Goal: Task Accomplishment & Management: Manage account settings

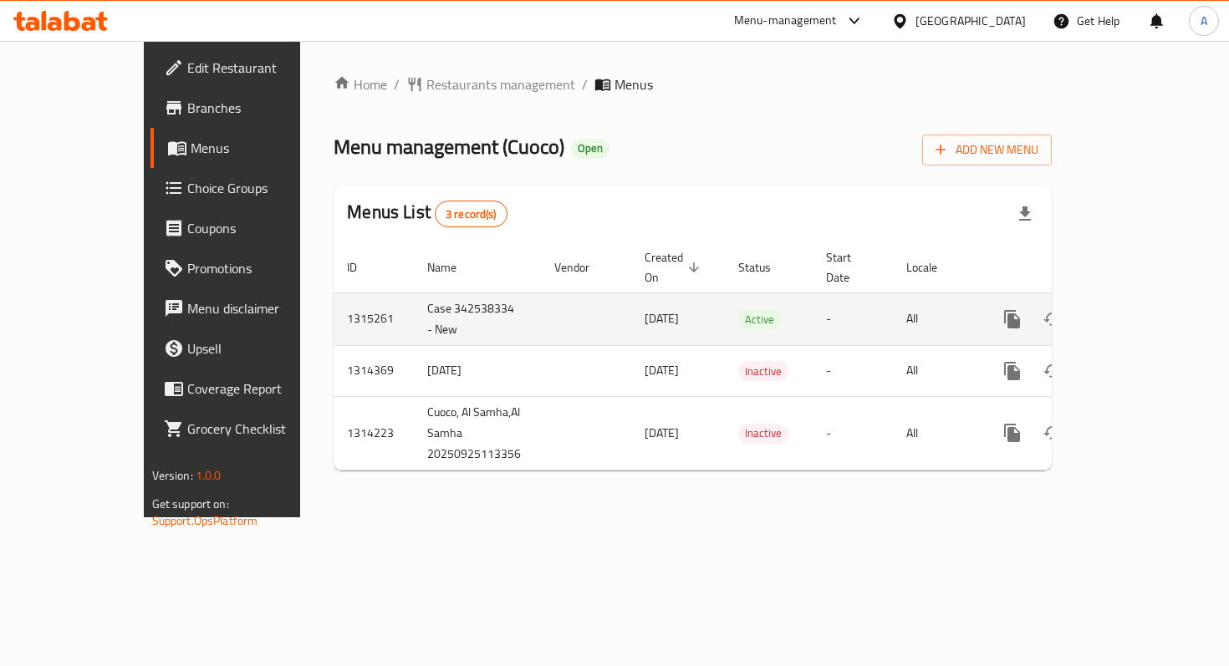
click at [1152, 312] on link "enhanced table" at bounding box center [1132, 319] width 40 height 40
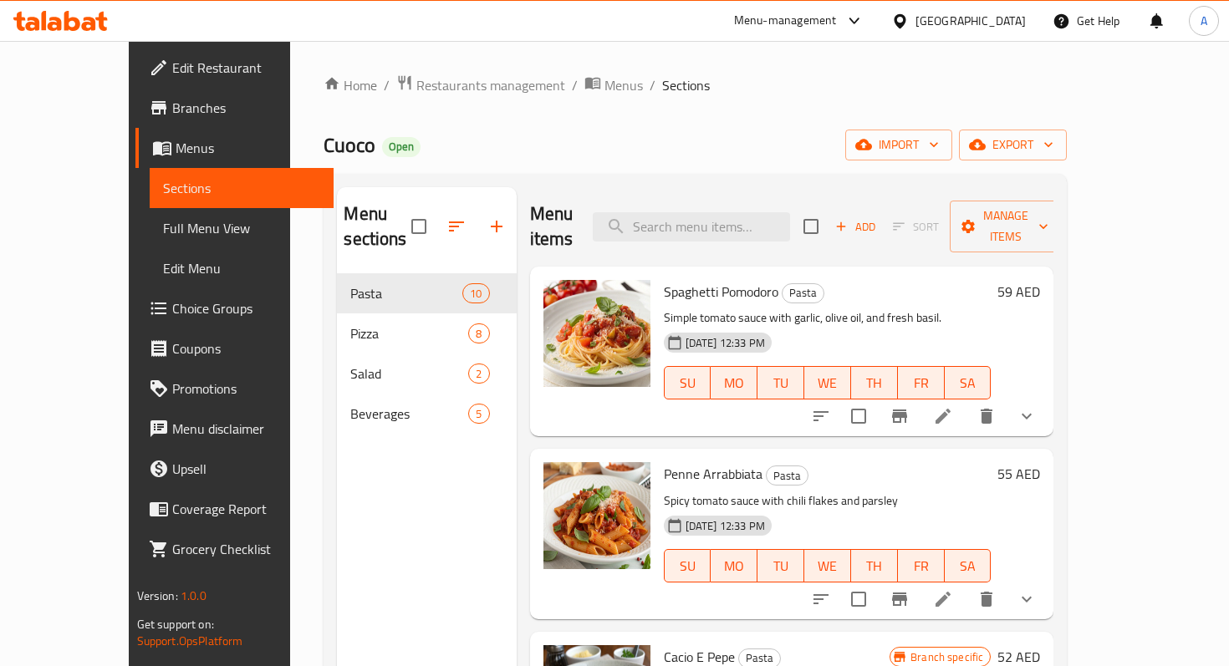
click at [953, 406] on icon at bounding box center [943, 416] width 20 height 20
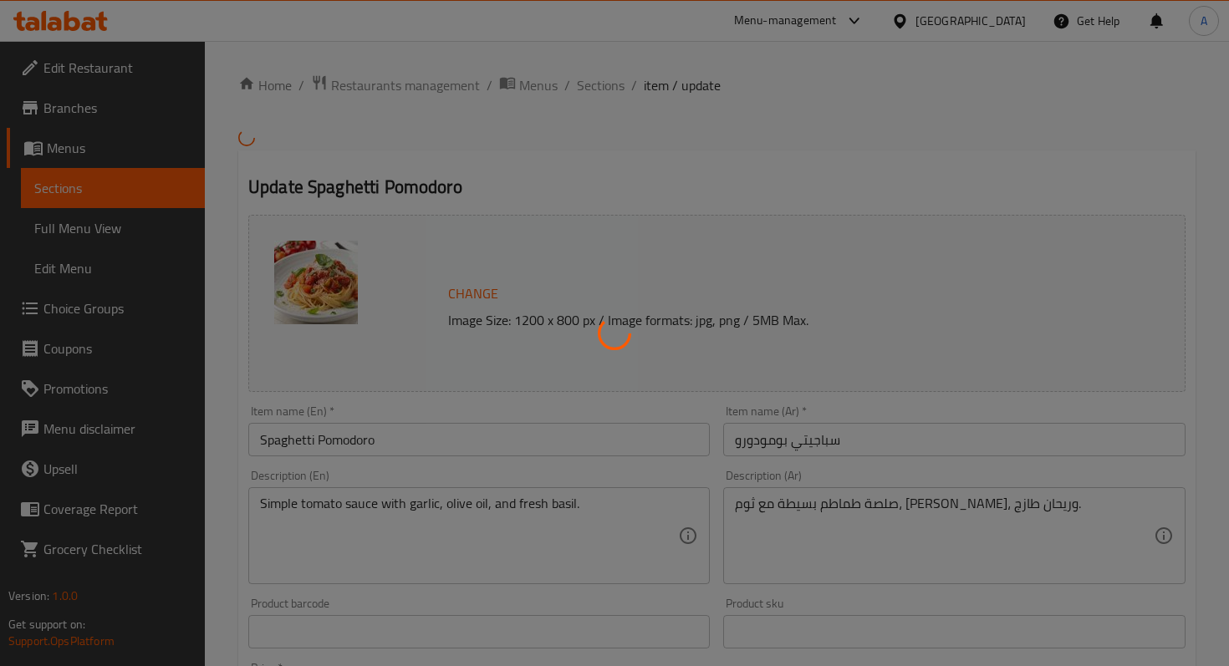
type input "إضافات:"
type input "0"
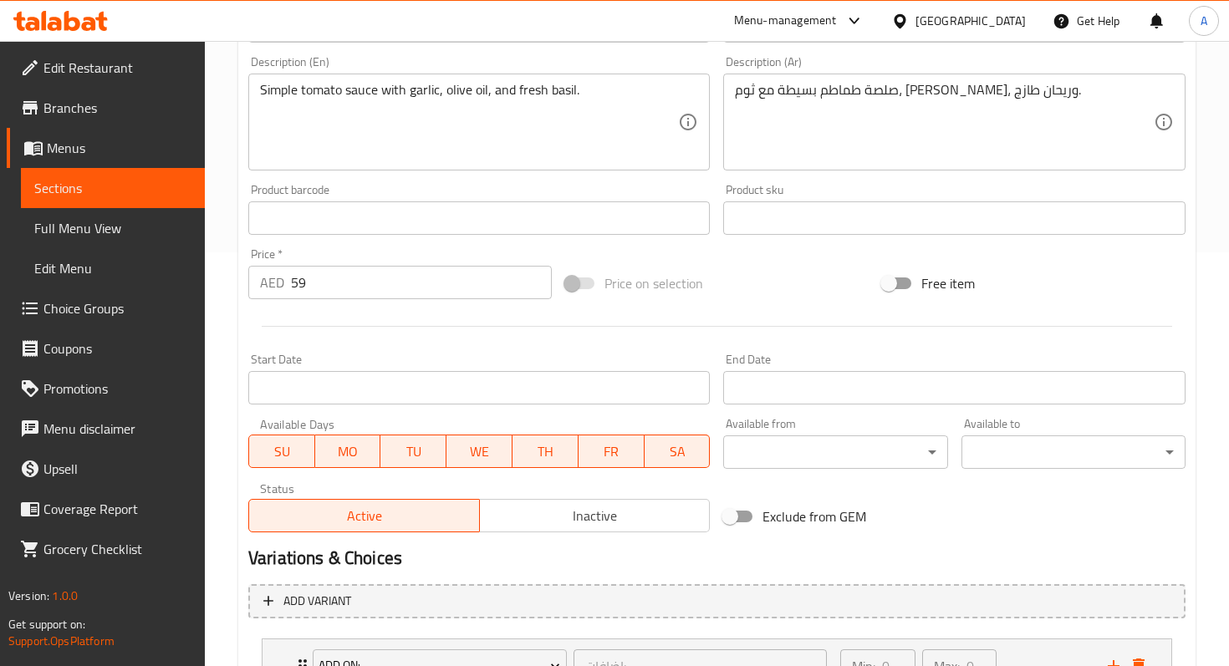
scroll to position [556, 0]
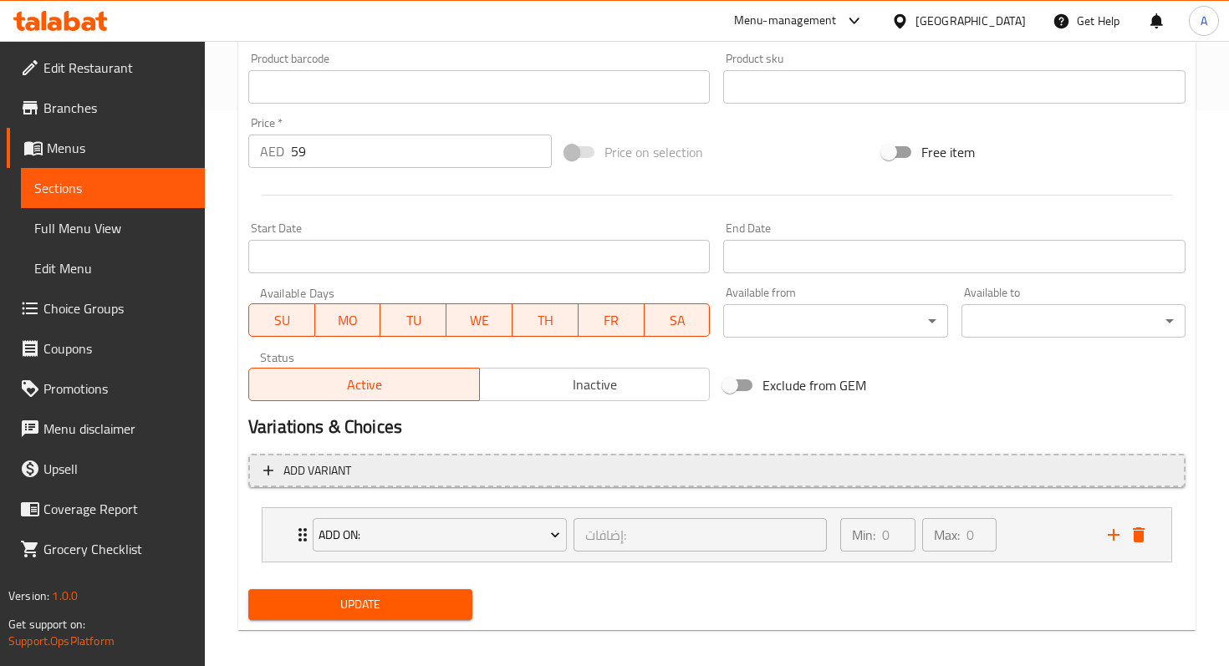
click at [252, 472] on button "Add variant" at bounding box center [716, 471] width 937 height 34
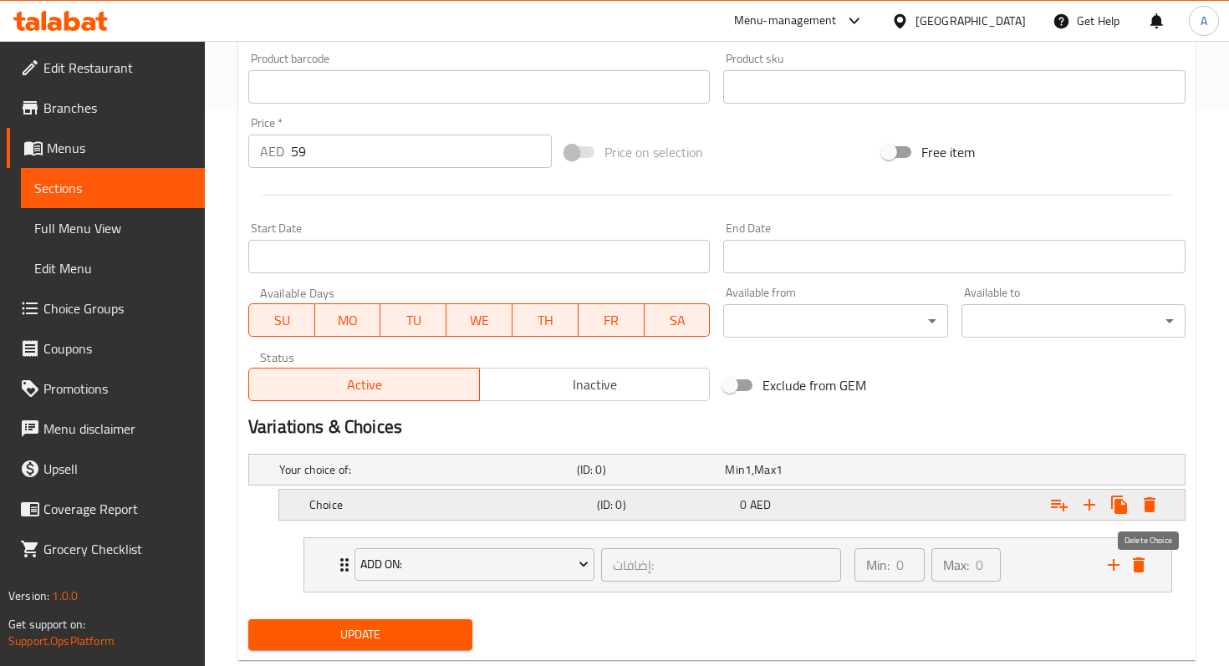
click at [1150, 501] on icon "Expand" at bounding box center [1149, 504] width 12 height 15
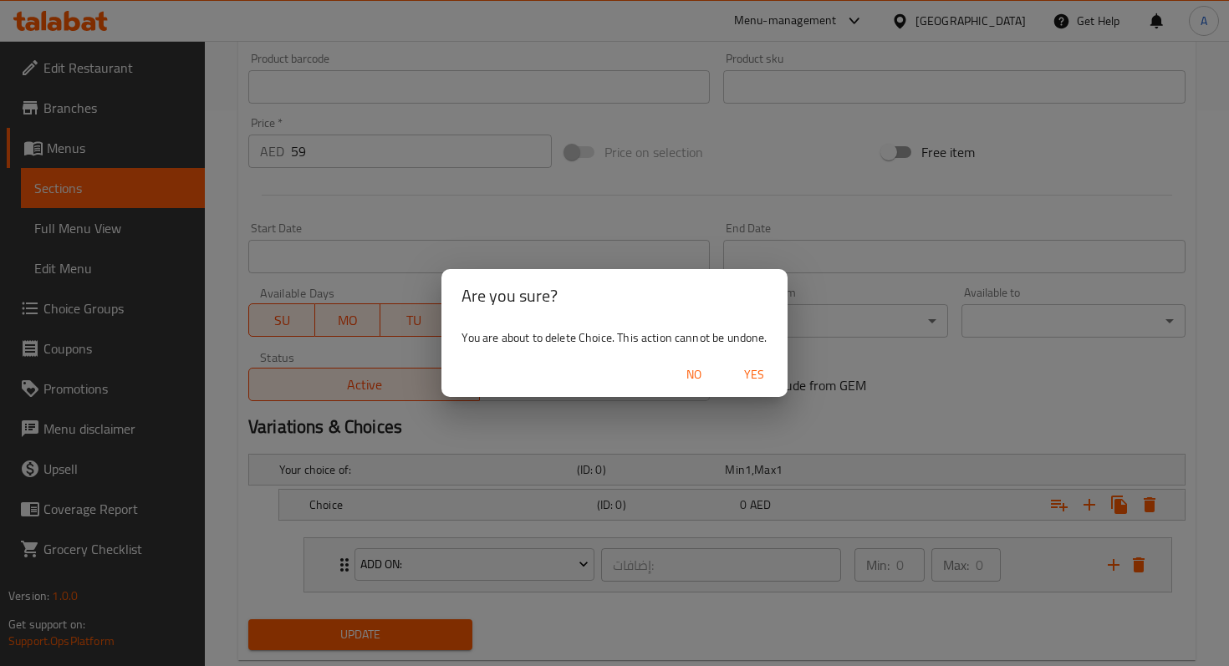
click at [744, 377] on span "Yes" at bounding box center [754, 374] width 40 height 21
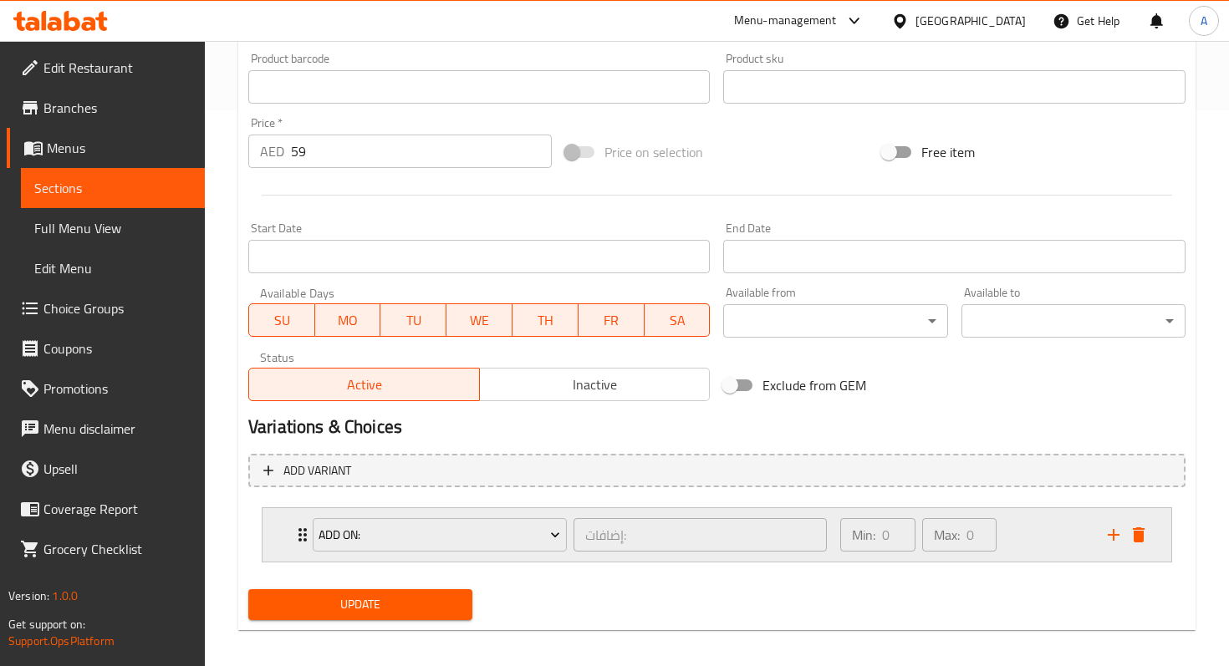
click at [298, 540] on icon "Expand" at bounding box center [302, 534] width 8 height 13
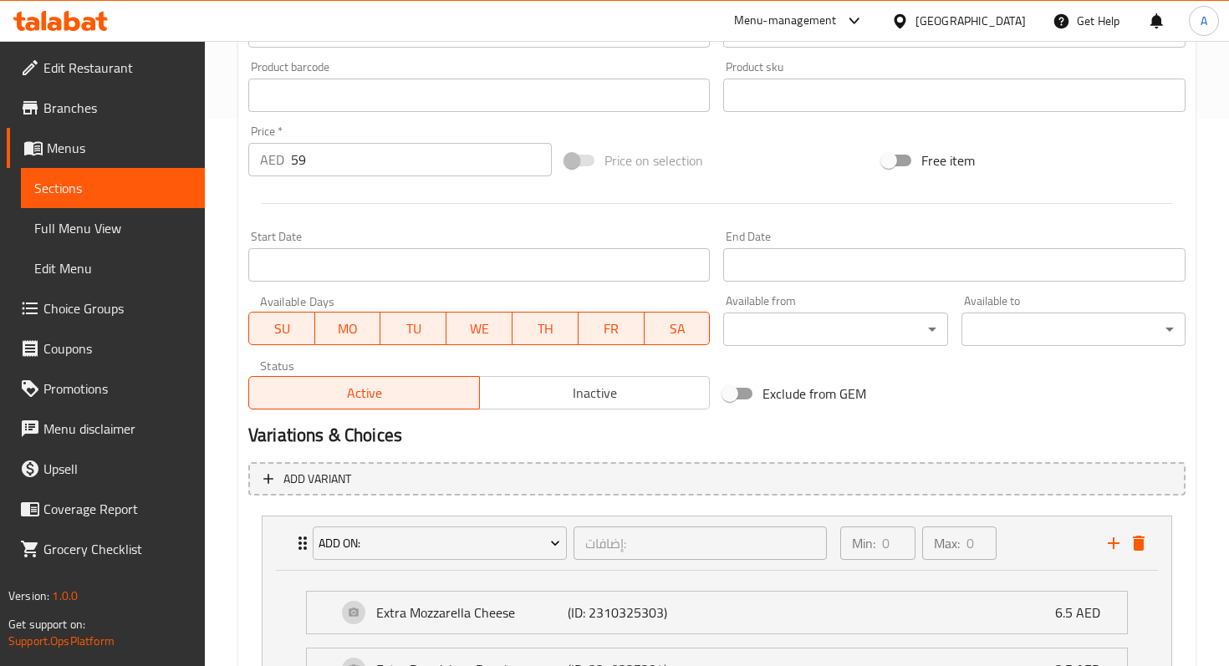
scroll to position [548, 0]
click at [297, 535] on icon "Expand" at bounding box center [303, 542] width 20 height 20
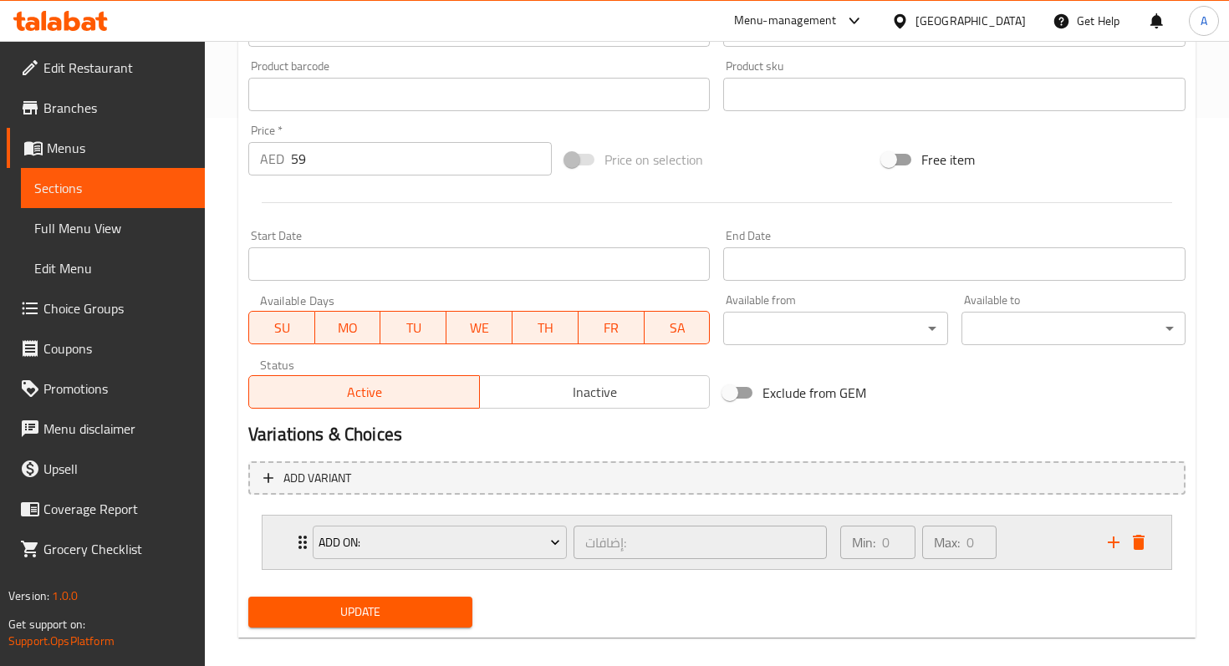
scroll to position [554, 0]
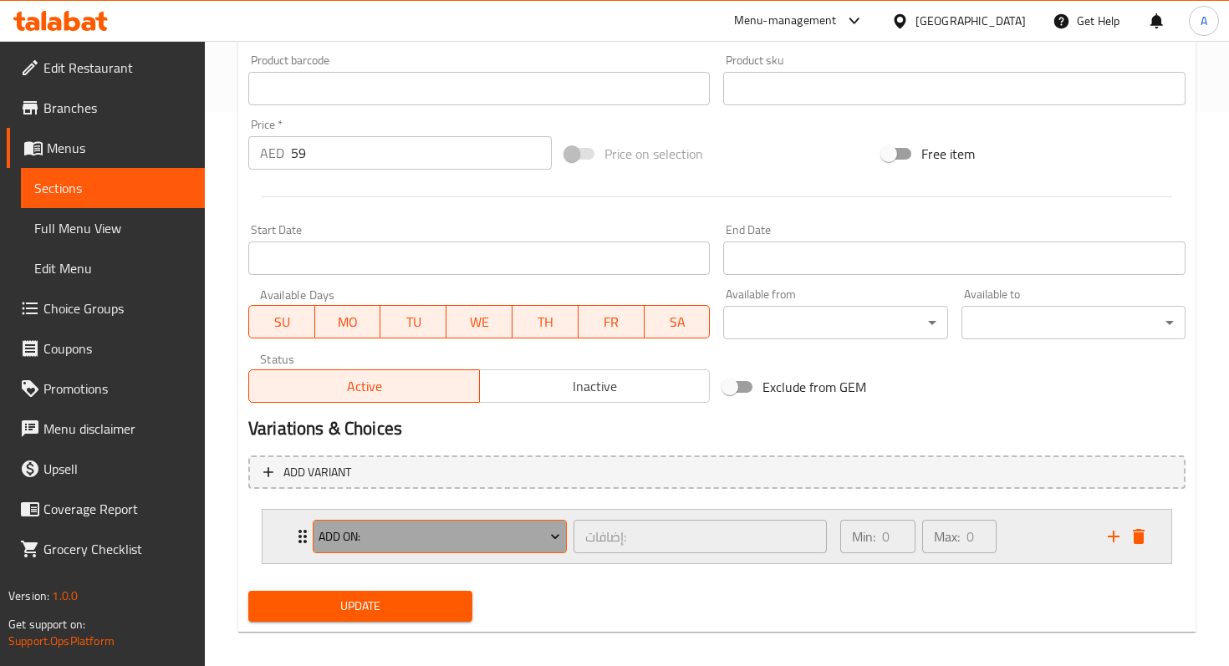
click at [522, 533] on span "Add On:" at bounding box center [439, 537] width 242 height 21
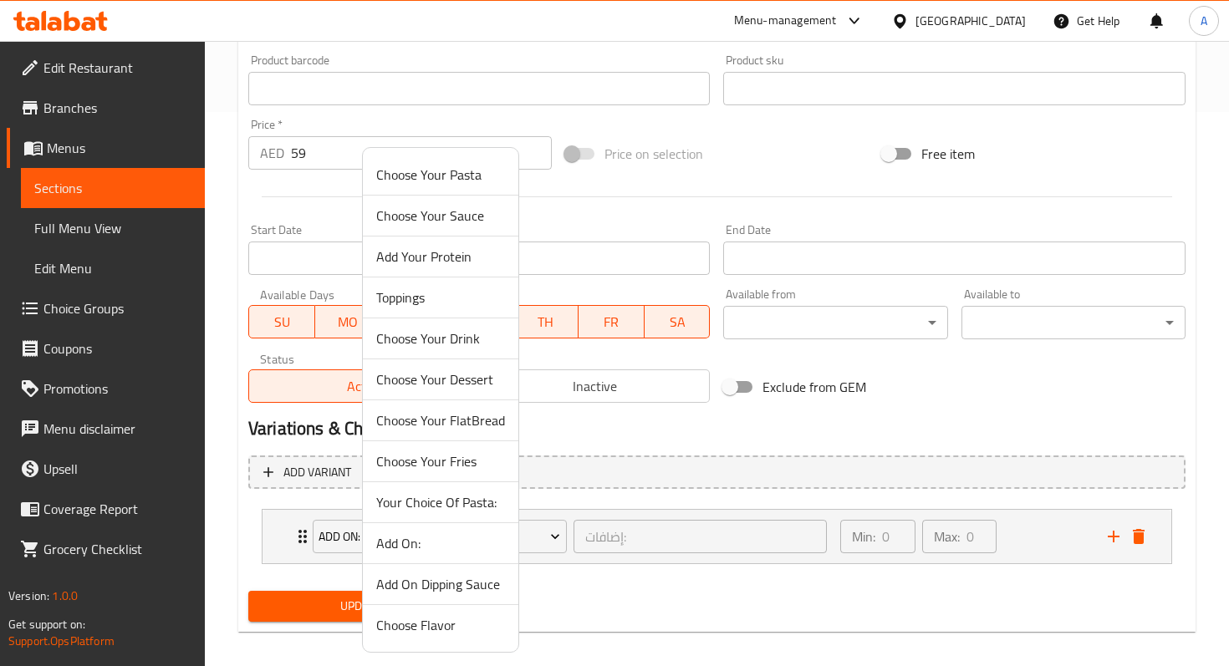
click at [1114, 541] on div at bounding box center [614, 333] width 1229 height 666
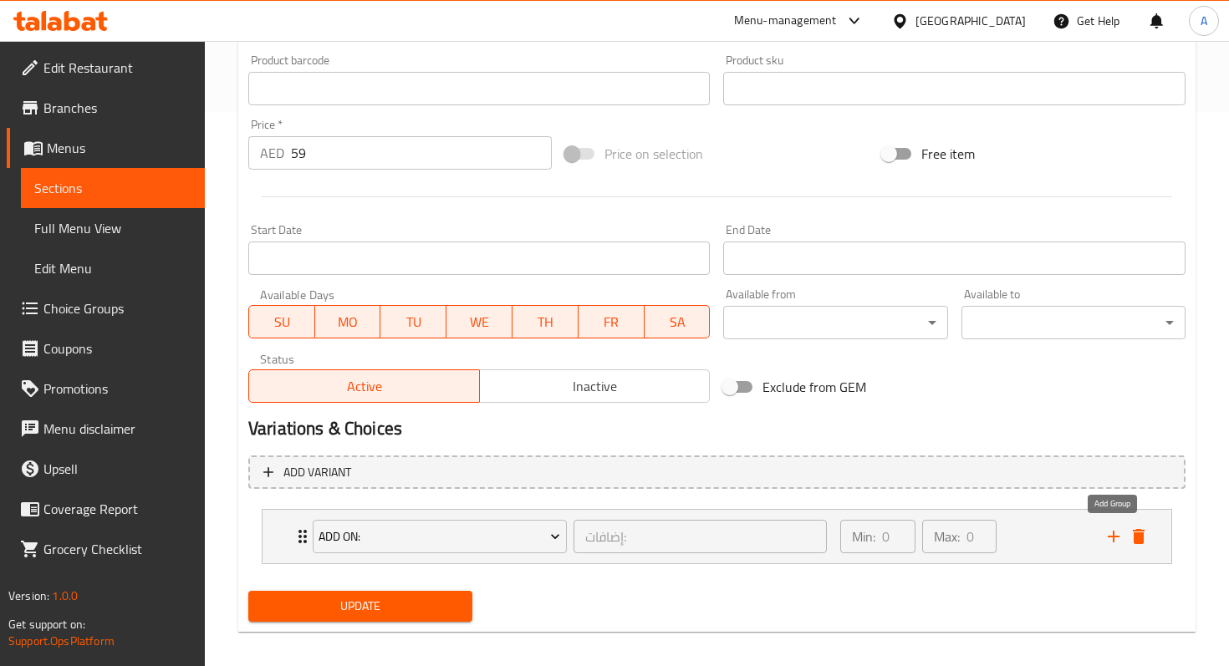
click at [1114, 541] on icon "add" at bounding box center [1113, 537] width 20 height 20
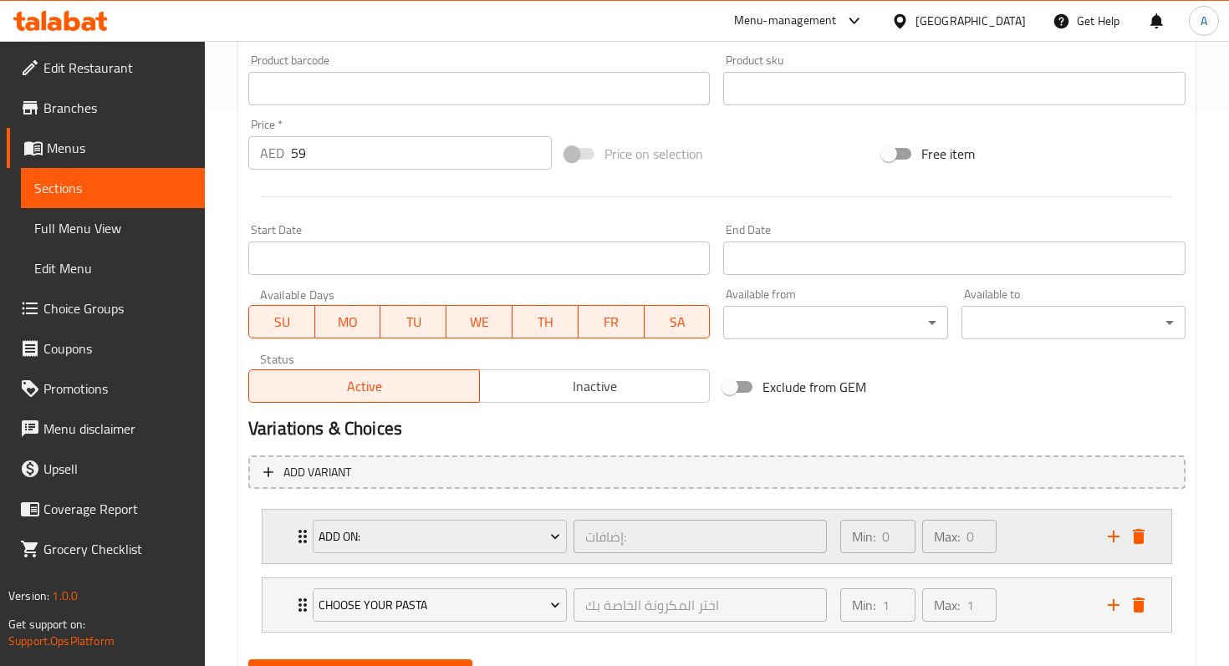
scroll to position [635, 0]
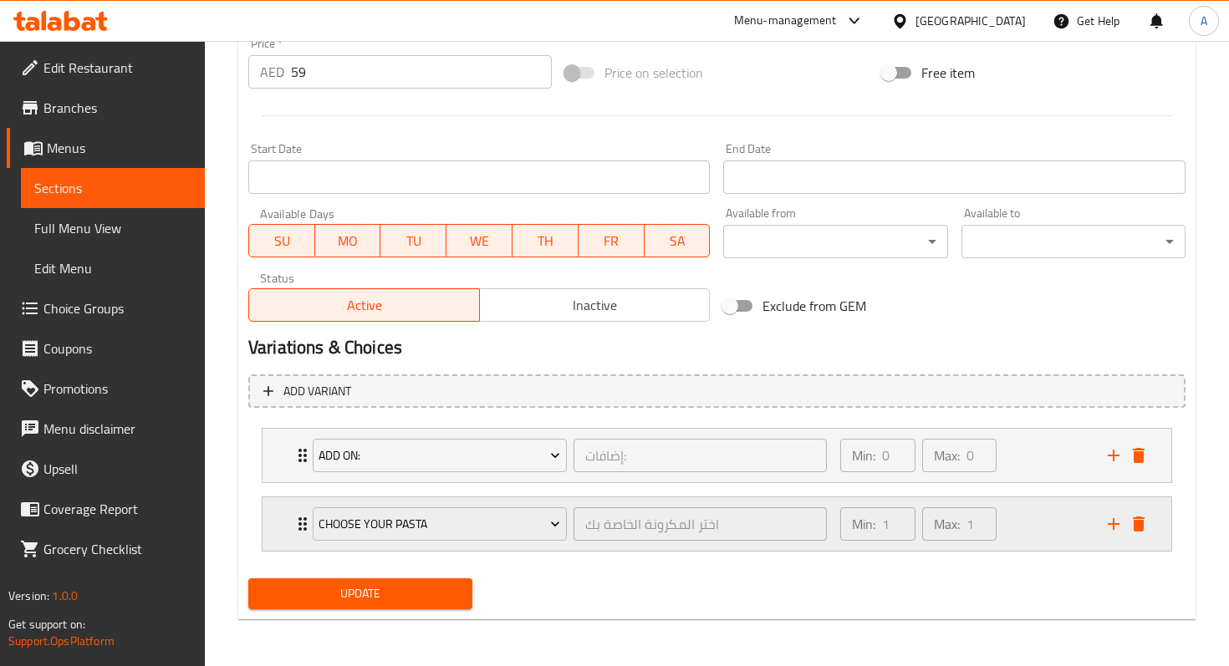
click at [309, 525] on div "Choose Your Pasta" at bounding box center [439, 524] width 261 height 40
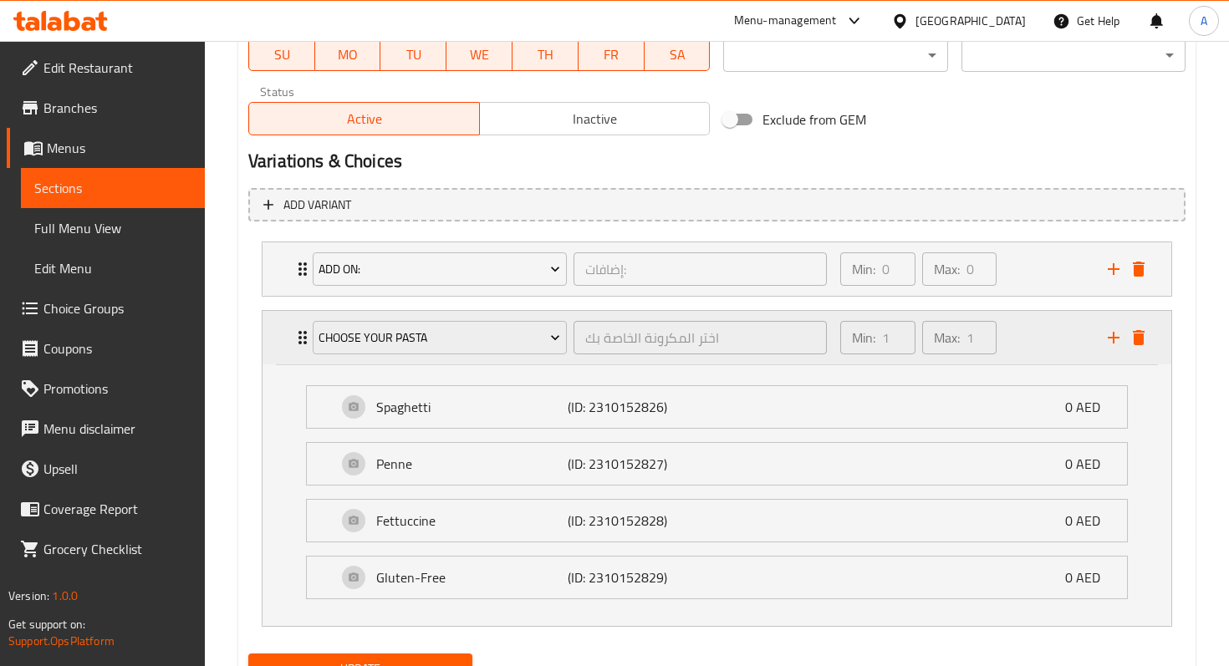
scroll to position [816, 0]
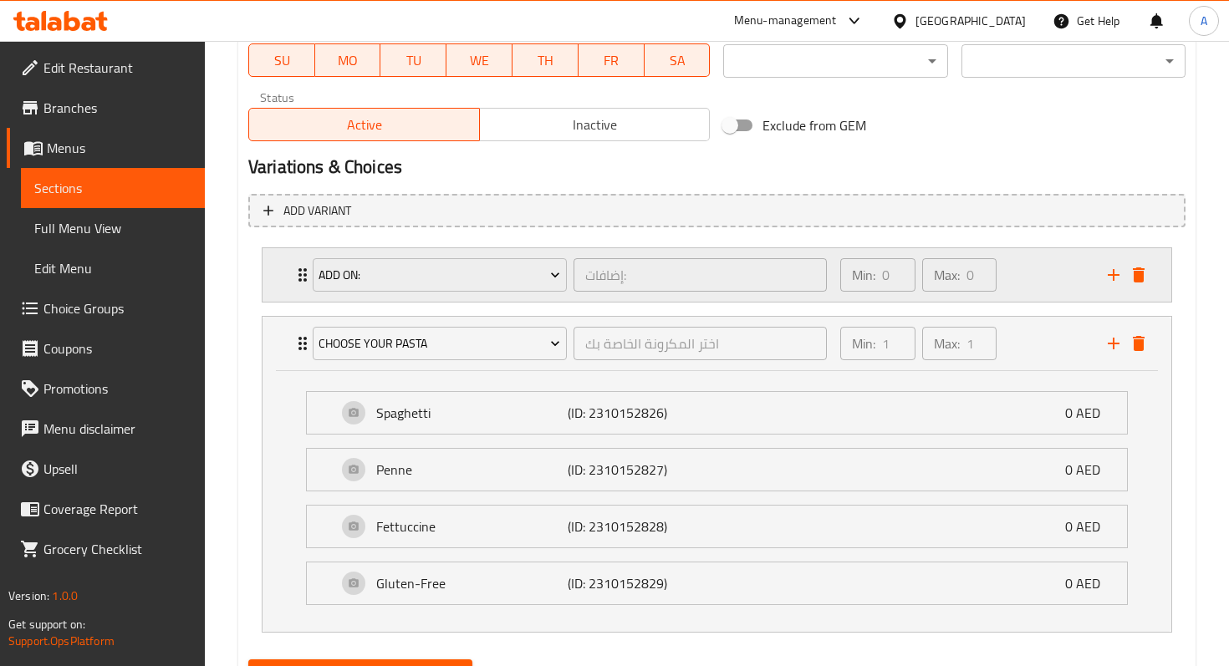
click at [303, 279] on div "Add On: إضافات: ​" at bounding box center [570, 274] width 534 height 53
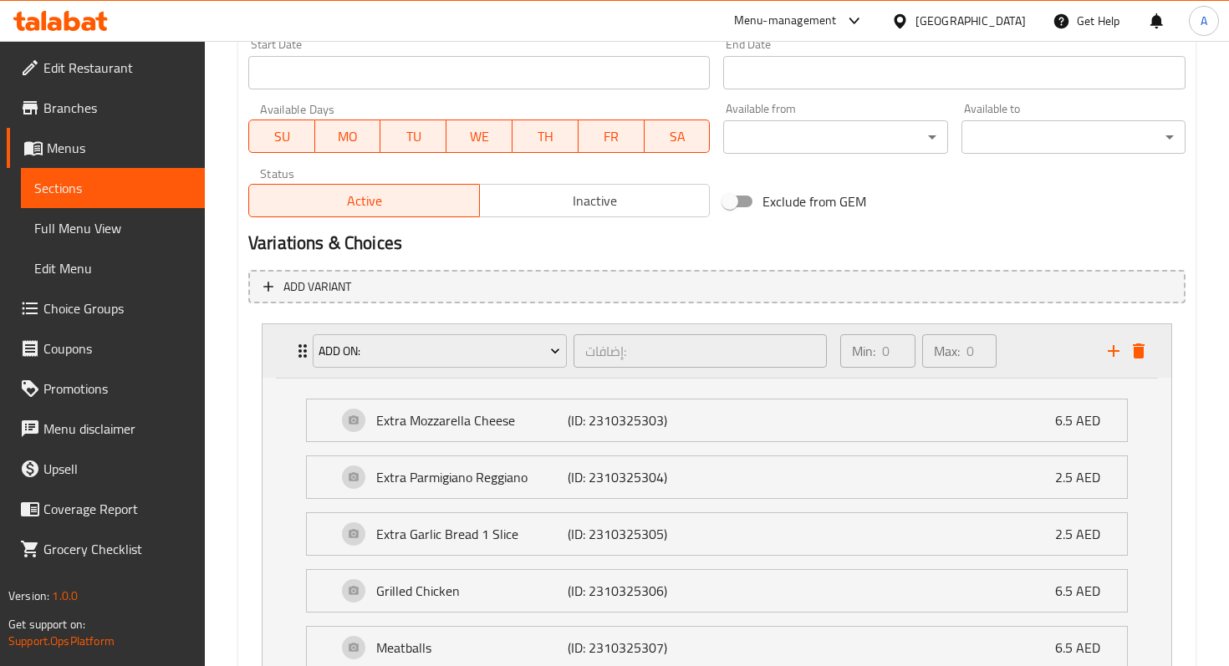
scroll to position [739, 0]
click at [297, 354] on icon "Expand" at bounding box center [303, 352] width 20 height 20
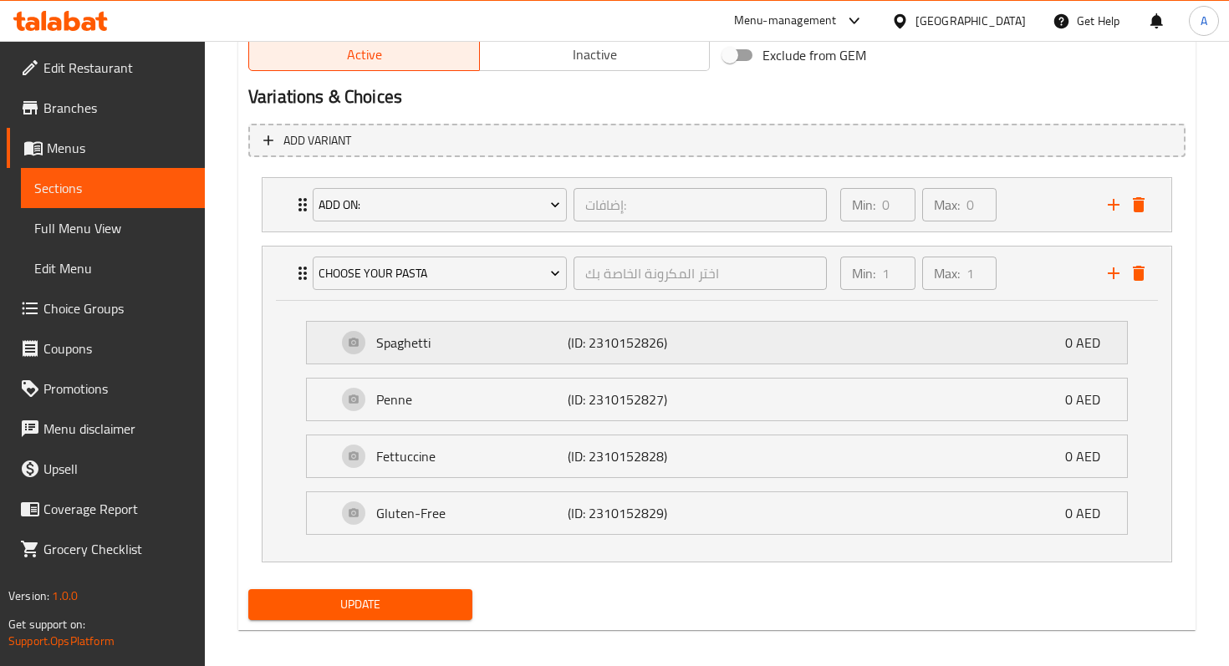
scroll to position [897, 0]
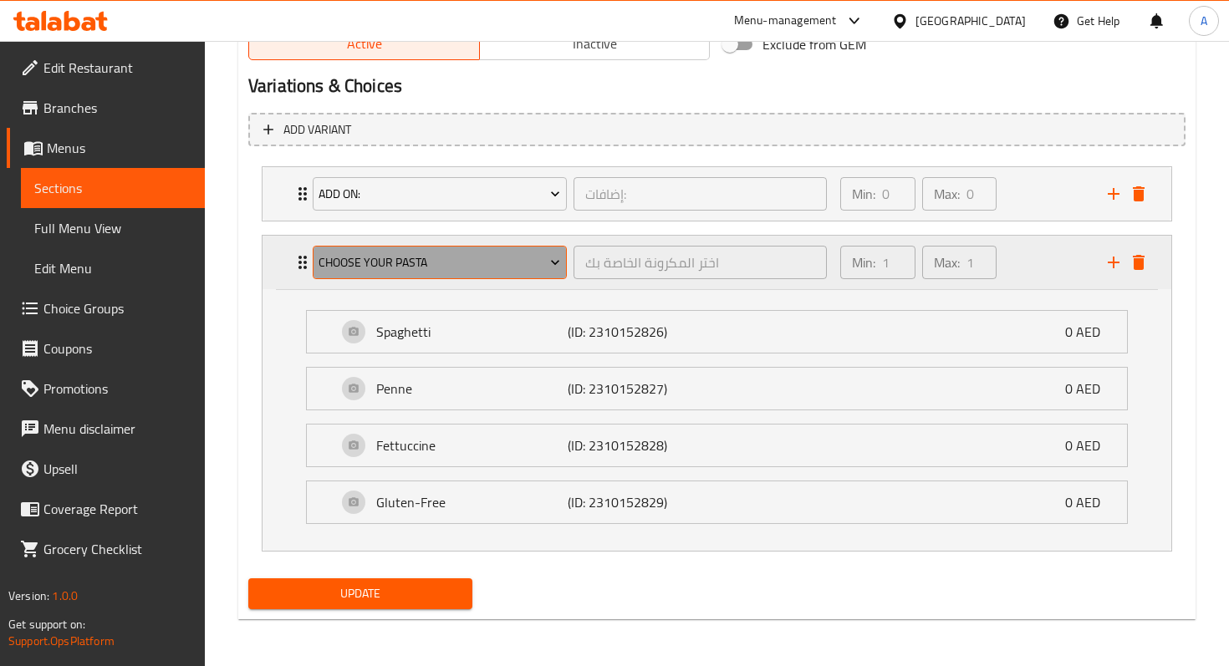
click at [483, 266] on span "Choose Your Pasta" at bounding box center [439, 262] width 242 height 21
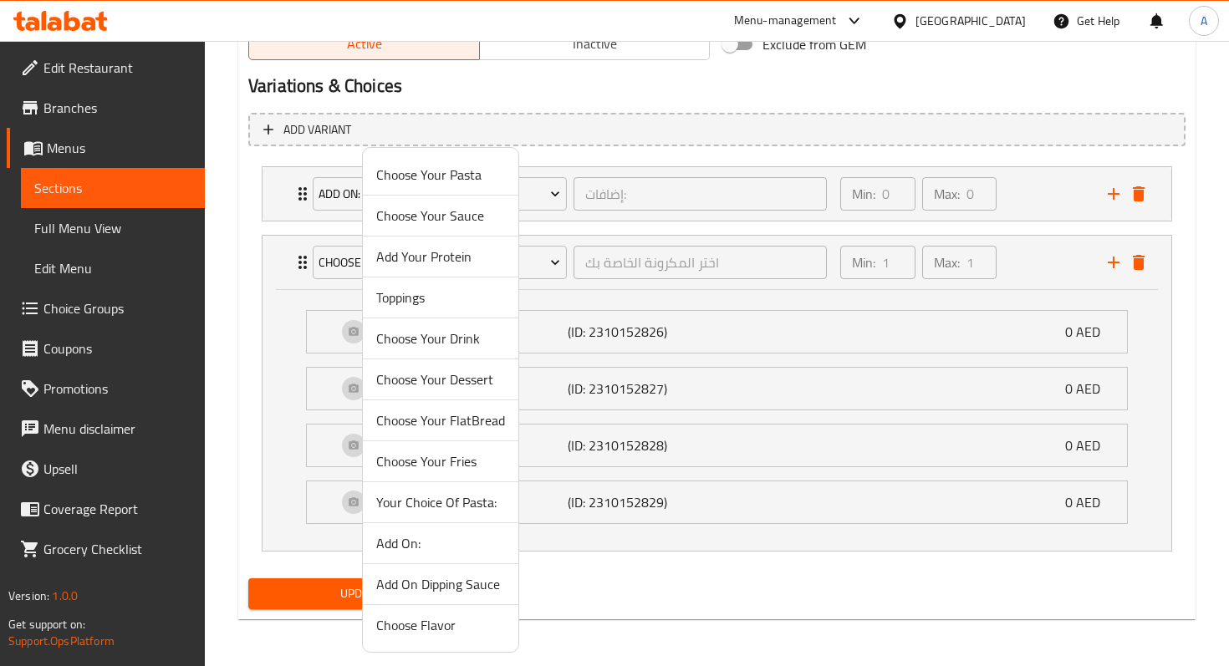
click at [435, 178] on span "Choose Your Pasta" at bounding box center [440, 175] width 129 height 20
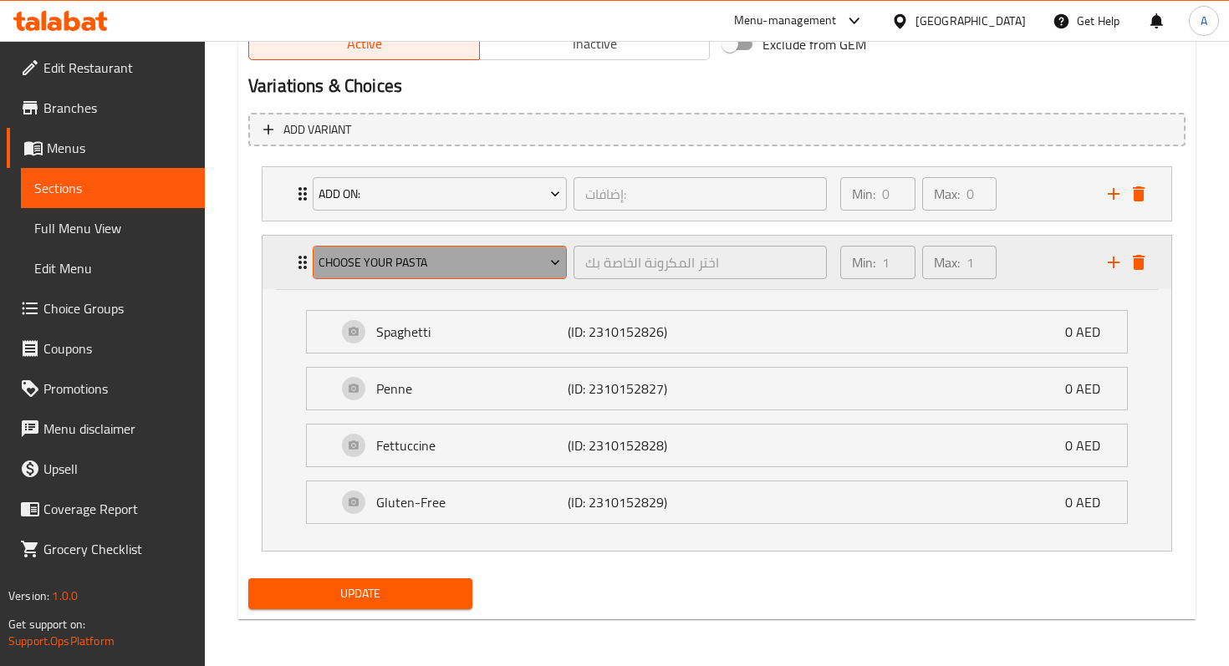
click at [374, 266] on span "Choose Your Pasta" at bounding box center [439, 262] width 242 height 21
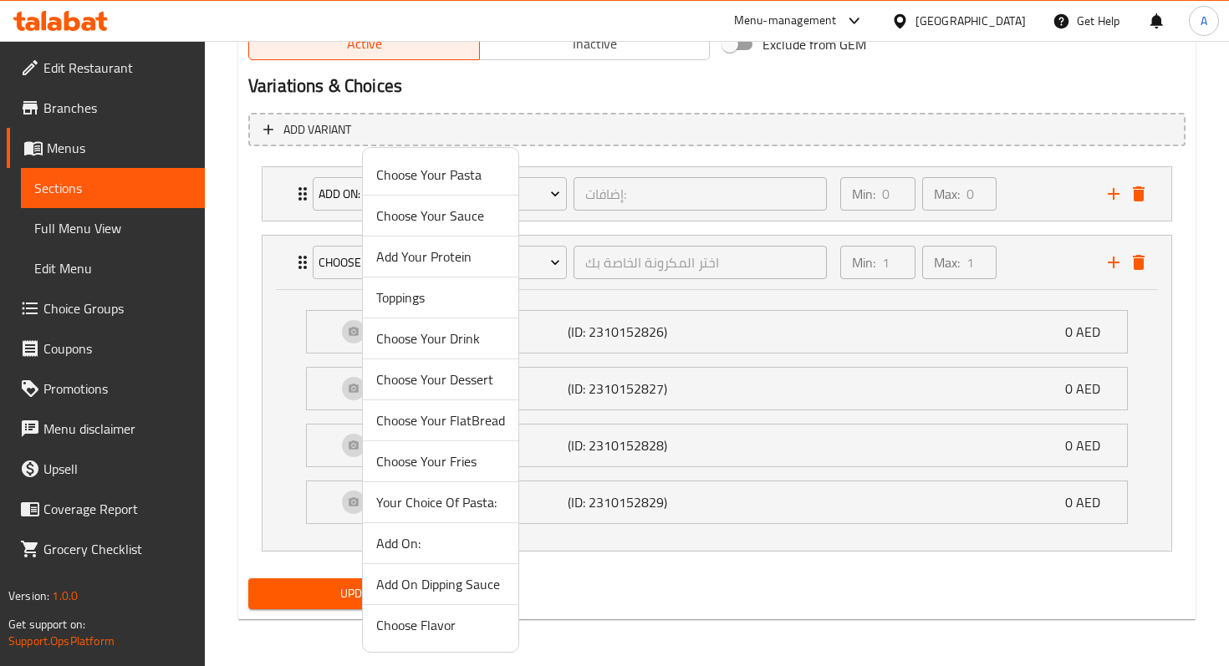
click at [429, 495] on span "Your Choice Of Pasta:" at bounding box center [440, 502] width 129 height 20
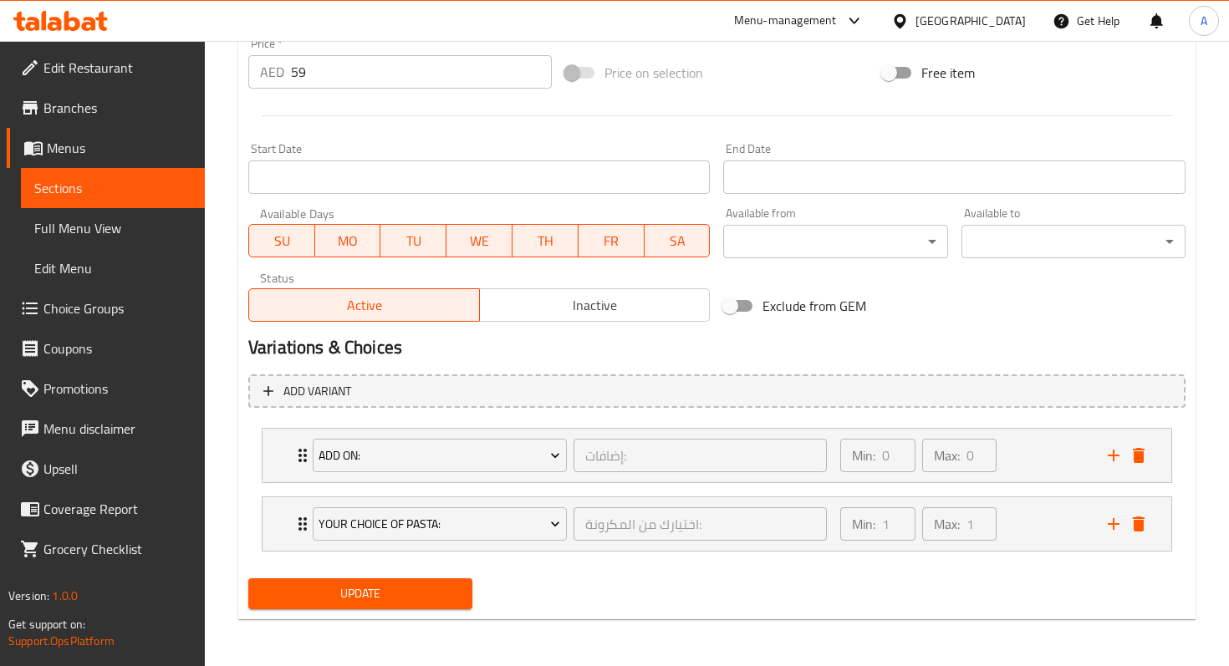
scroll to position [635, 0]
click at [423, 518] on span "Your Choice Of Pasta:" at bounding box center [439, 524] width 242 height 21
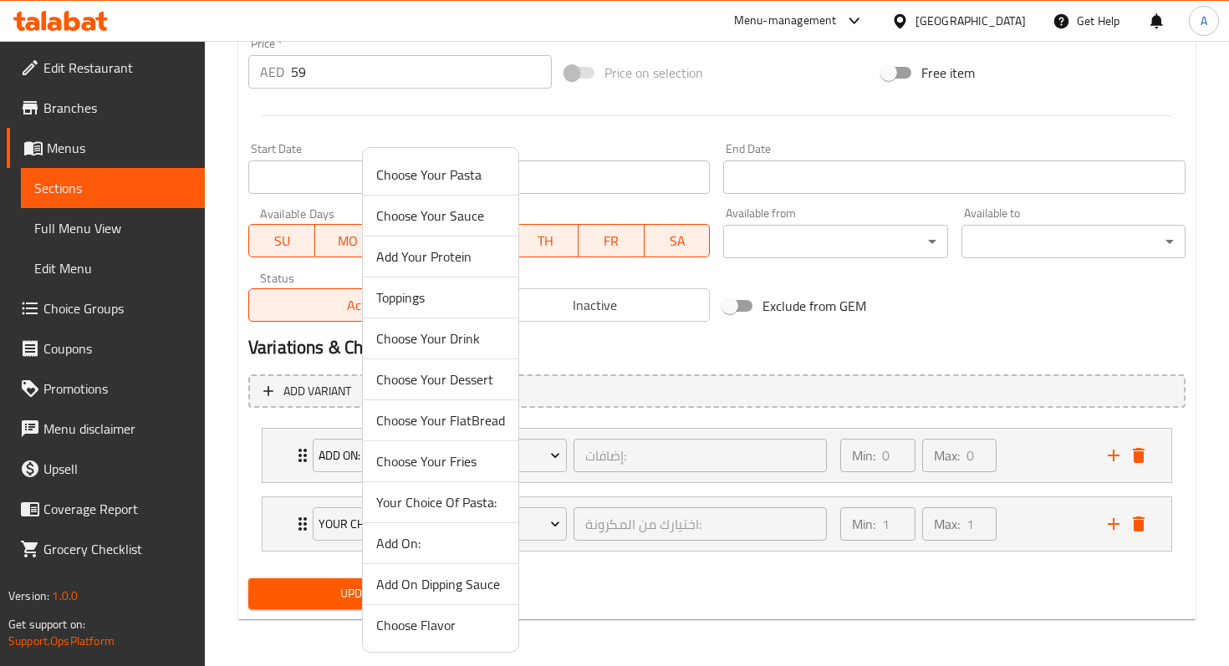
click at [583, 546] on div at bounding box center [614, 333] width 1229 height 666
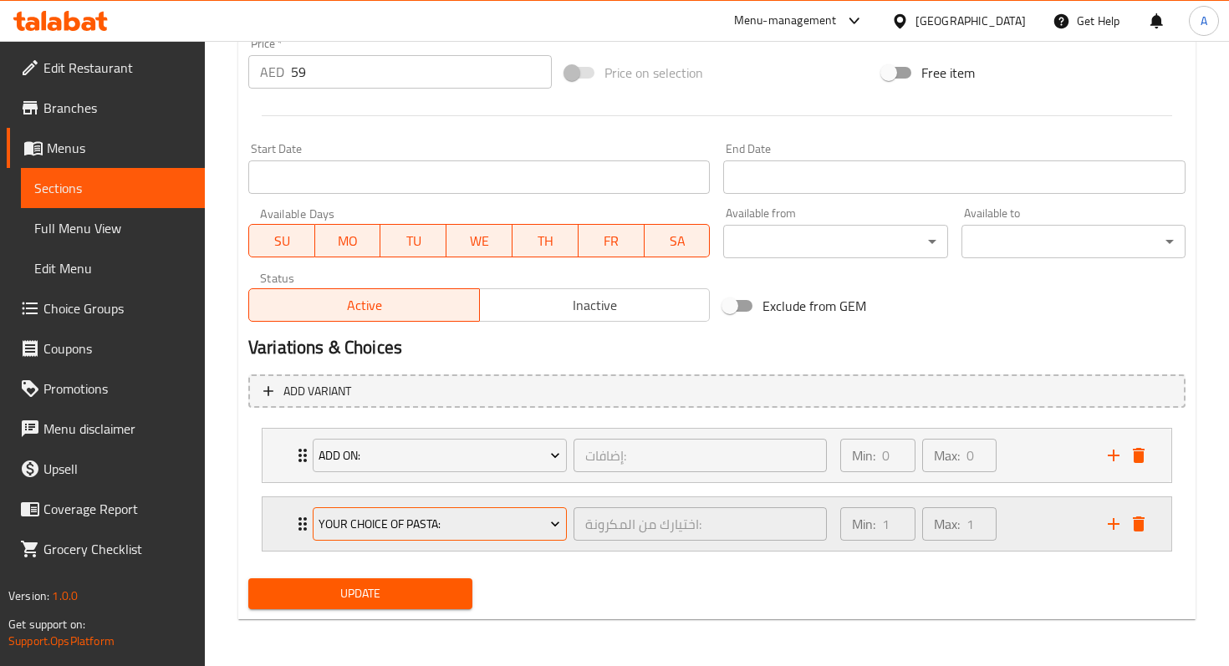
click at [542, 525] on span "Your Choice Of Pasta:" at bounding box center [439, 524] width 242 height 21
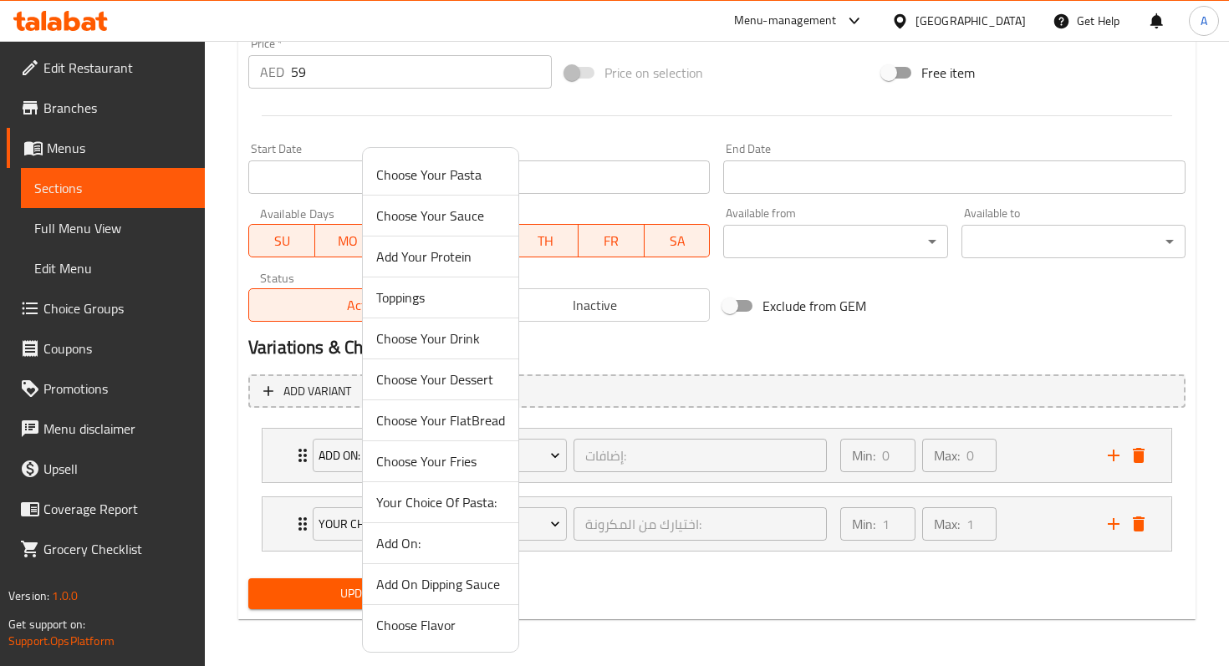
click at [304, 520] on div at bounding box center [614, 333] width 1229 height 666
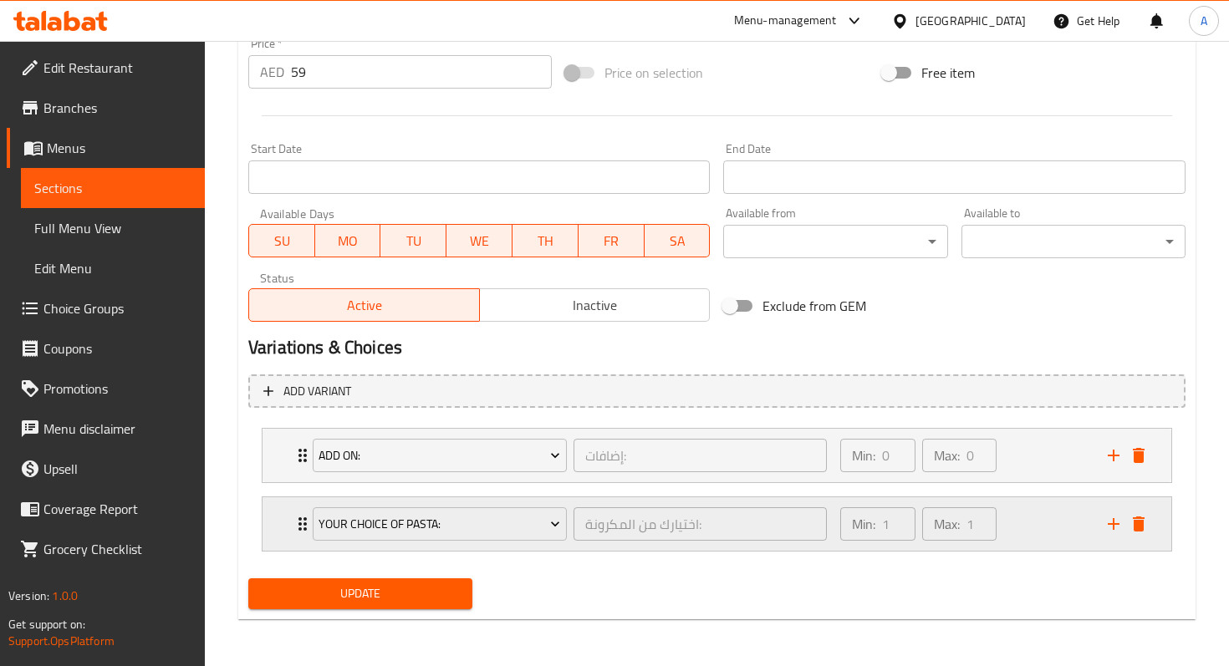
click at [299, 522] on icon "Expand" at bounding box center [302, 523] width 8 height 13
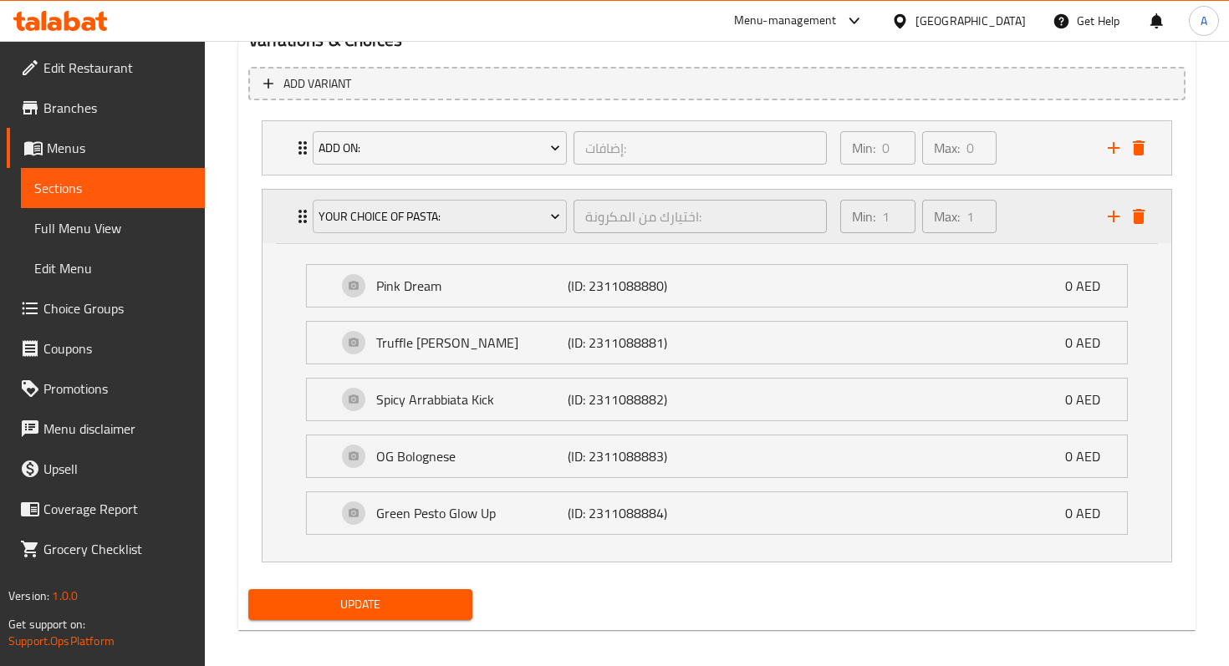
scroll to position [949, 0]
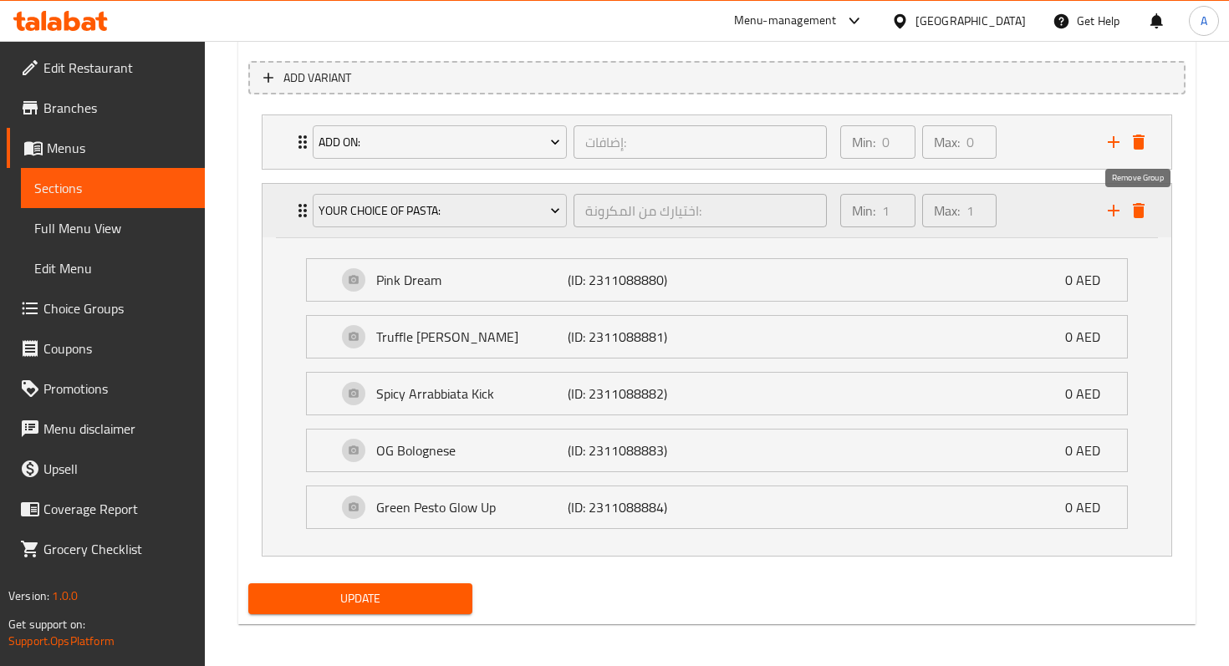
click at [1141, 216] on icon "delete" at bounding box center [1138, 210] width 12 height 15
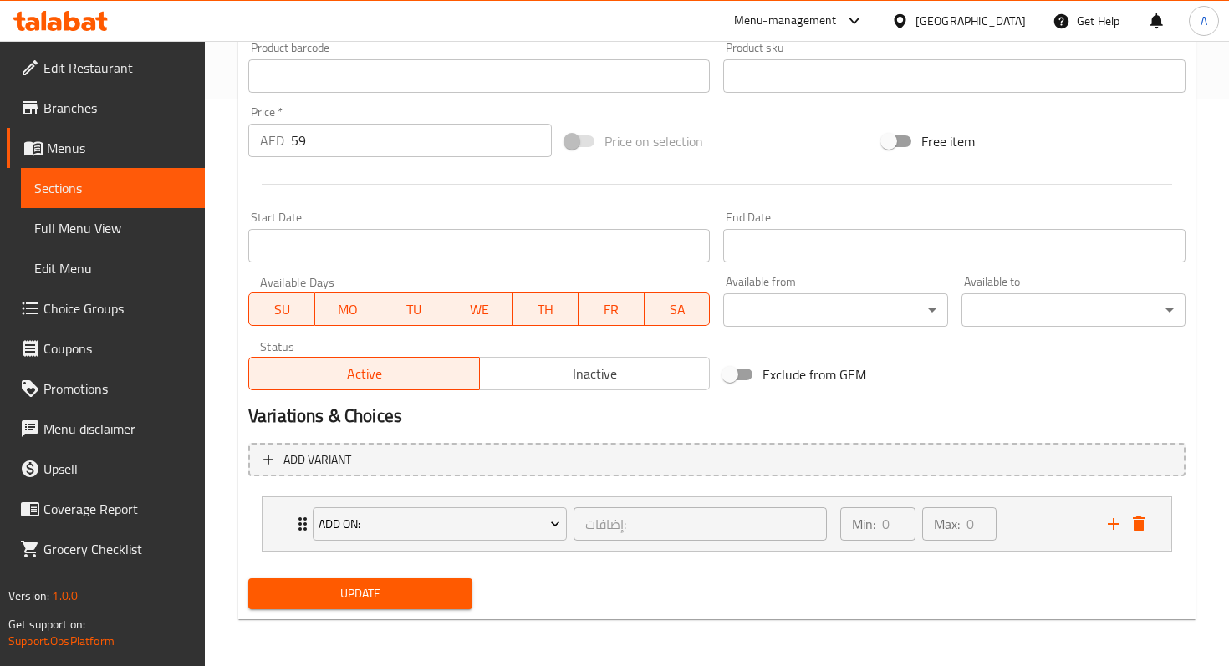
scroll to position [567, 0]
click at [105, 314] on span "Choice Groups" at bounding box center [117, 308] width 148 height 20
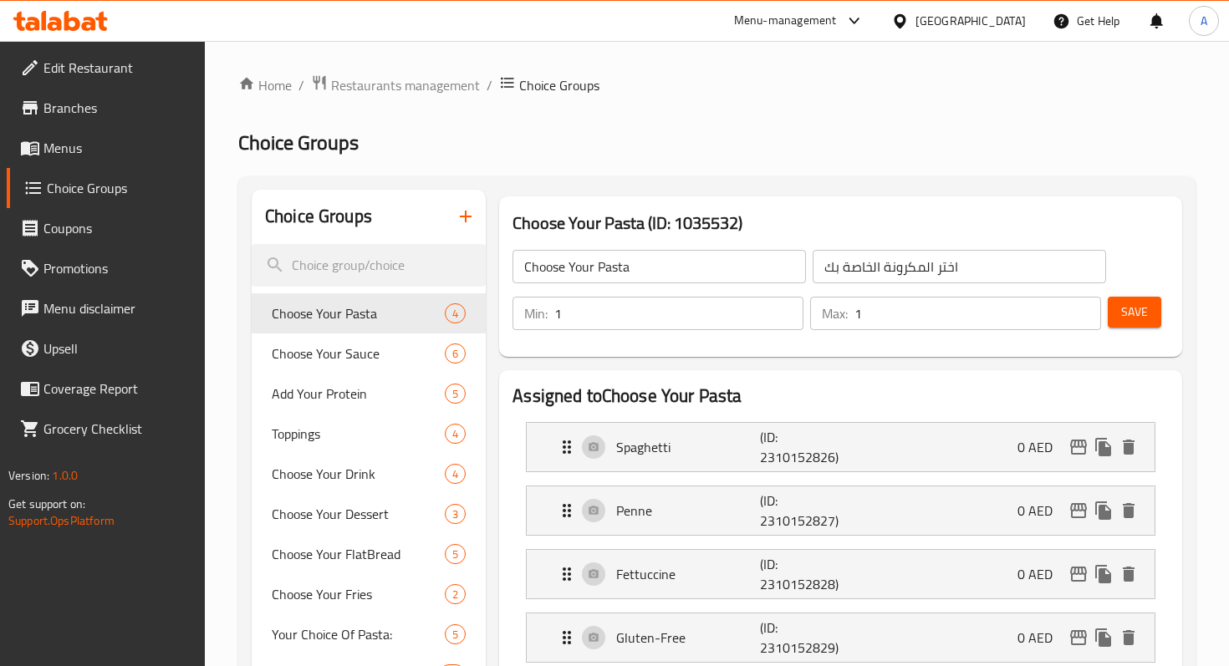
click at [466, 221] on icon "button" at bounding box center [466, 217] width 12 height 12
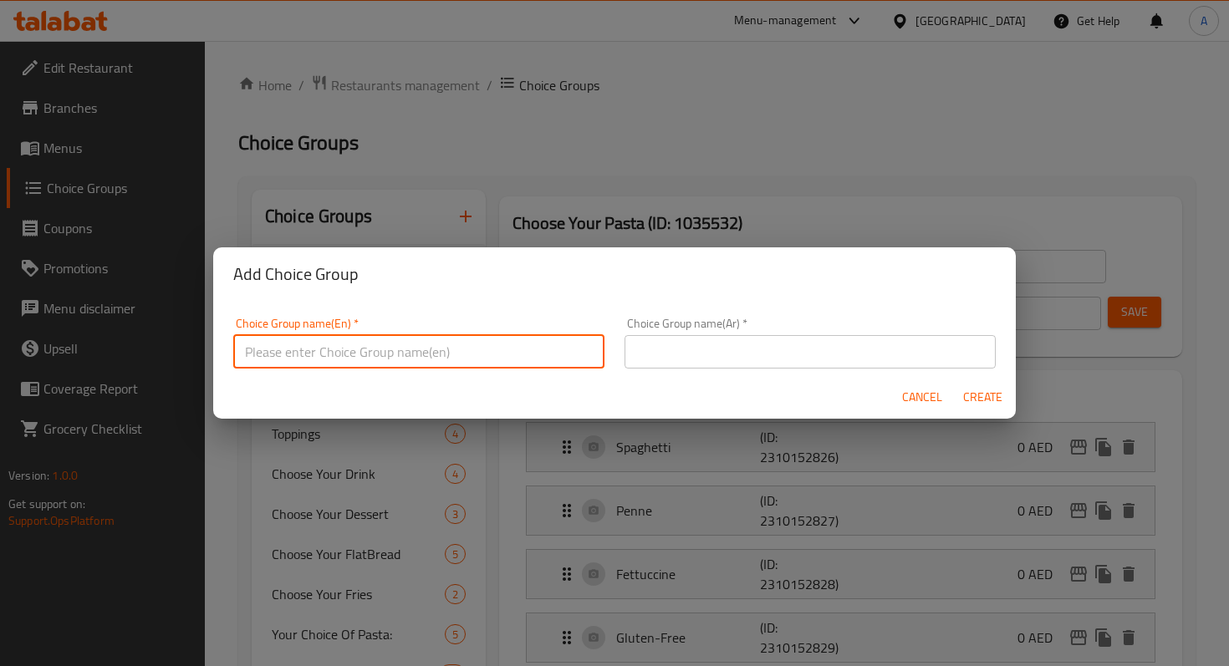
click at [460, 353] on input "text" at bounding box center [418, 351] width 371 height 33
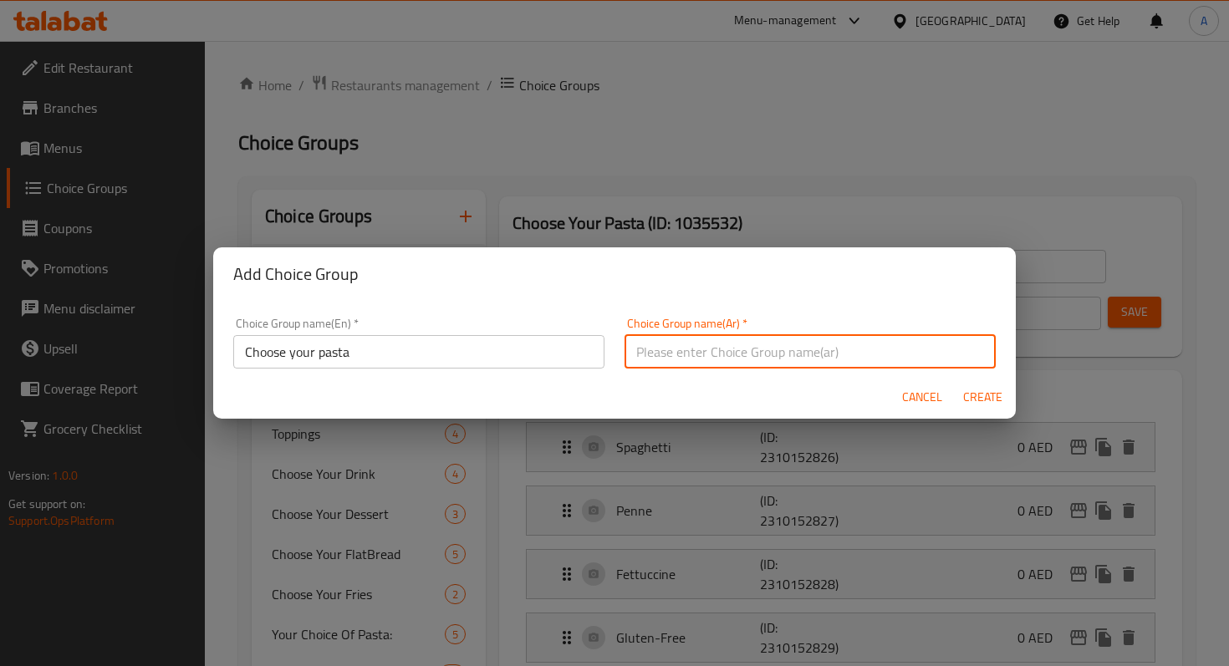
click at [672, 357] on input "text" at bounding box center [809, 351] width 371 height 33
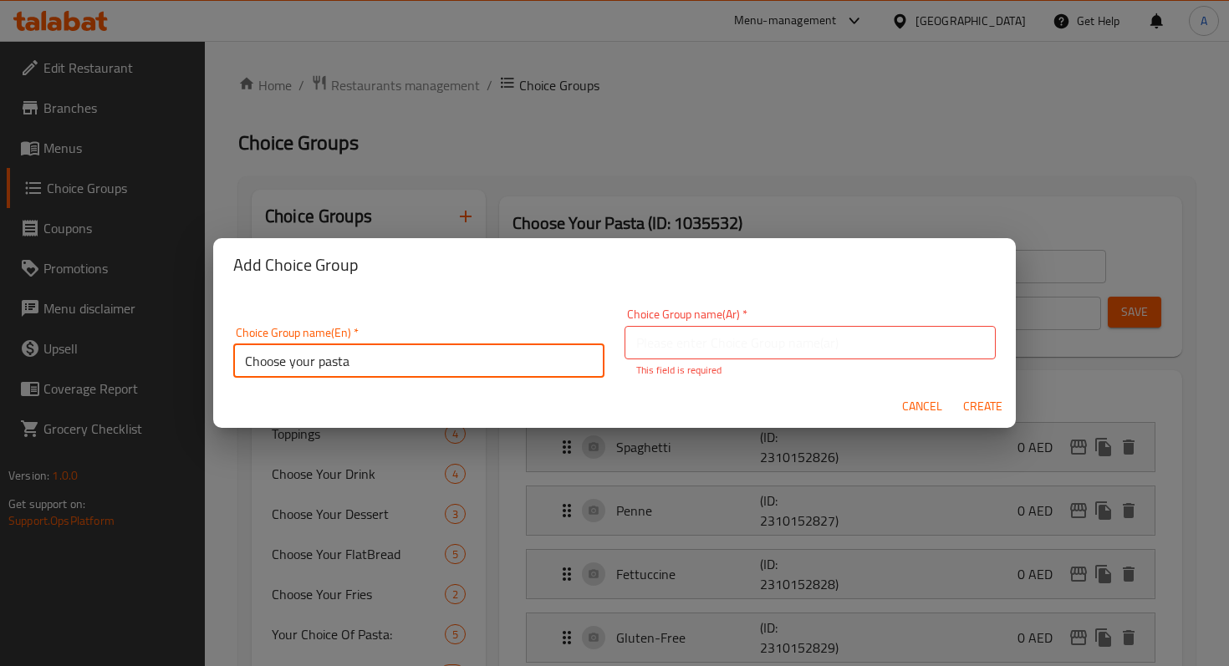
drag, startPoint x: 389, startPoint y: 340, endPoint x: 175, endPoint y: 343, distance: 214.0
click at [175, 343] on div "Add Choice Group Choice Group name(En)   * Choose your pasta Choice Group name(…" at bounding box center [614, 333] width 1229 height 666
drag, startPoint x: 373, startPoint y: 365, endPoint x: 277, endPoint y: 367, distance: 96.1
click at [276, 367] on input "Choose your pasta" at bounding box center [418, 360] width 371 height 33
click at [374, 367] on input "Choose your pasta" at bounding box center [418, 360] width 371 height 33
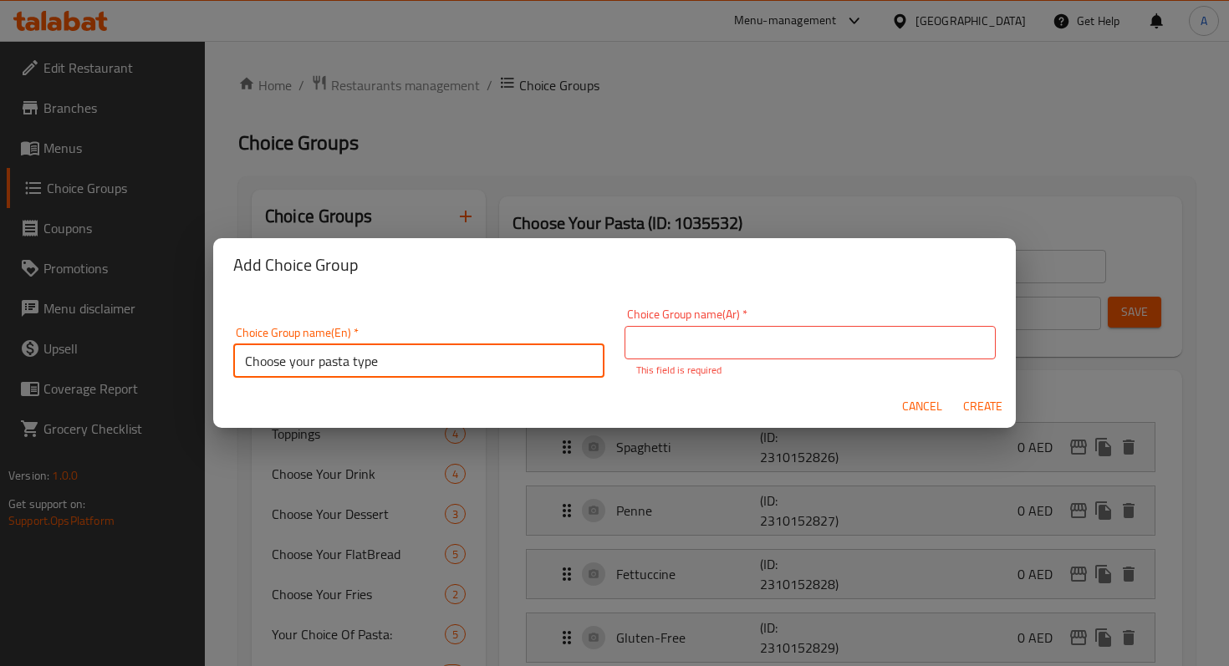
drag, startPoint x: 388, startPoint y: 367, endPoint x: 176, endPoint y: 367, distance: 212.3
click at [176, 367] on div "Add Choice Group Choice Group name(En)   * Choose your pasta type Choice Group …" at bounding box center [614, 333] width 1229 height 666
type input "Choose your pasta type"
click at [735, 338] on input "text" at bounding box center [809, 342] width 371 height 33
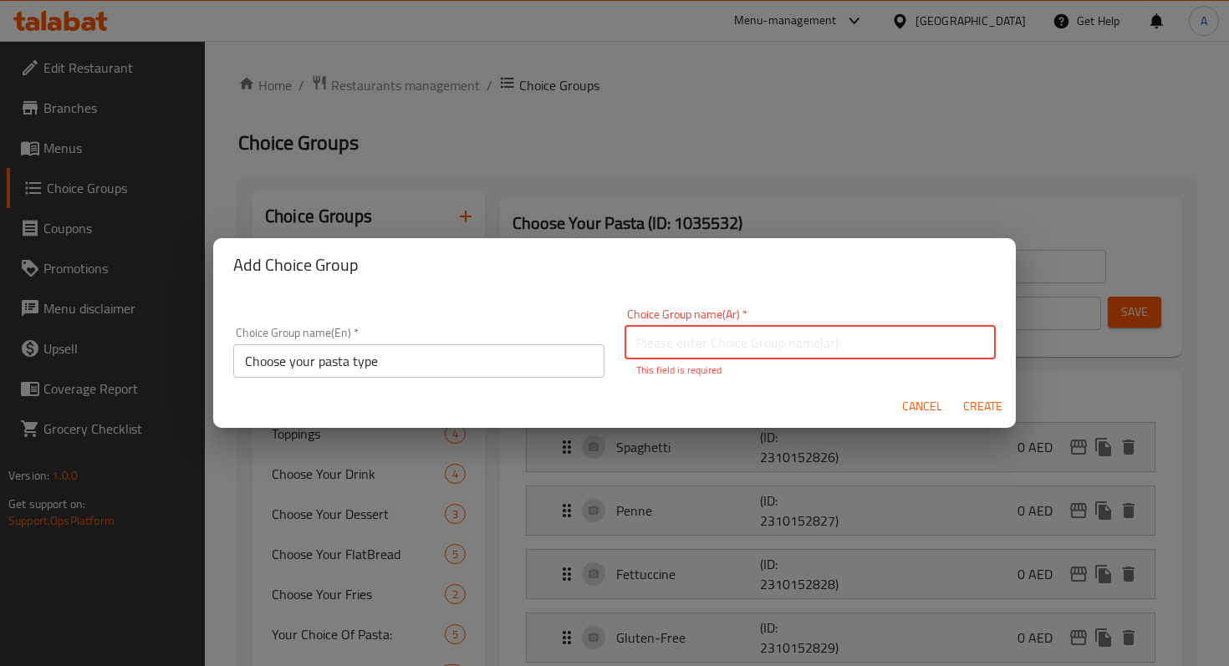
paste input "اختر نوع الباستا"
type input "اختر نوع الباستا"
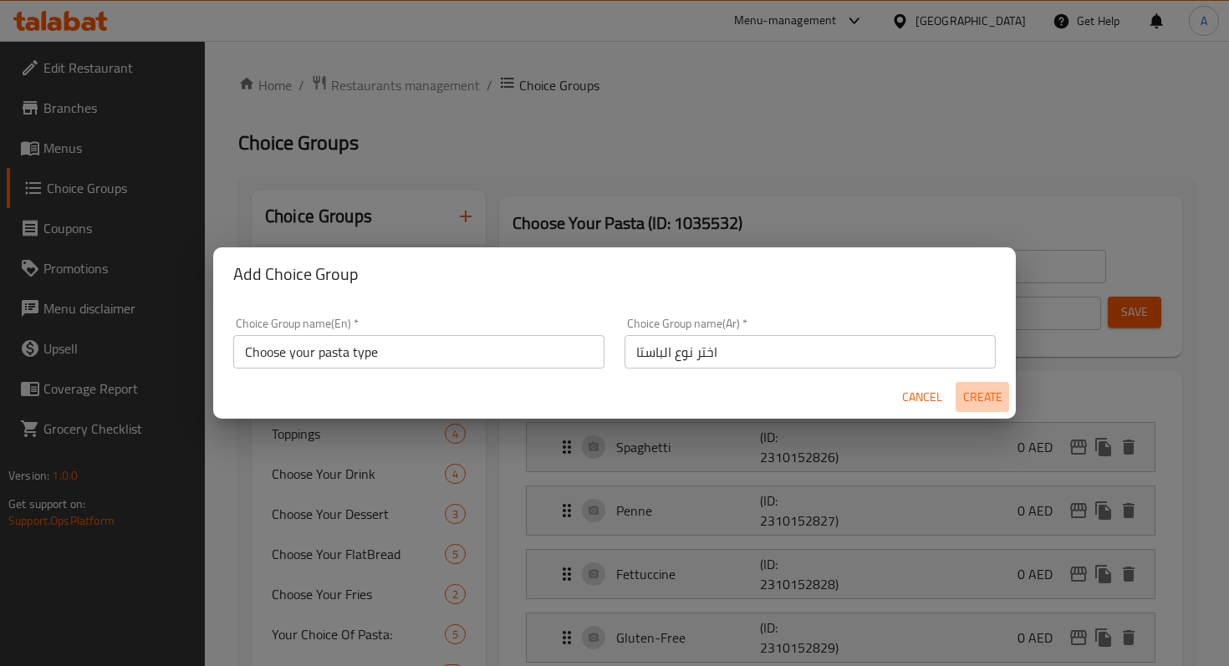
click at [968, 410] on button "Create" at bounding box center [981, 397] width 53 height 31
type input "Choose your pasta type"
type input "اختر نوع الباستا"
type input "0"
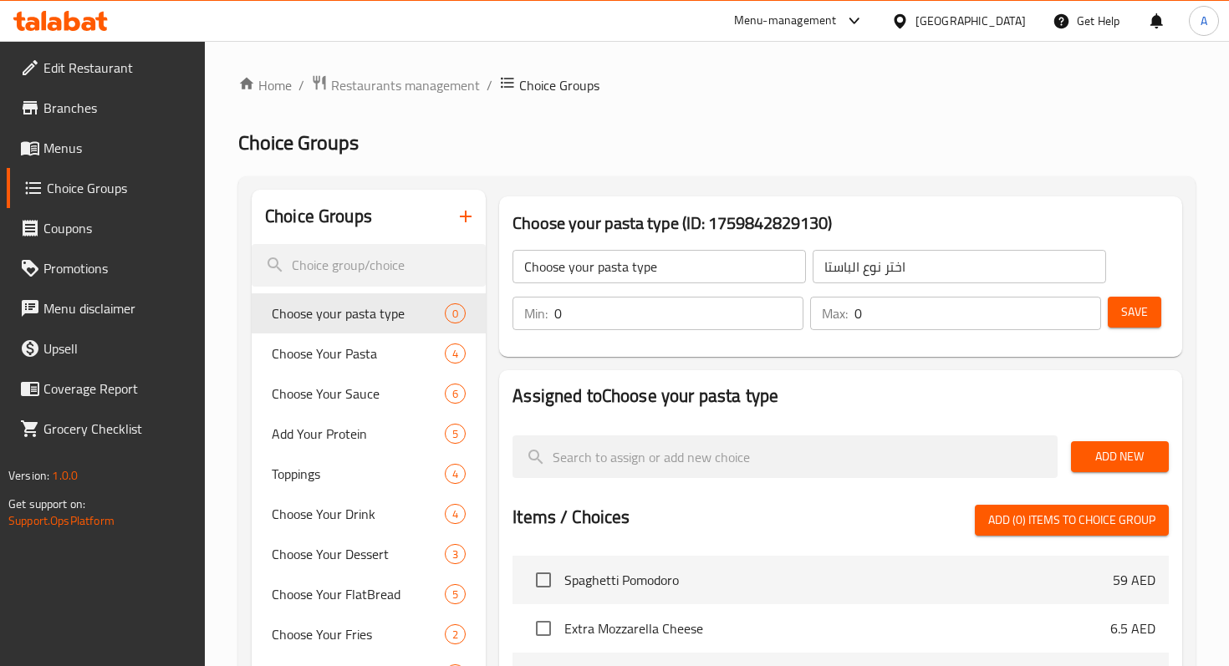
click at [643, 314] on input "0" at bounding box center [678, 313] width 249 height 33
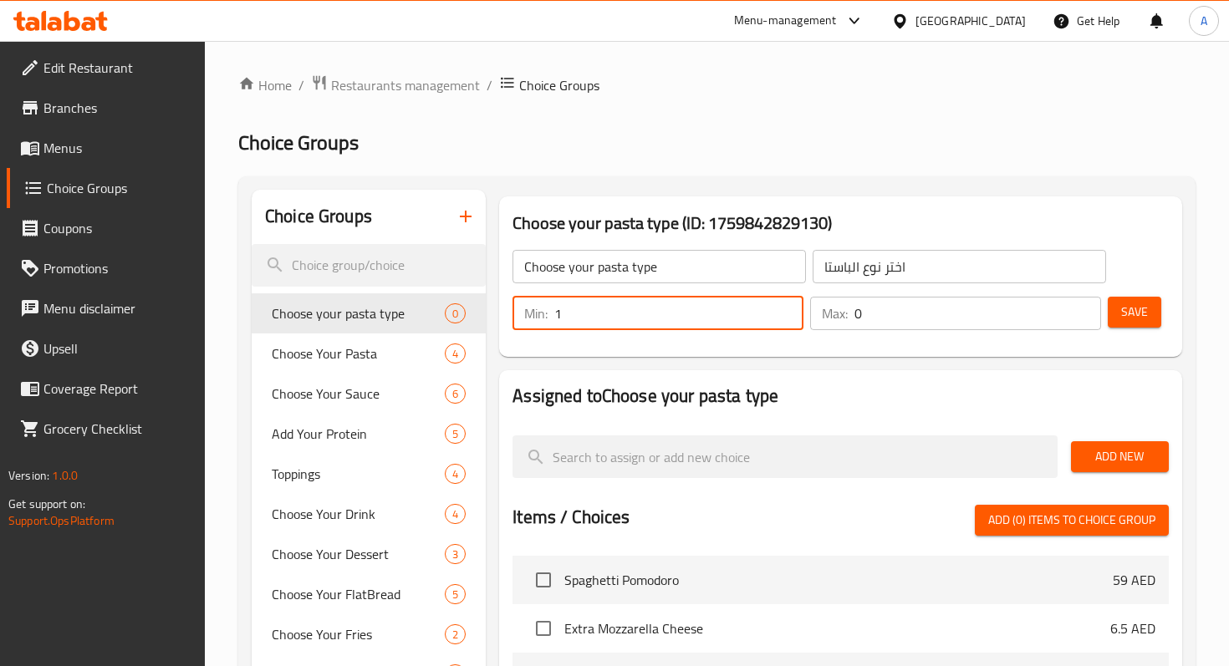
type input "1"
click at [909, 316] on input "0" at bounding box center [977, 313] width 247 height 33
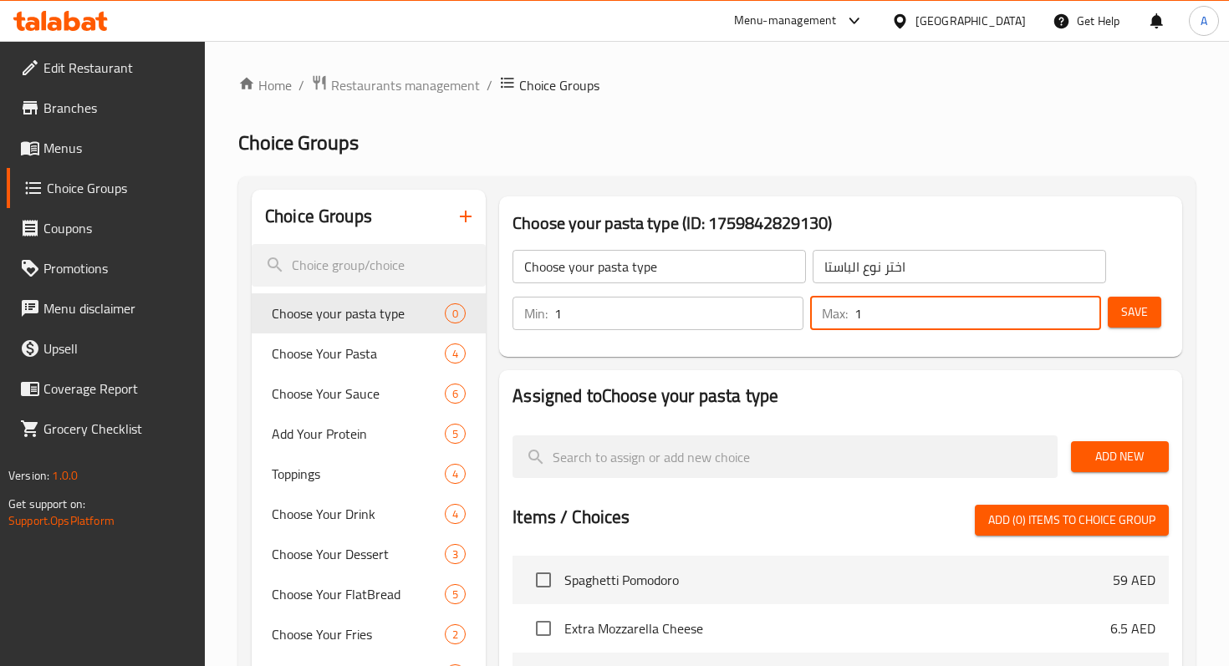
type input "1"
click at [842, 354] on div "Choose your pasta type (ID: 1759842829130) Choose your pasta type ​ اختر نوع ال…" at bounding box center [840, 276] width 683 height 160
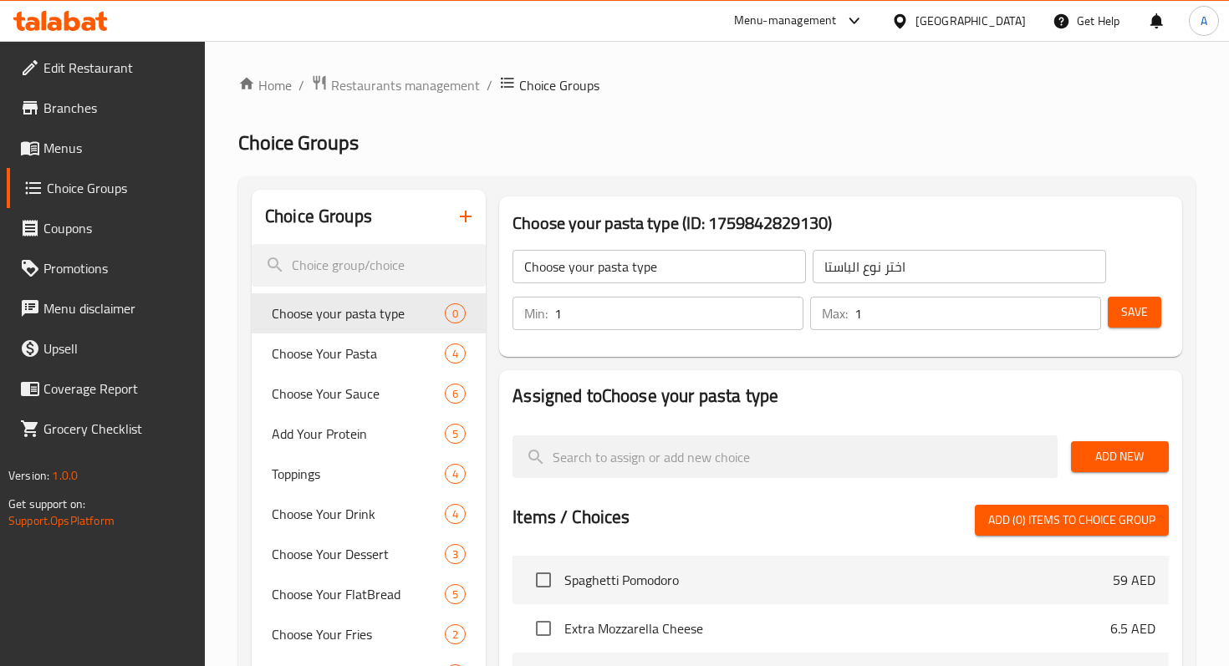
click at [1122, 313] on span "Save" at bounding box center [1134, 312] width 27 height 21
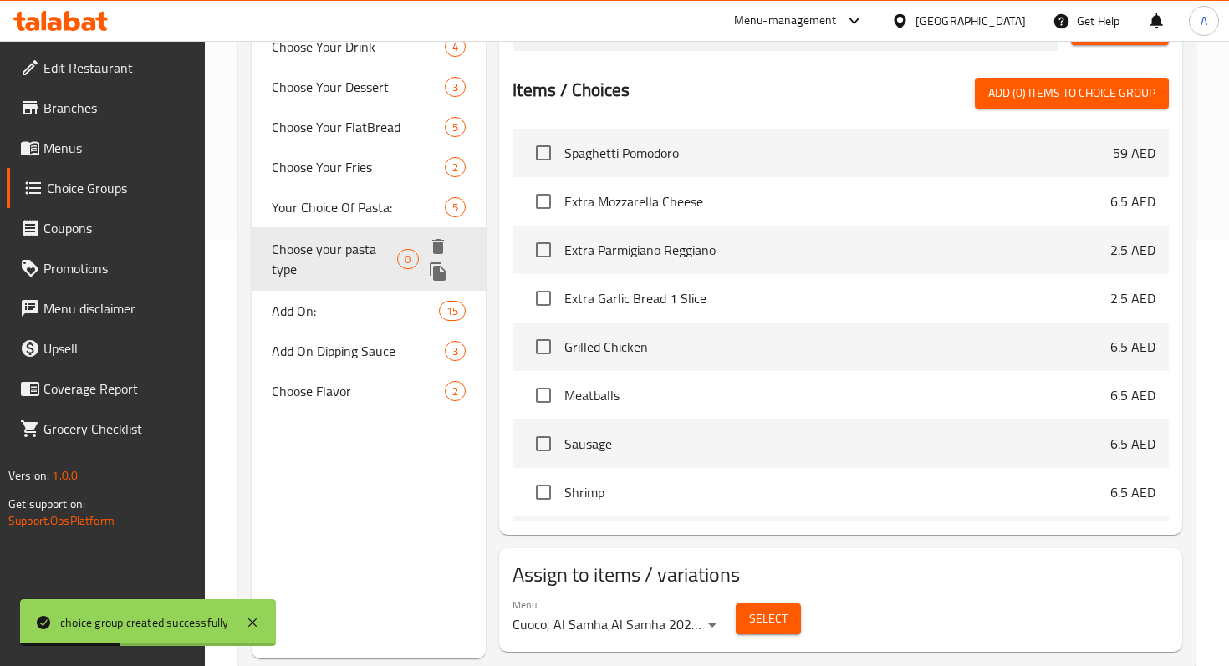
scroll to position [430, 0]
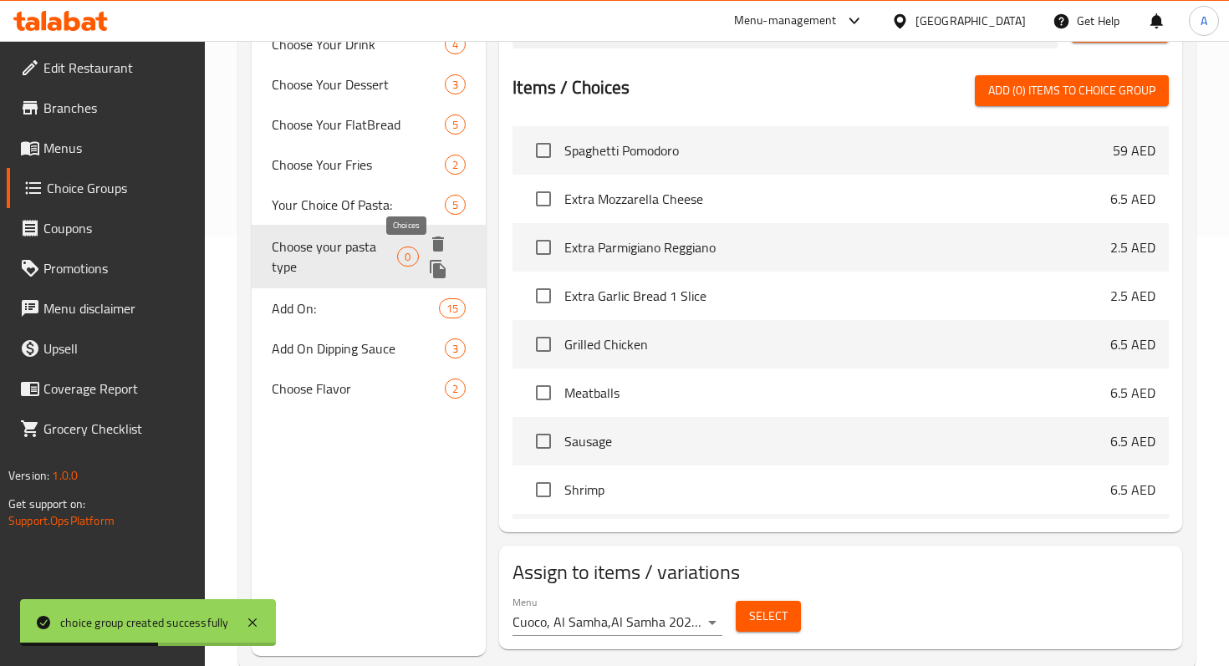
click at [398, 257] on span "0" at bounding box center [407, 257] width 19 height 16
click at [436, 277] on icon "duplicate" at bounding box center [438, 269] width 16 height 18
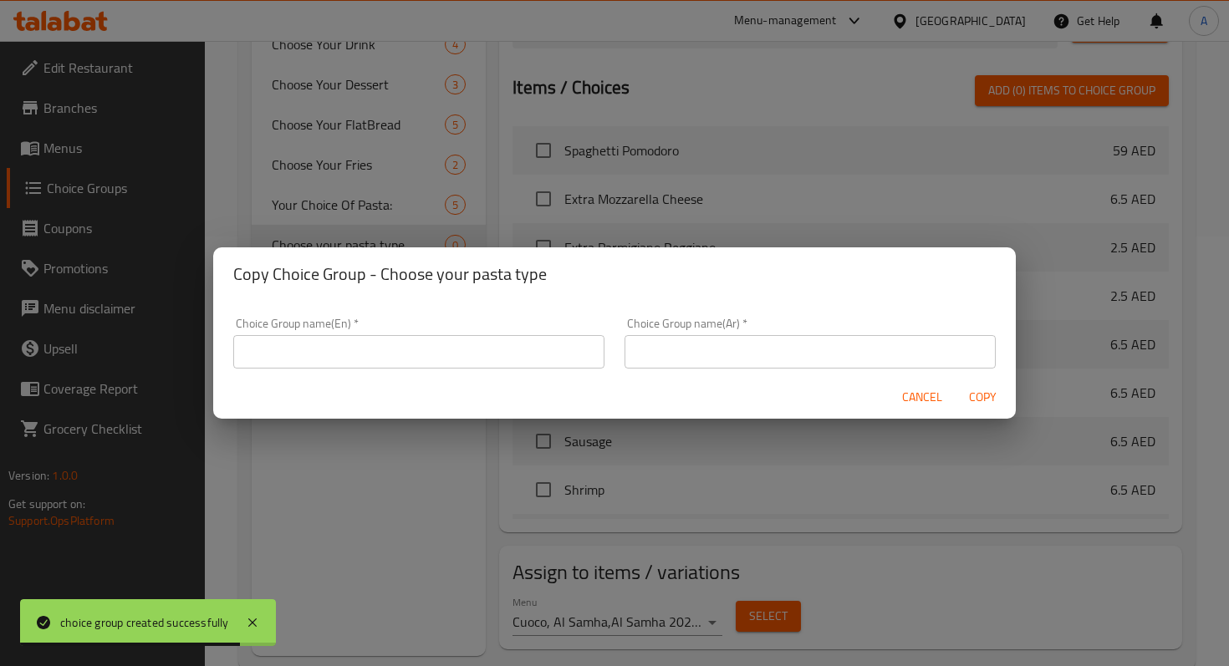
click at [929, 391] on span "Cancel" at bounding box center [922, 397] width 40 height 21
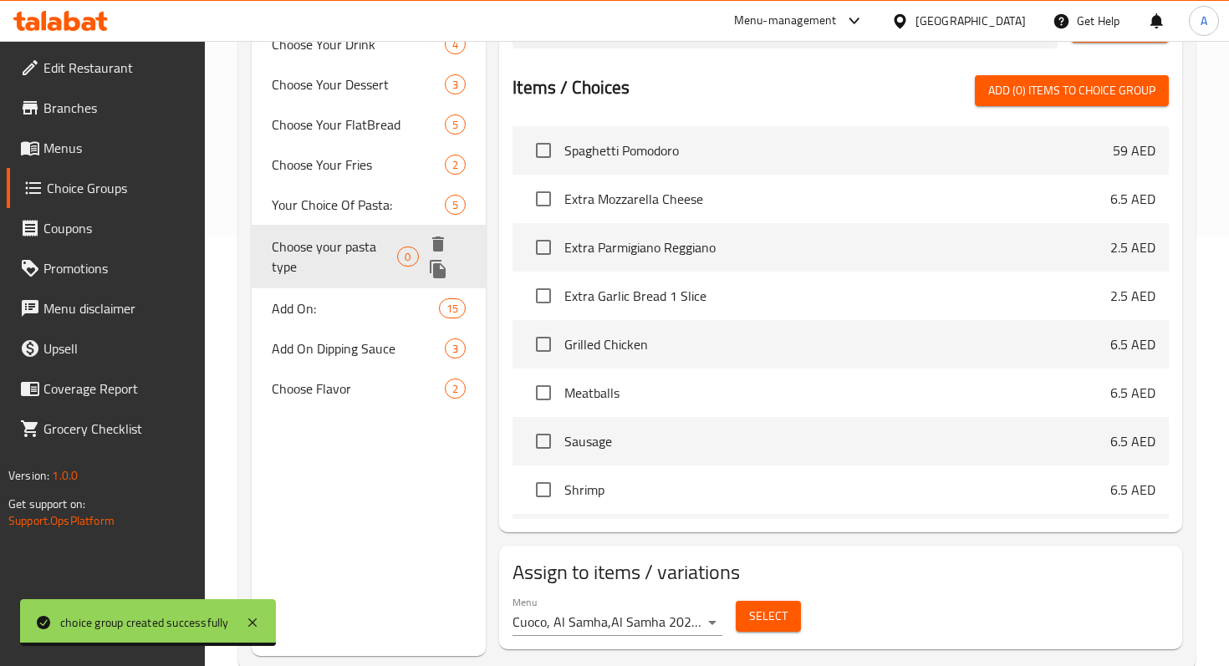
click at [359, 260] on span "Choose your pasta type" at bounding box center [334, 257] width 125 height 40
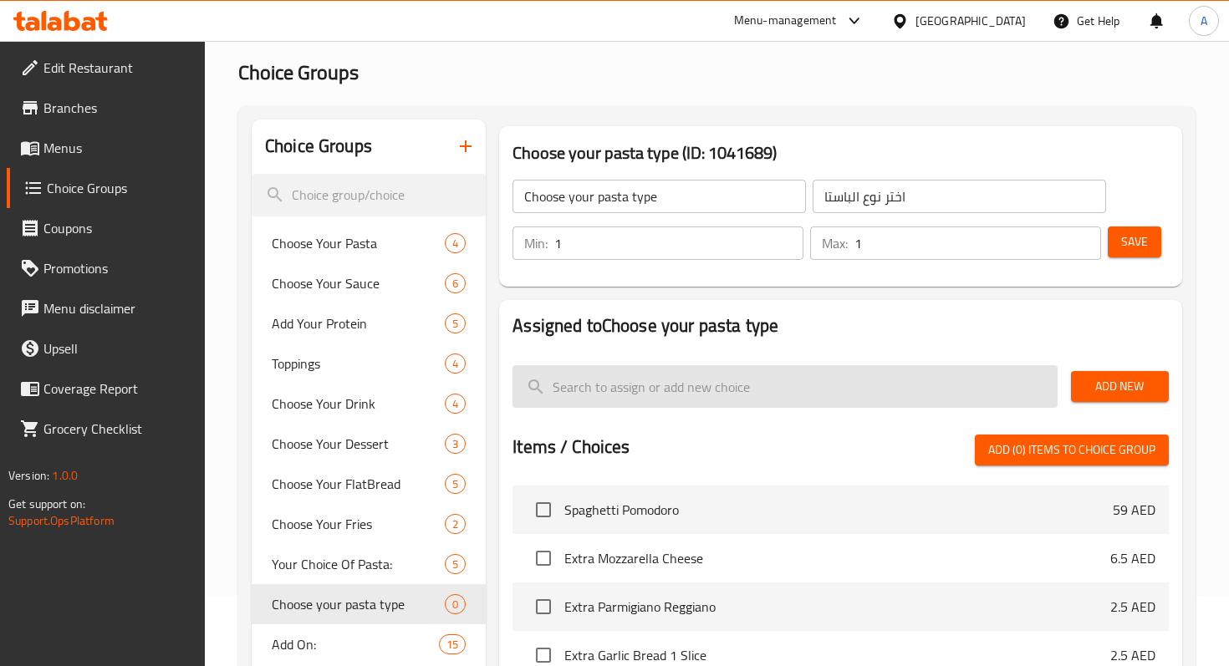
scroll to position [74, 0]
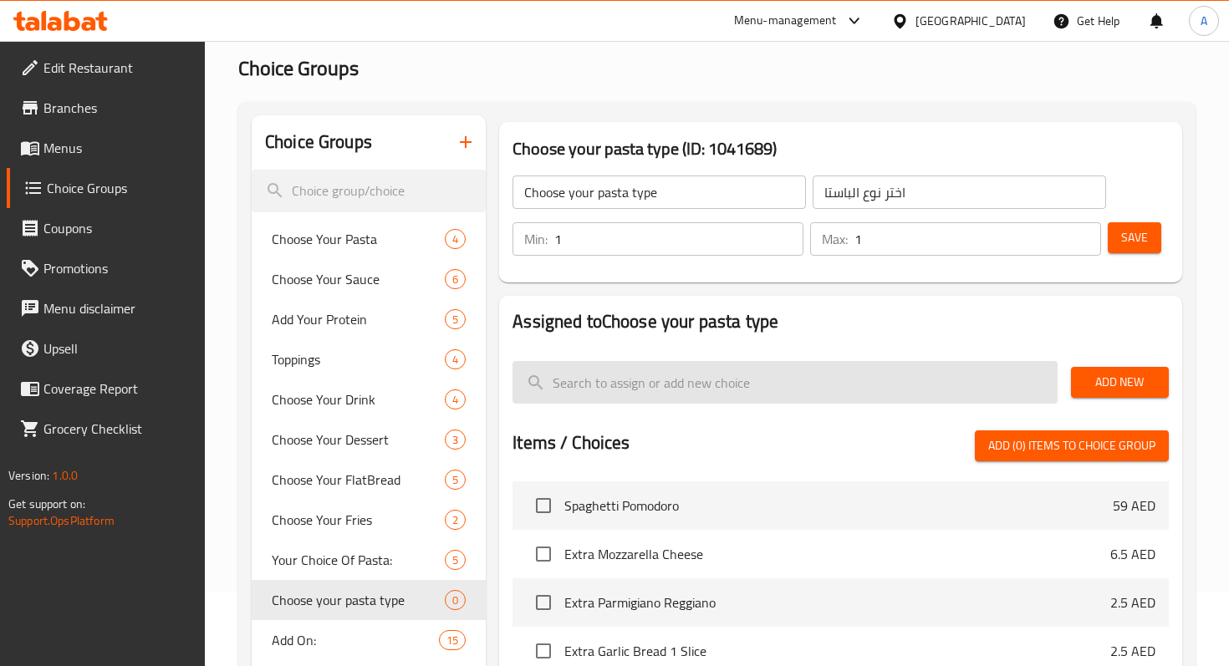
click at [827, 388] on input "search" at bounding box center [784, 382] width 544 height 43
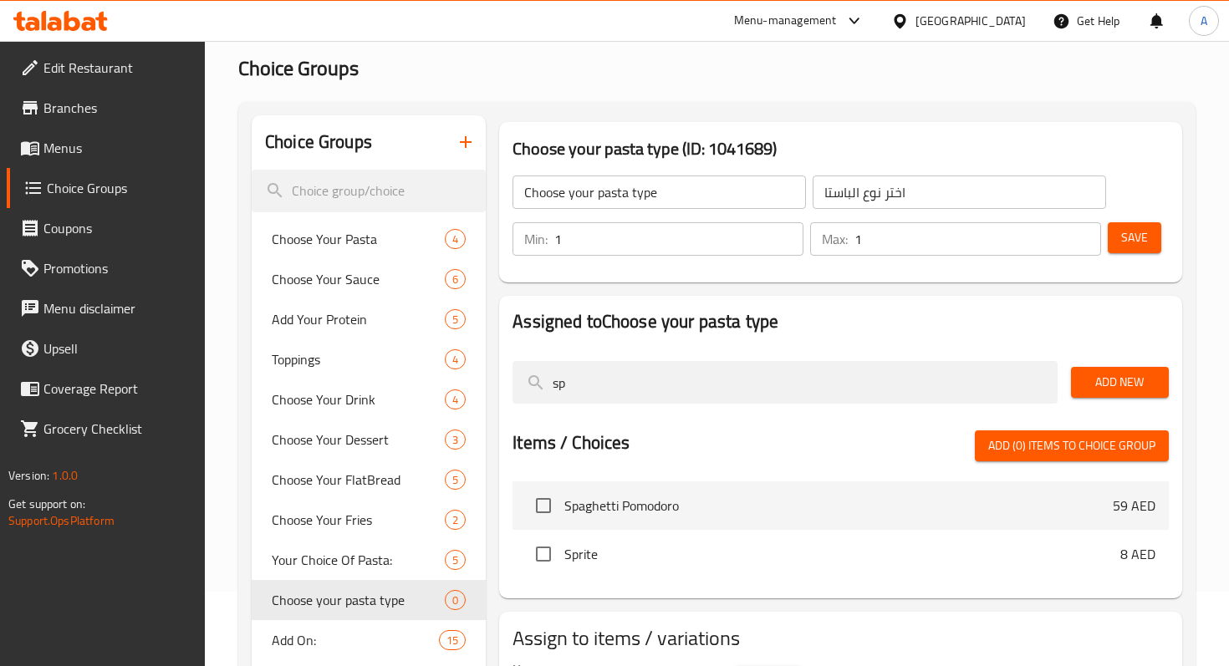
type input "s"
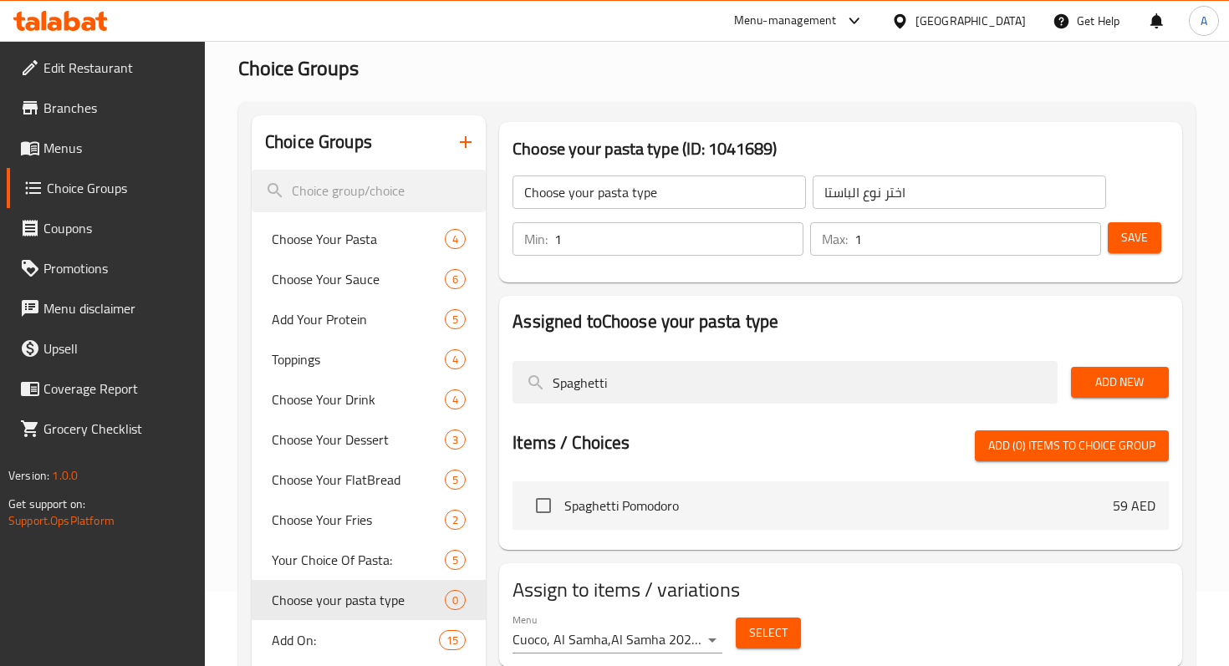
type input "Spaghetti"
click at [836, 422] on div at bounding box center [840, 423] width 656 height 13
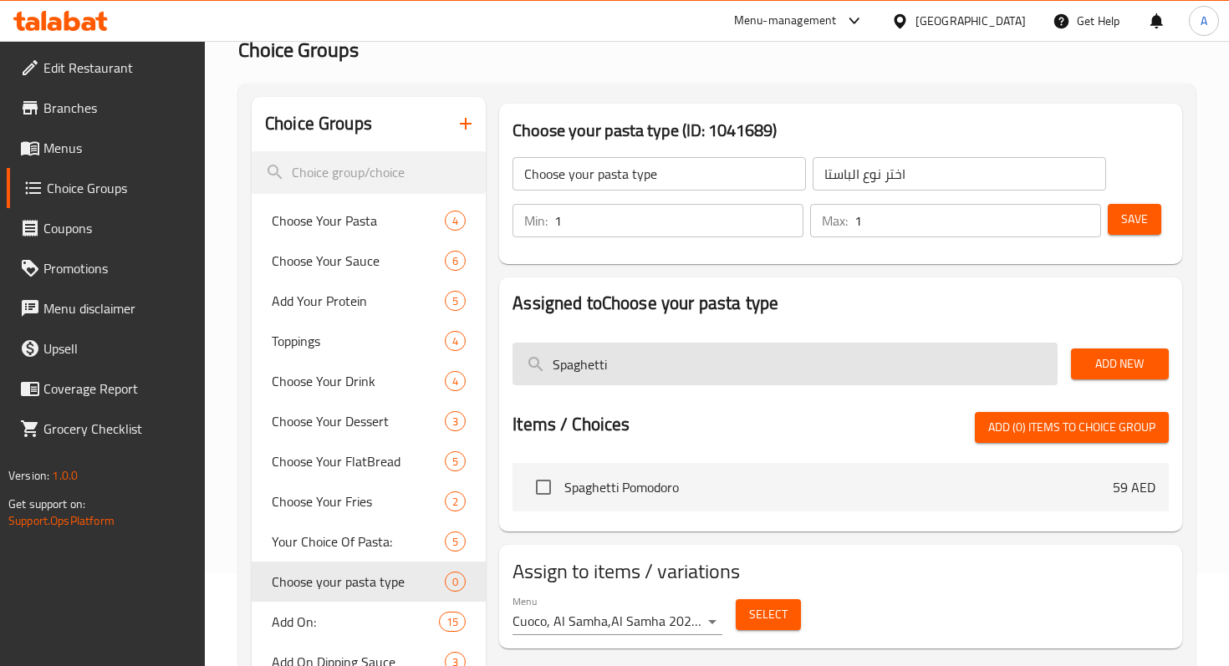
scroll to position [94, 0]
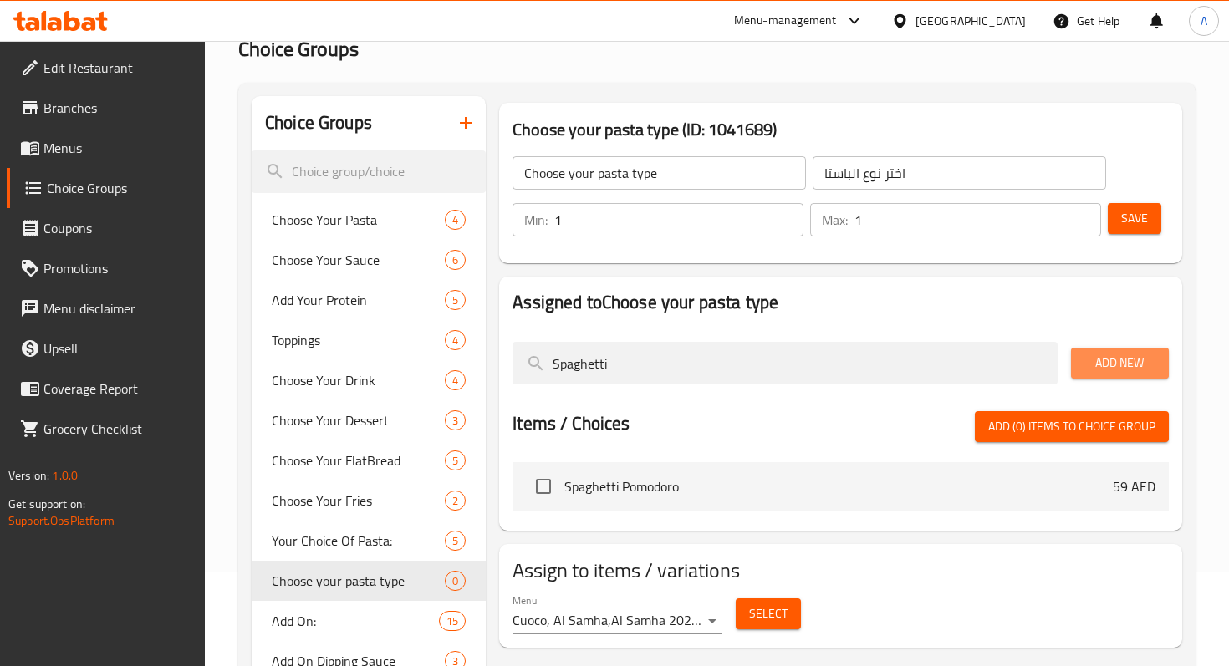
click at [1092, 368] on span "Add New" at bounding box center [1119, 363] width 71 height 21
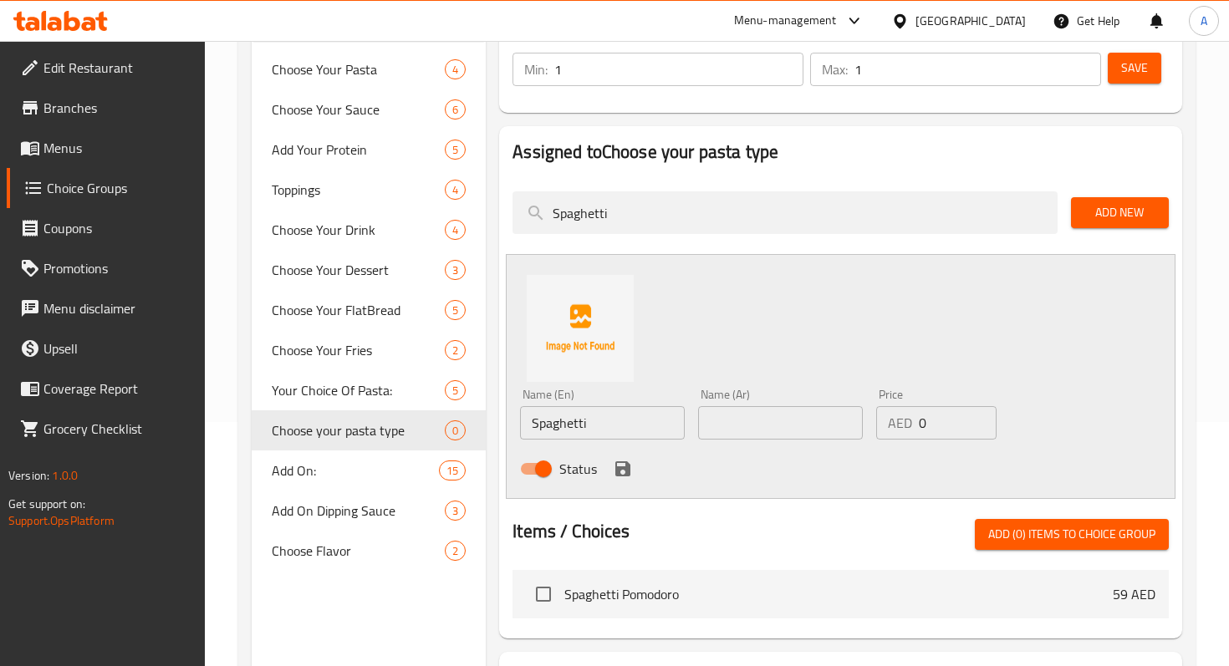
scroll to position [264, 0]
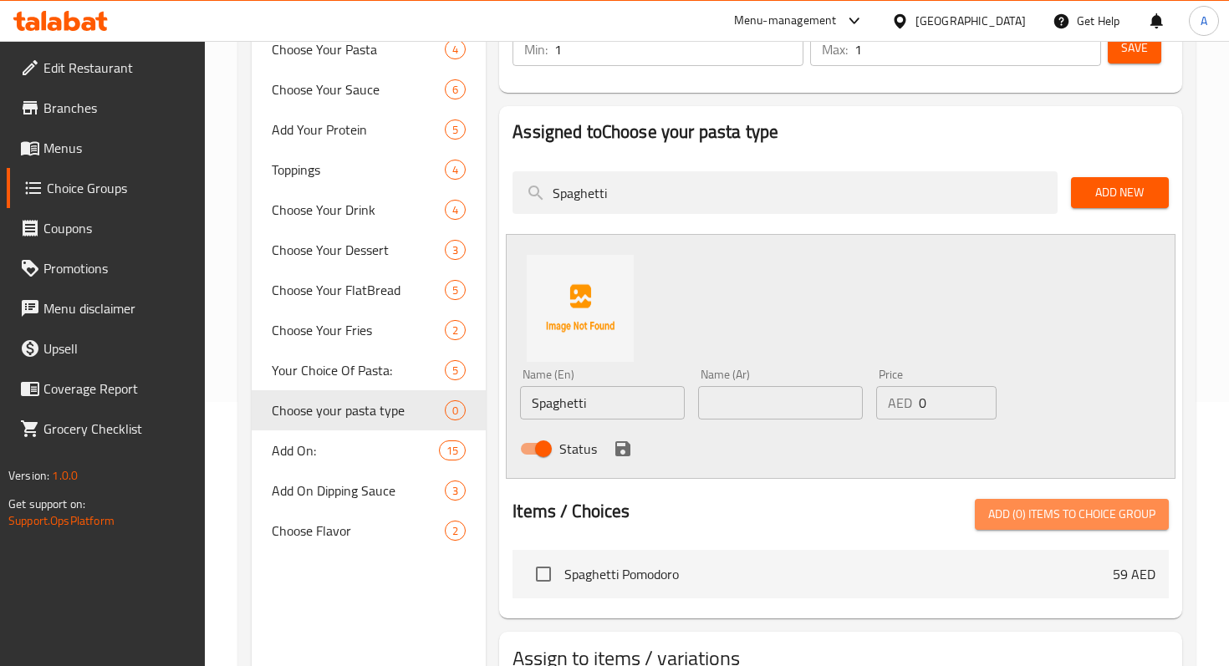
click at [995, 517] on span "Add (0) items to choice group" at bounding box center [1071, 514] width 167 height 21
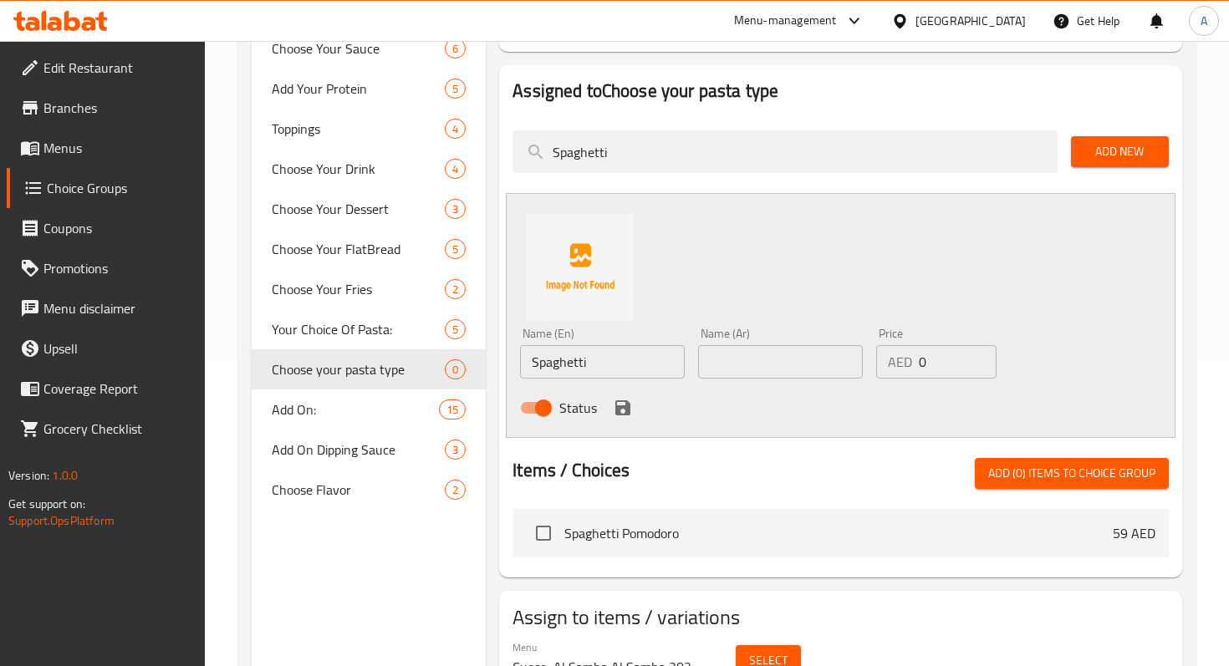
click at [721, 355] on input "text" at bounding box center [780, 361] width 165 height 33
drag, startPoint x: 593, startPoint y: 358, endPoint x: 524, endPoint y: 358, distance: 69.4
click at [524, 358] on input "Spaghetti" at bounding box center [602, 361] width 165 height 33
click at [746, 360] on input "text" at bounding box center [780, 361] width 165 height 33
paste input "سباغيتي"
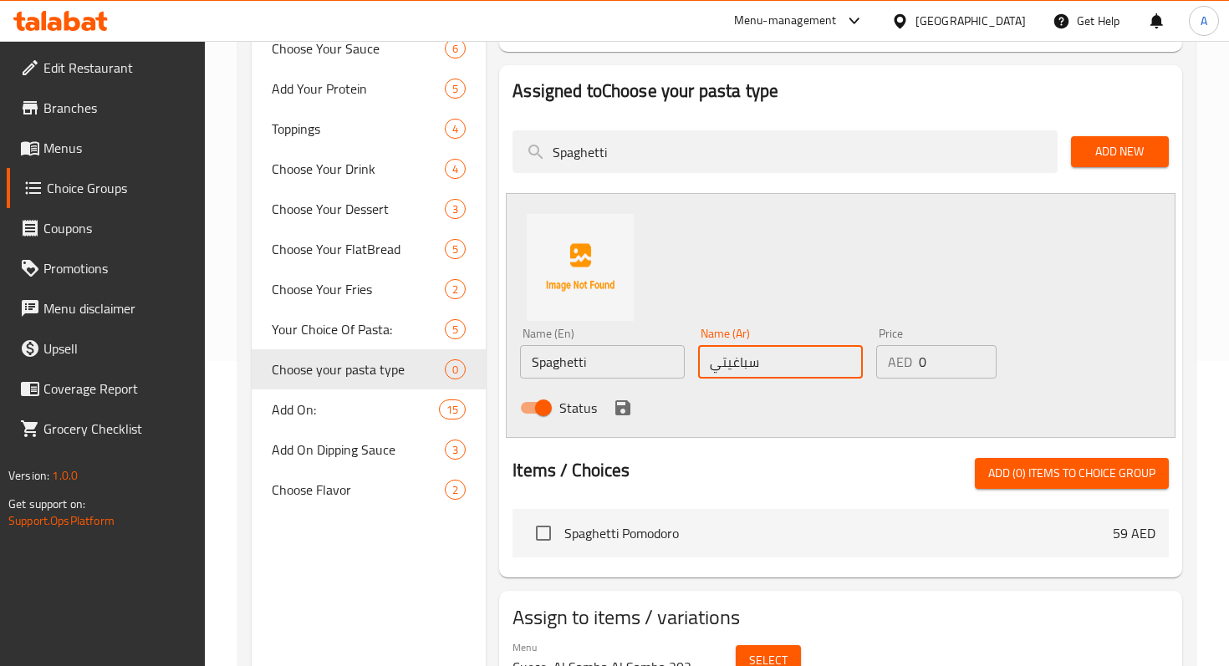
type input "سباغيتي"
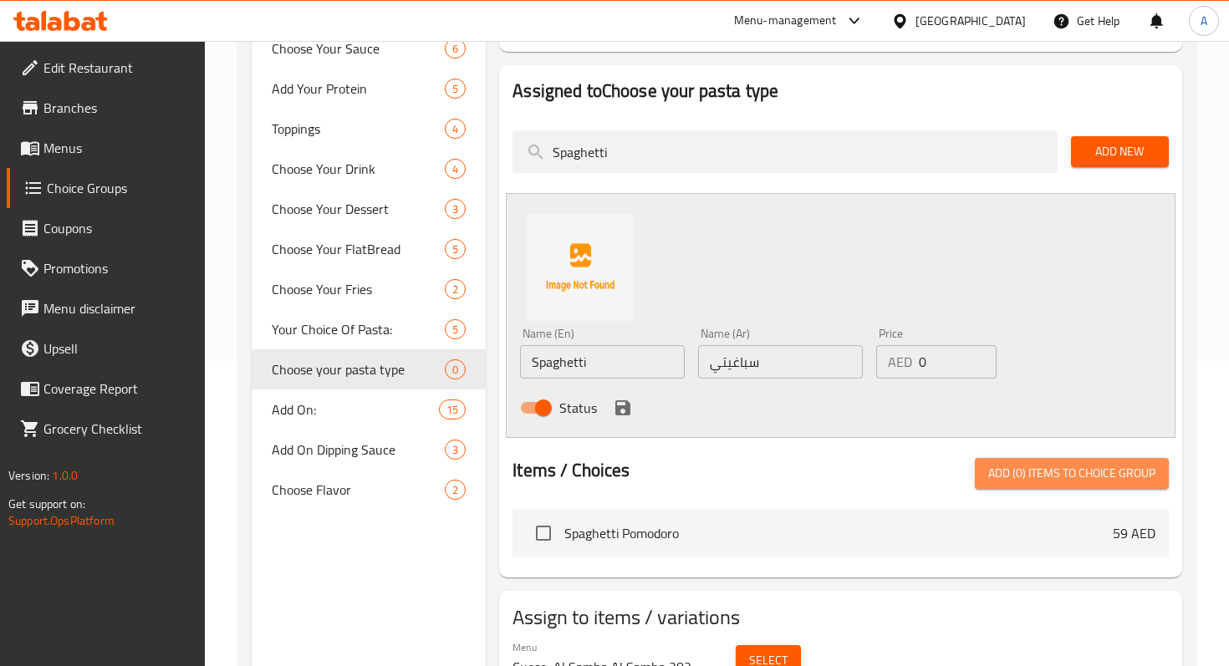
click at [1035, 463] on span "Add (0) items to choice group" at bounding box center [1071, 473] width 167 height 21
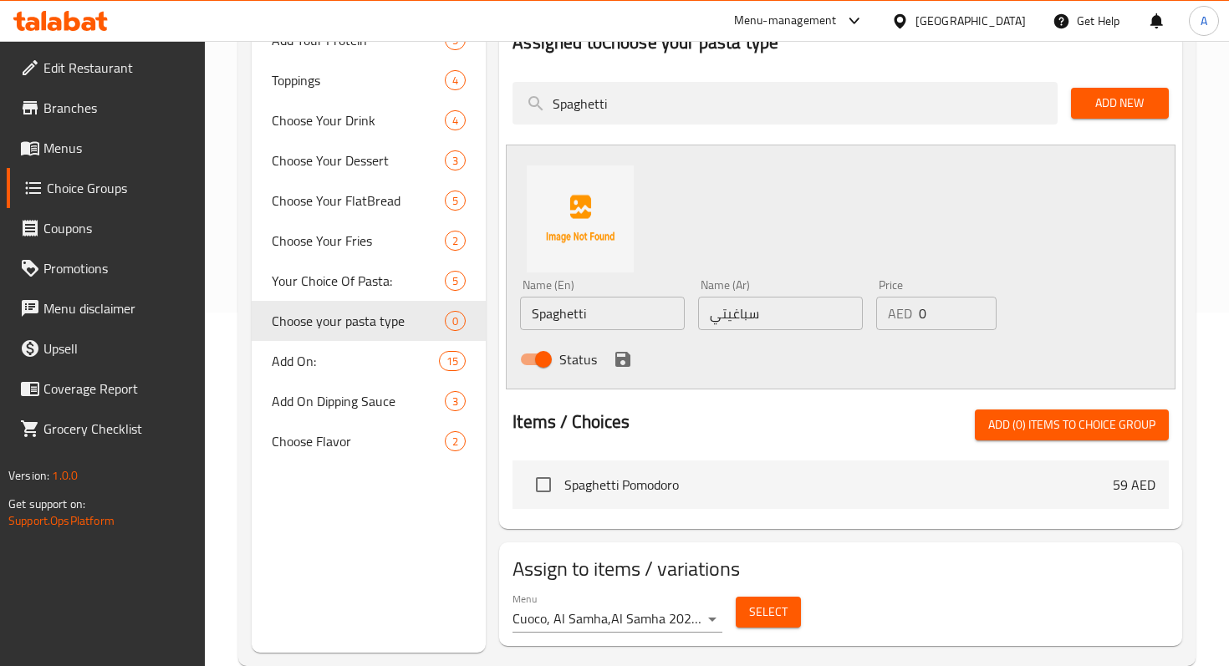
scroll to position [387, 0]
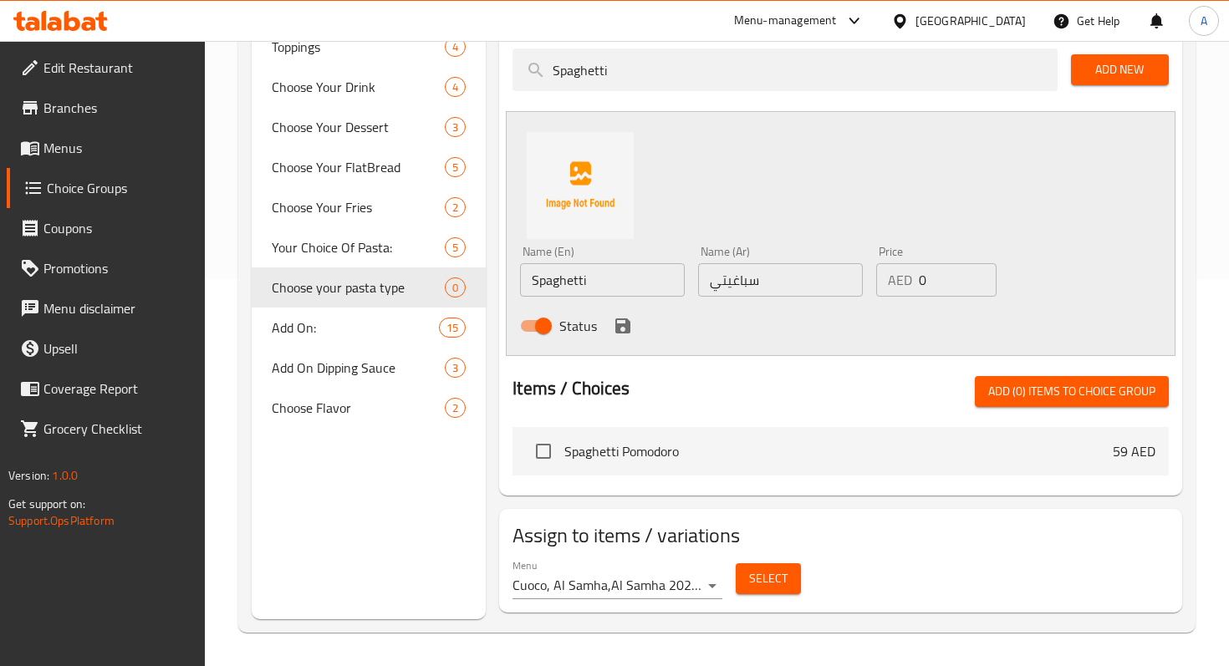
click at [621, 318] on icon "save" at bounding box center [622, 325] width 15 height 15
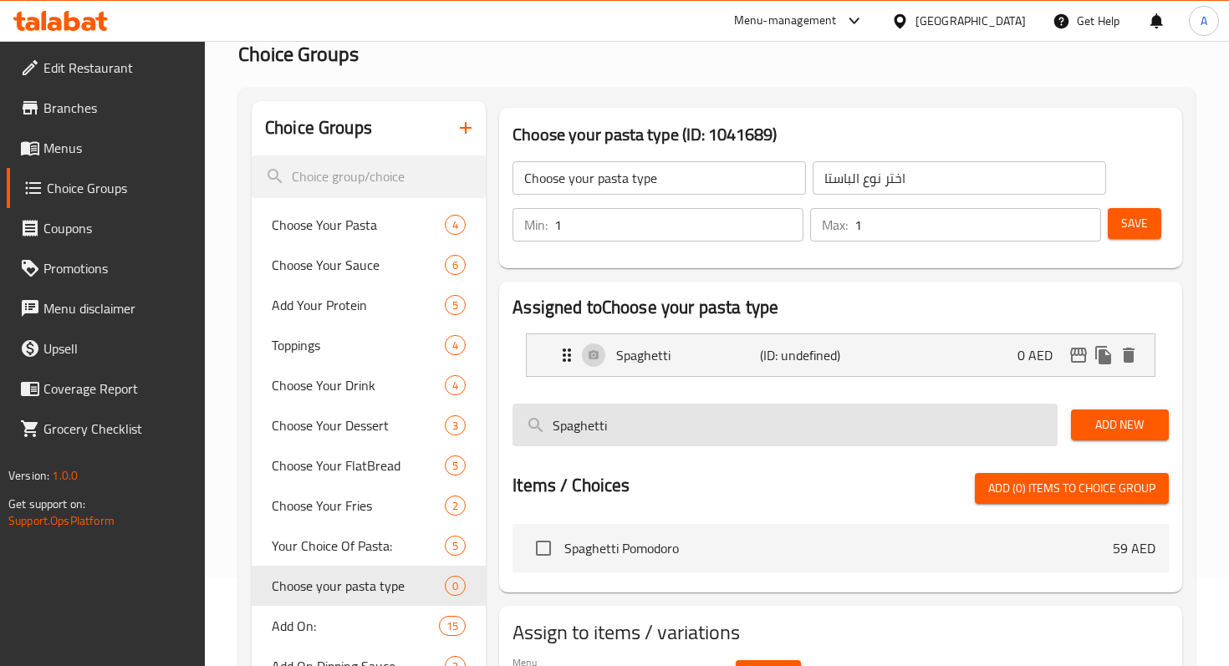
scroll to position [81, 0]
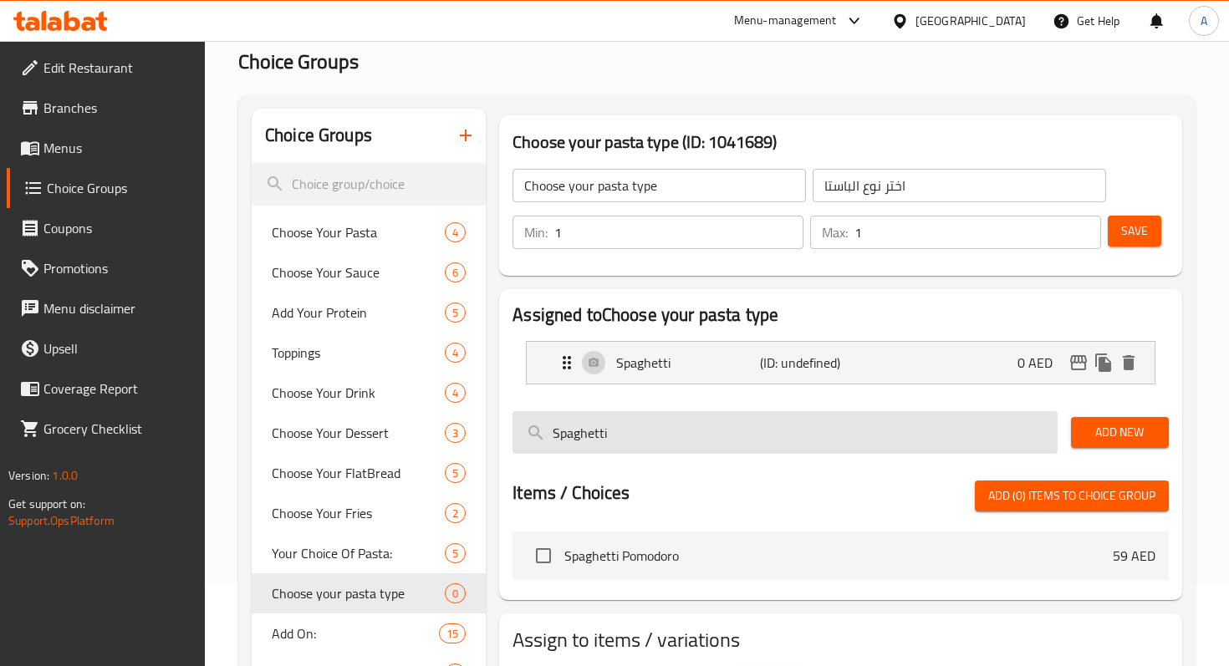
click at [878, 430] on input "Spaghetti" at bounding box center [784, 432] width 544 height 43
type input "S"
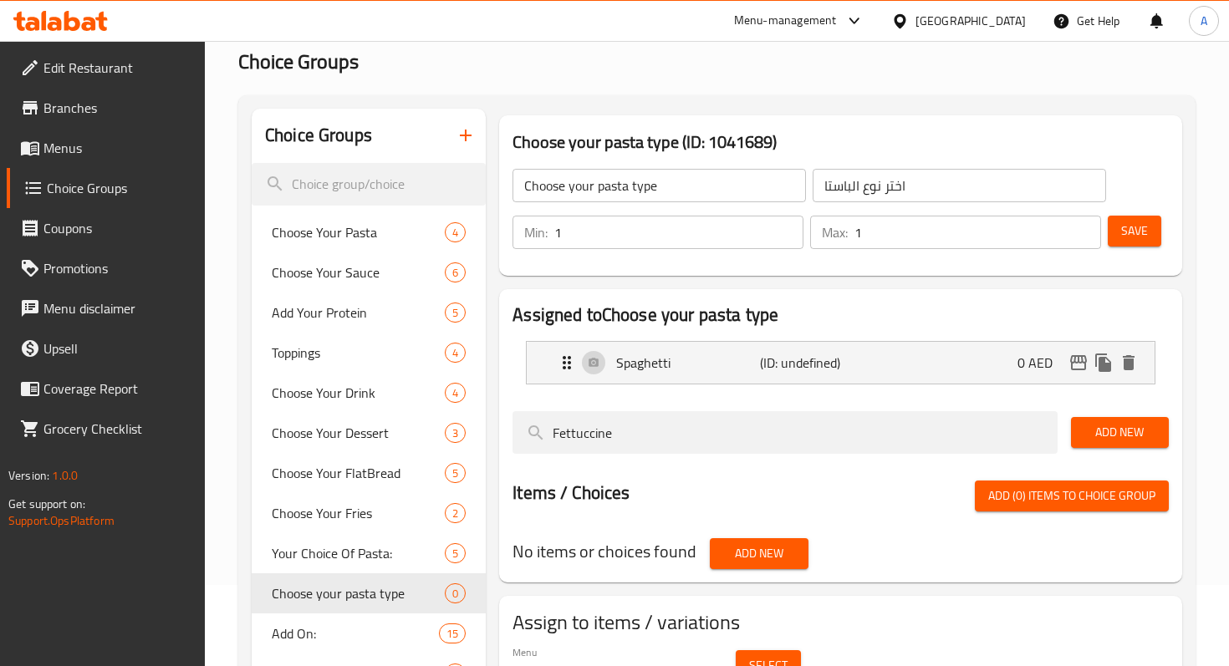
type input "Fettuccine"
click at [1100, 435] on span "Add New" at bounding box center [1119, 432] width 71 height 21
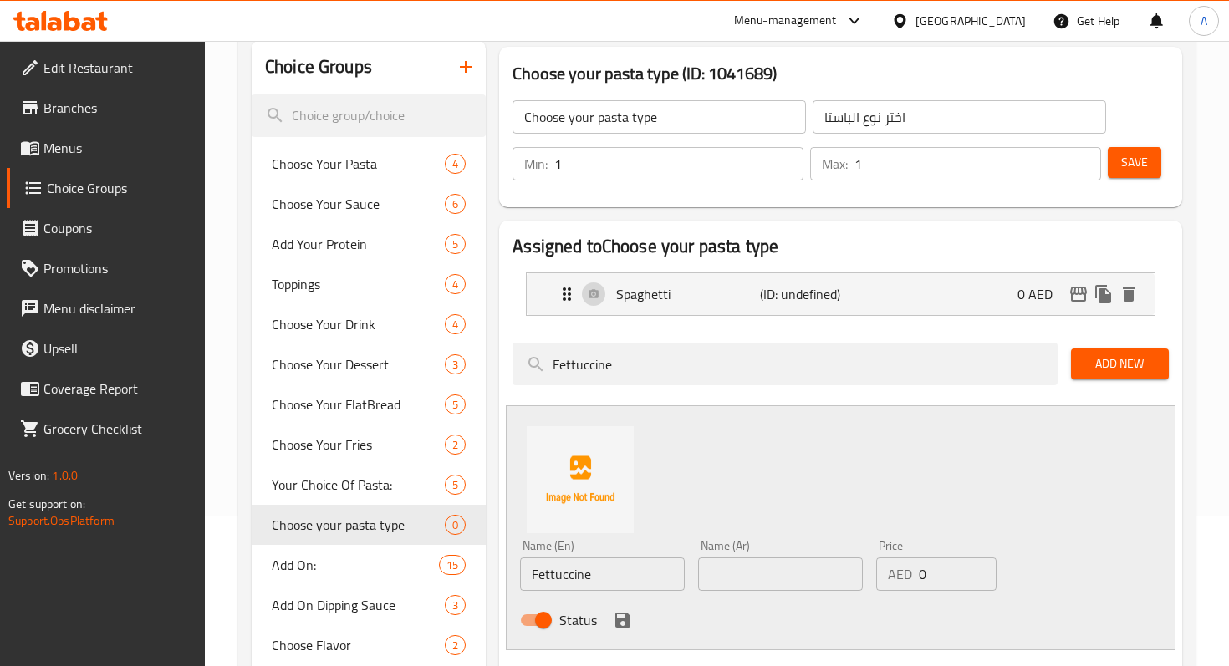
scroll to position [196, 0]
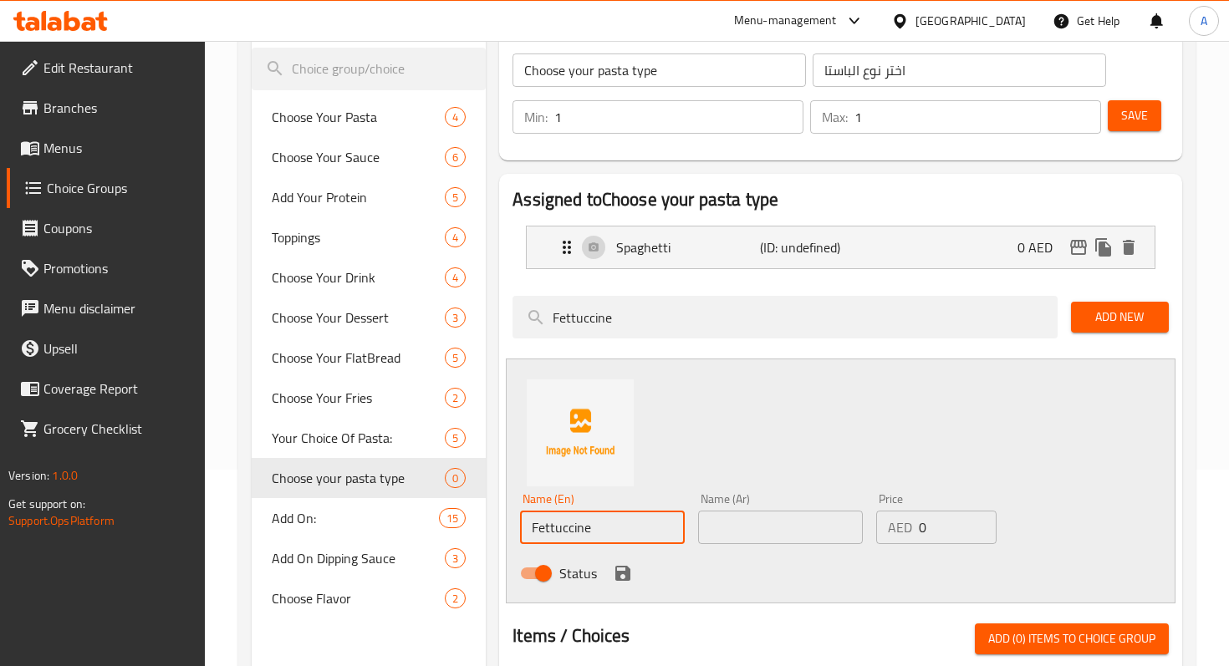
drag, startPoint x: 618, startPoint y: 533, endPoint x: 520, endPoint y: 533, distance: 98.6
click at [520, 533] on input "Fettuccine" at bounding box center [602, 527] width 165 height 33
click at [748, 532] on input "text" at bounding box center [780, 527] width 165 height 33
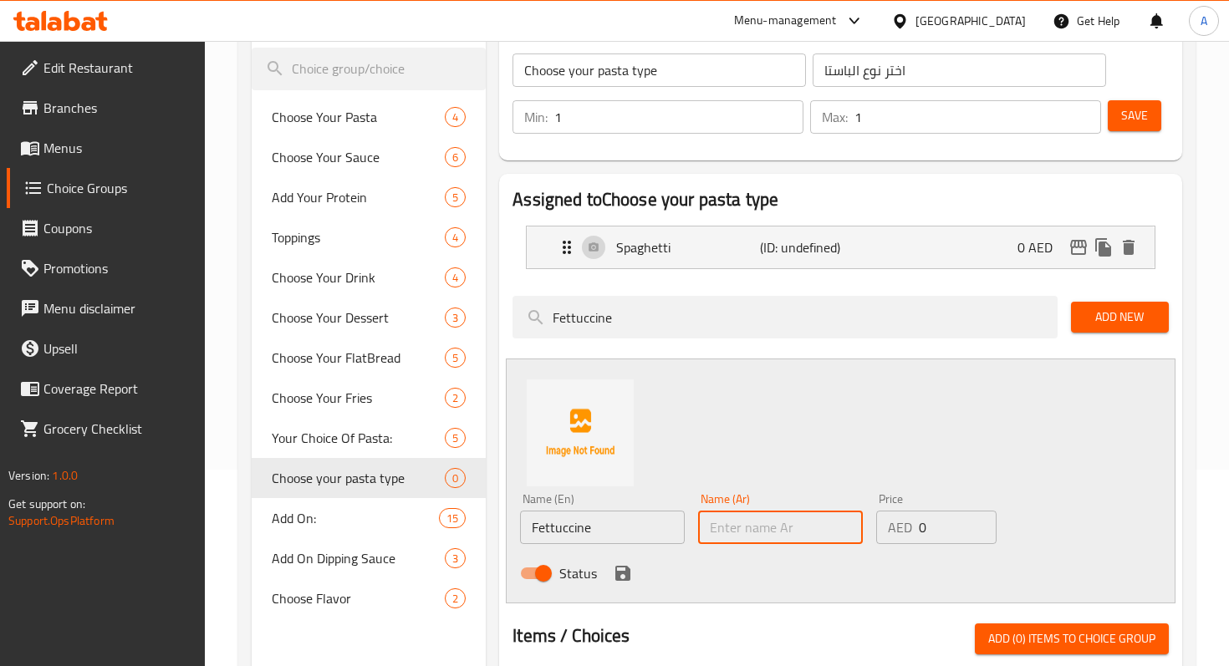
paste input "فيتوتشيني"
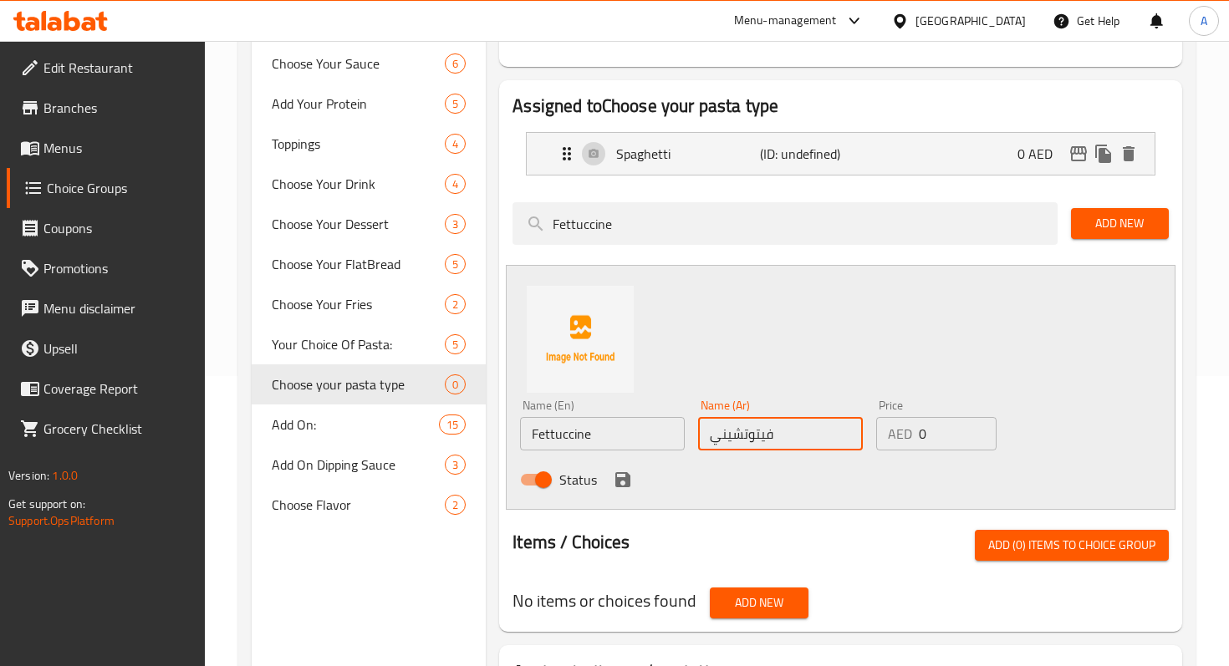
scroll to position [319, 0]
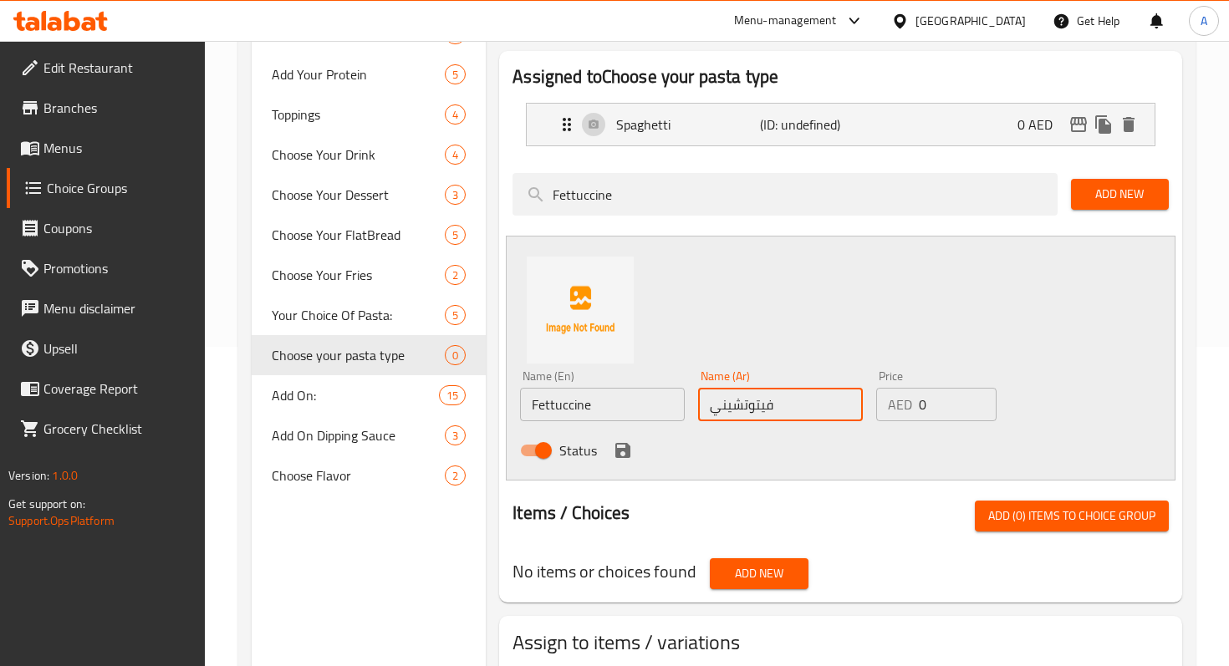
type input "فيتوتشيني"
click at [616, 461] on div "Status" at bounding box center [780, 450] width 534 height 45
click at [616, 456] on icon "save" at bounding box center [622, 450] width 15 height 15
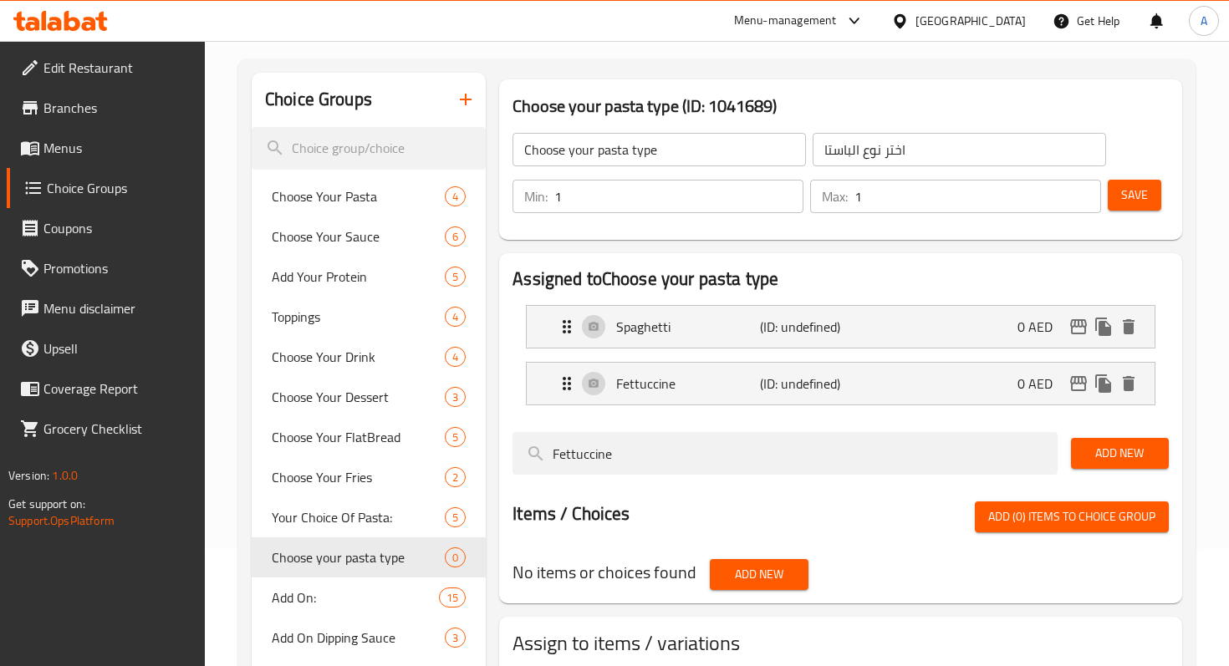
scroll to position [140, 0]
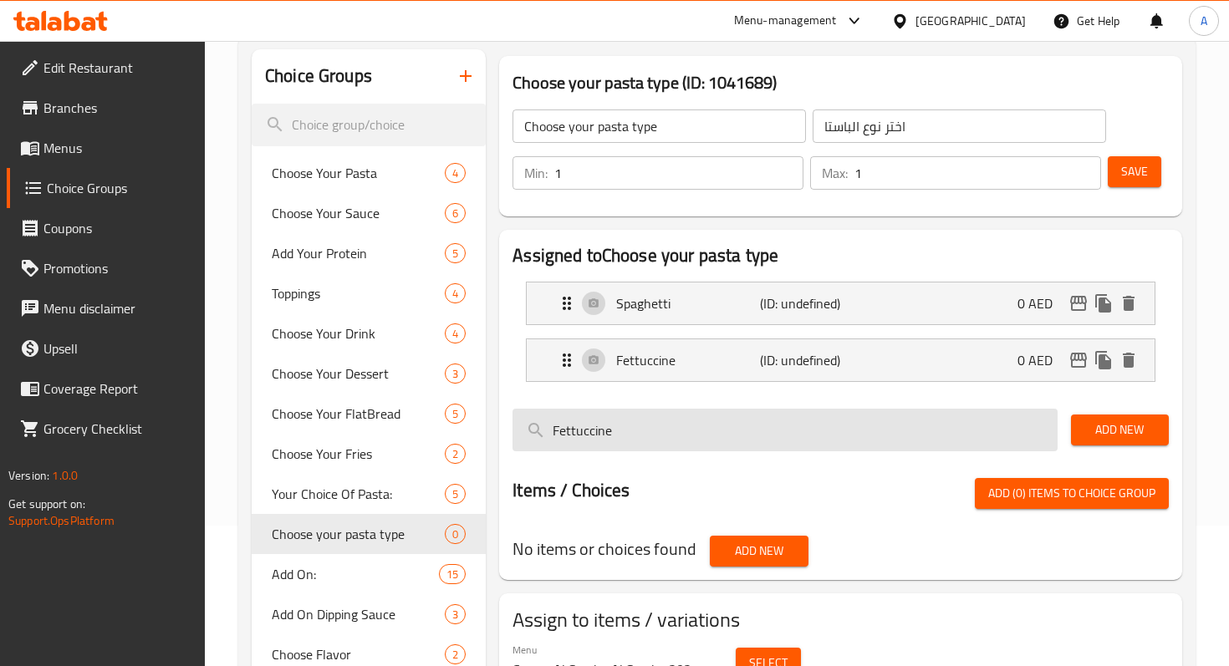
click at [899, 436] on input "Fettuccine" at bounding box center [784, 430] width 544 height 43
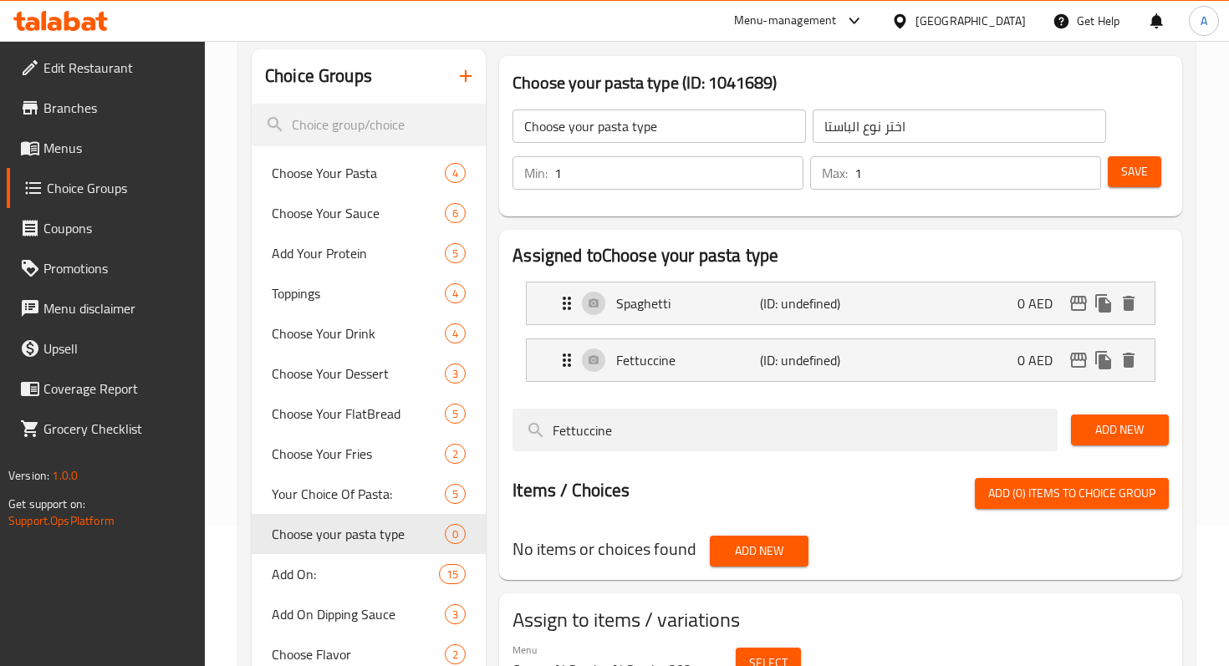
scroll to position [151, 0]
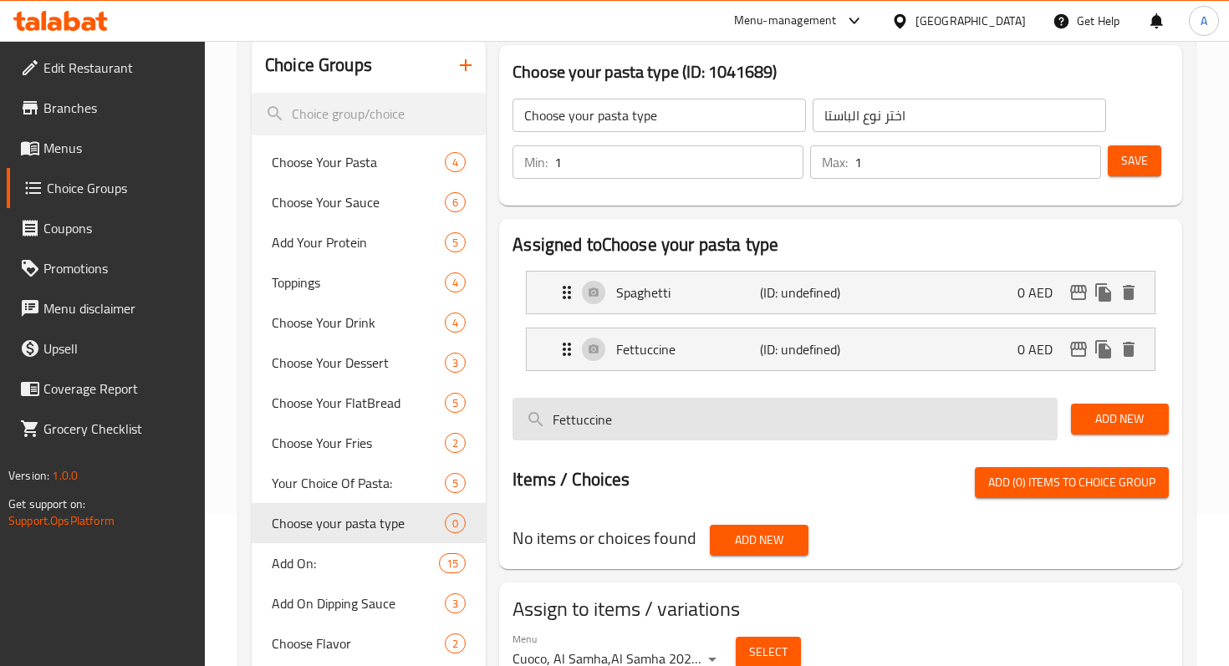
drag, startPoint x: 603, startPoint y: 426, endPoint x: 540, endPoint y: 428, distance: 63.5
click at [540, 428] on input "Fettuccine" at bounding box center [784, 419] width 544 height 43
type input "e"
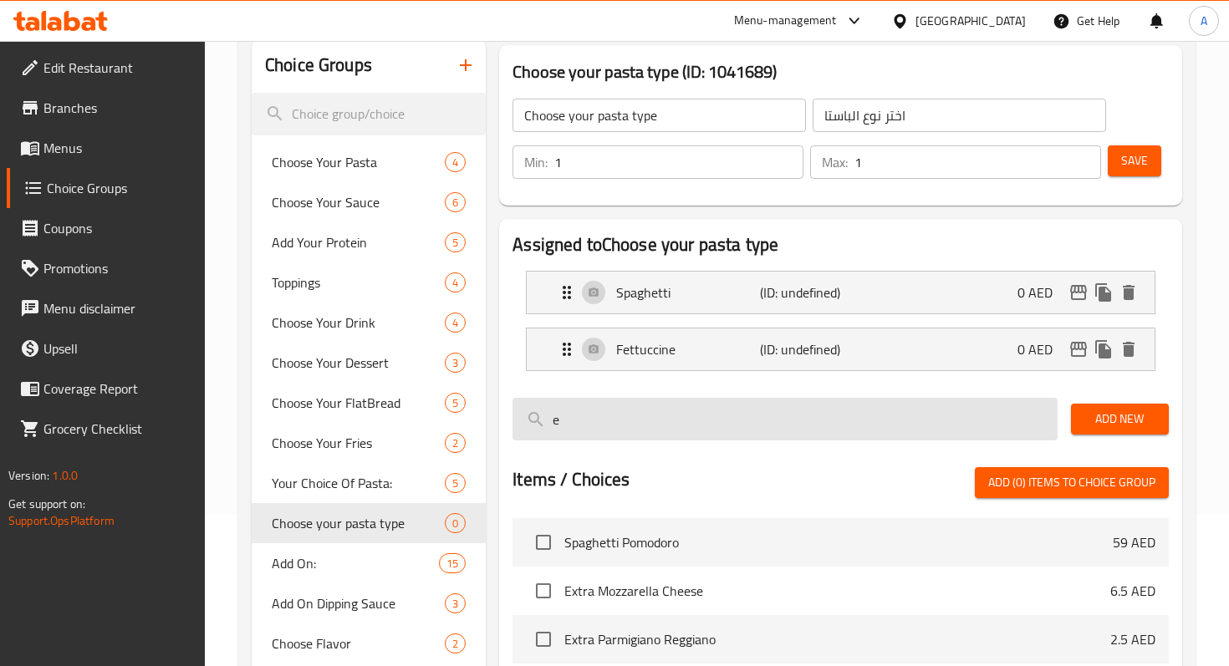
drag, startPoint x: 583, startPoint y: 431, endPoint x: 520, endPoint y: 431, distance: 62.7
click at [520, 431] on input "e" at bounding box center [784, 419] width 544 height 43
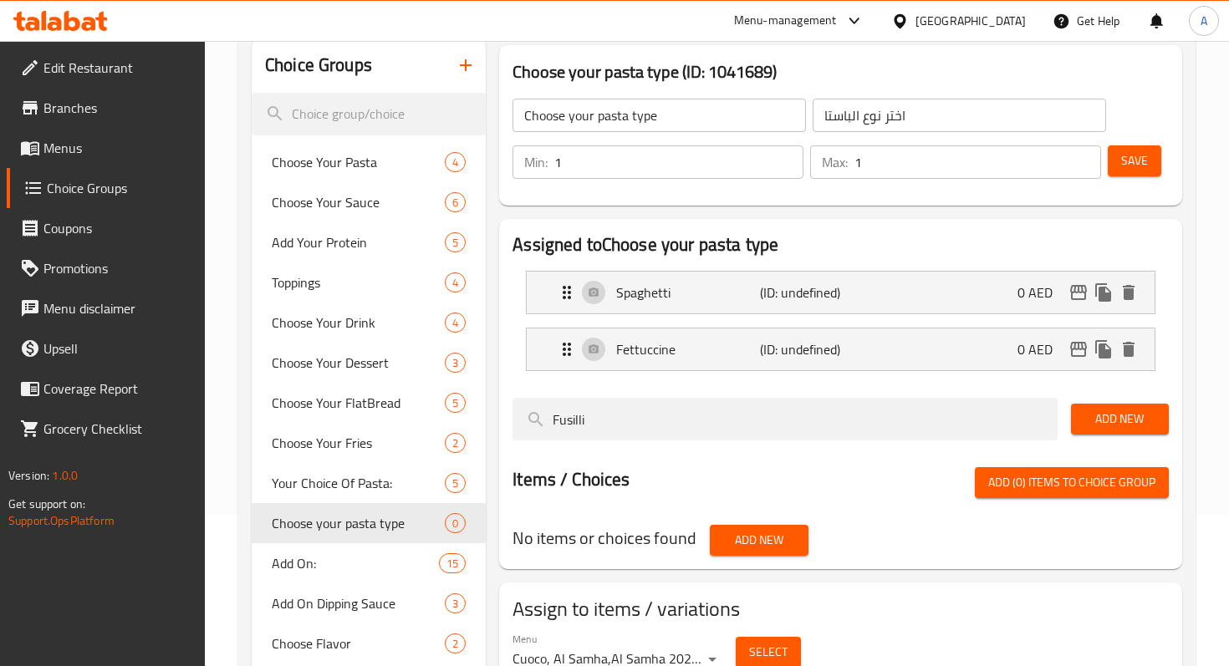
type input "Fusilli"
click at [1094, 423] on span "Add New" at bounding box center [1119, 419] width 71 height 21
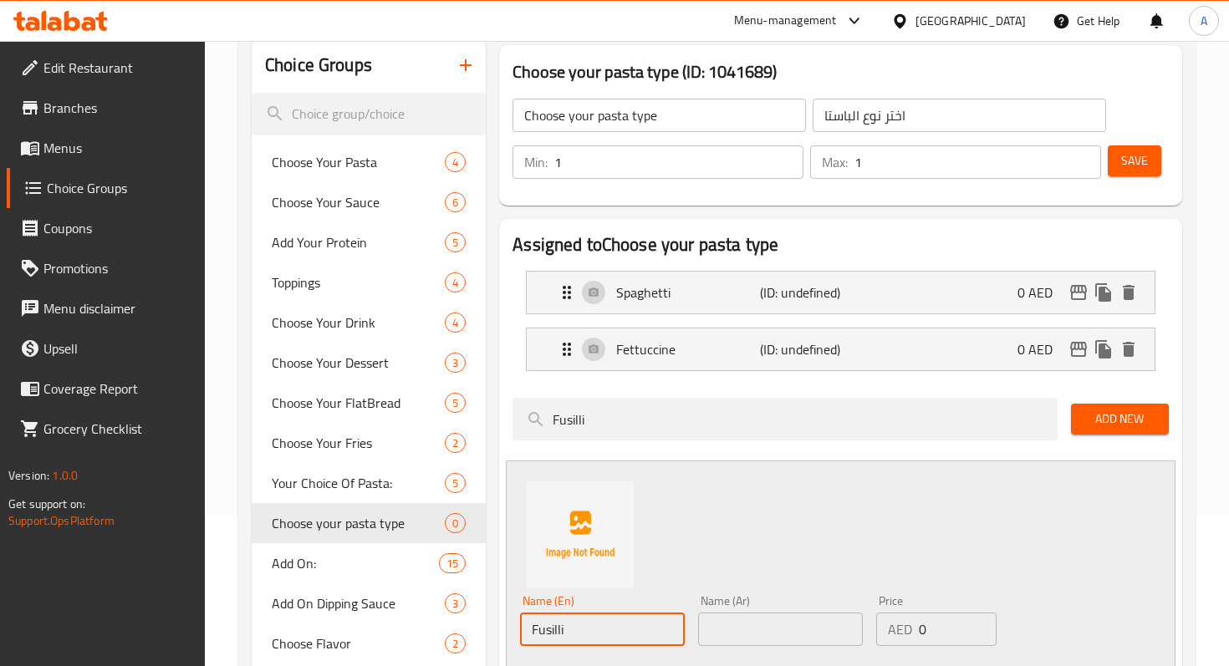
drag, startPoint x: 649, startPoint y: 622, endPoint x: 501, endPoint y: 623, distance: 147.1
click at [501, 623] on div "Assigned to Choose your pasta type Spaghetti (ID: undefined) 0 AED Name (En) Sp…" at bounding box center [840, 523] width 683 height 608
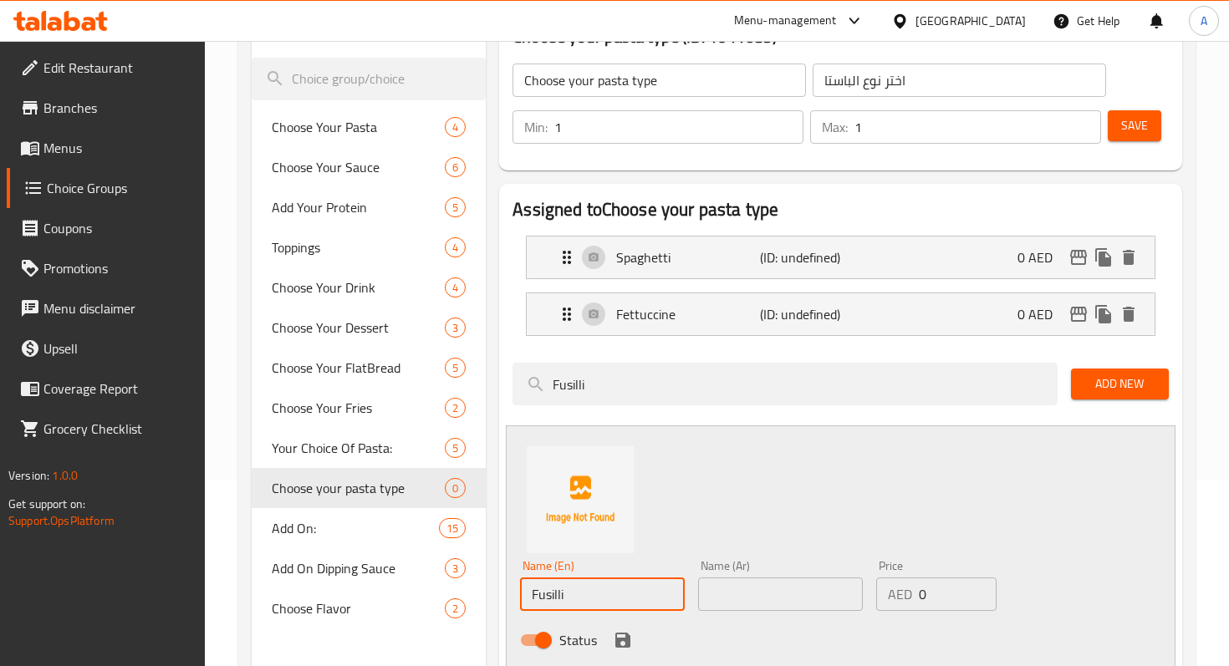
scroll to position [214, 0]
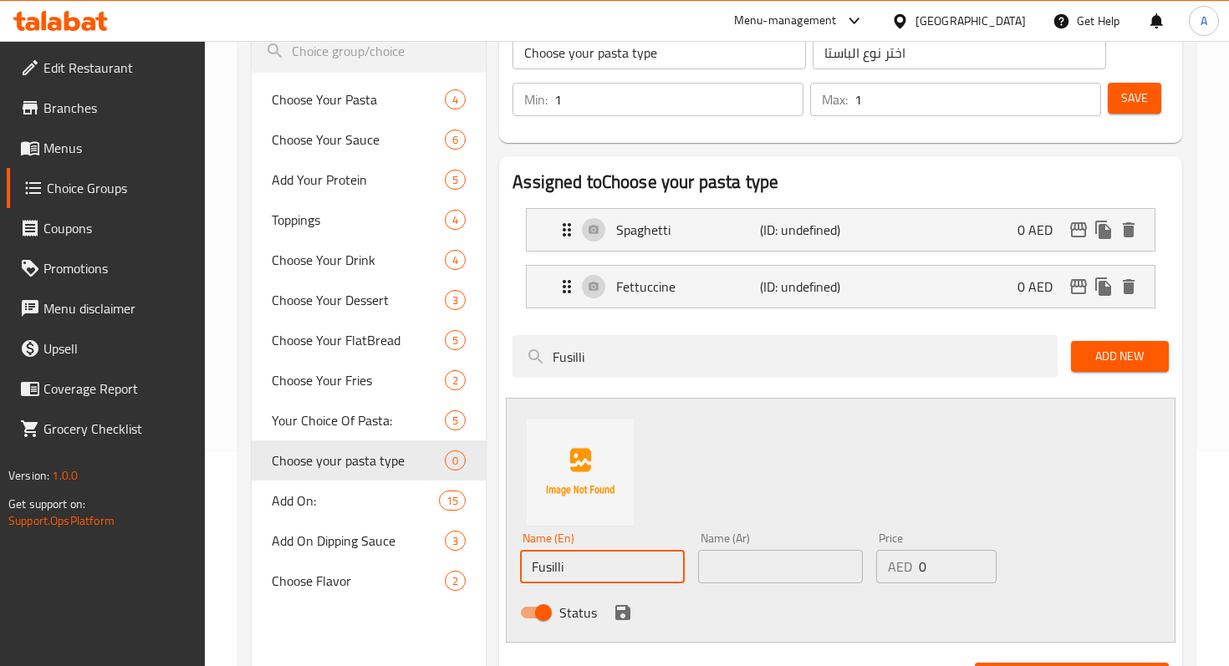
click at [739, 574] on input "text" at bounding box center [780, 566] width 165 height 33
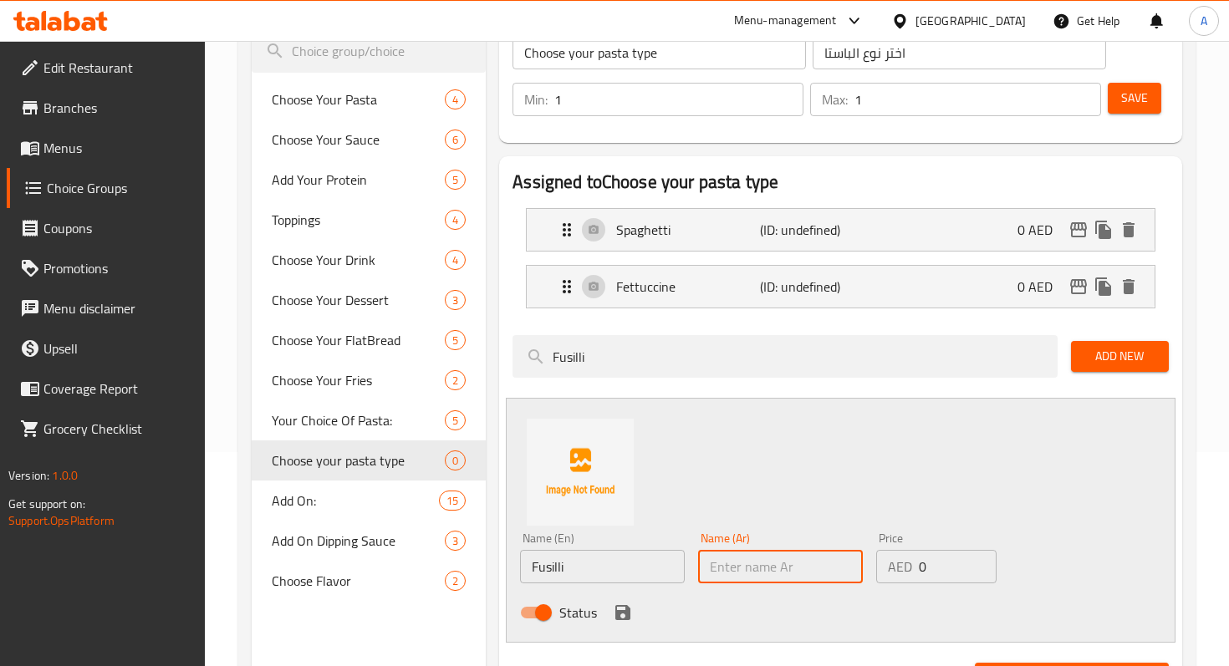
paste input "فوسيلي"
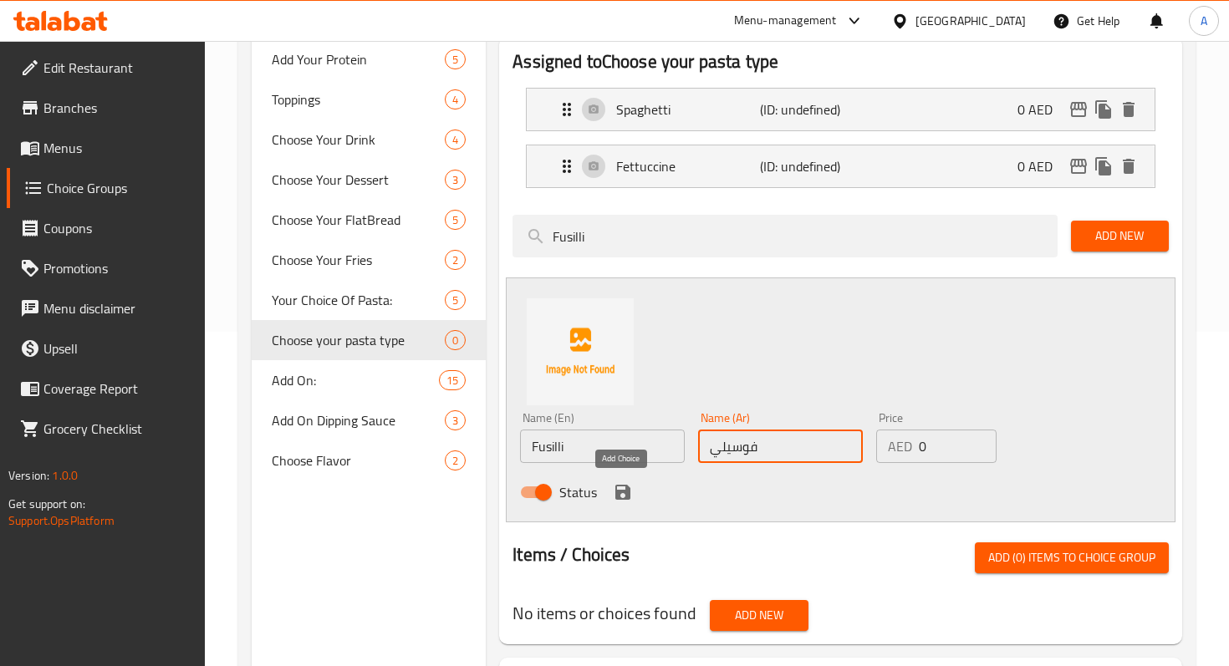
type input "فوسيلي"
click at [631, 494] on icon "save" at bounding box center [623, 492] width 20 height 20
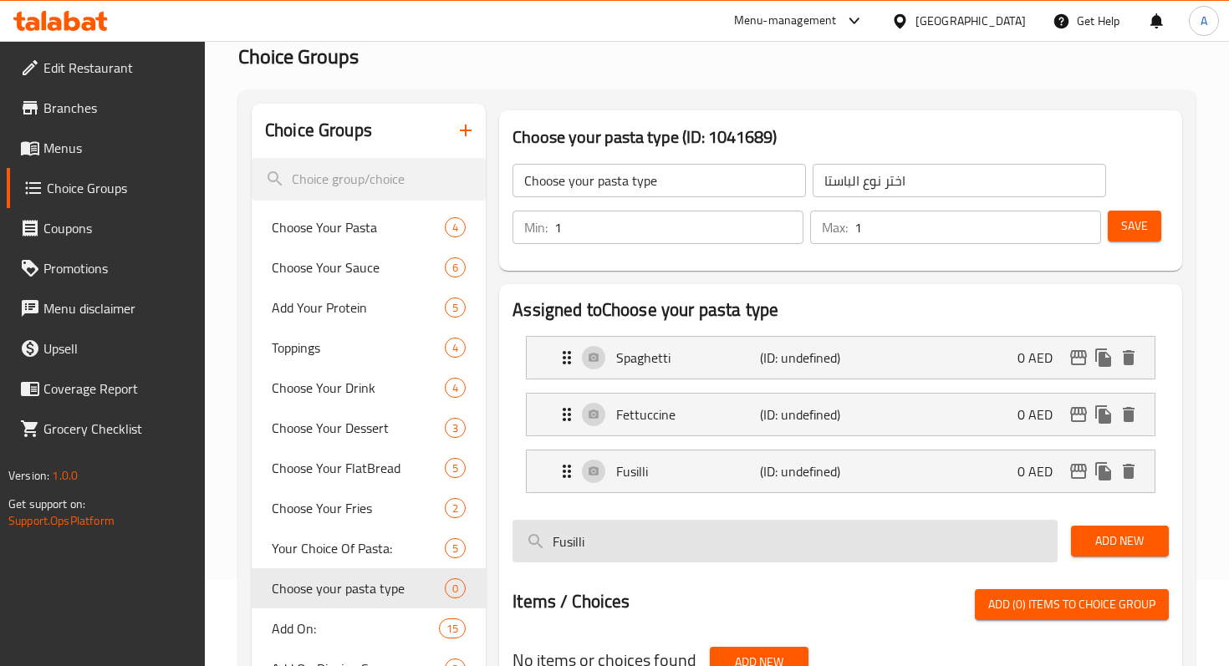
scroll to position [100, 0]
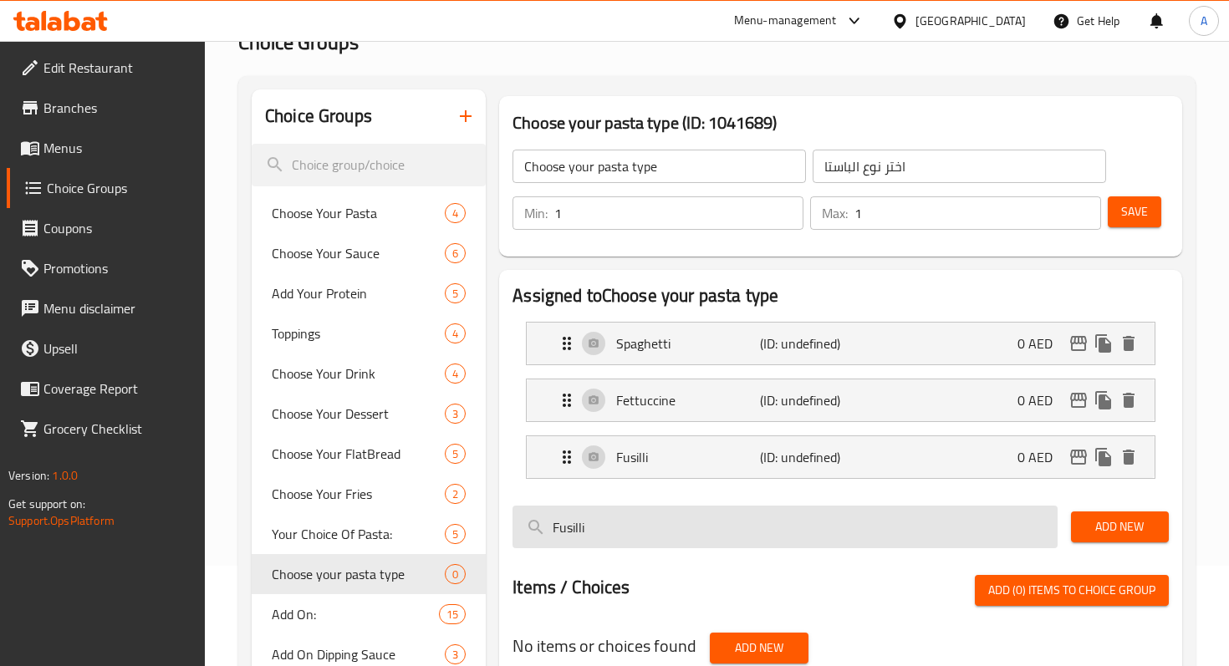
drag, startPoint x: 611, startPoint y: 526, endPoint x: 515, endPoint y: 529, distance: 96.2
click at [515, 529] on input "Fusilli" at bounding box center [784, 527] width 544 height 43
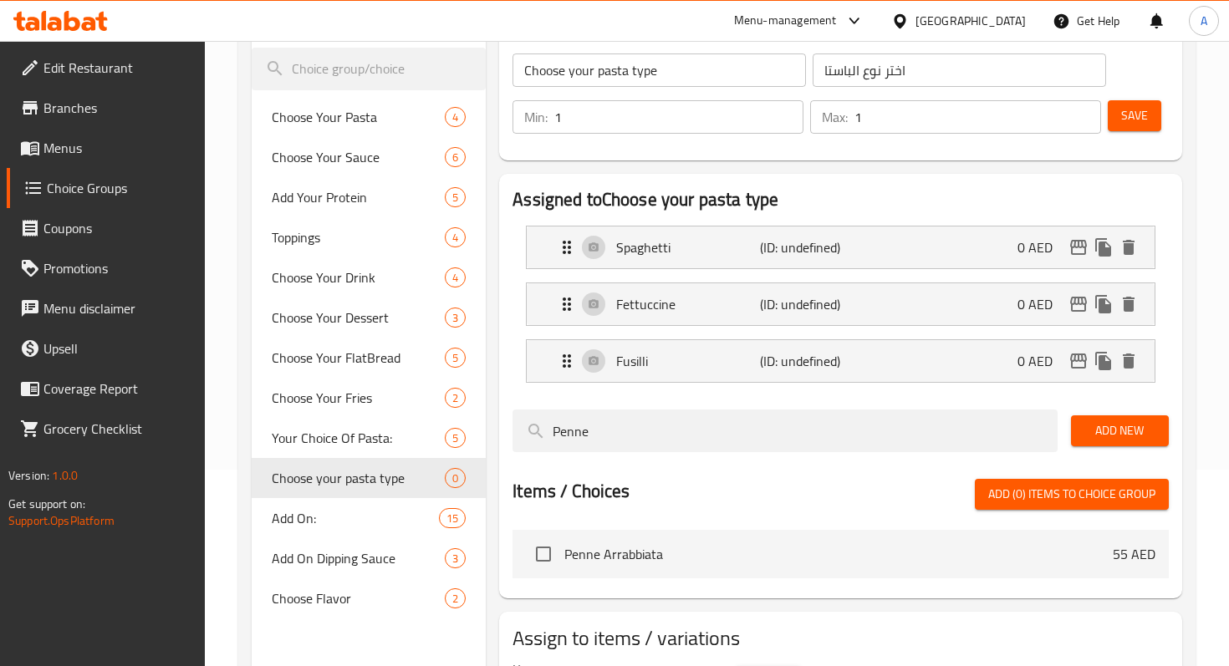
scroll to position [221, 0]
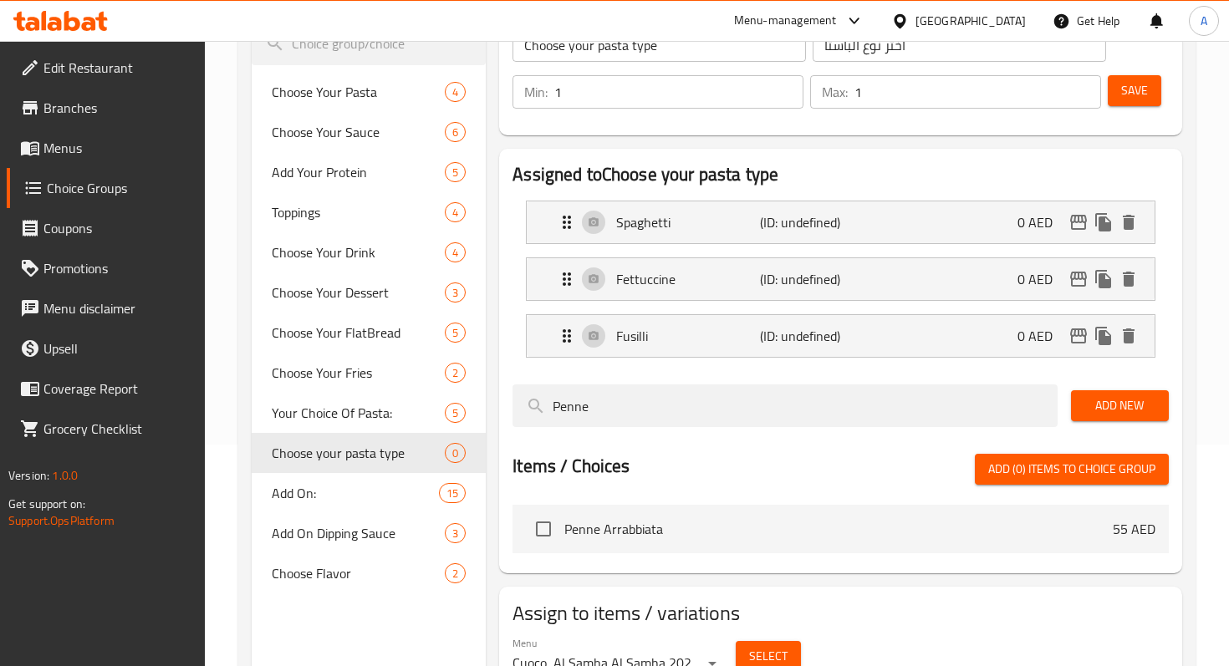
type input "Penne"
click at [1114, 415] on span "Add New" at bounding box center [1119, 405] width 71 height 21
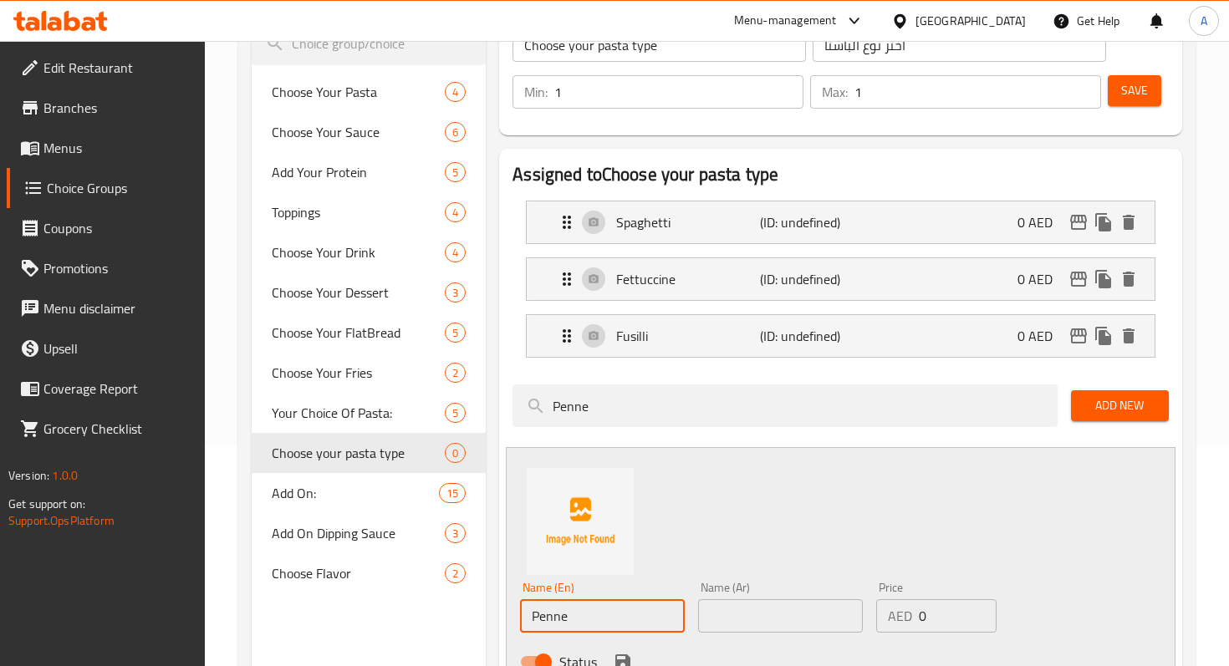
drag, startPoint x: 624, startPoint y: 614, endPoint x: 469, endPoint y: 617, distance: 155.5
click at [469, 617] on div "Choice Groups Choose Your Pasta 4 Choose Your Sauce 6 Add Your Protein 5 Toppin…" at bounding box center [720, 461] width 937 height 987
click at [761, 599] on input "text" at bounding box center [780, 615] width 165 height 33
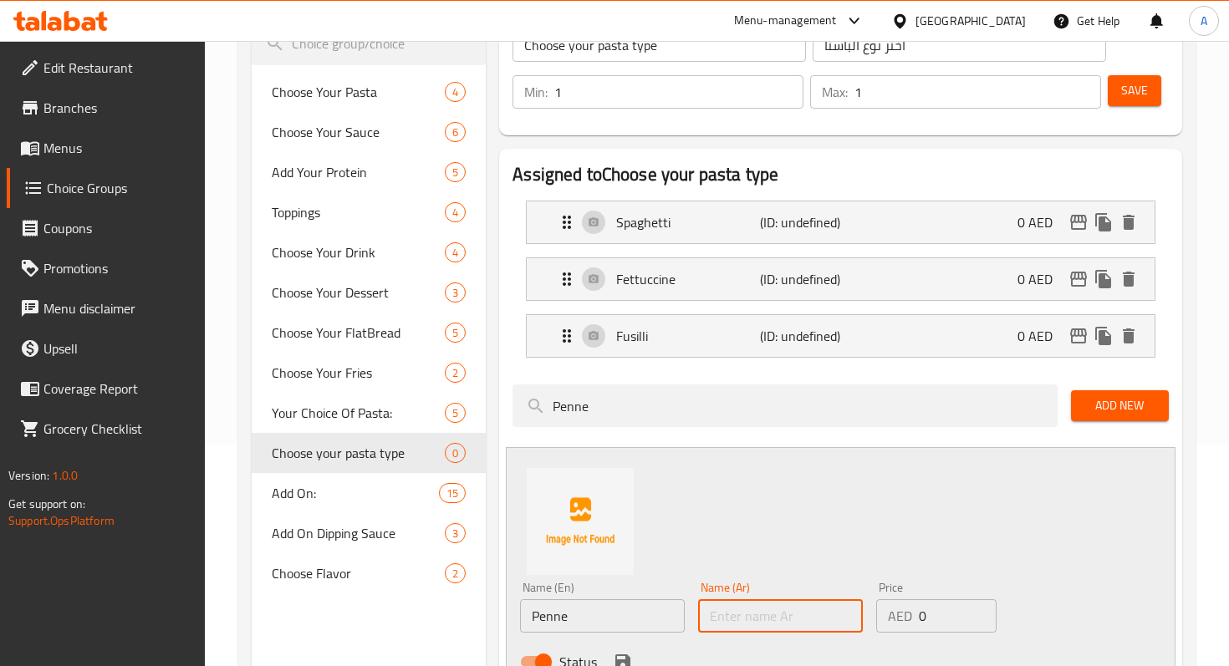
paste input "معكرونة بيني"
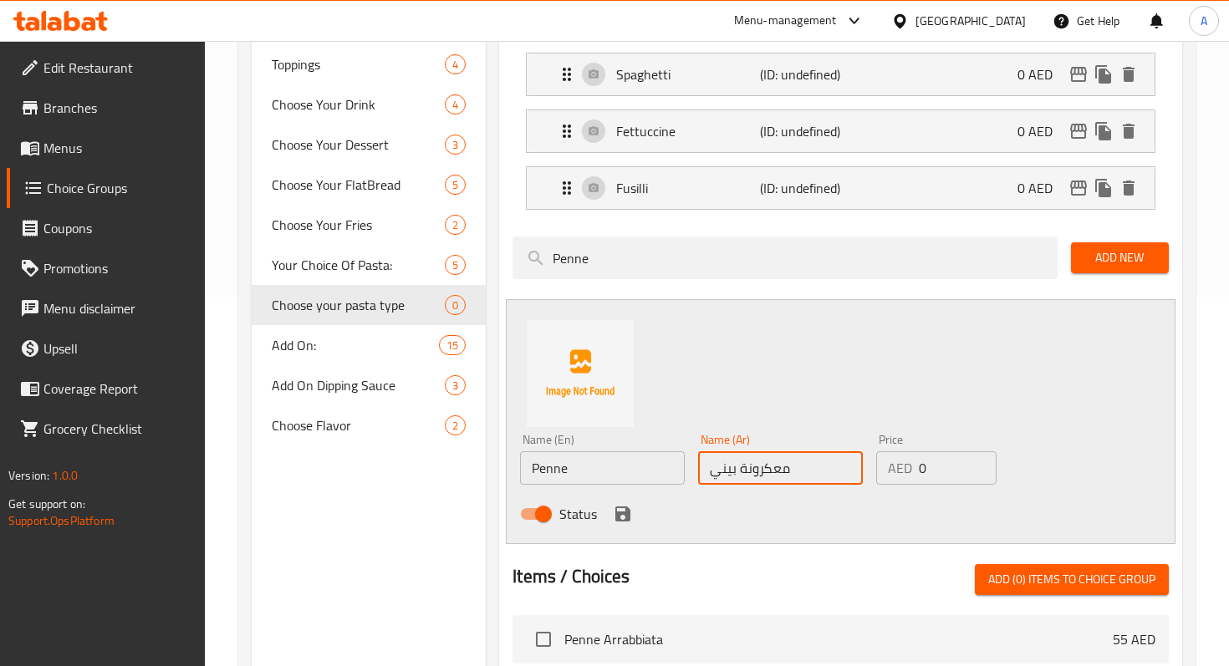
scroll to position [379, 0]
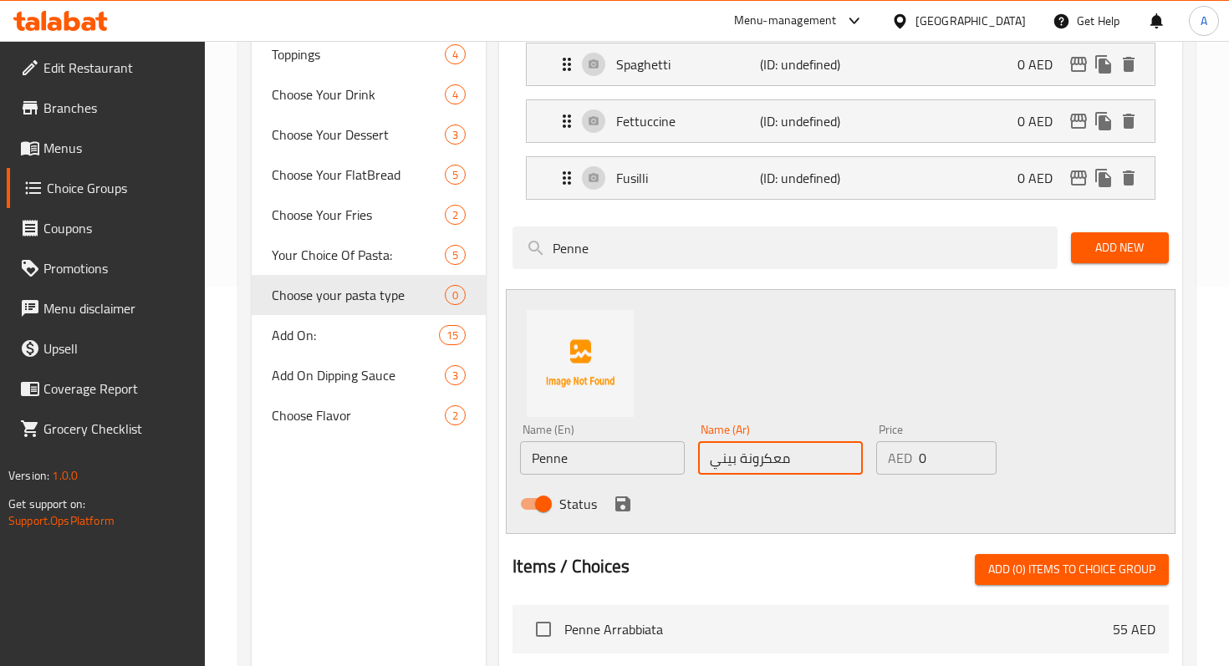
type input "معكرونة بيني"
click at [1001, 573] on span "Add (0) items to choice group" at bounding box center [1071, 569] width 167 height 21
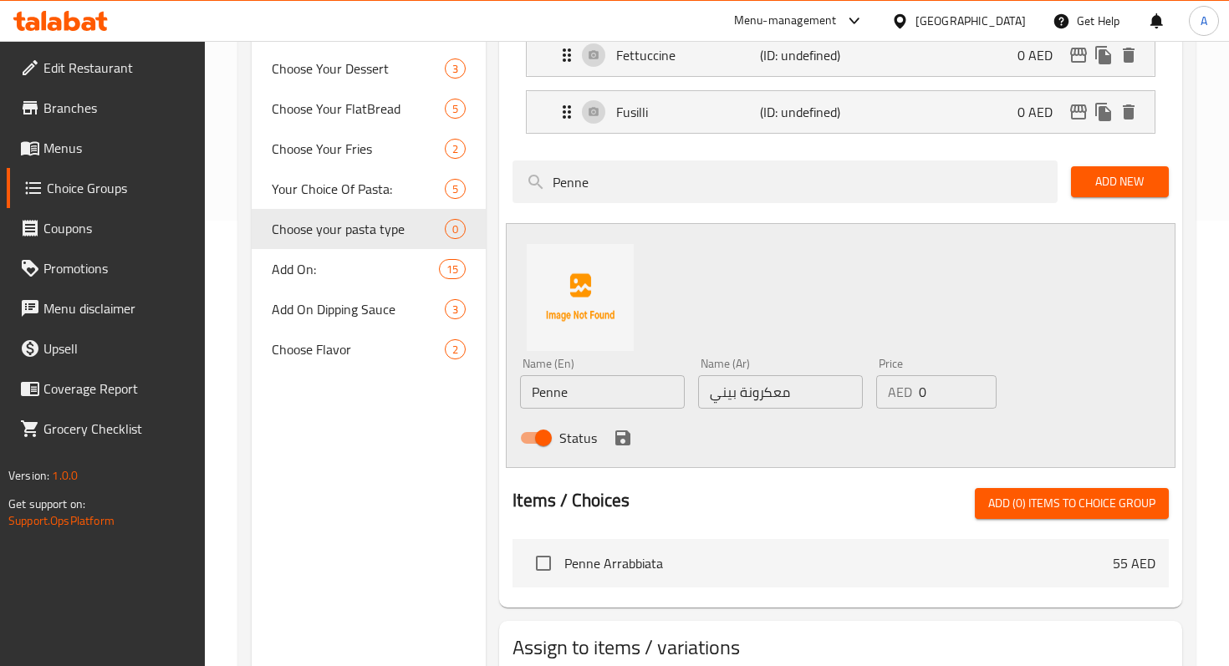
scroll to position [447, 0]
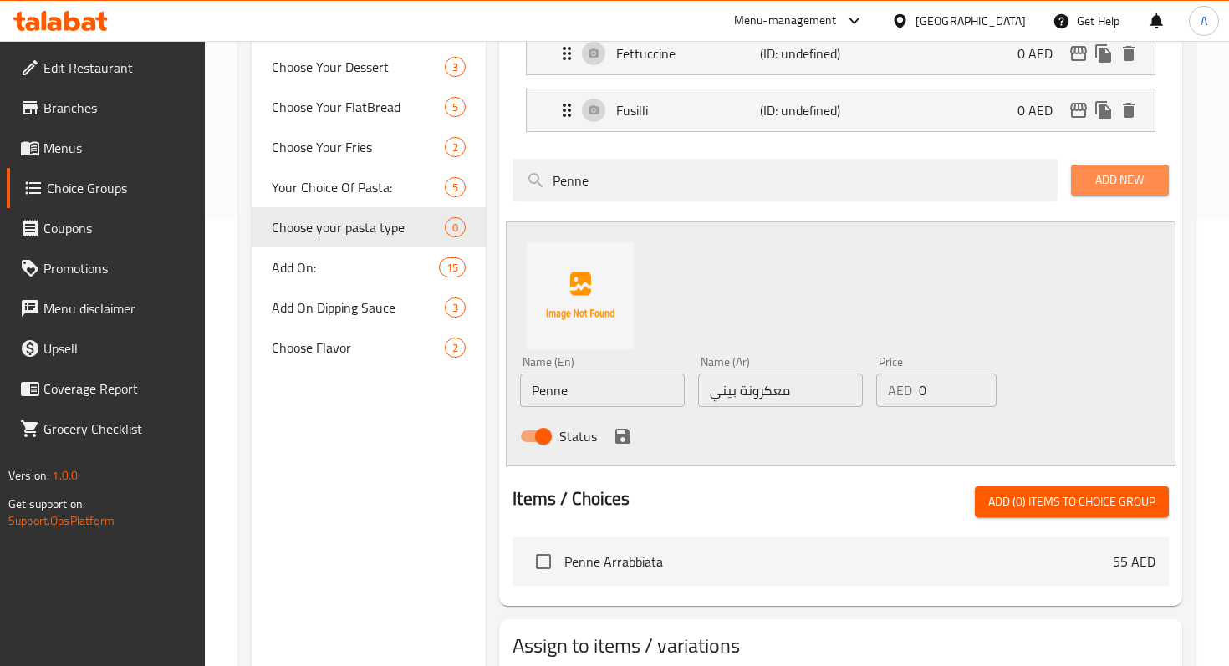
click at [1117, 180] on span "Add New" at bounding box center [1119, 180] width 71 height 21
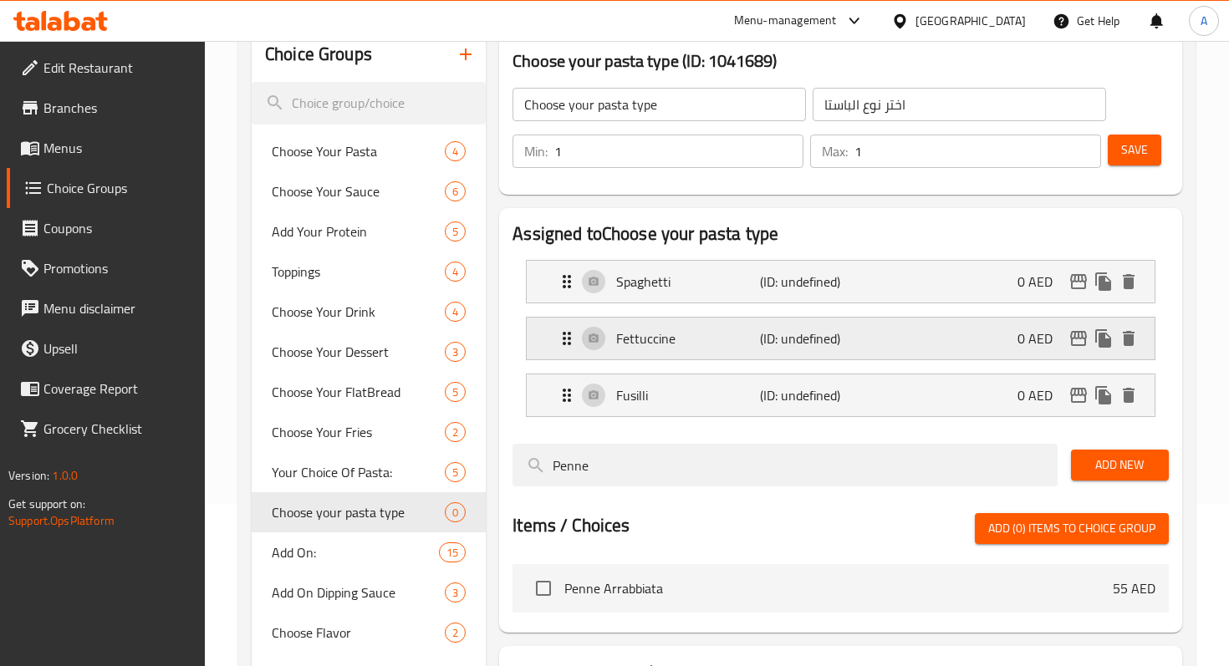
scroll to position [160, 0]
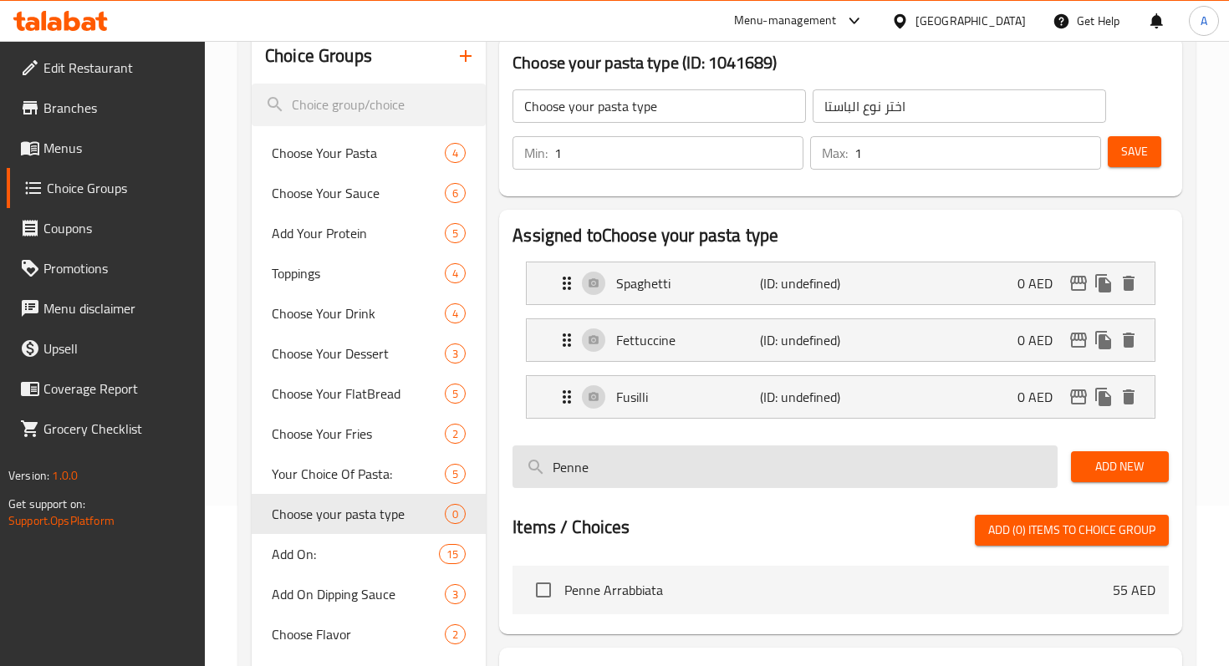
click at [654, 457] on input "Penne" at bounding box center [784, 466] width 544 height 43
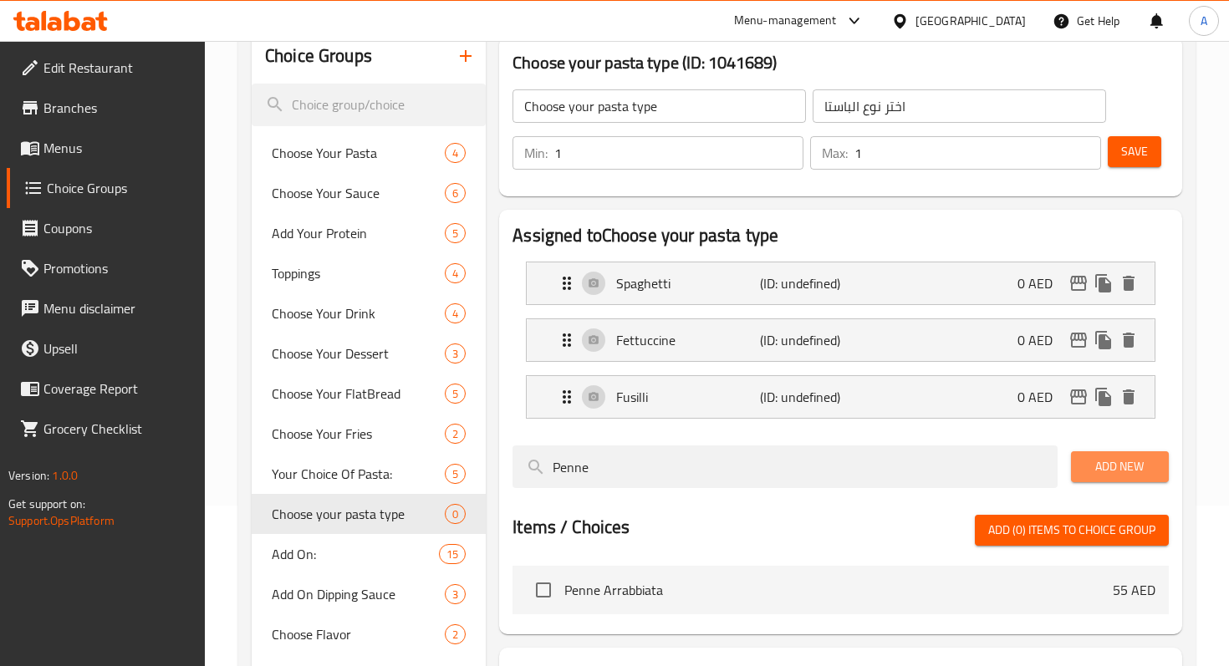
click at [1137, 460] on span "Add New" at bounding box center [1119, 466] width 71 height 21
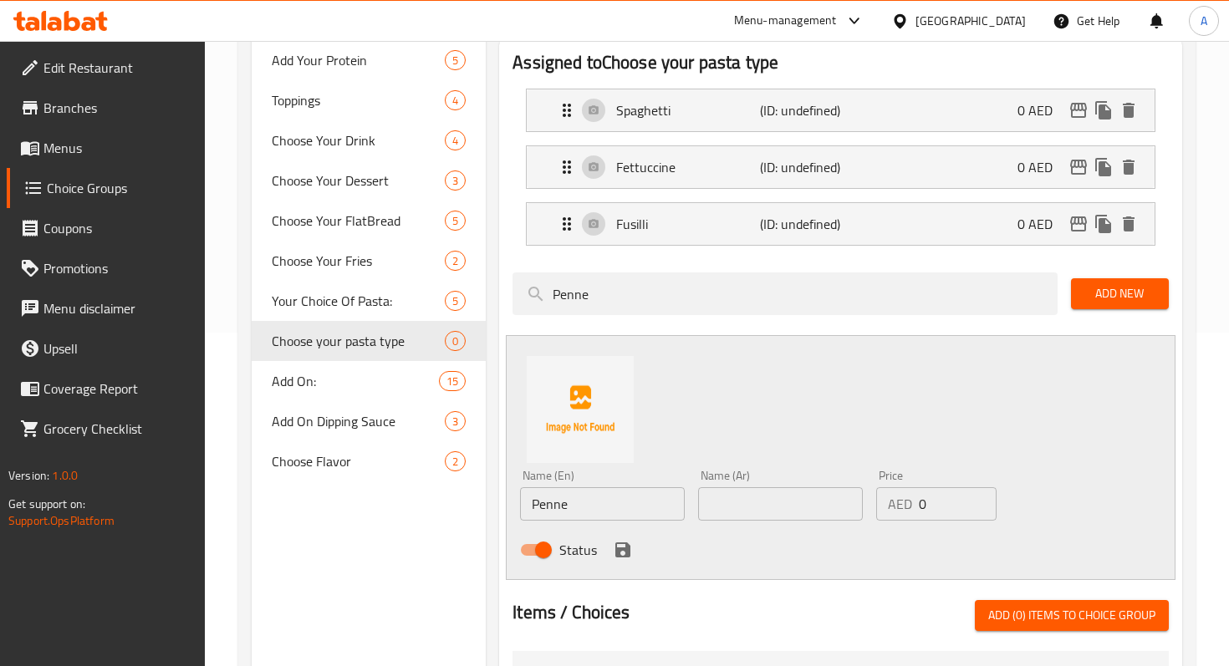
scroll to position [360, 0]
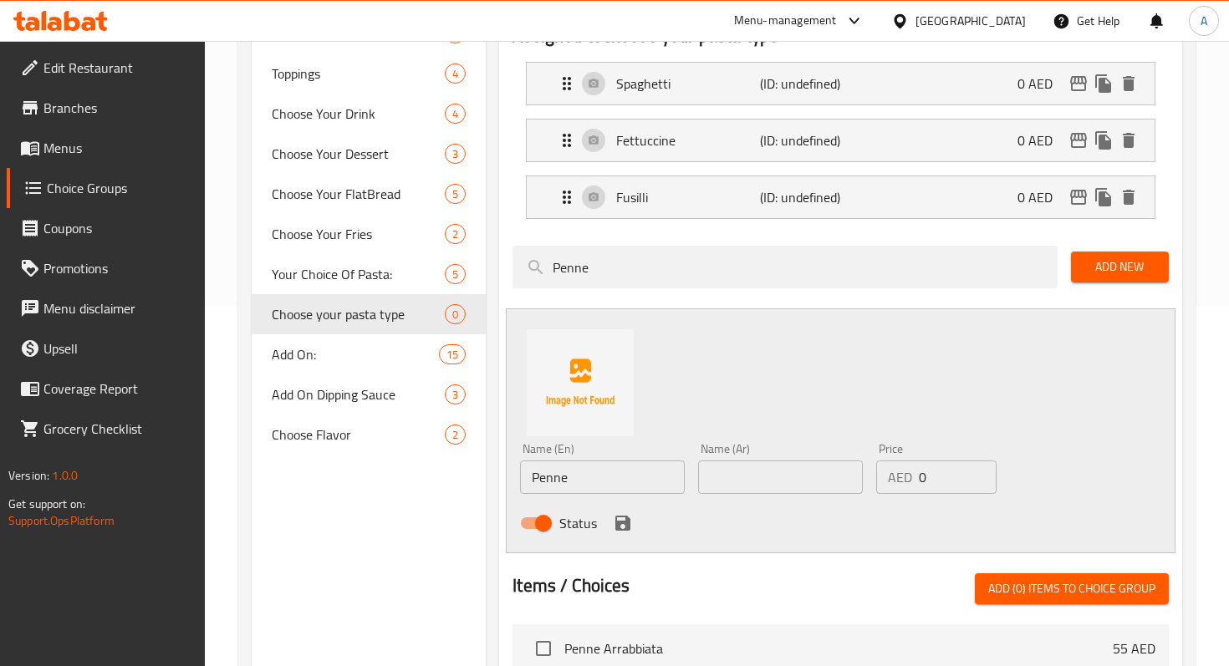
click at [742, 479] on input "text" at bounding box center [780, 476] width 165 height 33
paste input "معكرونة بيني"
type input "معكرونة بيني"
click at [639, 527] on div "Status" at bounding box center [780, 523] width 534 height 45
click at [615, 527] on icon "save" at bounding box center [622, 523] width 15 height 15
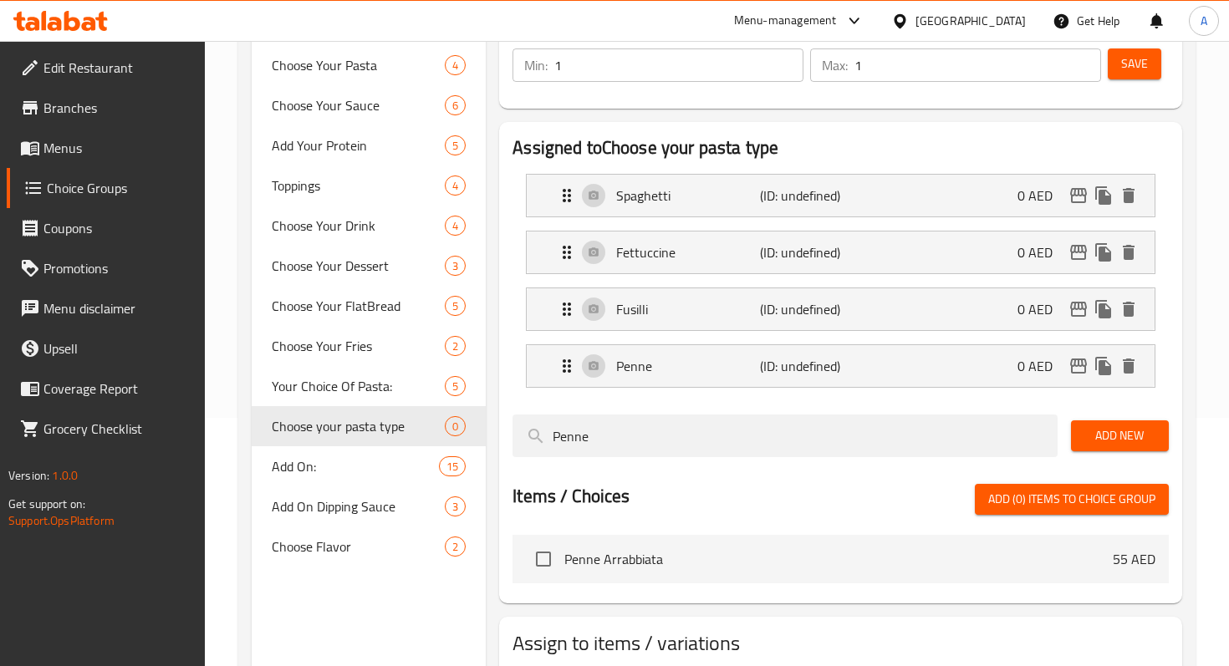
scroll to position [247, 0]
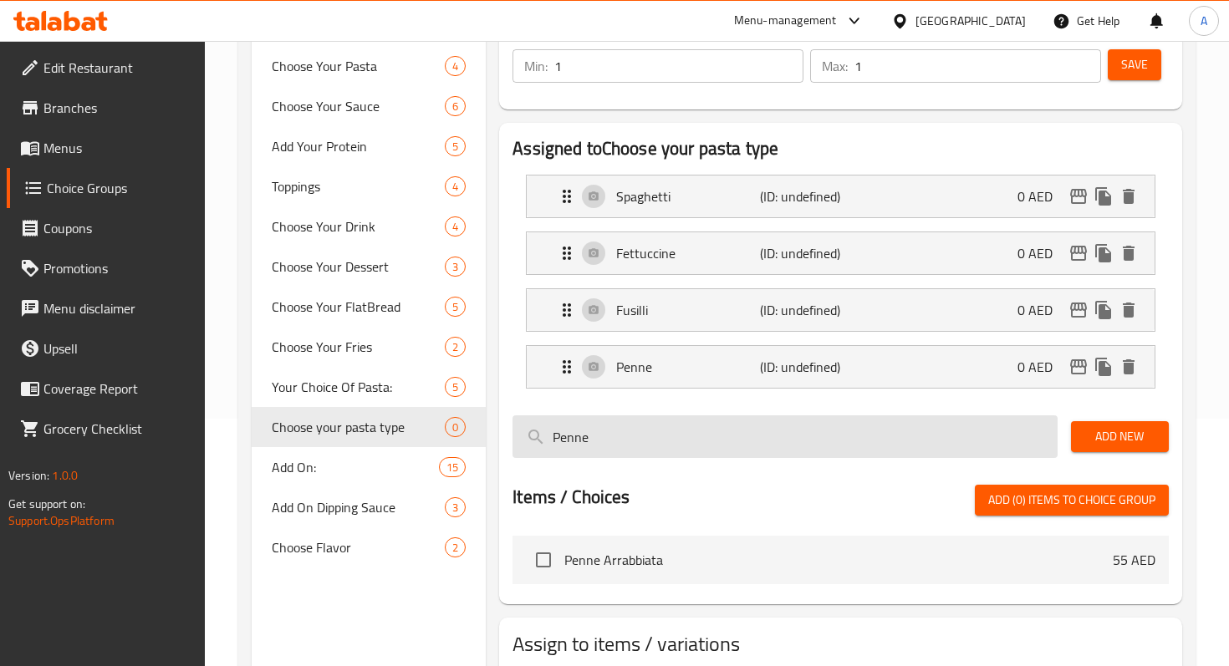
click at [962, 425] on input "Penne" at bounding box center [784, 436] width 544 height 43
type input "P"
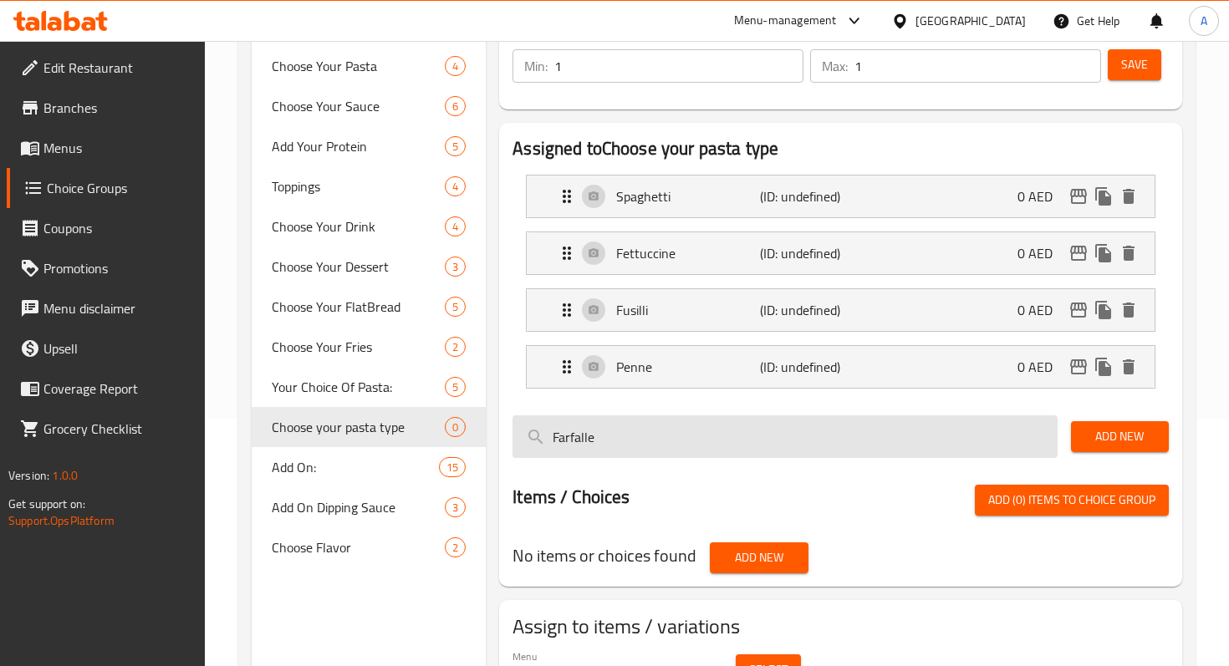
click at [894, 446] on input "Farfalle" at bounding box center [784, 436] width 544 height 43
drag, startPoint x: 702, startPoint y: 441, endPoint x: 534, endPoint y: 441, distance: 168.0
click at [533, 441] on input "Farfalle" at bounding box center [784, 436] width 544 height 43
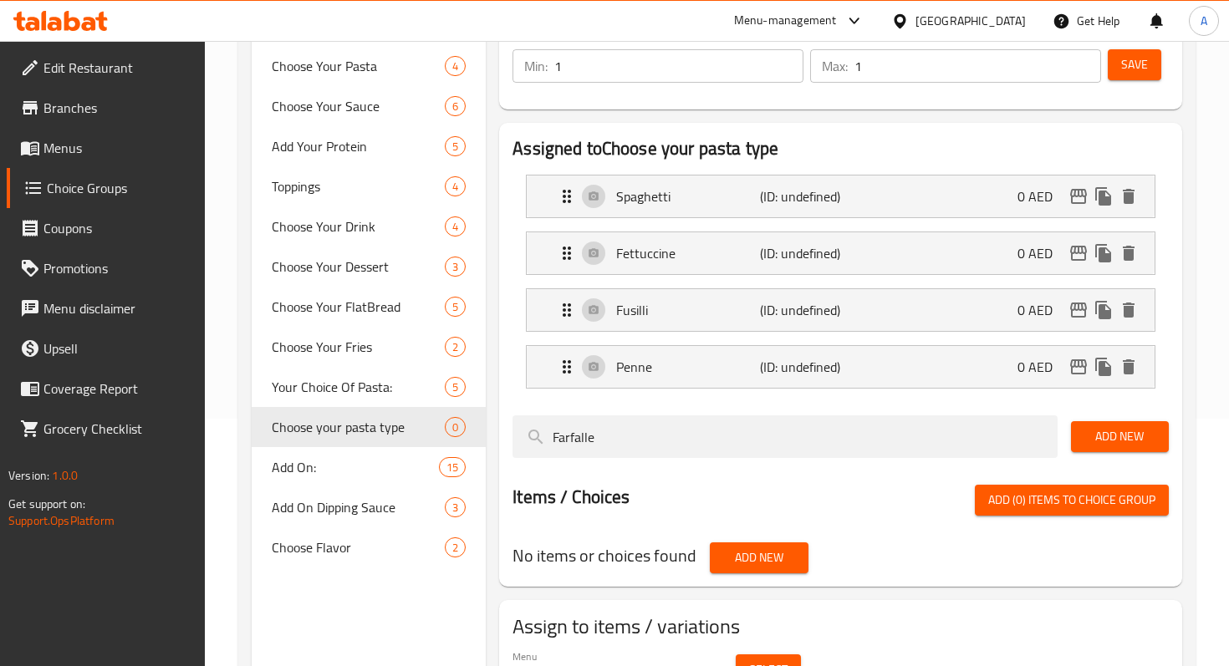
type input "Farfalle"
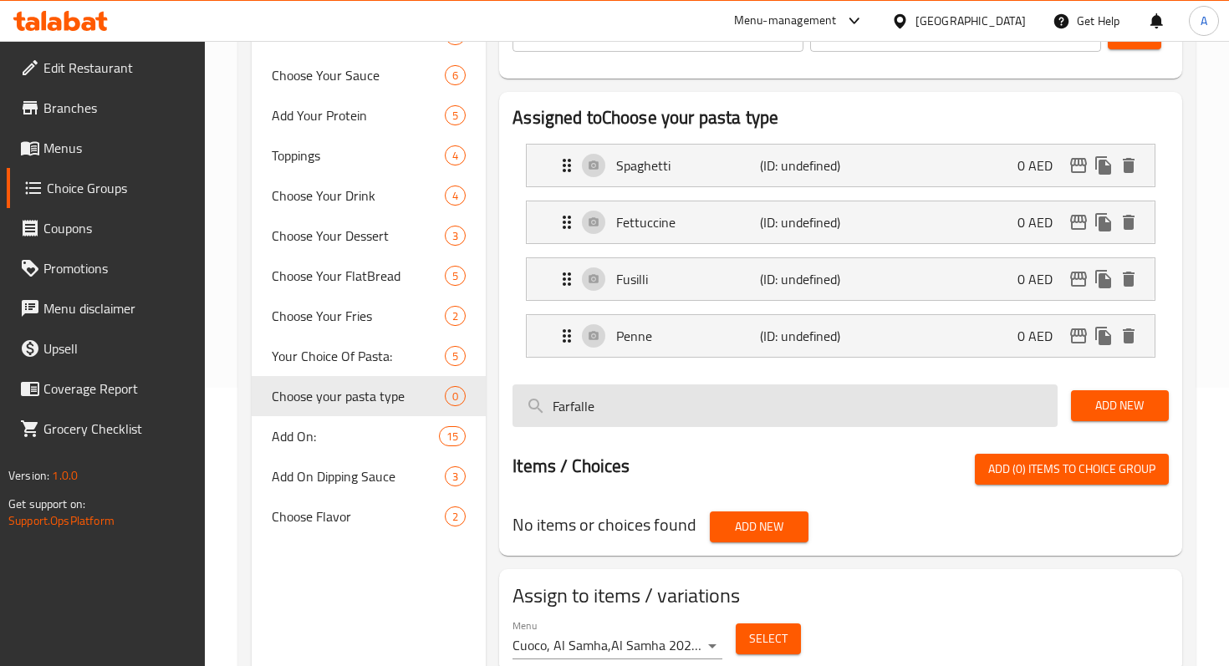
scroll to position [298, 0]
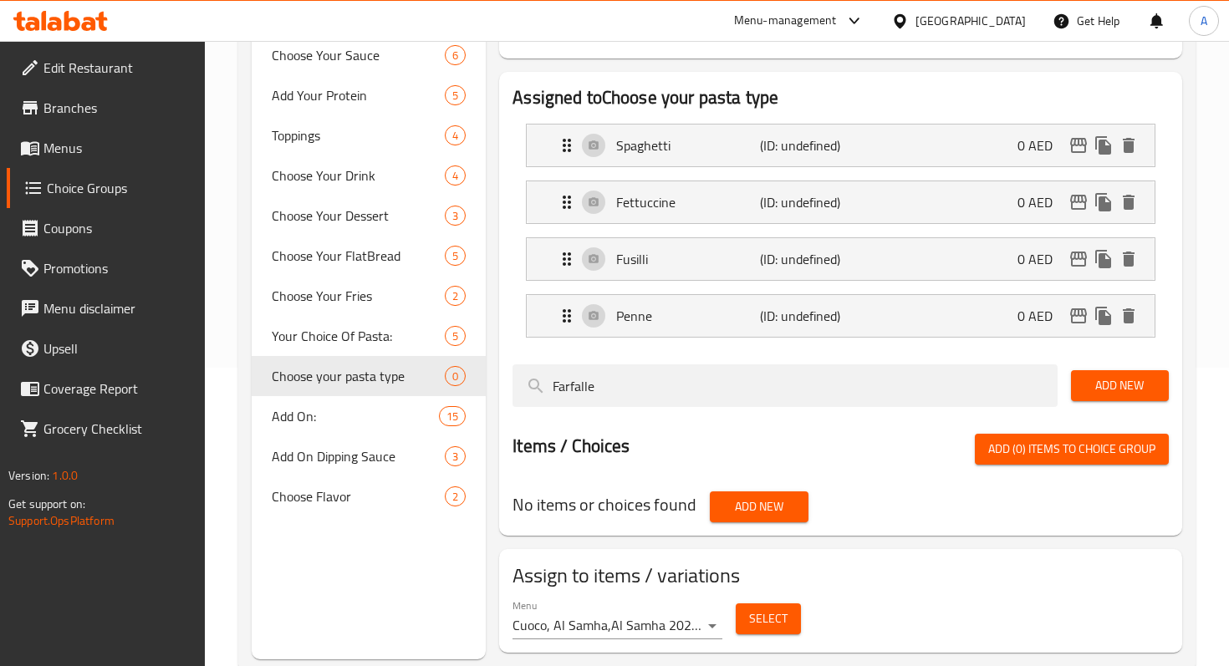
click at [1114, 385] on span "Add New" at bounding box center [1119, 385] width 71 height 21
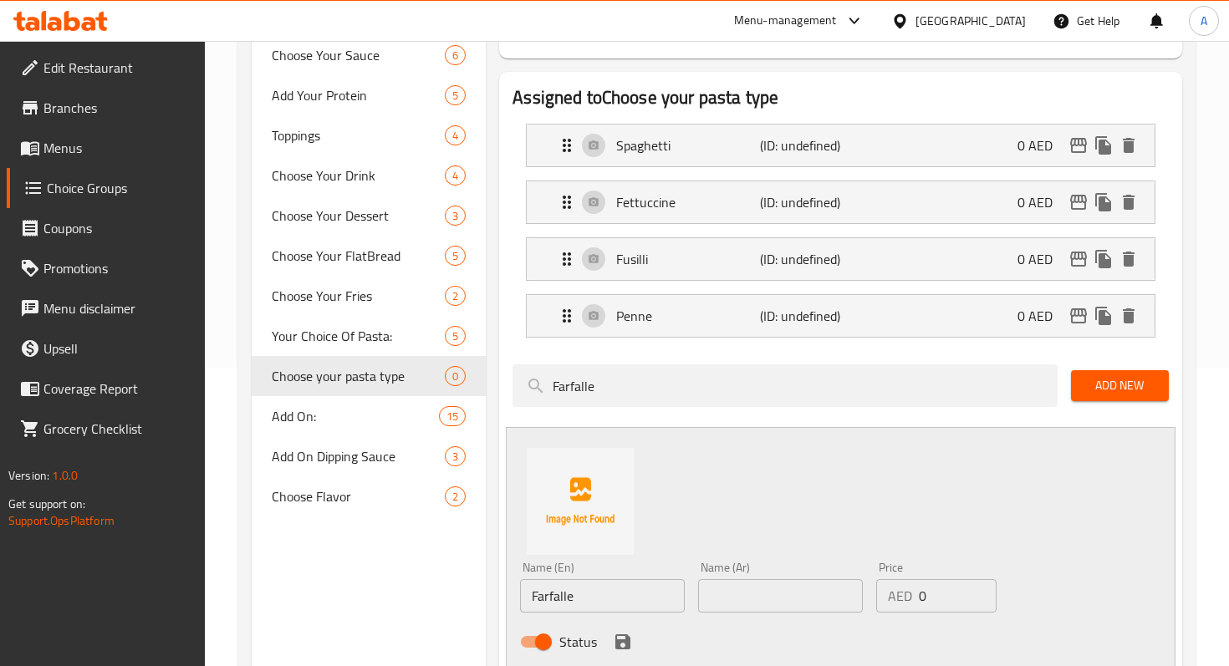
click at [738, 588] on input "text" at bounding box center [780, 595] width 165 height 33
paste input "معكرونة فارفالي"
type input "معكرونة فارفالي"
click at [804, 516] on div "Name (En) Farfalle Name (En) Name (Ar) معكرونة فارفالي Name (Ar) Price AED 0 Pr…" at bounding box center [840, 549] width 669 height 245
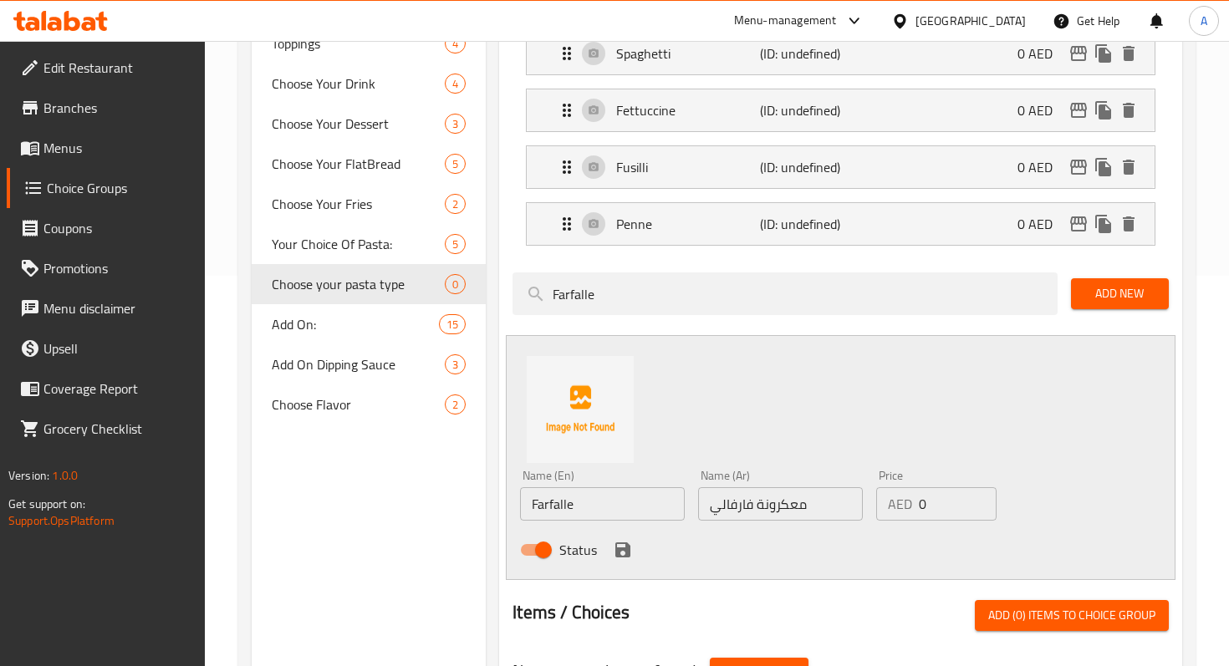
scroll to position [394, 0]
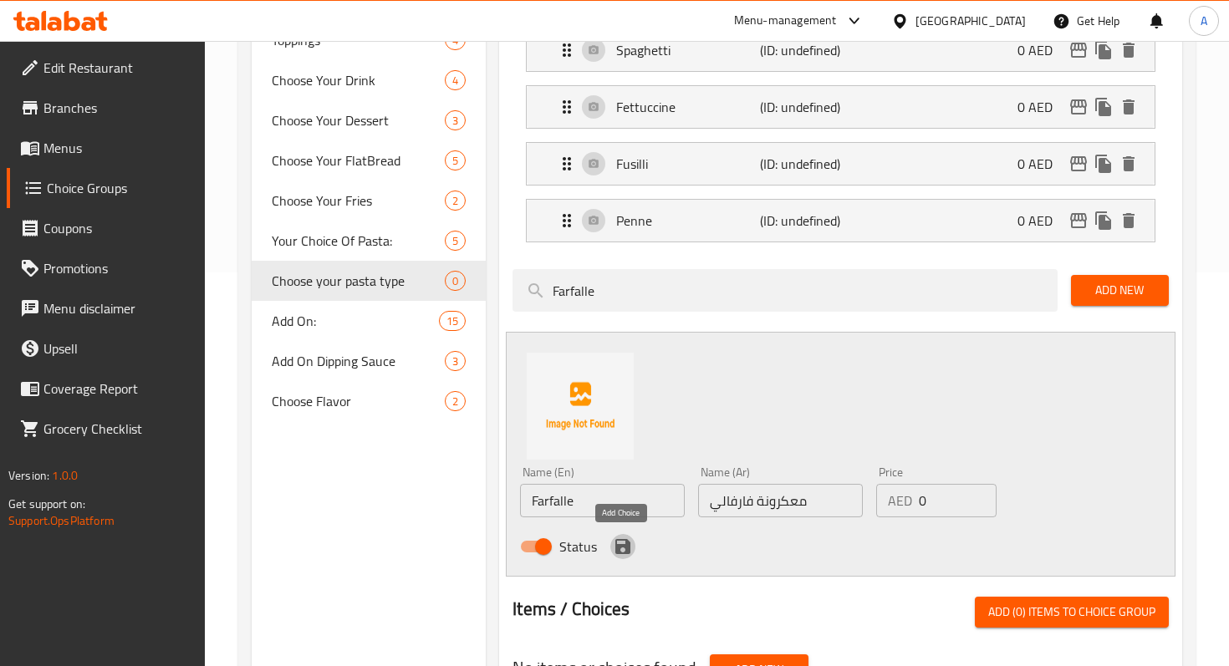
click at [622, 541] on icon "save" at bounding box center [623, 547] width 20 height 20
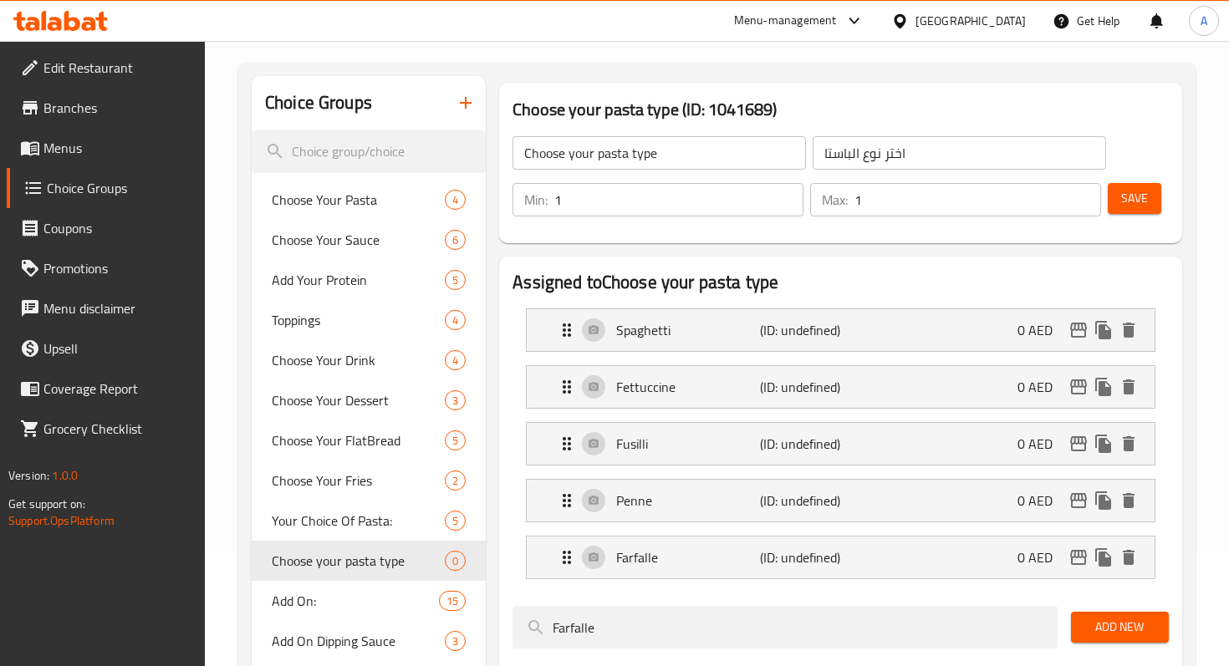
scroll to position [149, 0]
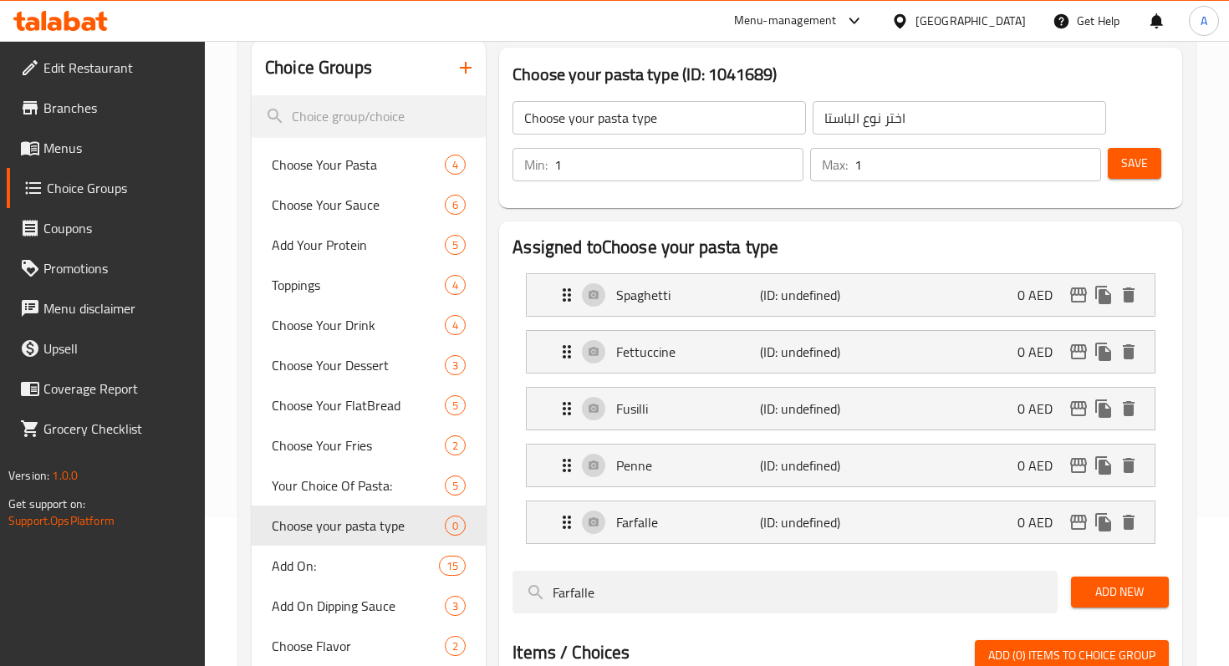
click at [1137, 177] on button "Save" at bounding box center [1133, 163] width 53 height 31
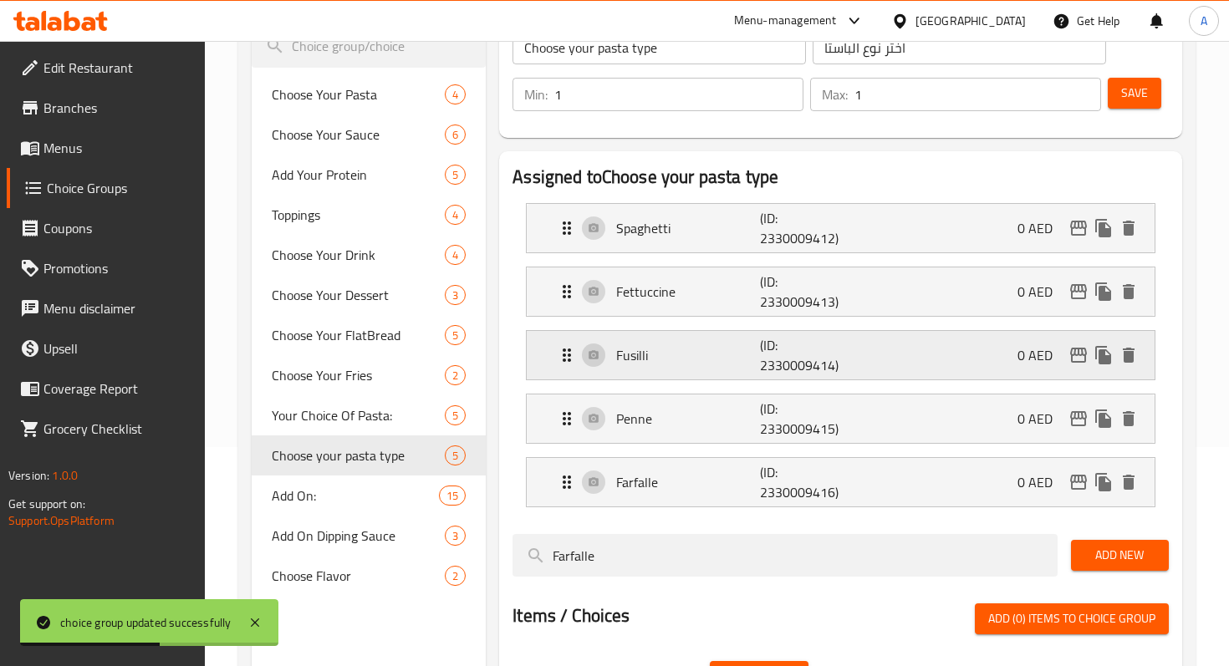
scroll to position [0, 0]
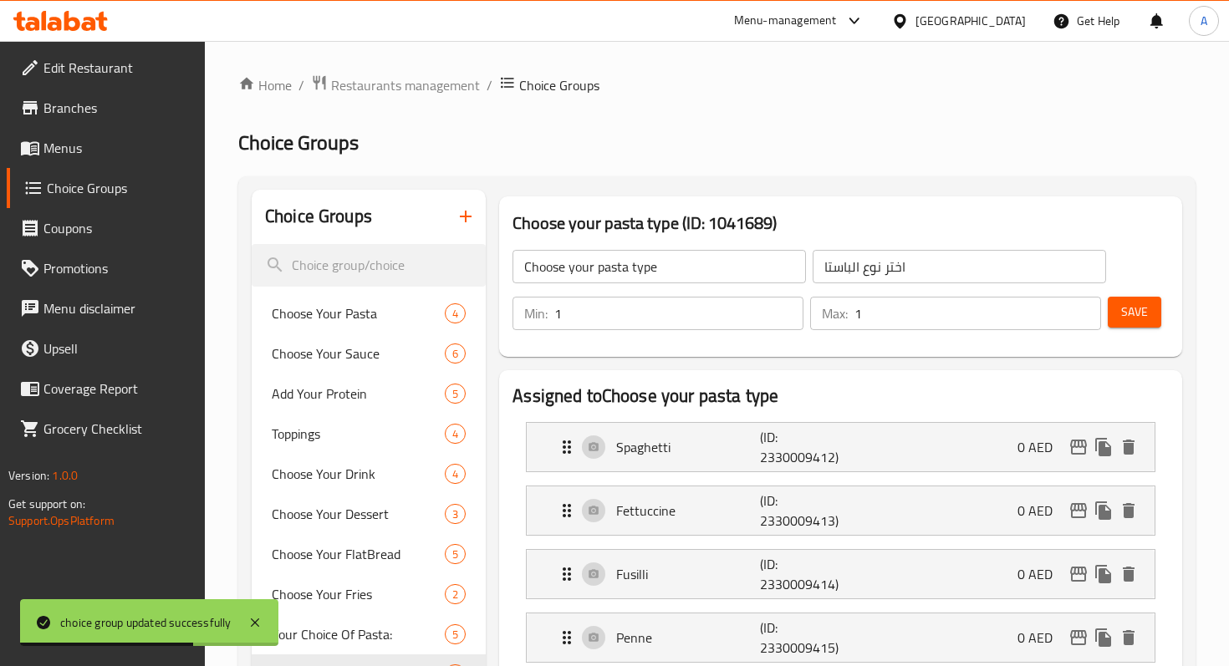
click at [84, 158] on link "Menus" at bounding box center [106, 148] width 198 height 40
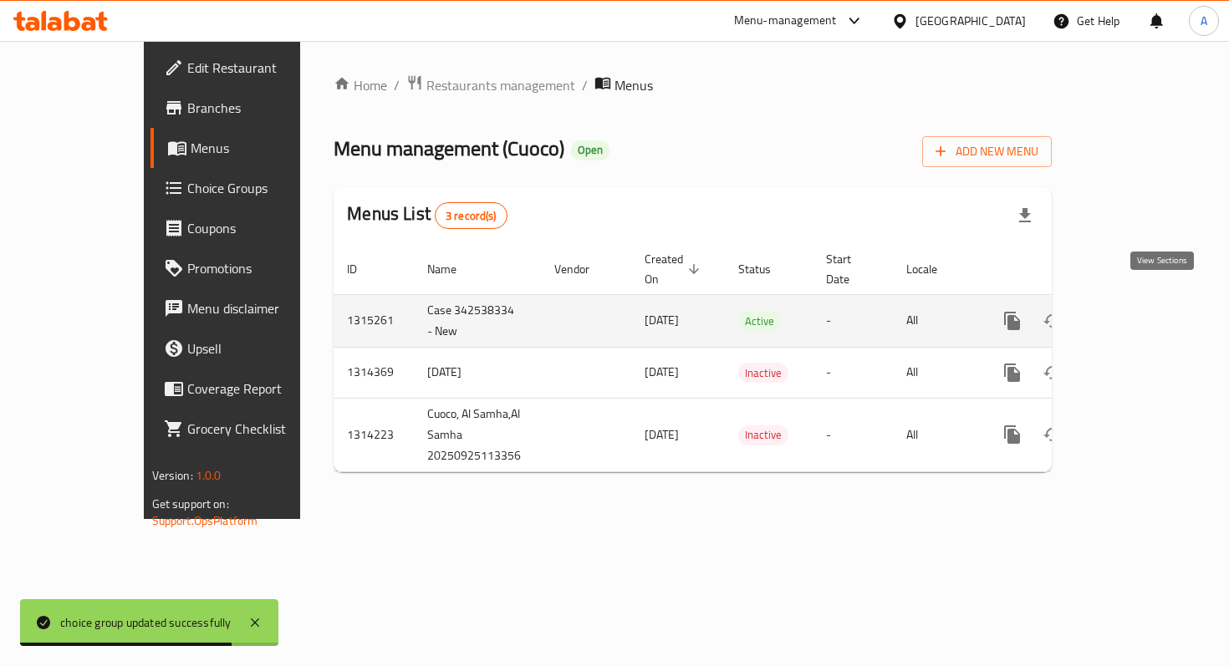
click at [1142, 311] on icon "enhanced table" at bounding box center [1132, 321] width 20 height 20
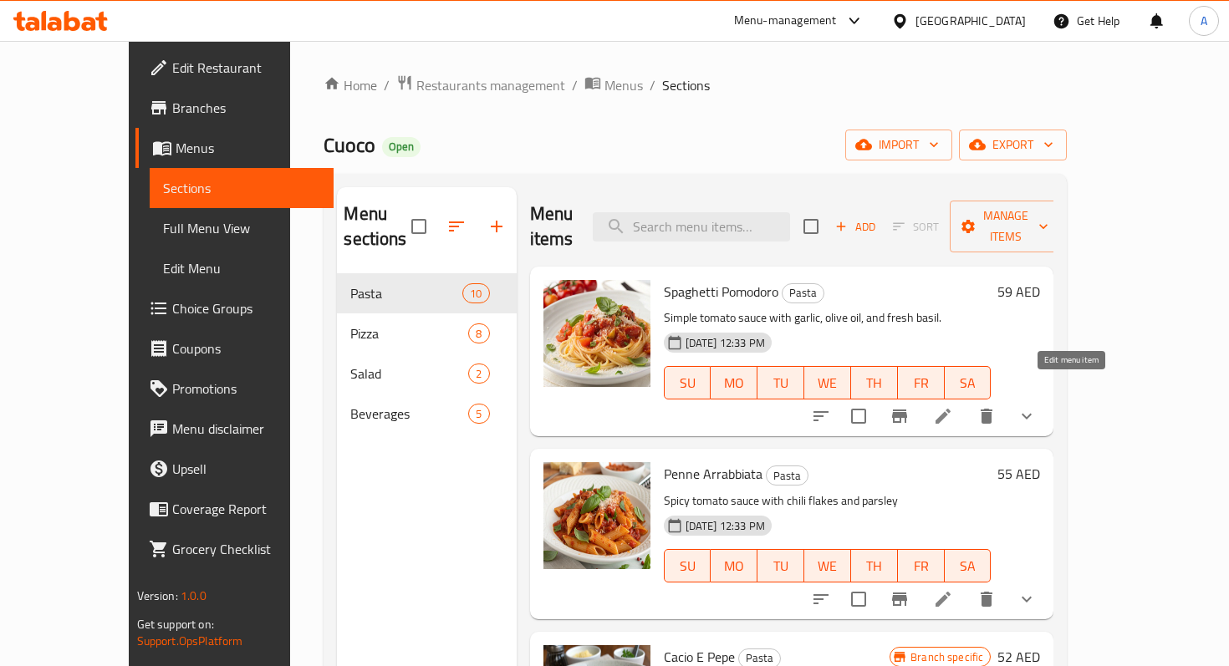
click at [953, 406] on icon at bounding box center [943, 416] width 20 height 20
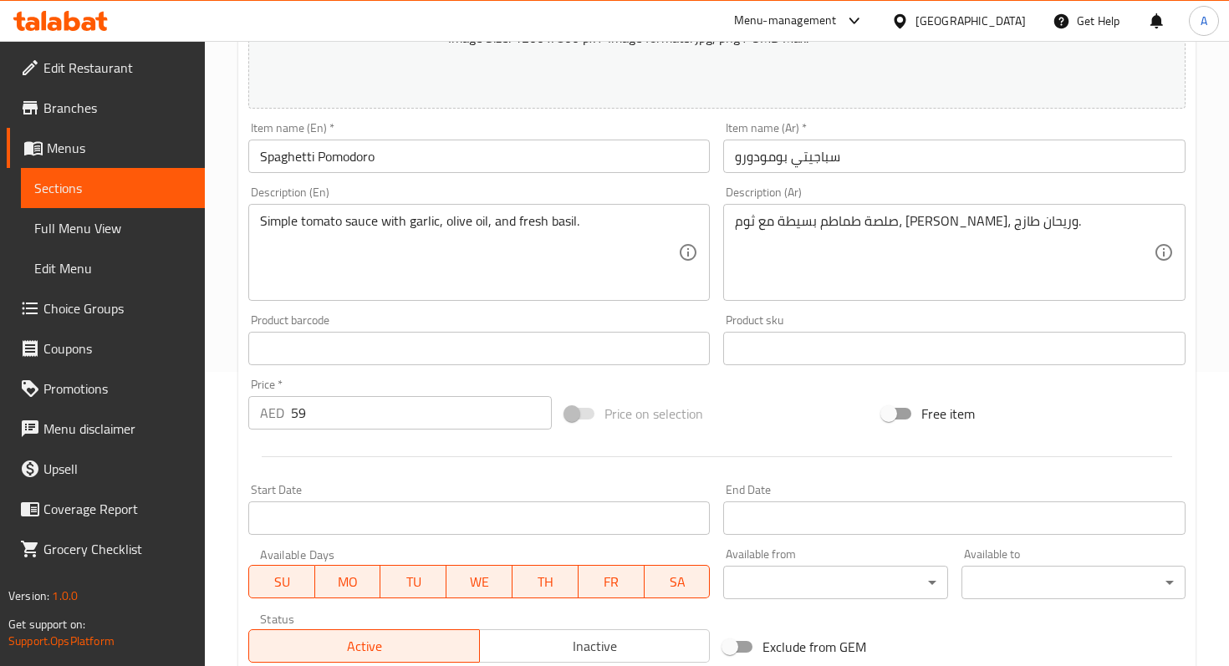
scroll to position [567, 0]
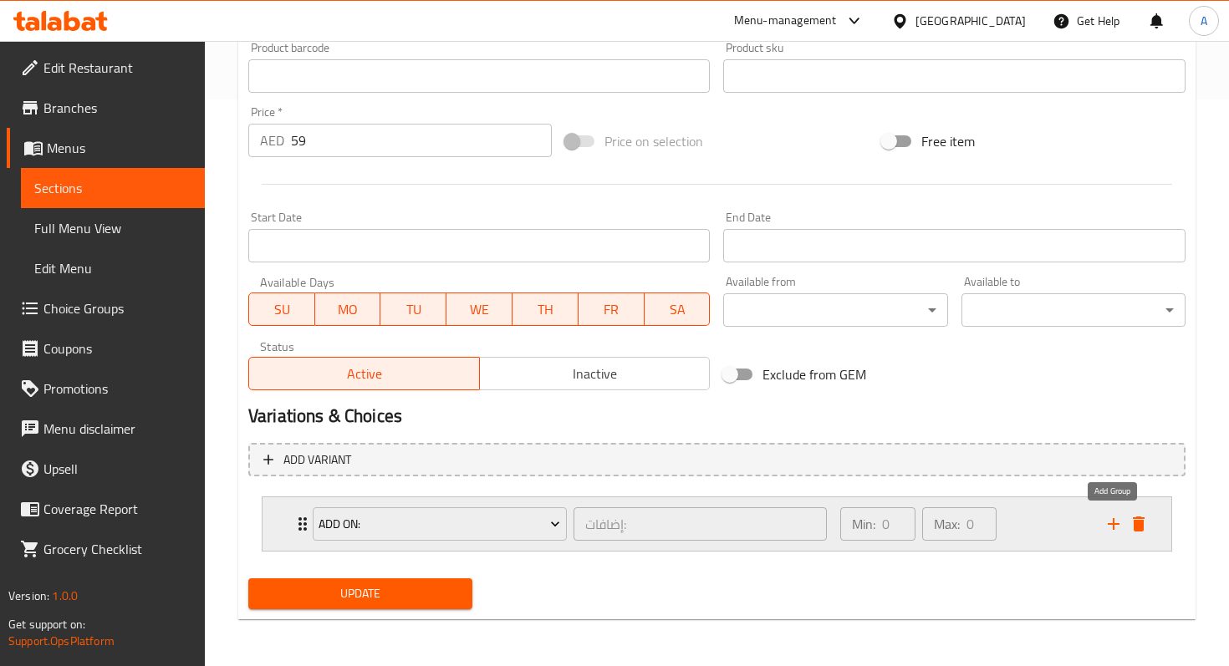
click at [1106, 526] on icon "add" at bounding box center [1113, 524] width 20 height 20
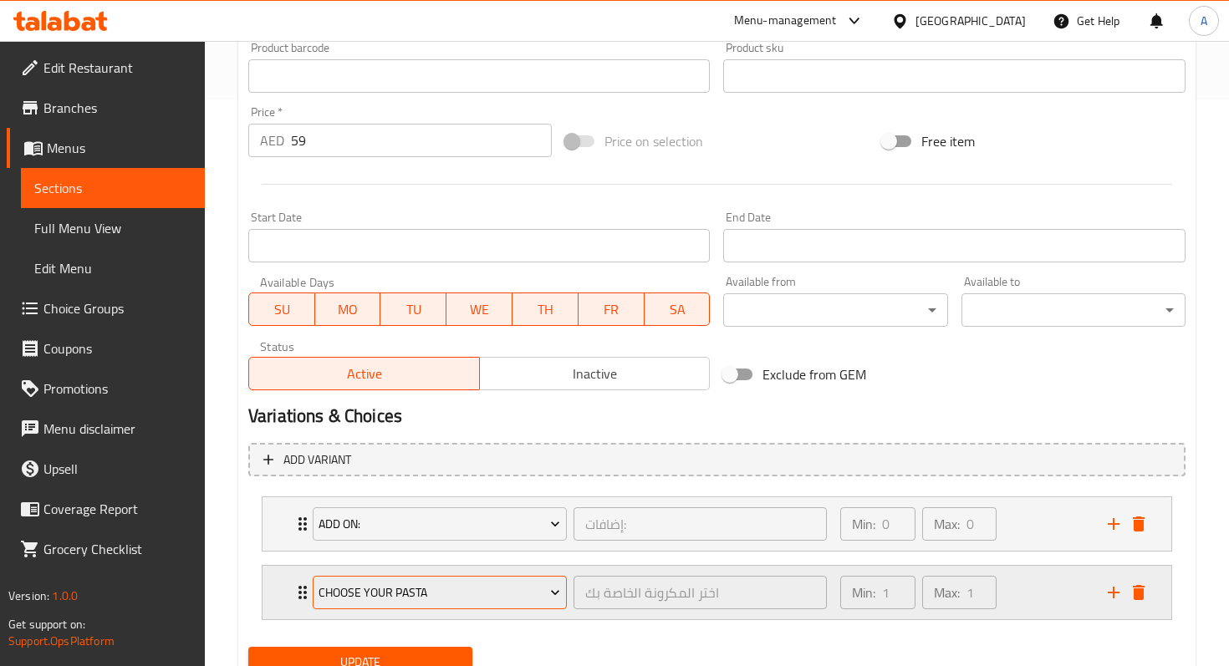
click at [415, 591] on span "Choose Your Pasta" at bounding box center [439, 593] width 242 height 21
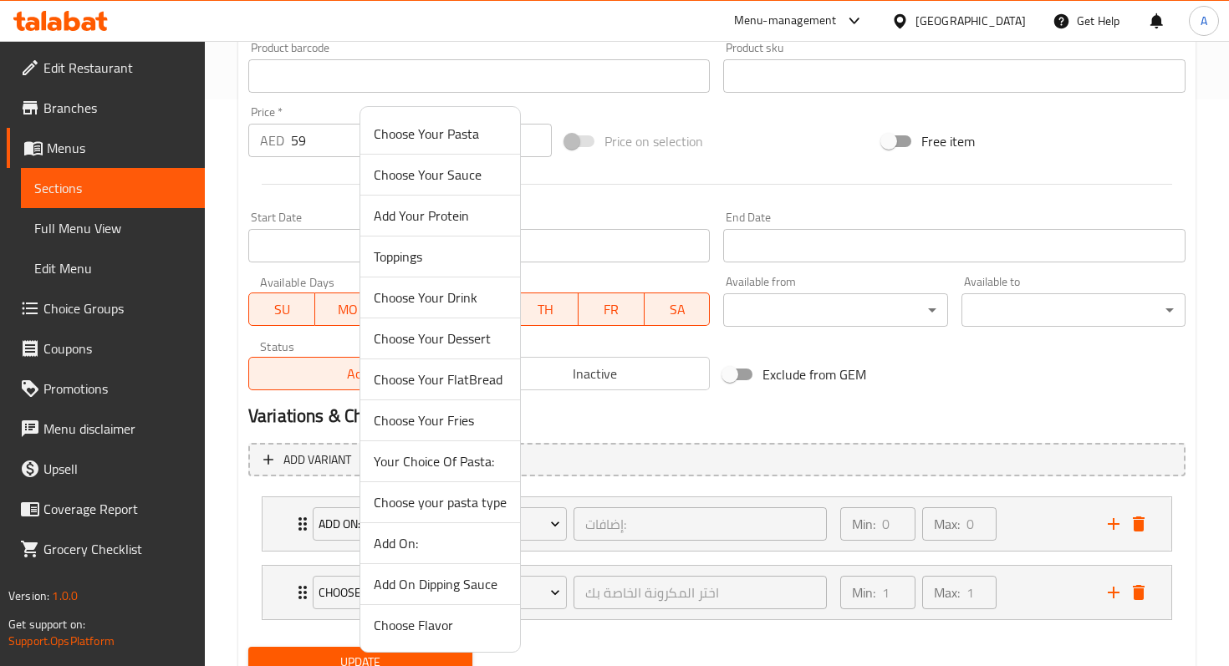
click at [428, 507] on span "Choose your pasta type" at bounding box center [440, 502] width 133 height 20
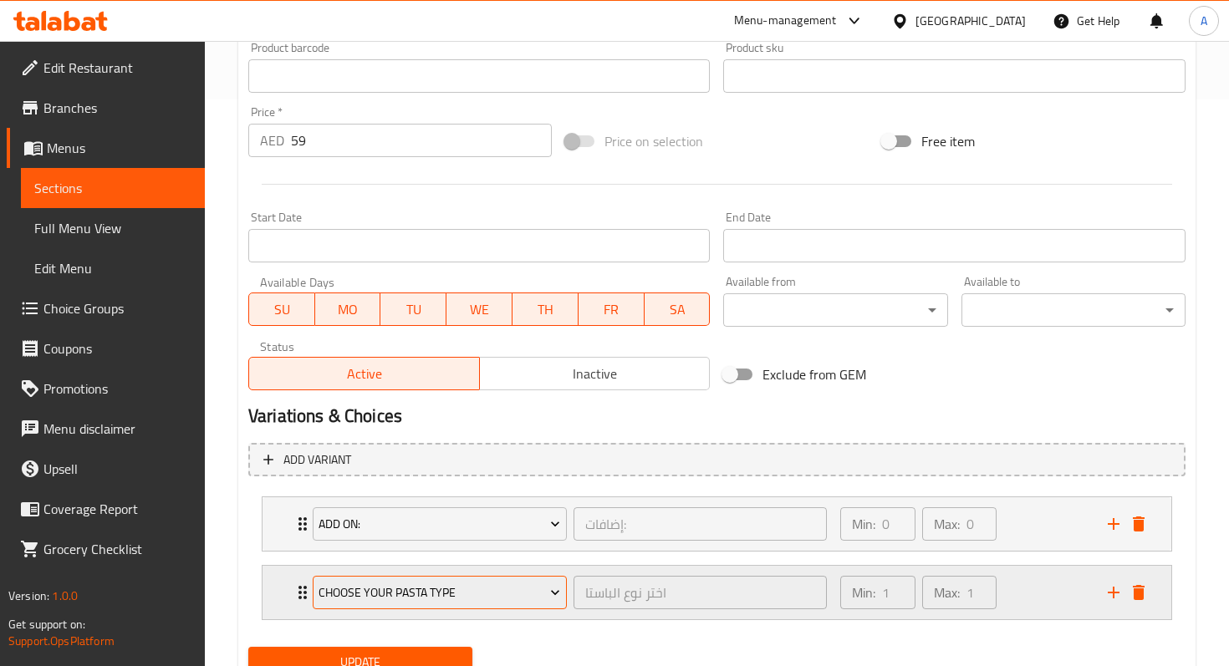
scroll to position [588, 0]
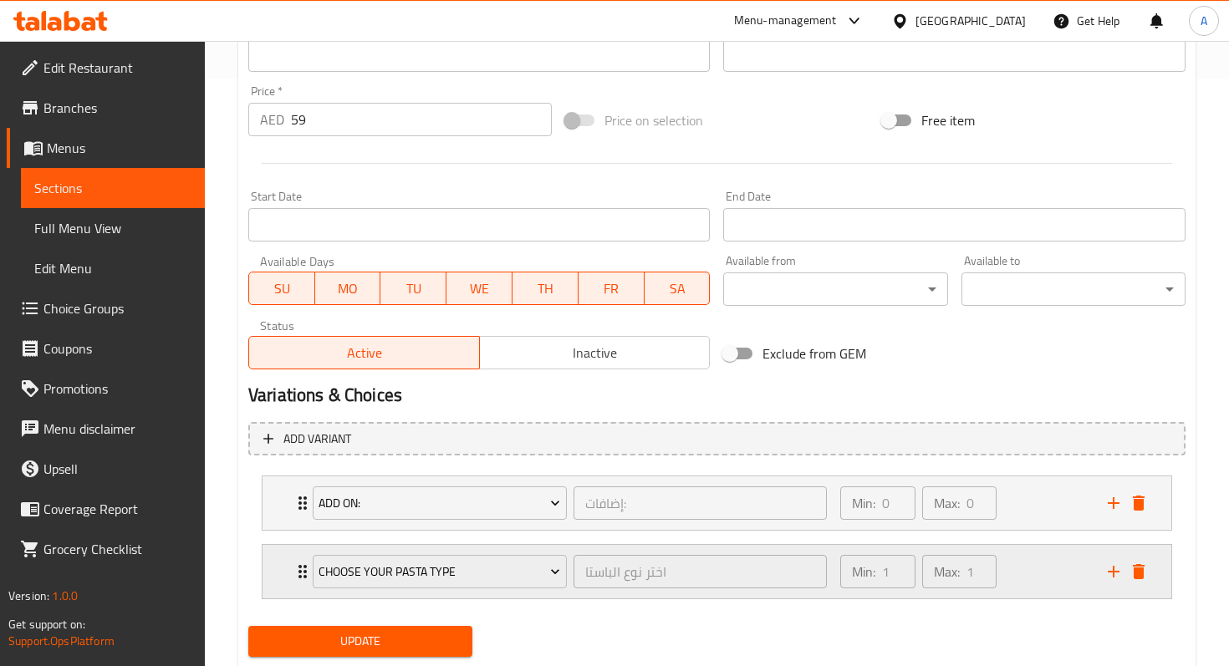
click at [298, 571] on icon "Expand" at bounding box center [302, 571] width 8 height 13
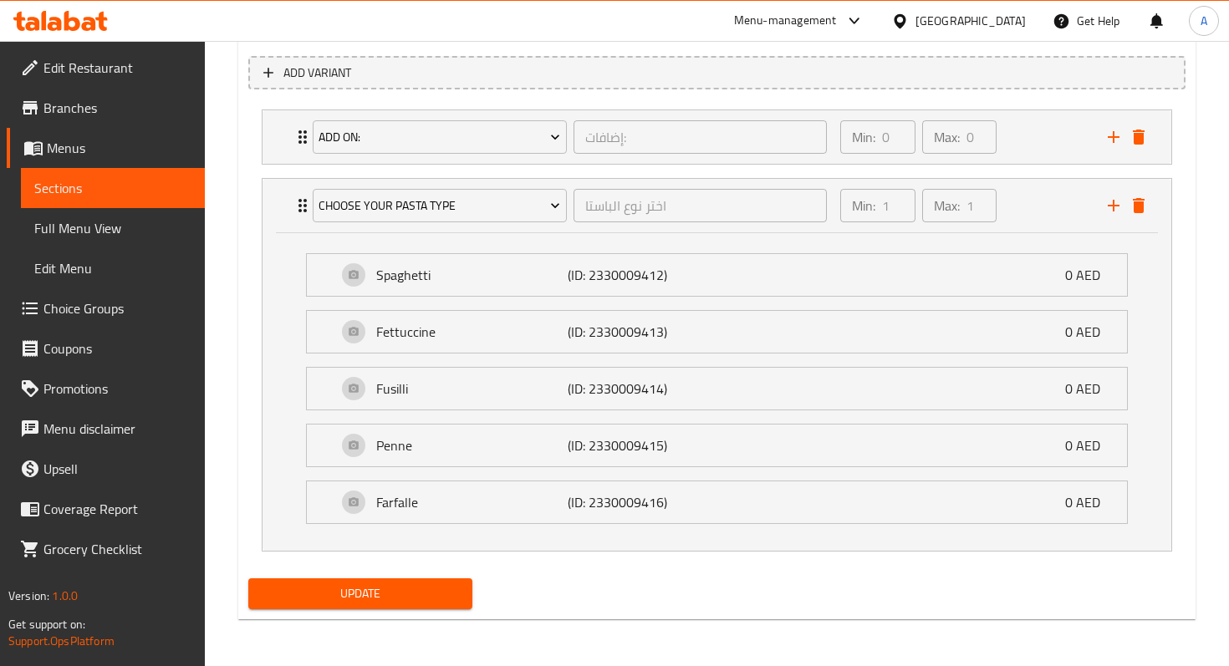
scroll to position [908, 0]
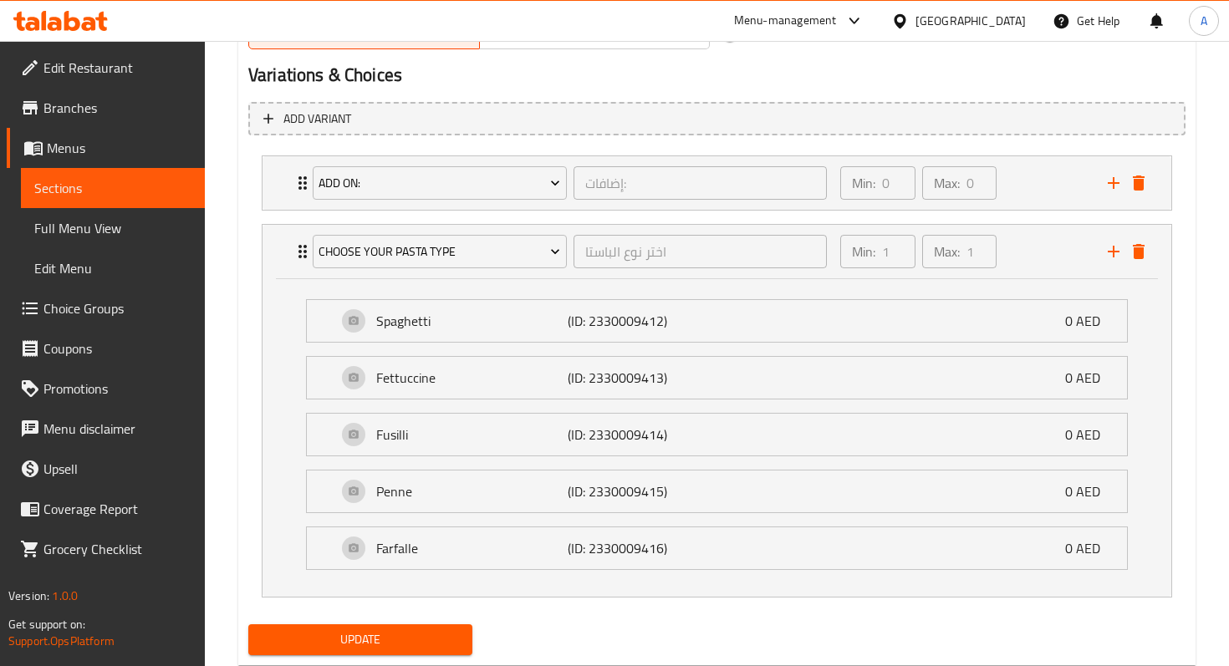
click at [445, 641] on span "Update" at bounding box center [360, 639] width 197 height 21
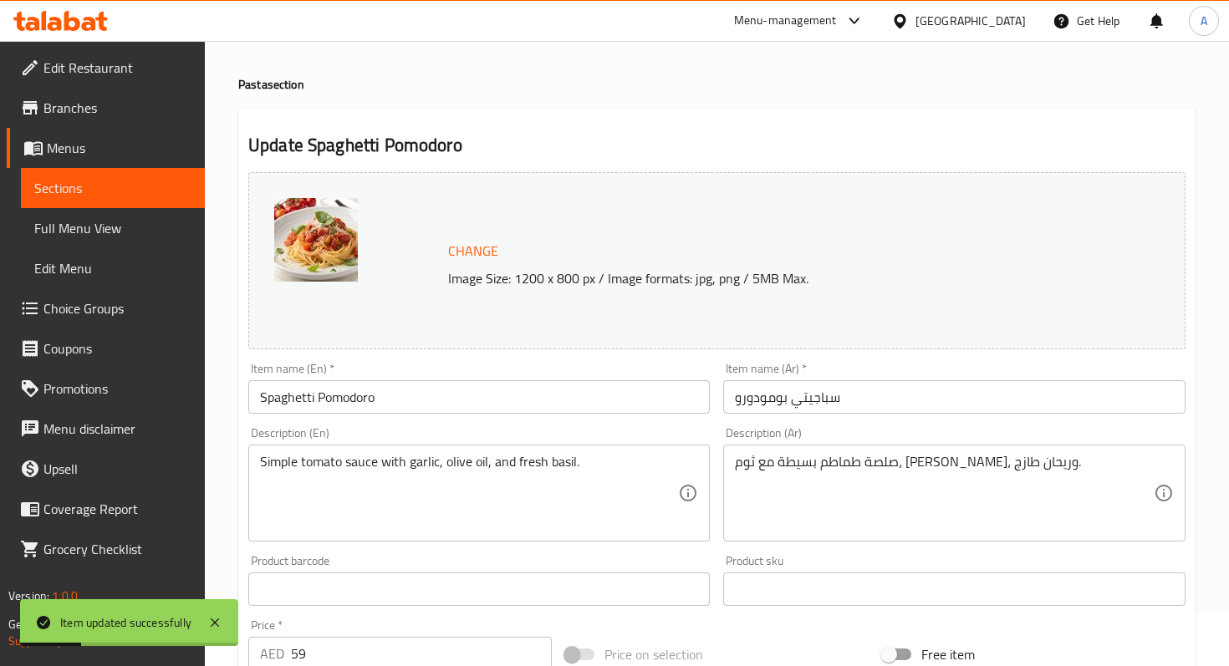
scroll to position [0, 0]
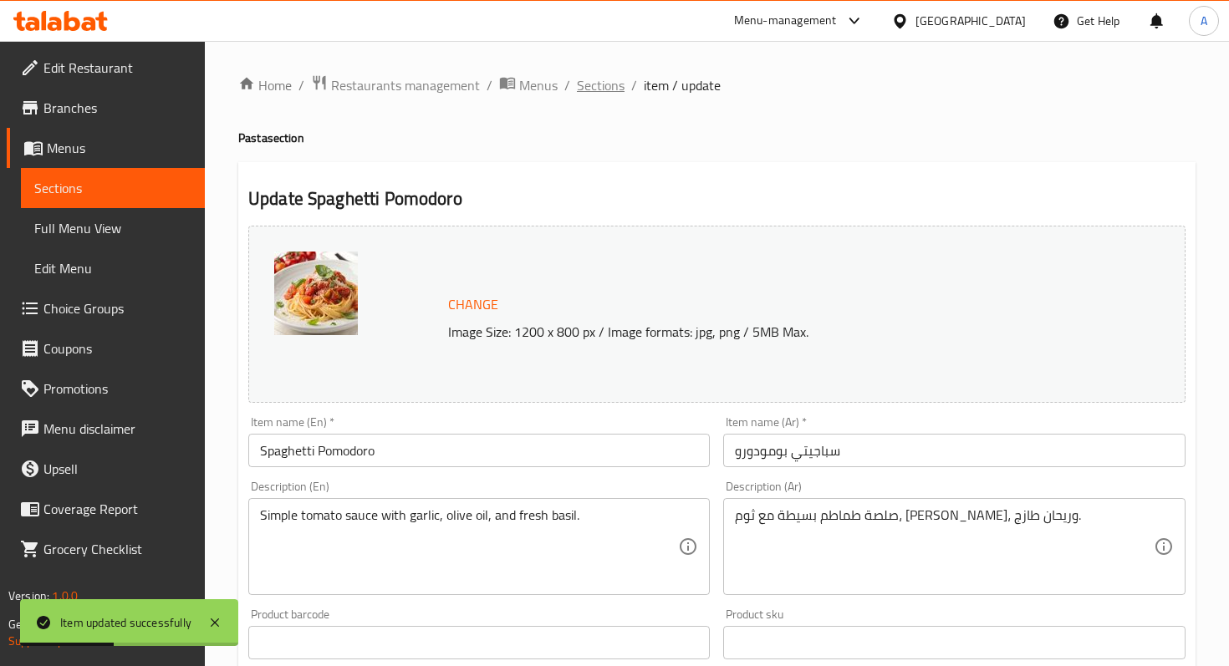
click at [599, 89] on span "Sections" at bounding box center [601, 85] width 48 height 20
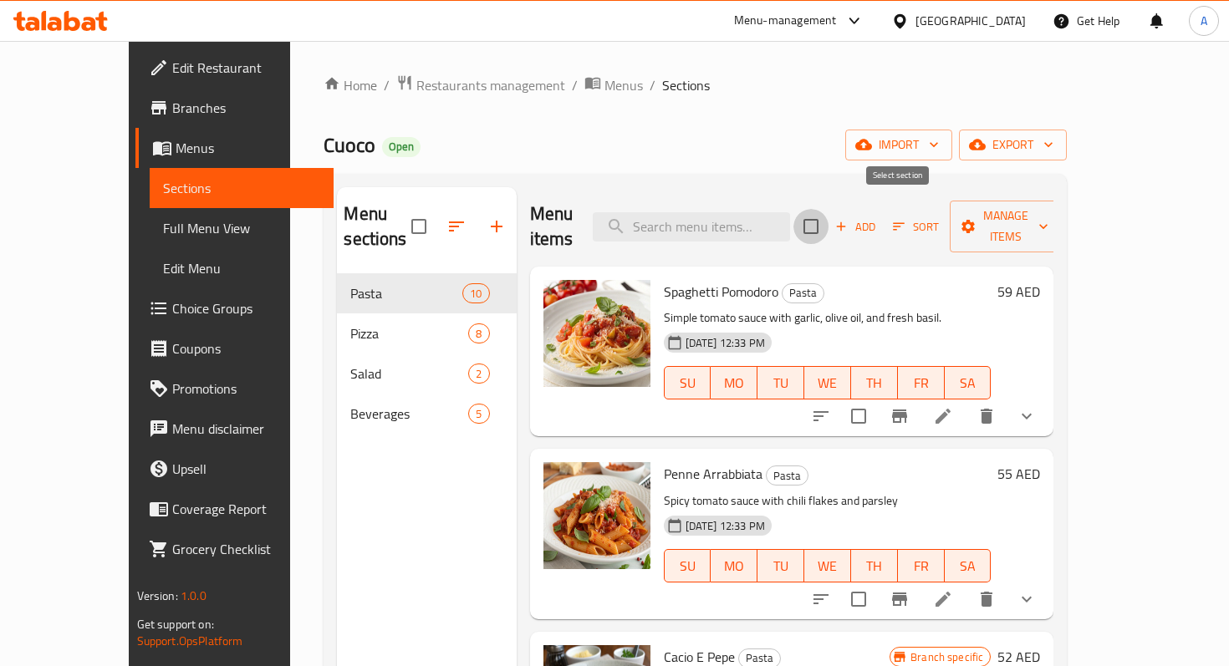
click at [828, 221] on input "checkbox" at bounding box center [810, 226] width 35 height 35
checkbox input "true"
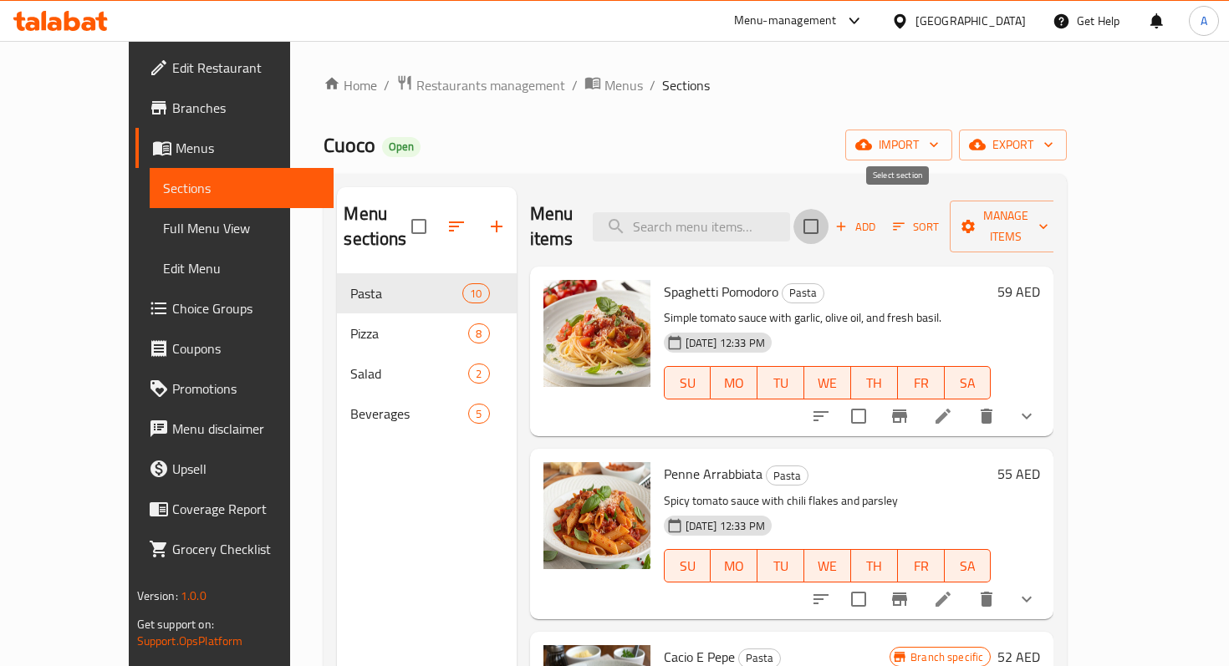
checkbox input "true"
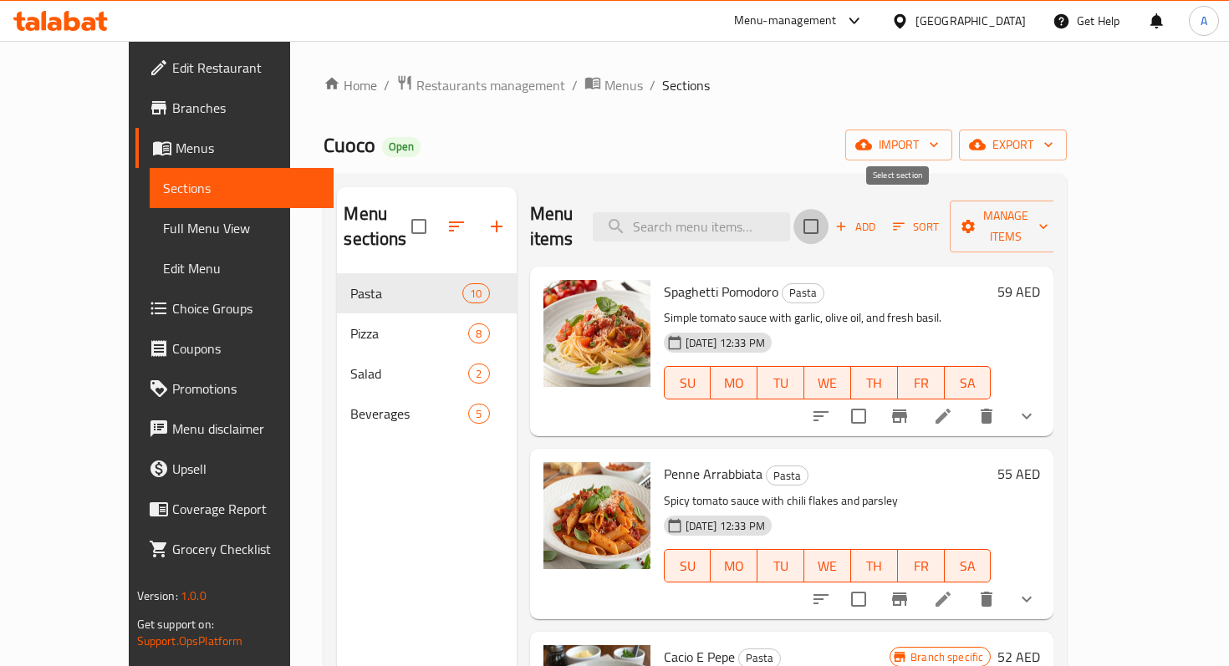
checkbox input "true"
click at [998, 326] on div "[DATE] 12:33 PM SU MO TU WE TH FR SA" at bounding box center [827, 371] width 341 height 90
click at [876, 399] on input "checkbox" at bounding box center [858, 416] width 35 height 35
checkbox input "false"
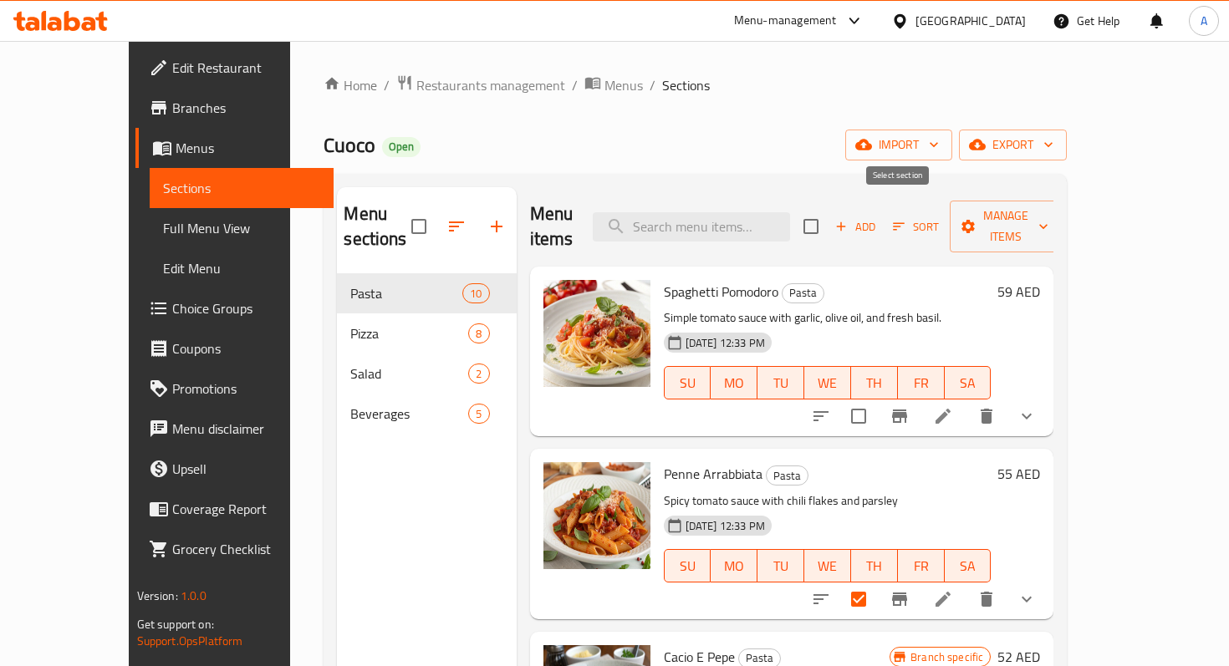
click at [828, 209] on input "checkbox" at bounding box center [810, 226] width 35 height 35
checkbox input "true"
click at [1048, 217] on span "Manage items" at bounding box center [1005, 227] width 85 height 42
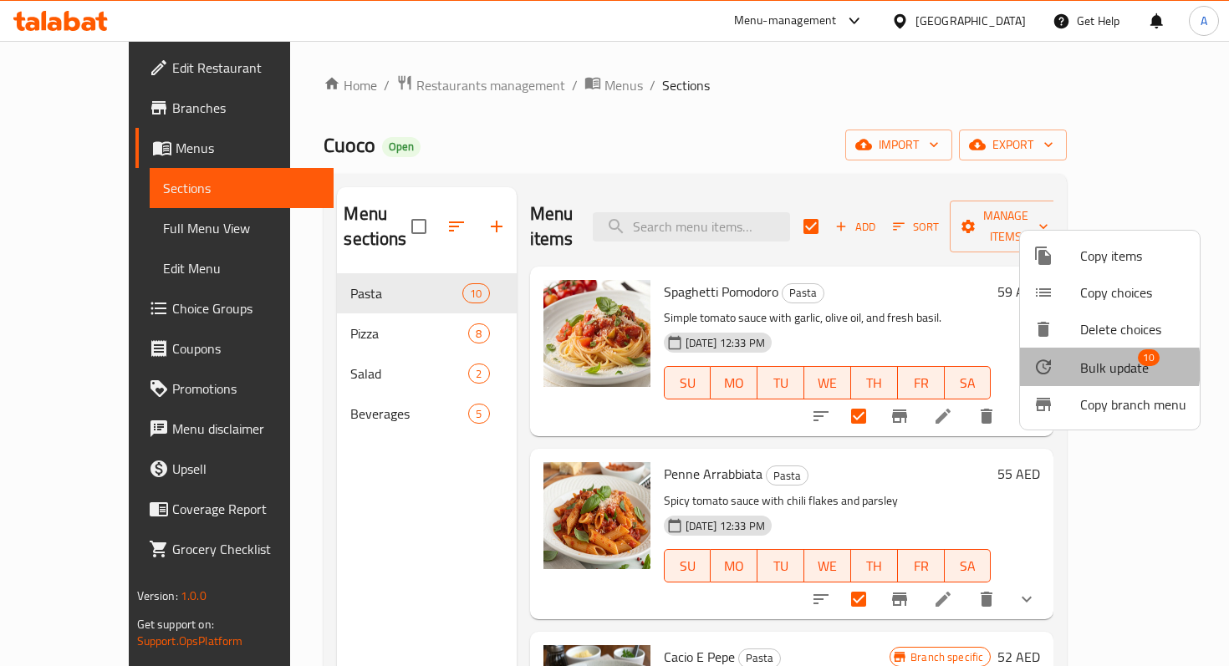
click at [1076, 366] on div at bounding box center [1056, 367] width 47 height 20
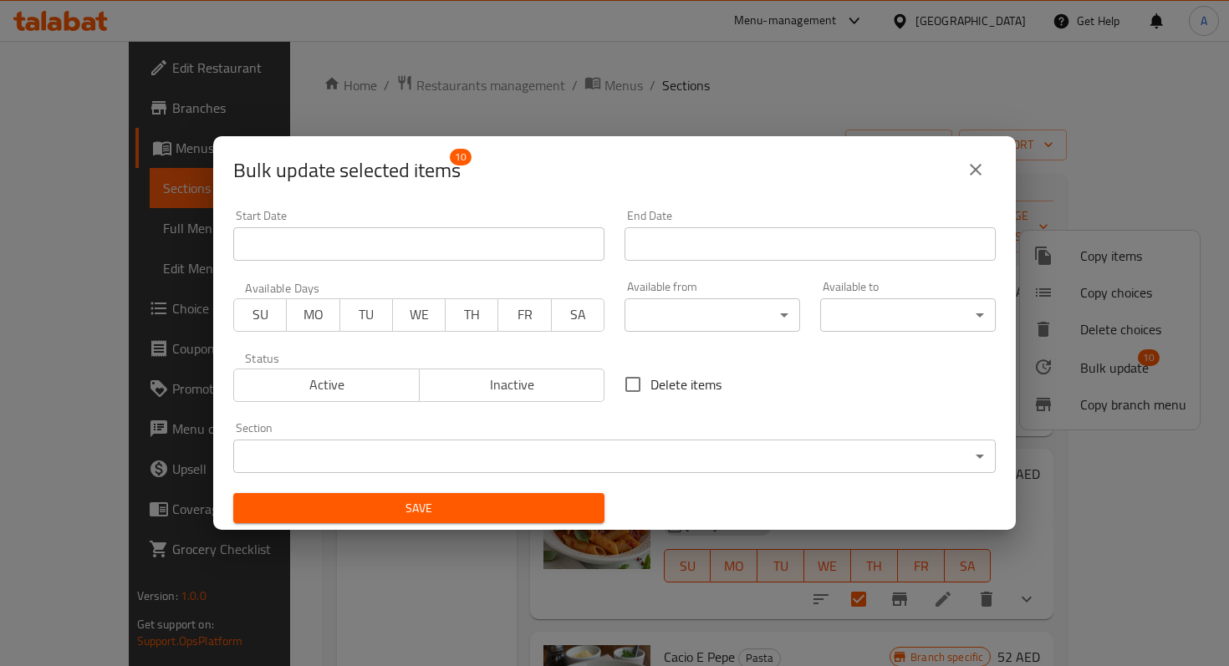
scroll to position [3, 0]
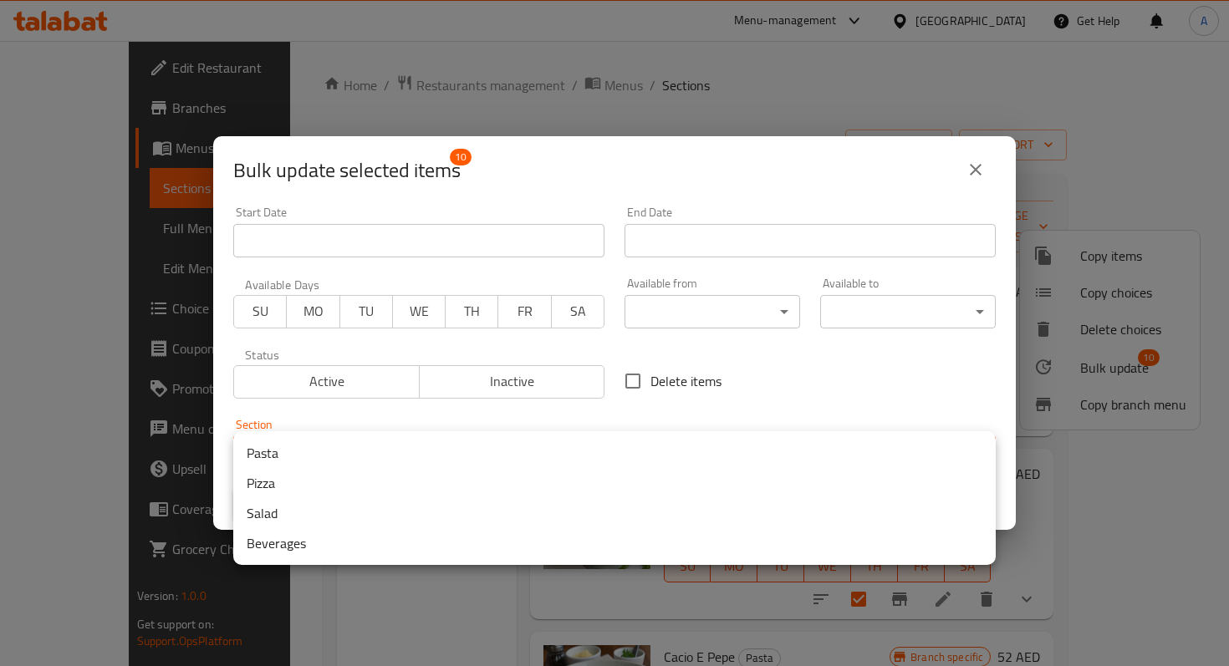
click at [622, 446] on body "​ Menu-management [GEOGRAPHIC_DATA] Get Help A Edit Restaurant Branches Menus S…" at bounding box center [614, 353] width 1229 height 625
click at [782, 372] on div at bounding box center [614, 333] width 1229 height 666
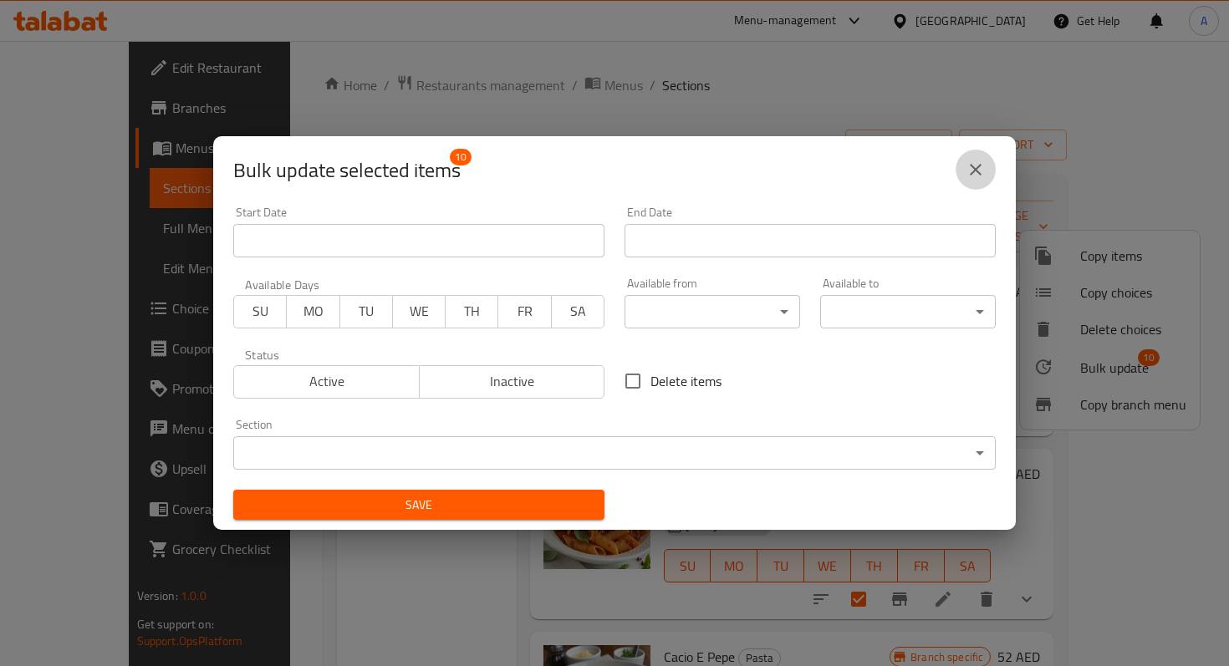
click at [990, 170] on button "close" at bounding box center [975, 170] width 40 height 40
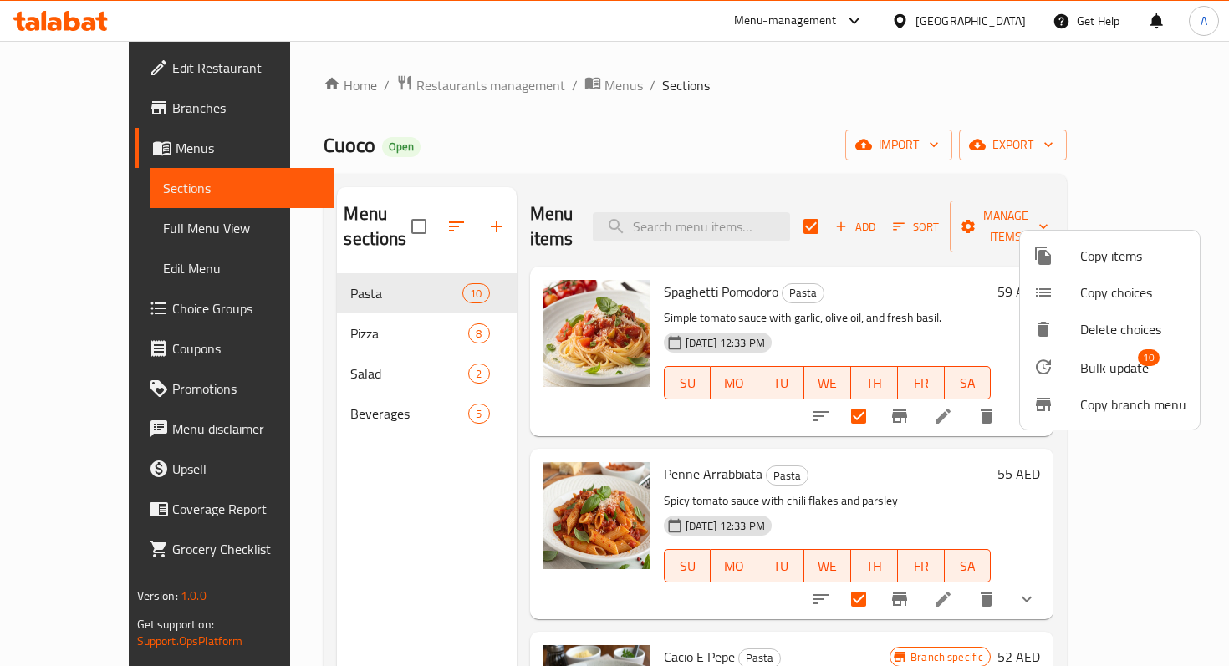
click at [865, 137] on div at bounding box center [614, 333] width 1229 height 666
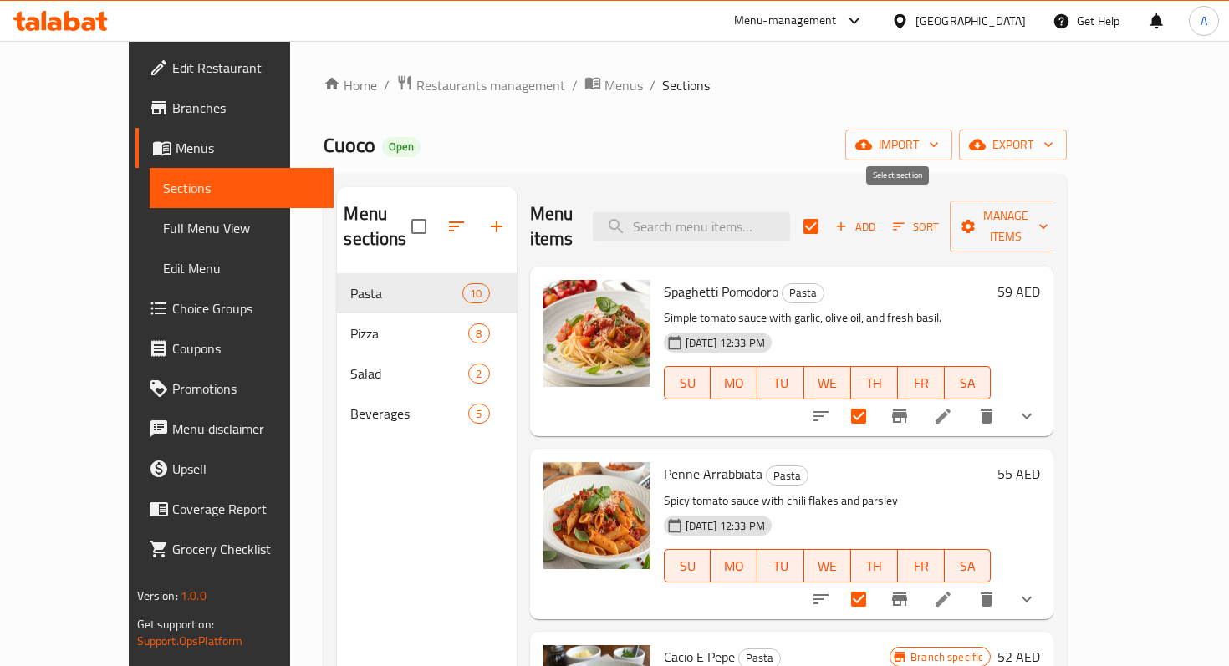
click at [828, 224] on input "checkbox" at bounding box center [810, 226] width 35 height 35
checkbox input "false"
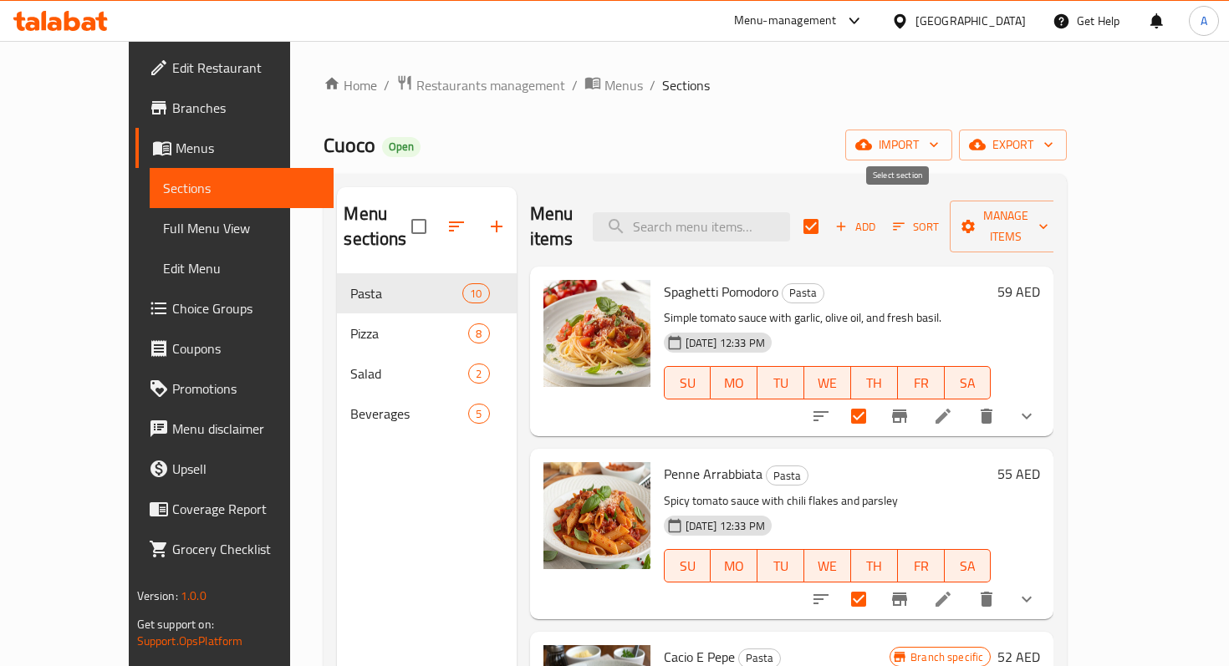
checkbox input "false"
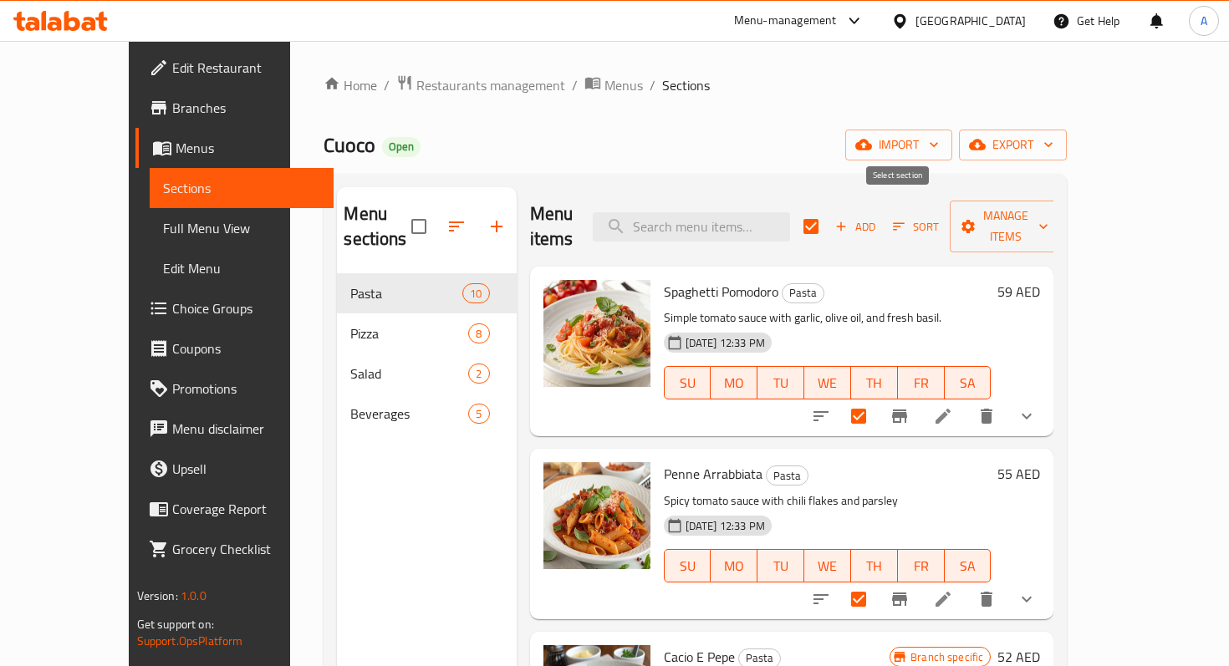
checkbox input "false"
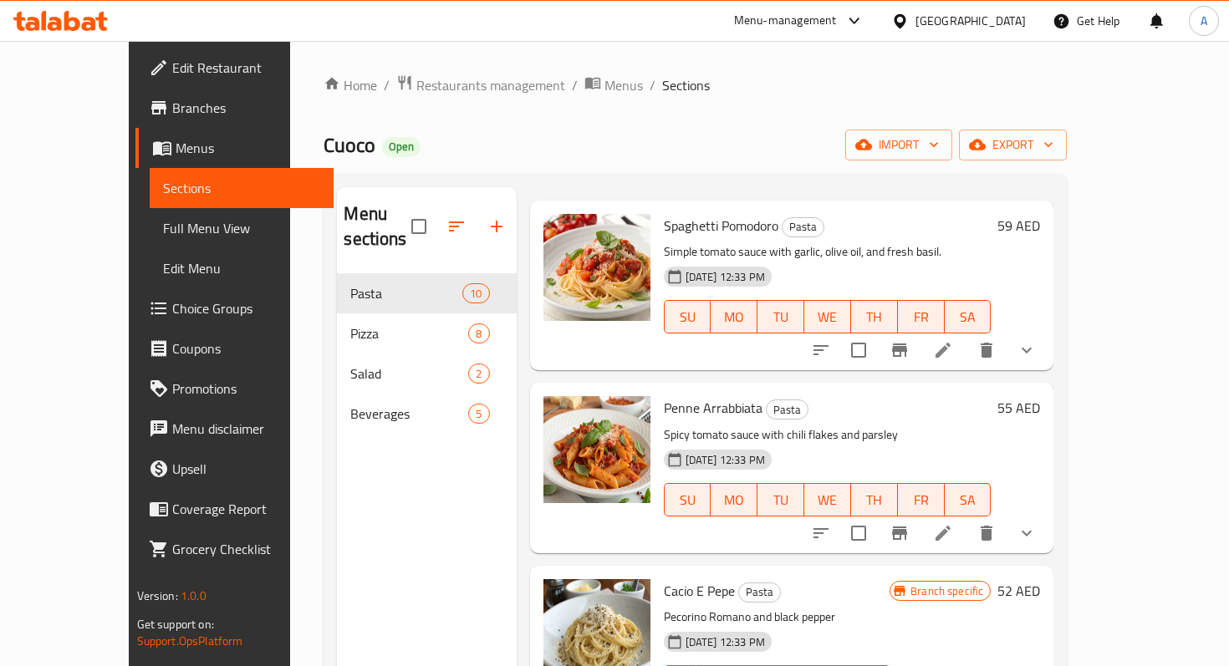
scroll to position [68, 0]
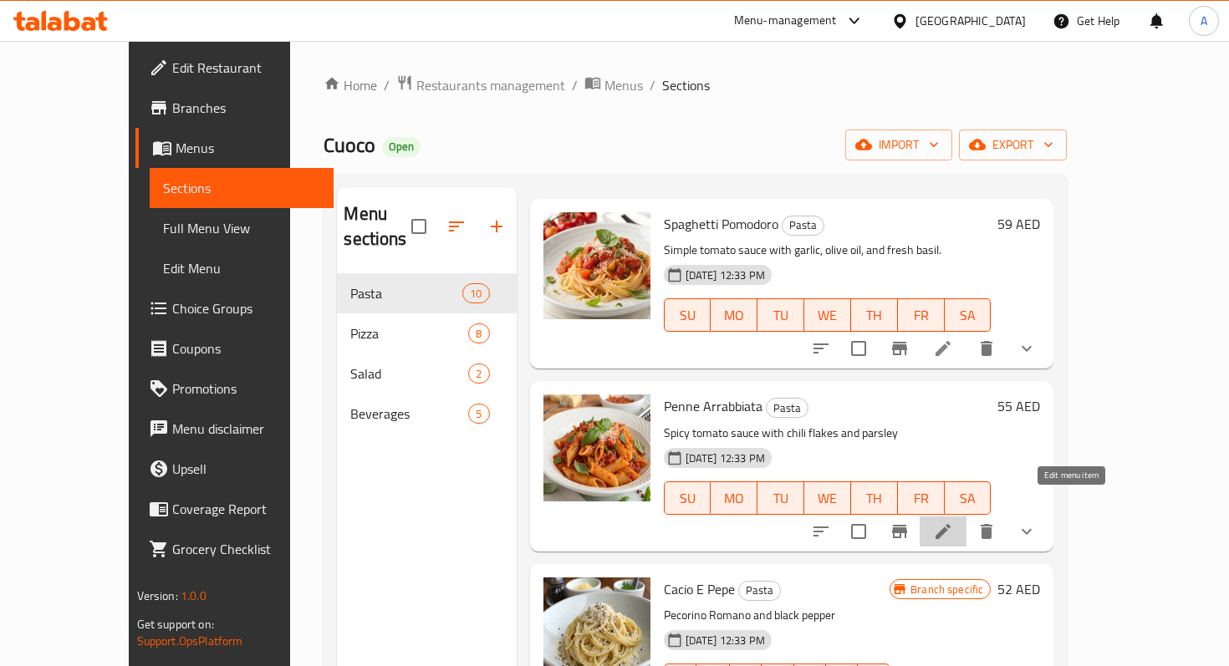
click at [950, 524] on icon at bounding box center [942, 531] width 15 height 15
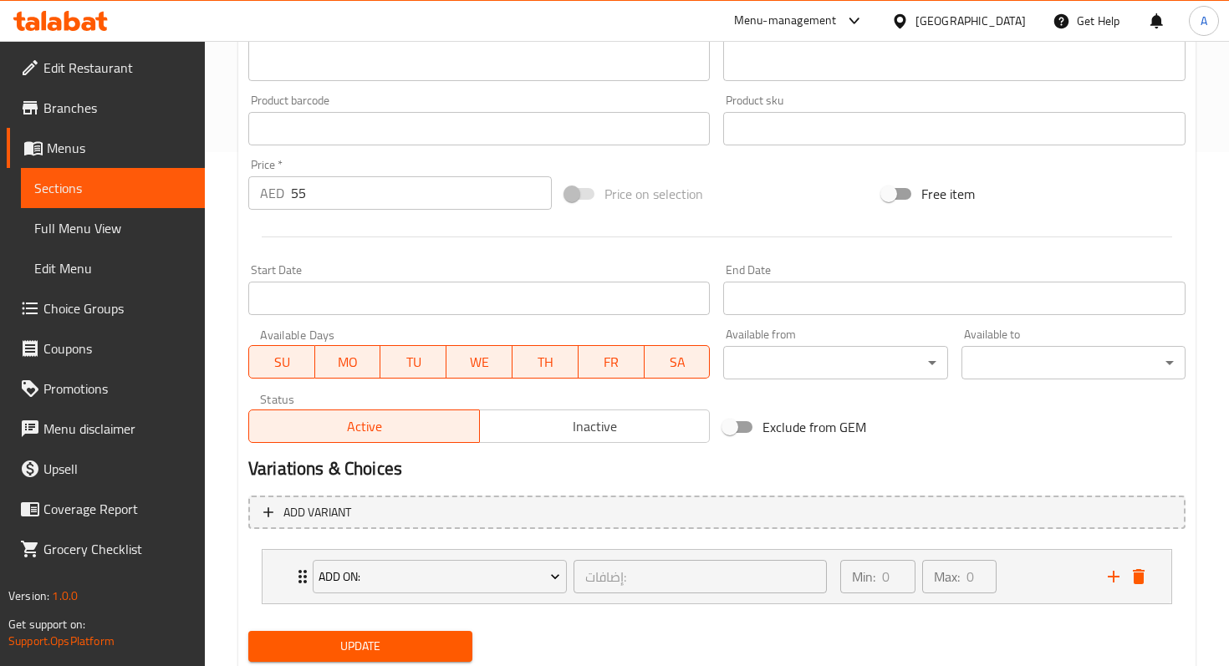
scroll to position [567, 0]
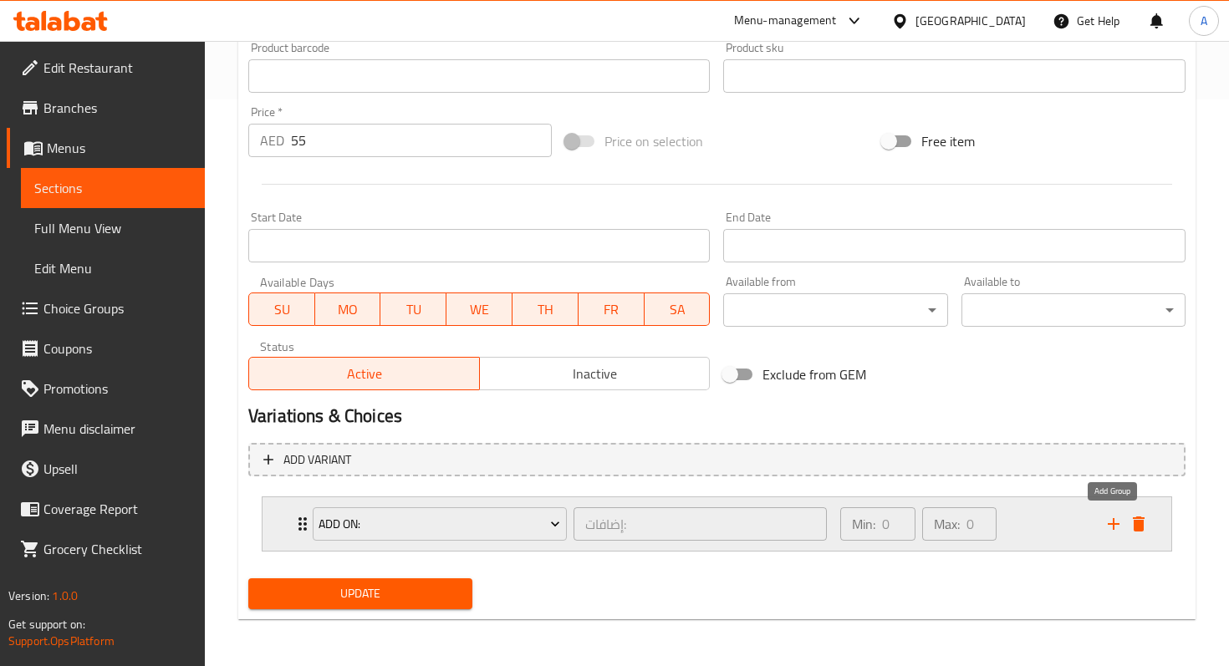
click at [1107, 527] on icon "add" at bounding box center [1113, 524] width 20 height 20
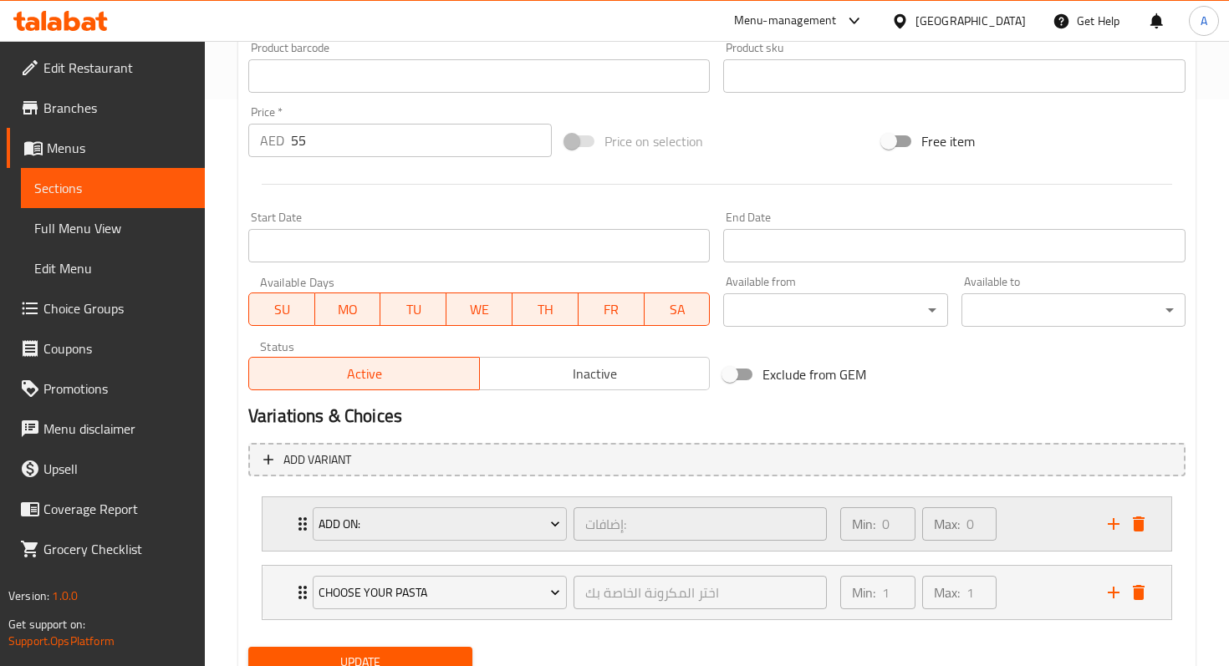
scroll to position [591, 0]
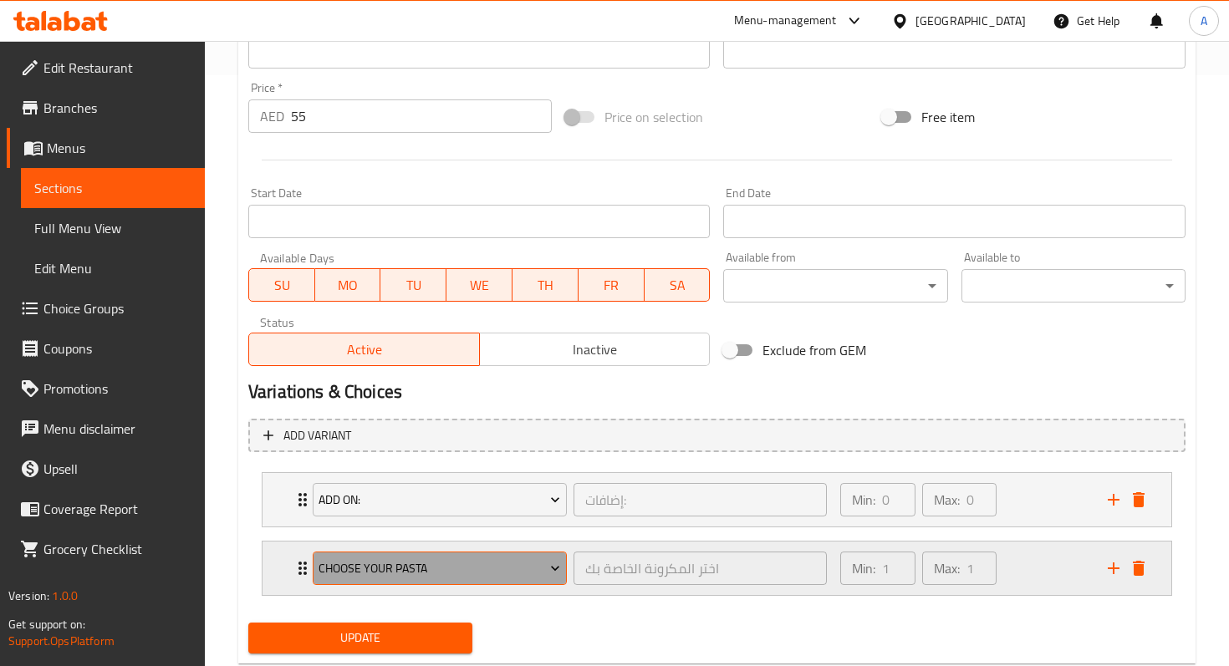
click at [503, 572] on span "Choose Your Pasta" at bounding box center [439, 568] width 242 height 21
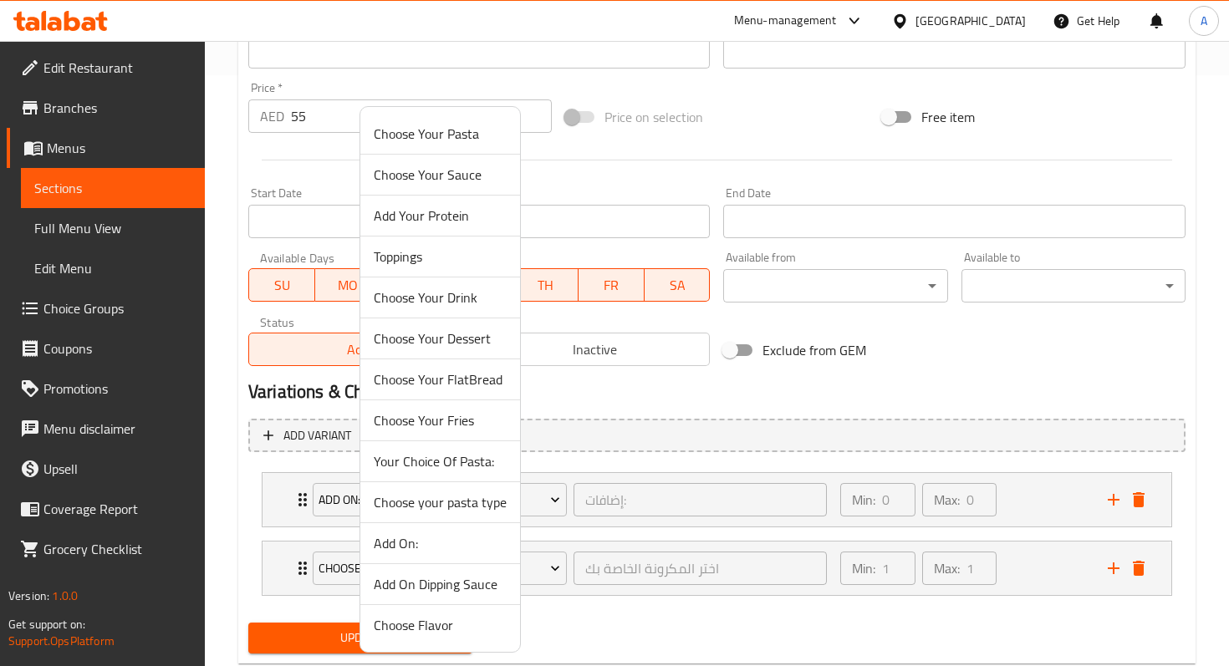
click at [463, 508] on span "Choose your pasta type" at bounding box center [440, 502] width 133 height 20
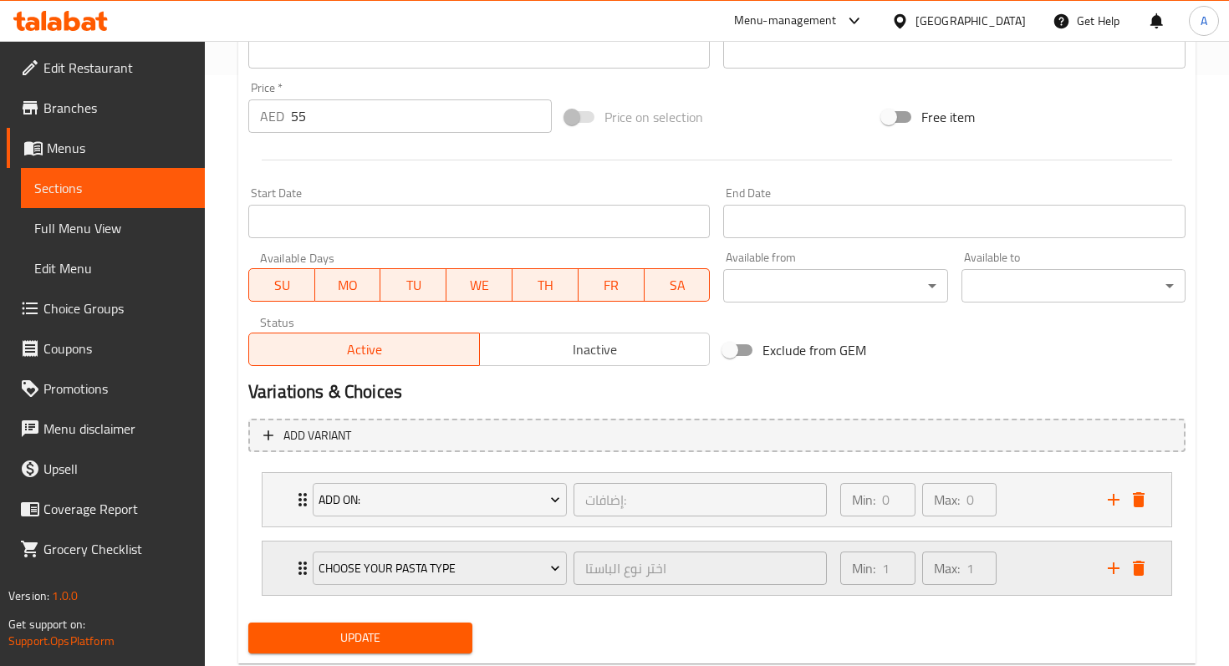
click at [301, 566] on icon "Expand" at bounding box center [303, 568] width 20 height 20
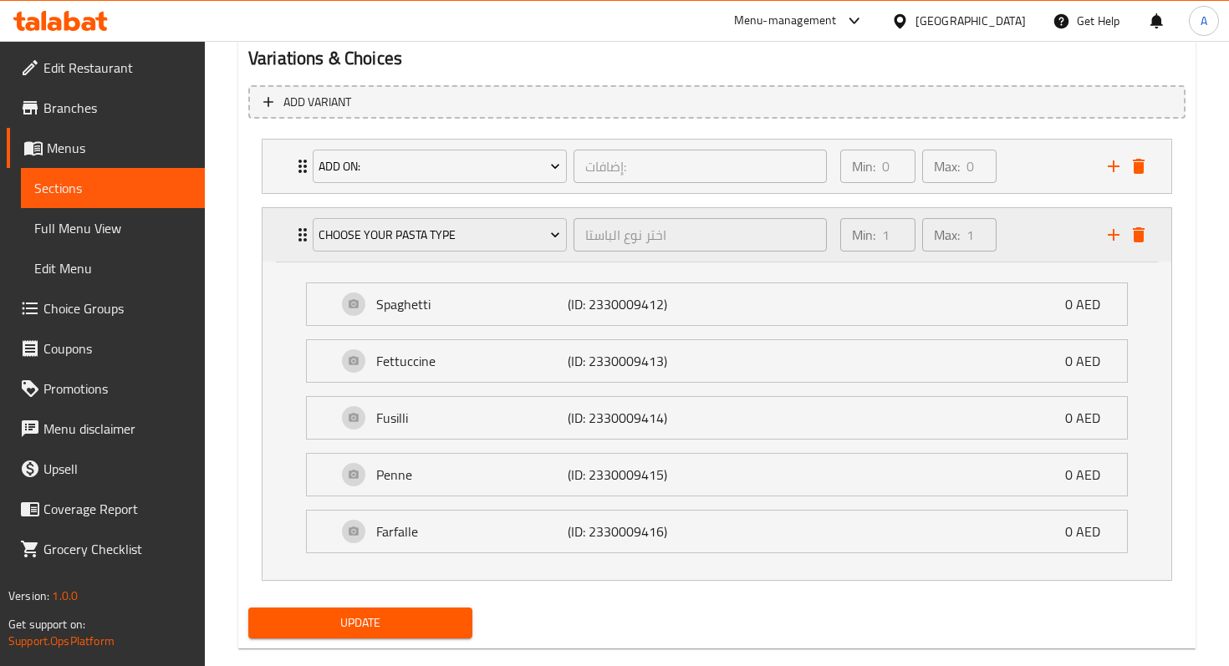
scroll to position [927, 0]
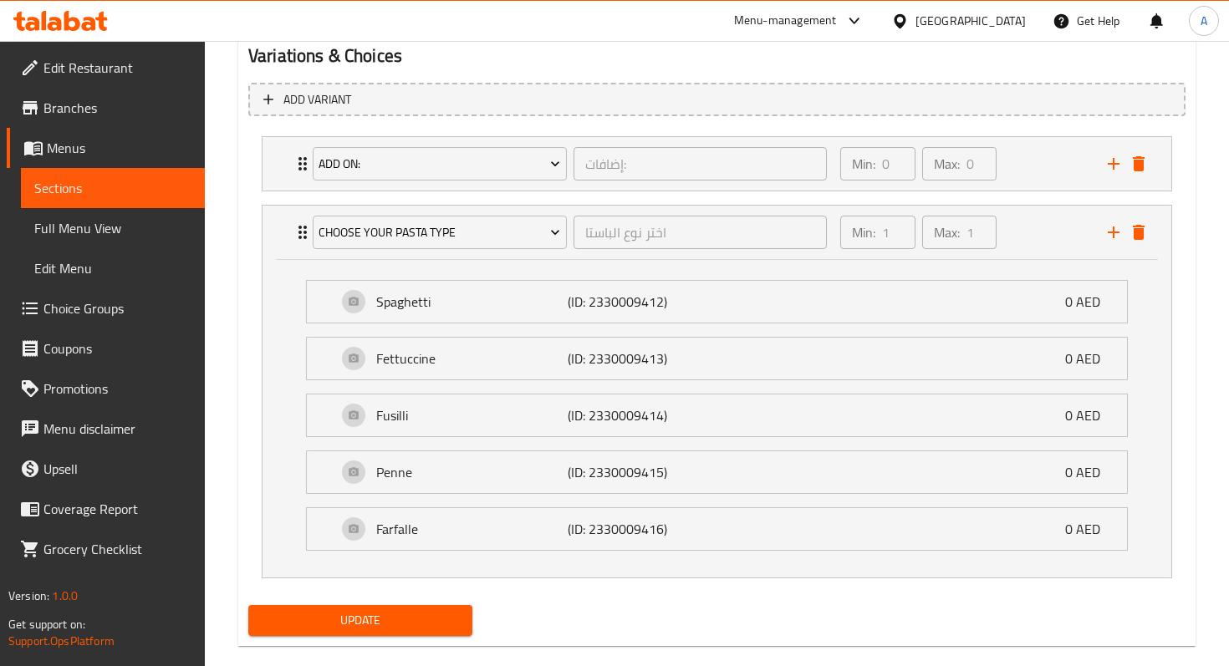
click at [351, 623] on span "Update" at bounding box center [360, 620] width 197 height 21
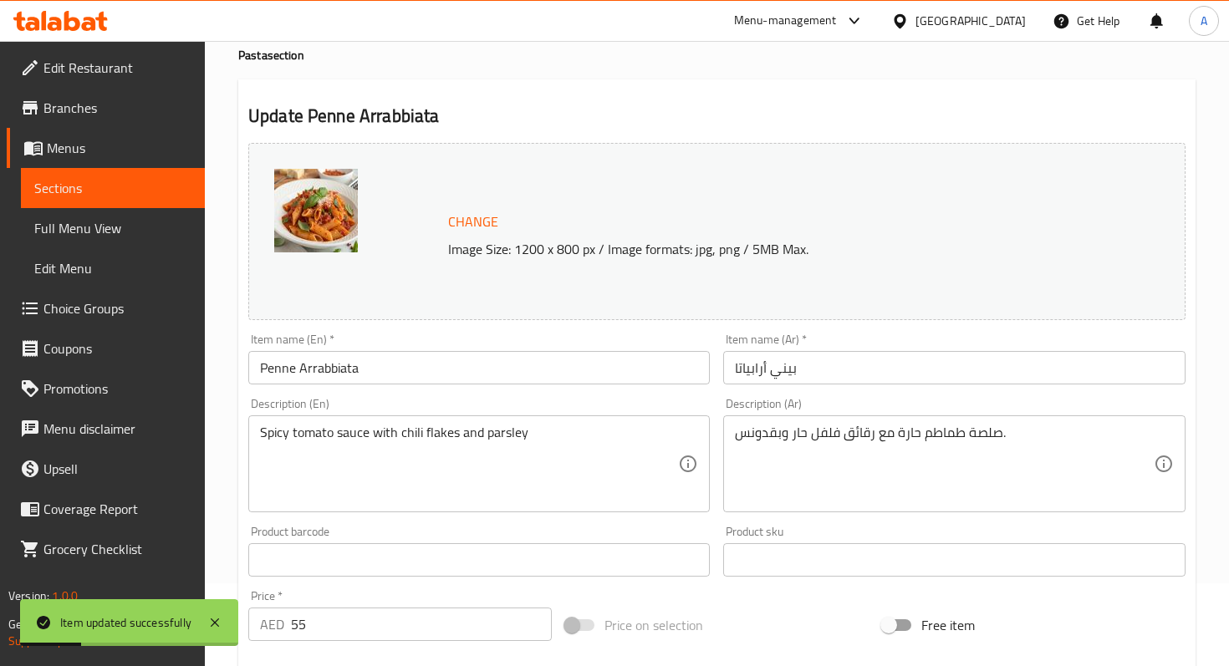
scroll to position [0, 0]
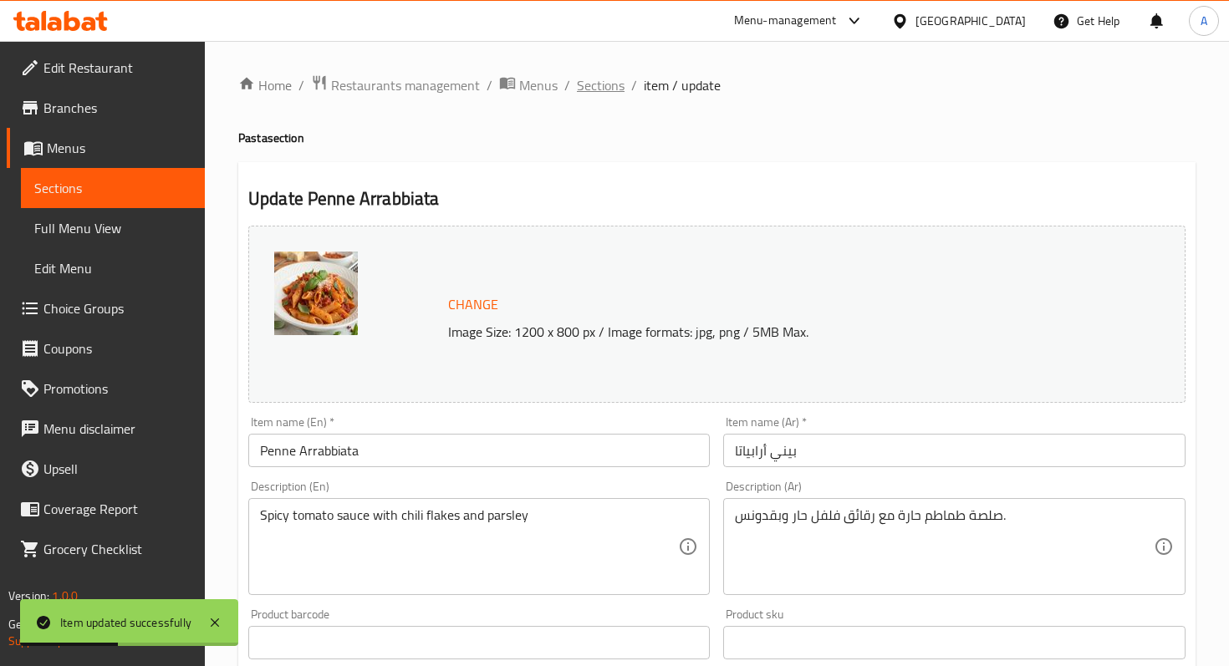
click at [616, 84] on span "Sections" at bounding box center [601, 85] width 48 height 20
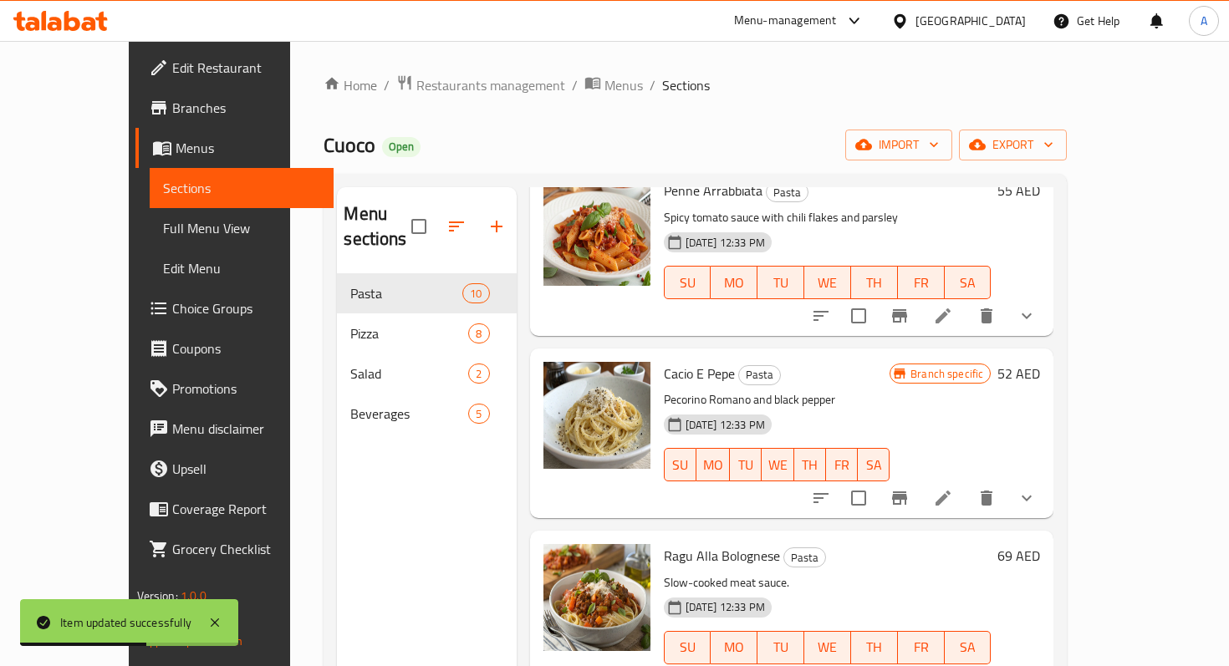
scroll to position [285, 0]
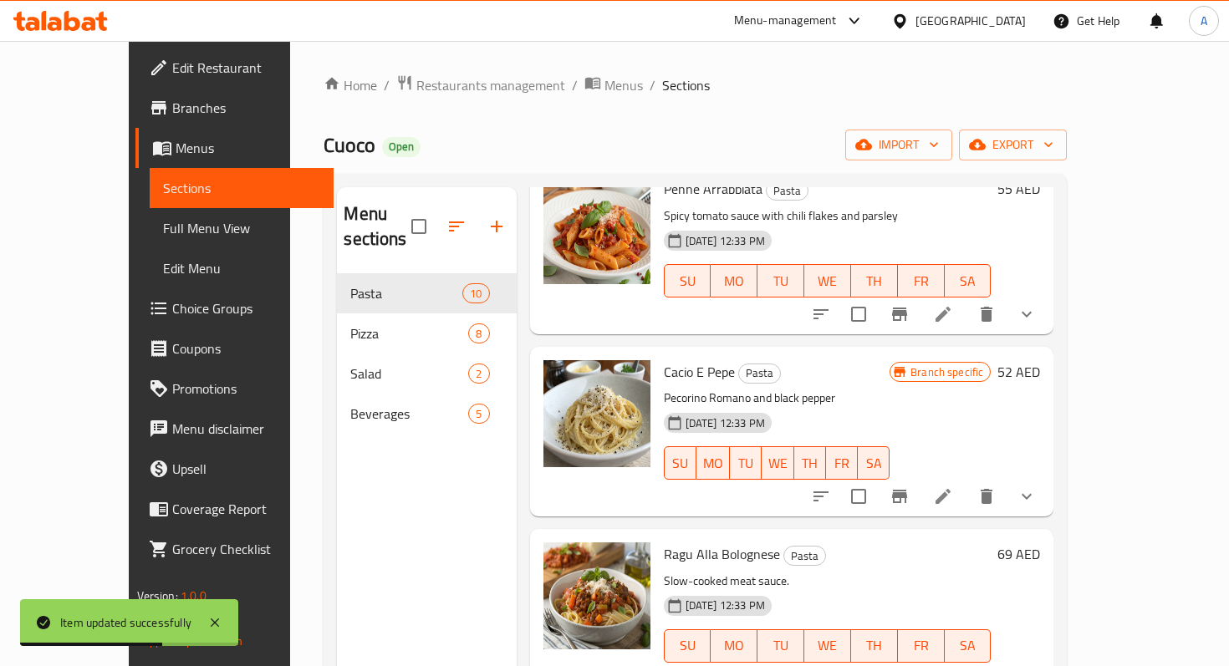
click at [953, 486] on icon at bounding box center [943, 496] width 20 height 20
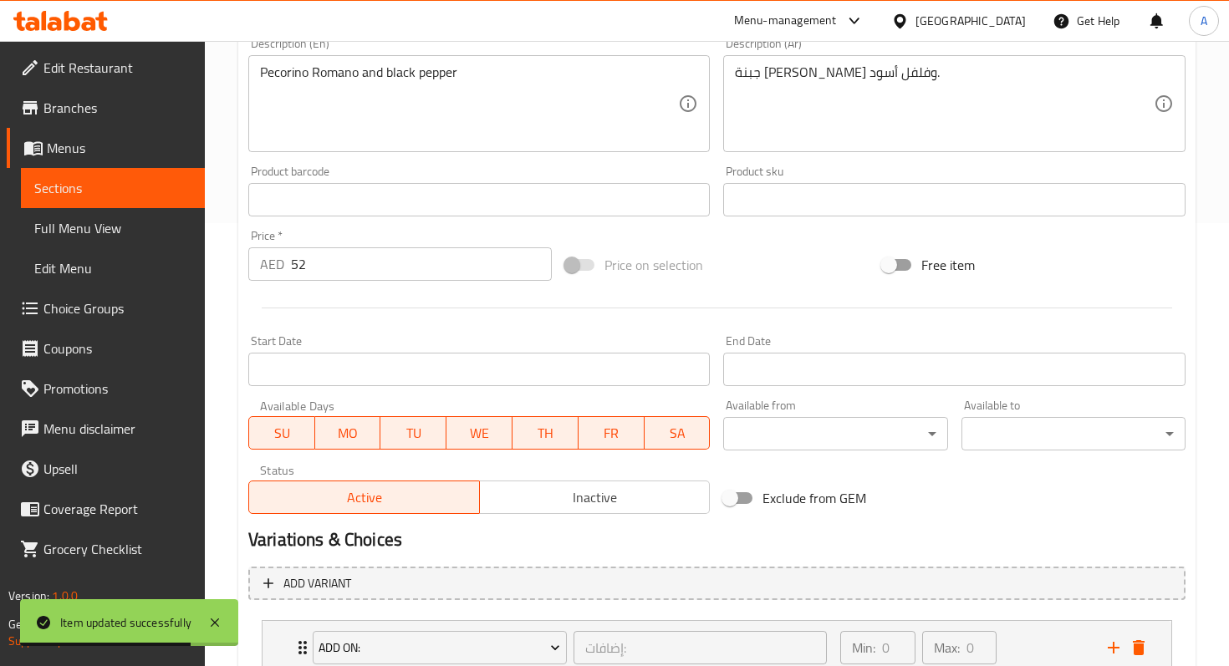
scroll to position [567, 0]
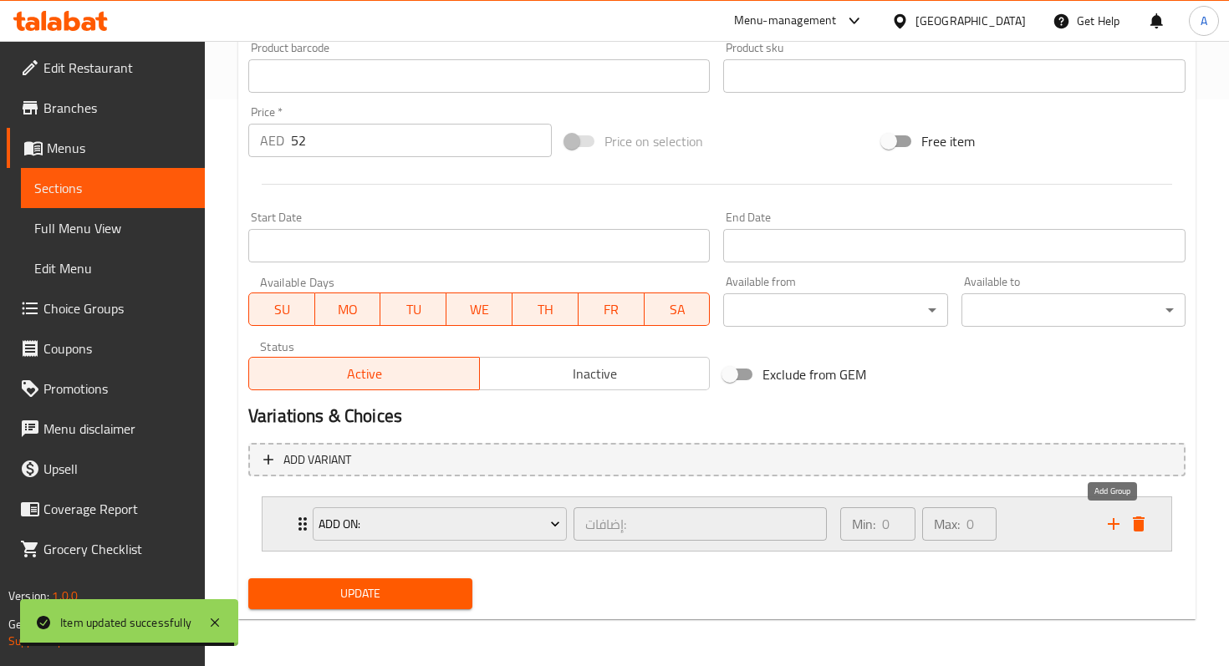
click at [1111, 532] on icon "add" at bounding box center [1113, 524] width 20 height 20
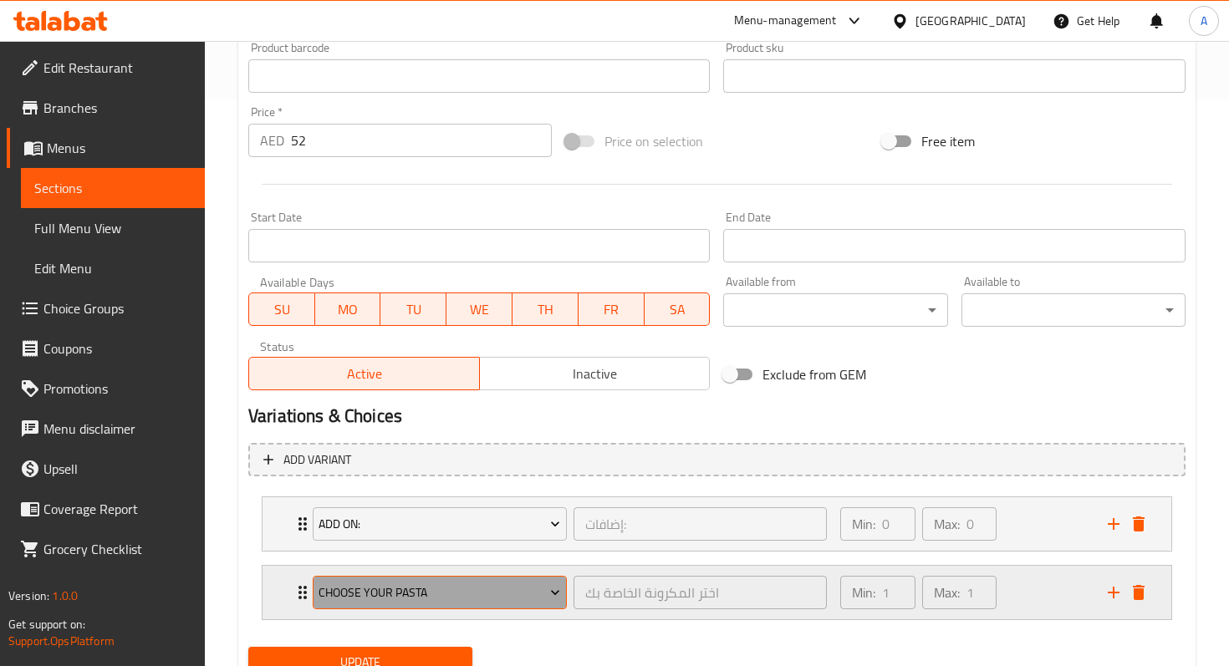
click at [479, 598] on span "Choose Your Pasta" at bounding box center [439, 593] width 242 height 21
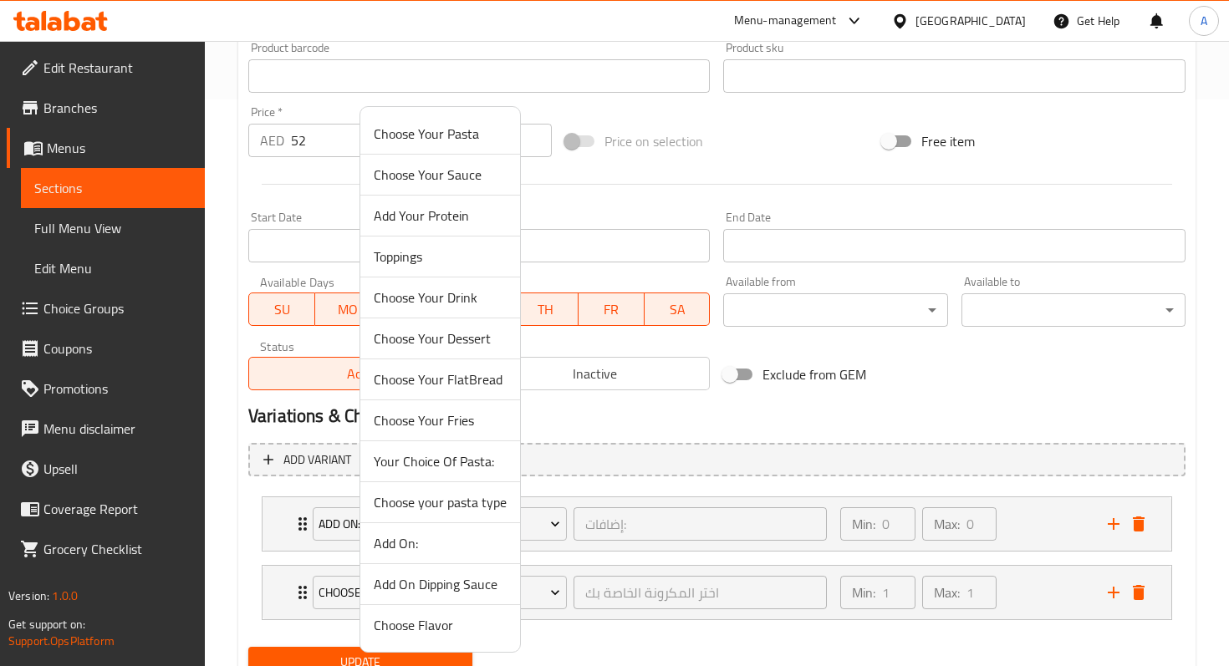
click at [462, 505] on span "Choose your pasta type" at bounding box center [440, 502] width 133 height 20
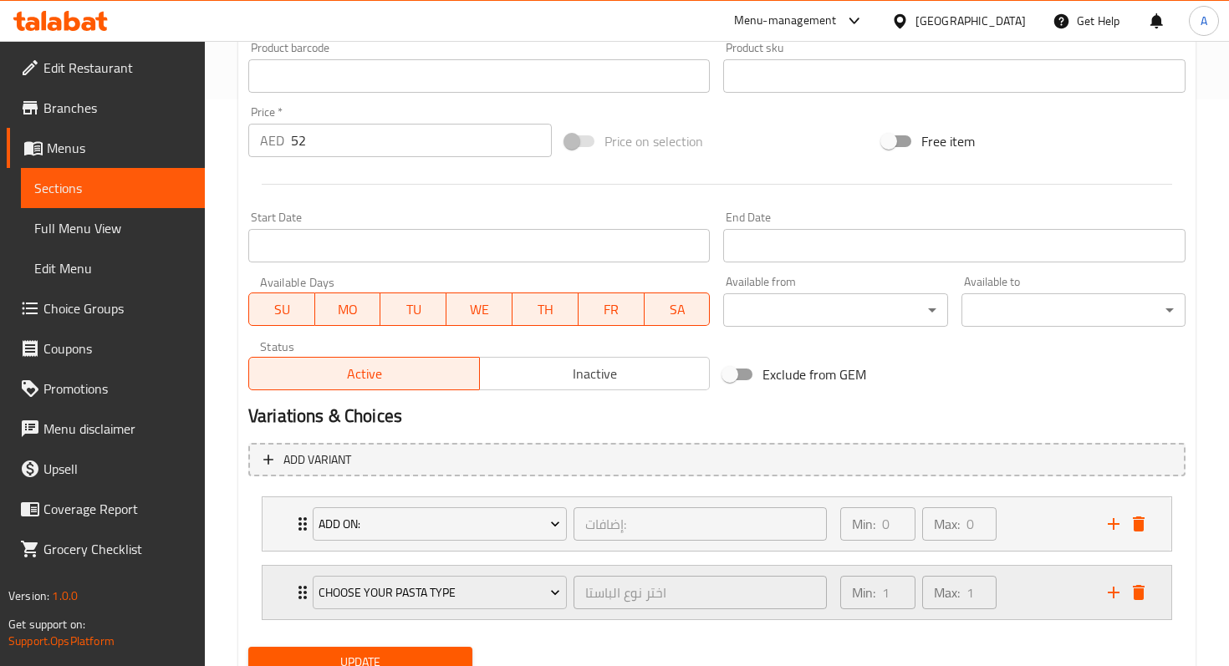
click at [304, 588] on div "Choose your pasta type اختر نوع الباستا ​" at bounding box center [570, 592] width 534 height 53
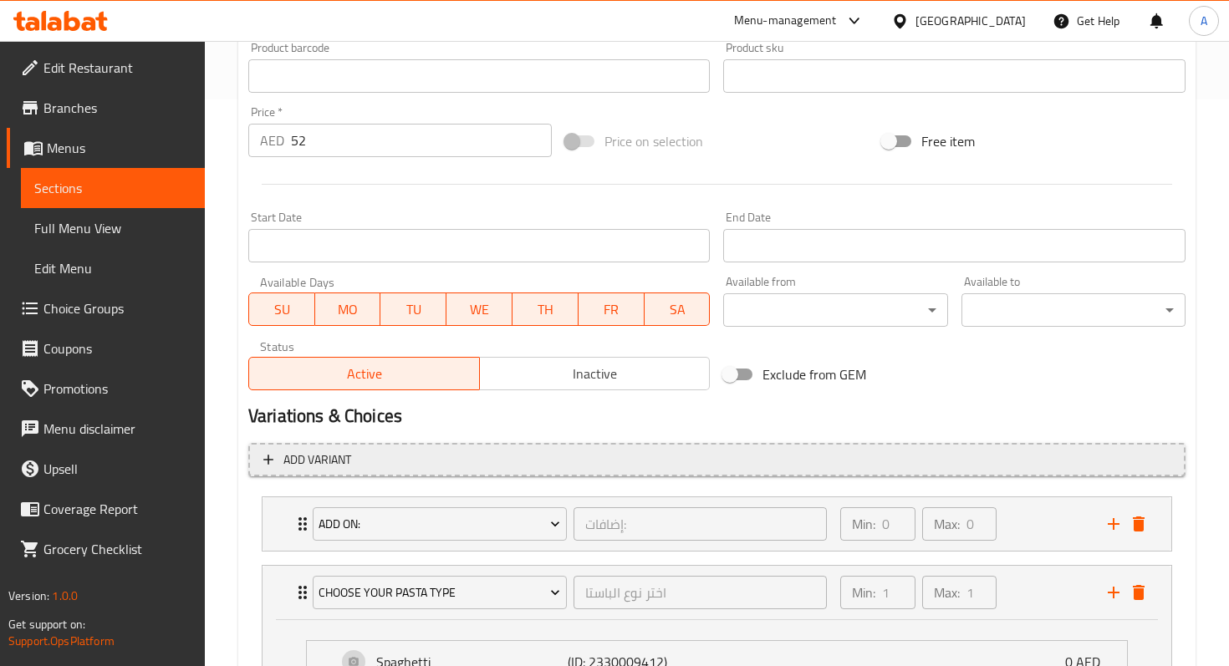
scroll to position [954, 0]
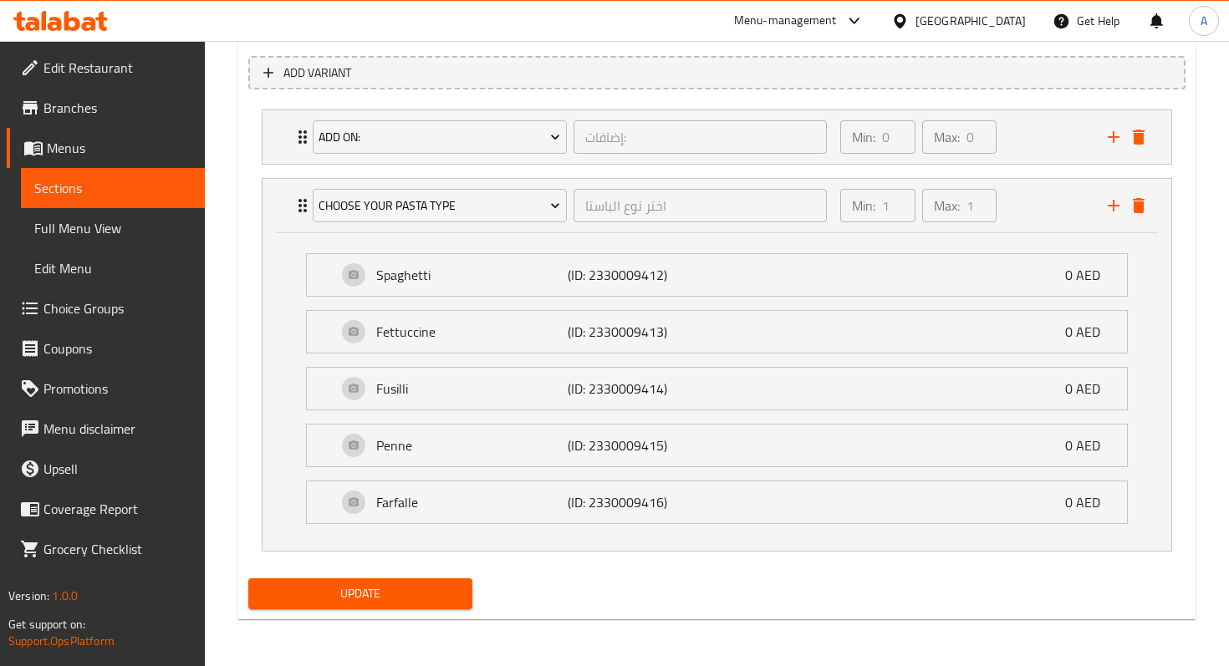
click at [399, 587] on span "Update" at bounding box center [360, 593] width 197 height 21
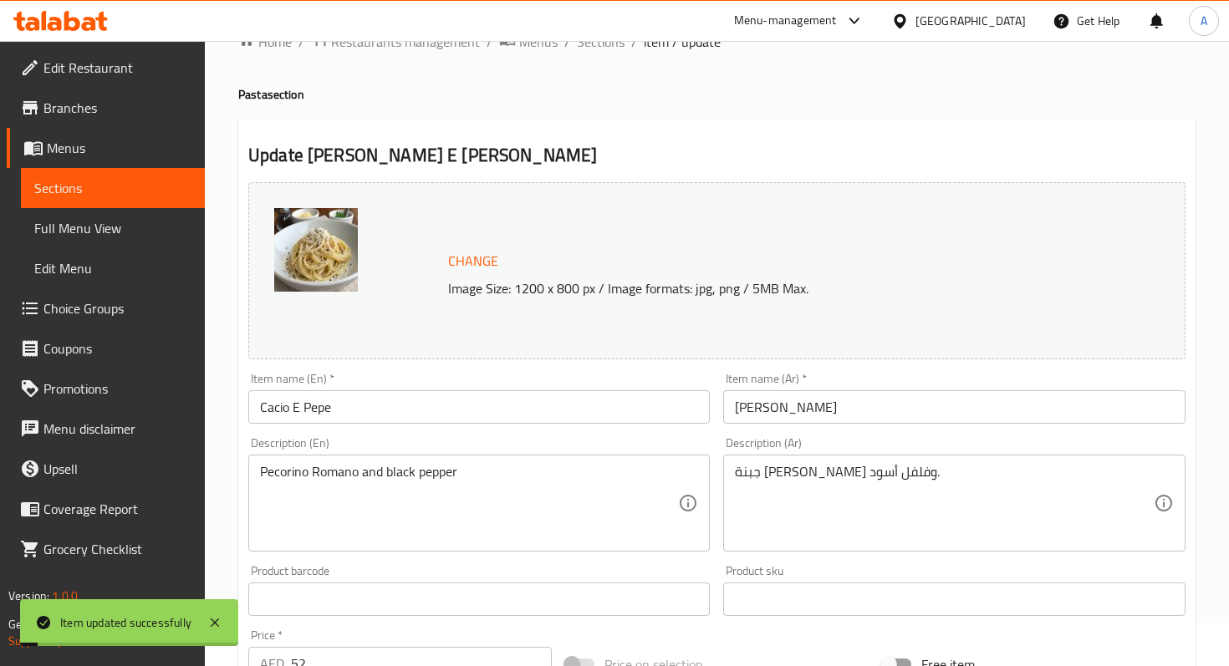
scroll to position [0, 0]
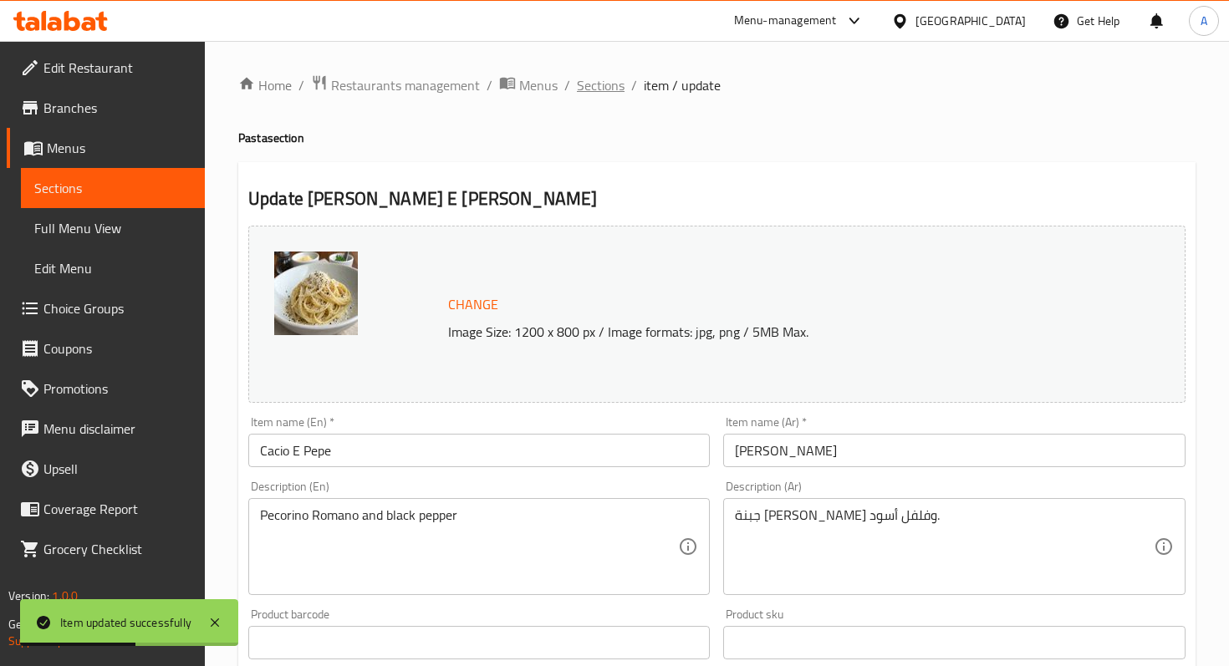
click at [610, 88] on span "Sections" at bounding box center [601, 85] width 48 height 20
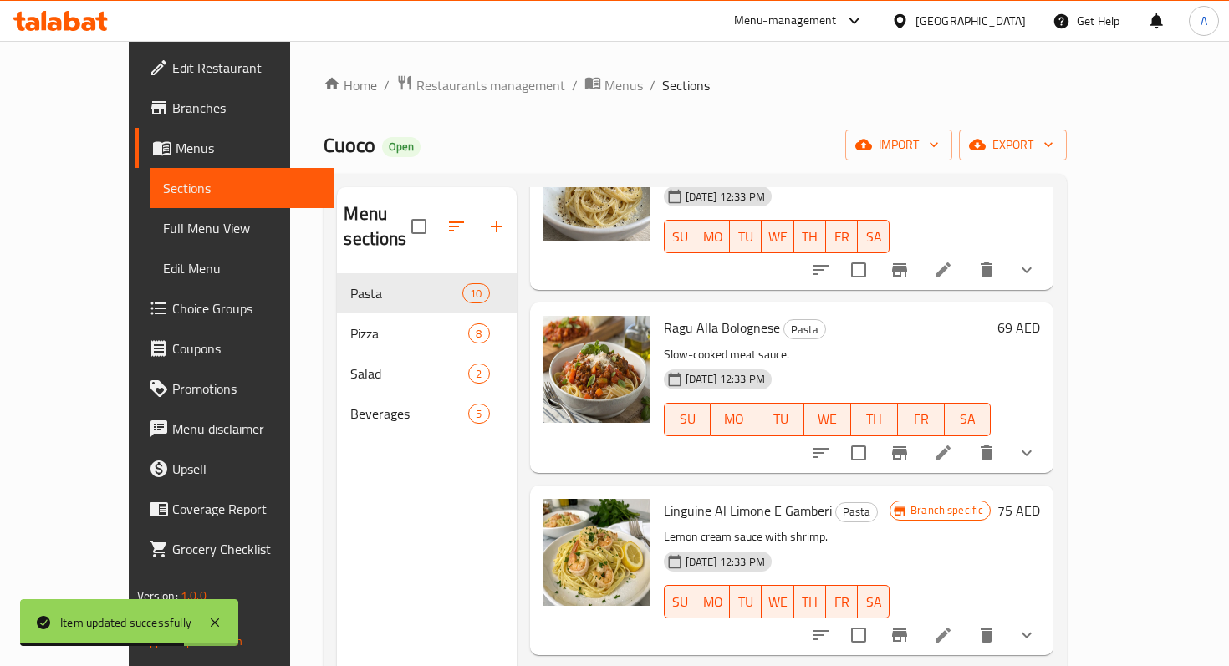
scroll to position [547, 0]
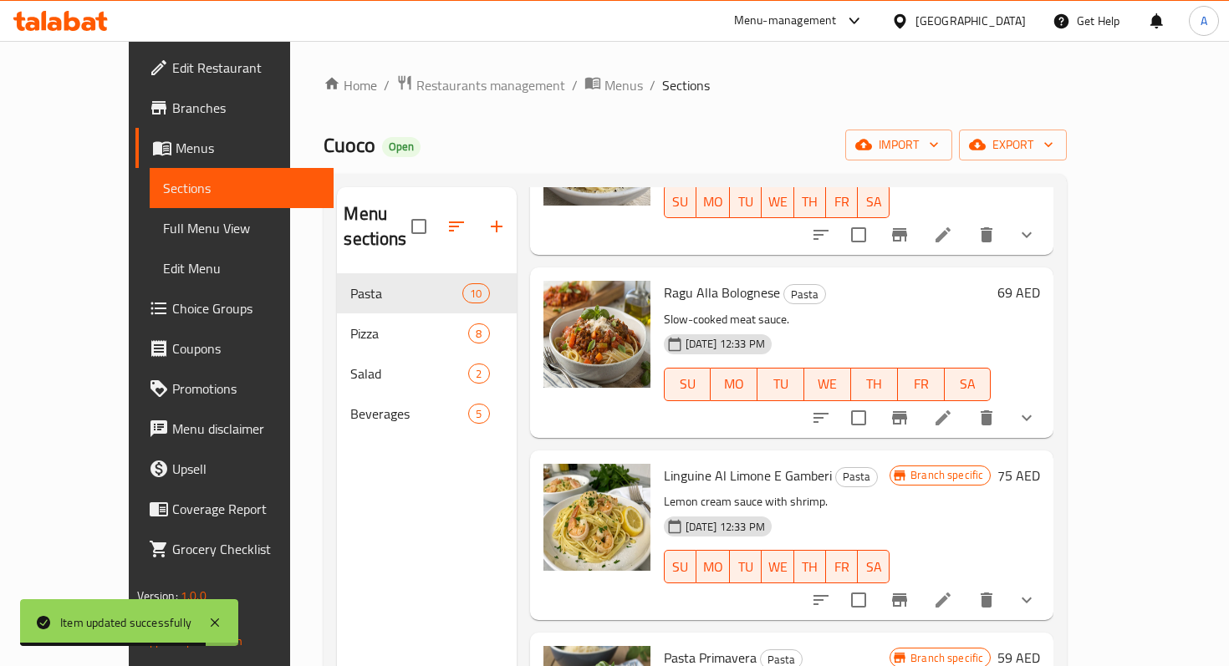
click at [950, 410] on icon at bounding box center [942, 417] width 15 height 15
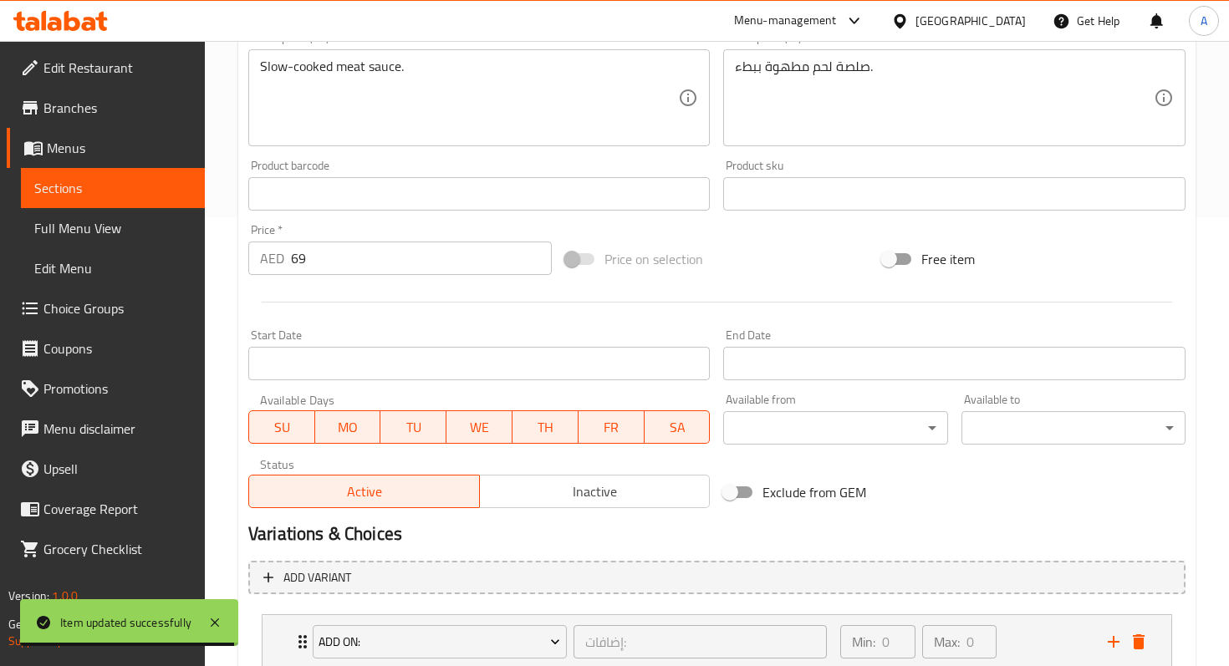
scroll to position [567, 0]
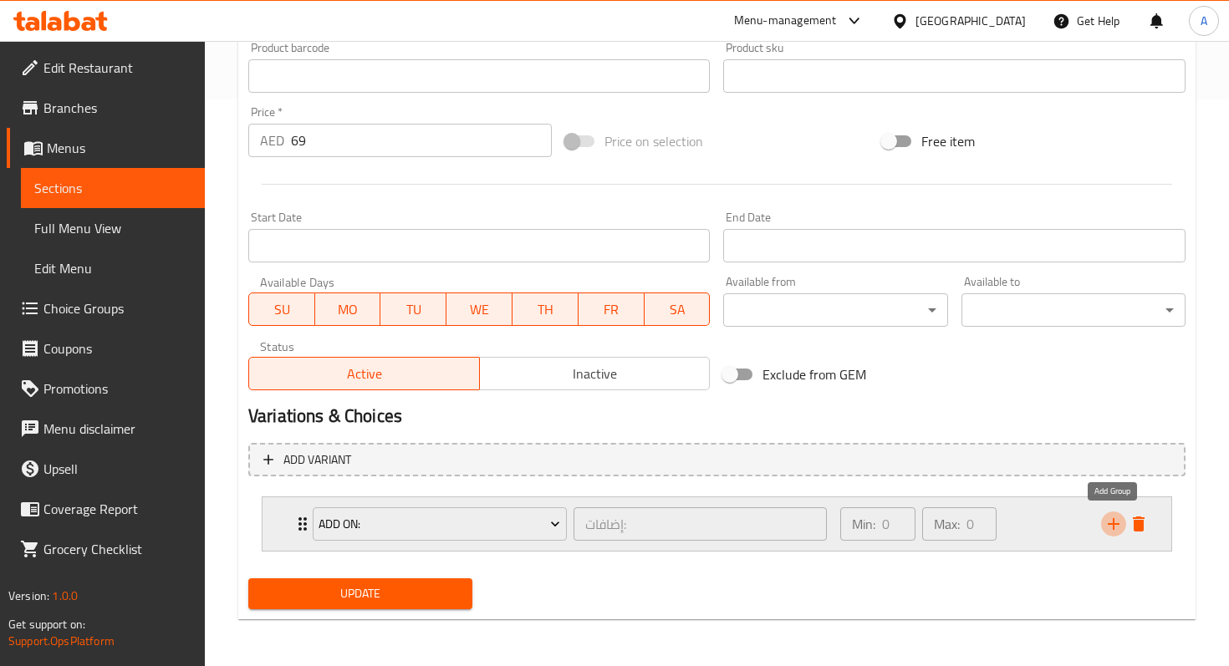
click at [1101, 519] on button "add" at bounding box center [1113, 523] width 25 height 25
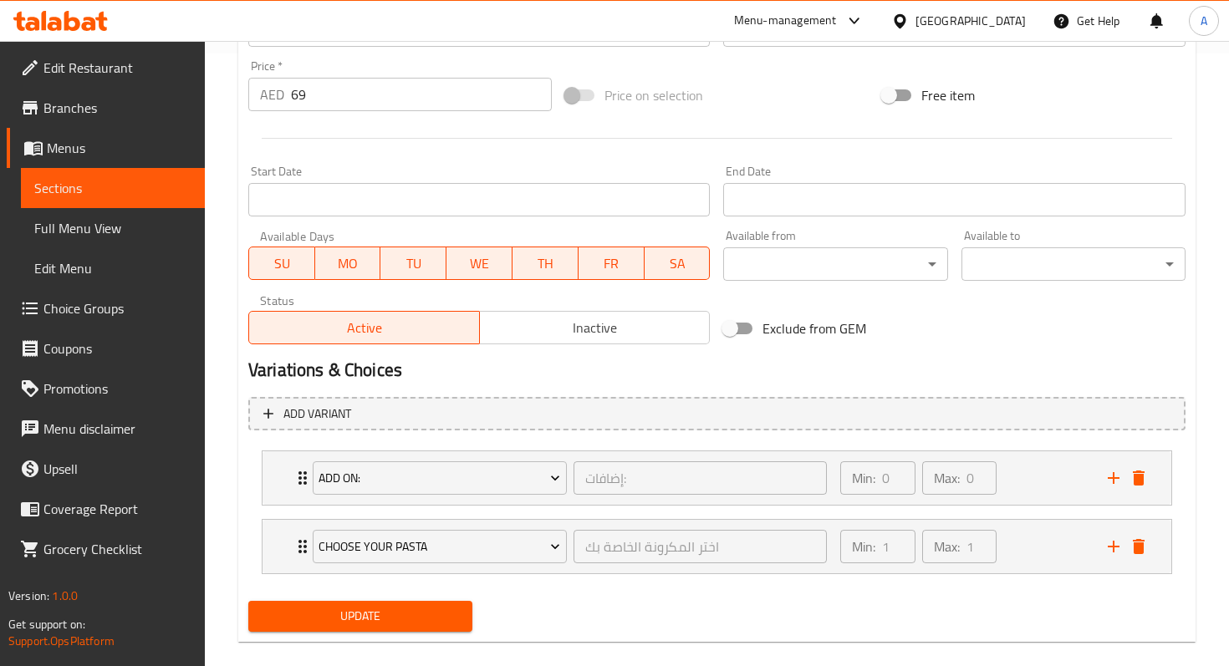
scroll to position [622, 0]
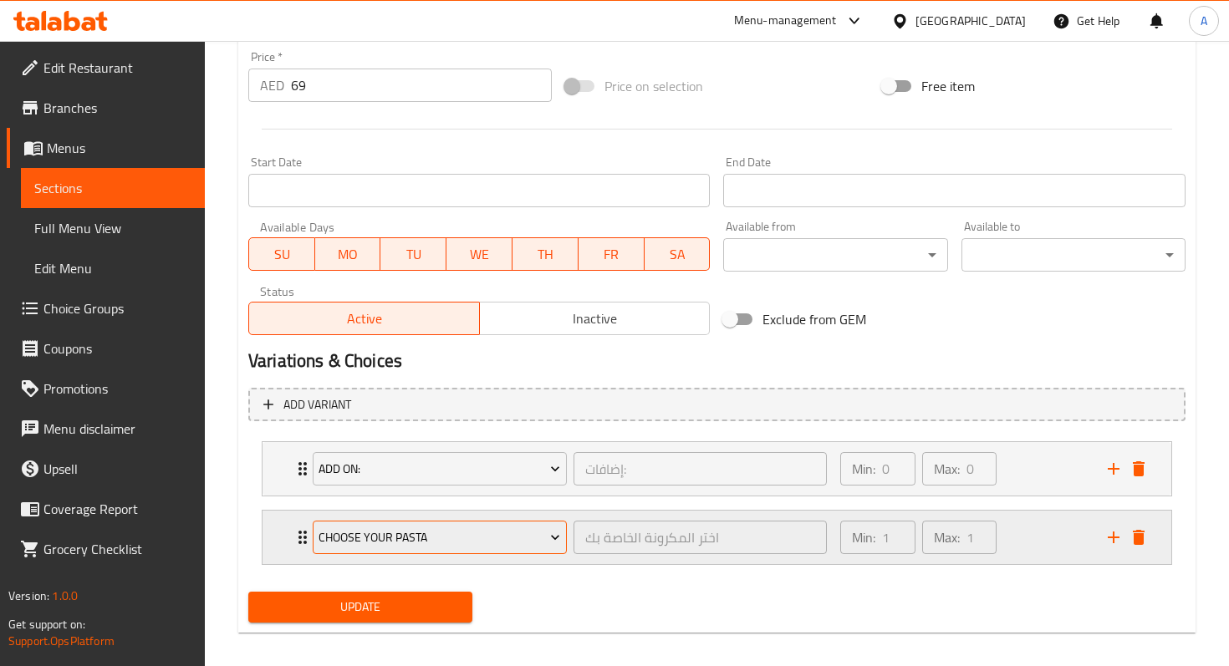
click at [511, 547] on button "Choose Your Pasta" at bounding box center [440, 537] width 254 height 33
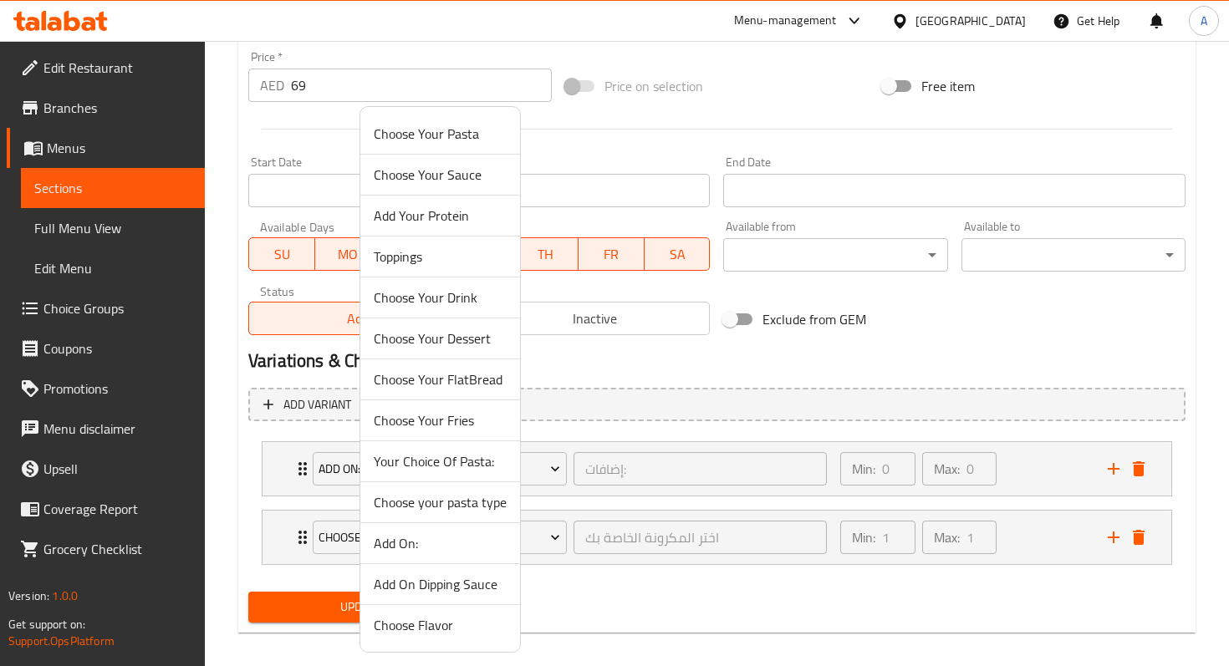
click at [479, 511] on span "Choose your pasta type" at bounding box center [440, 502] width 133 height 20
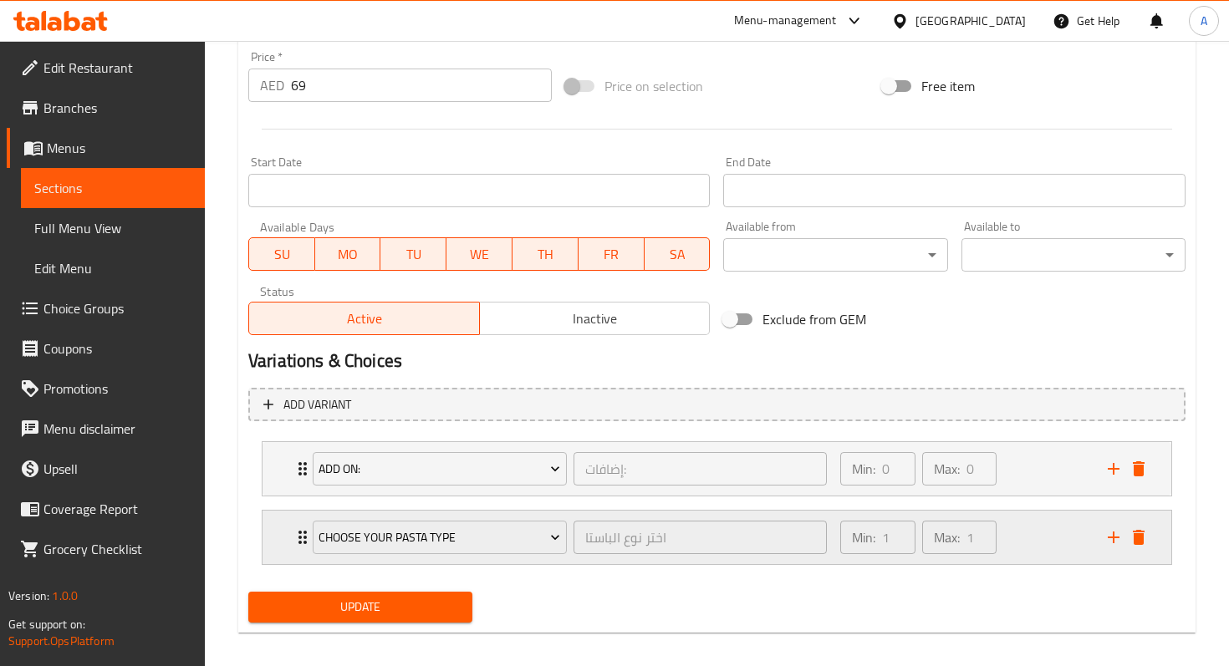
click at [298, 547] on icon "Expand" at bounding box center [303, 537] width 20 height 20
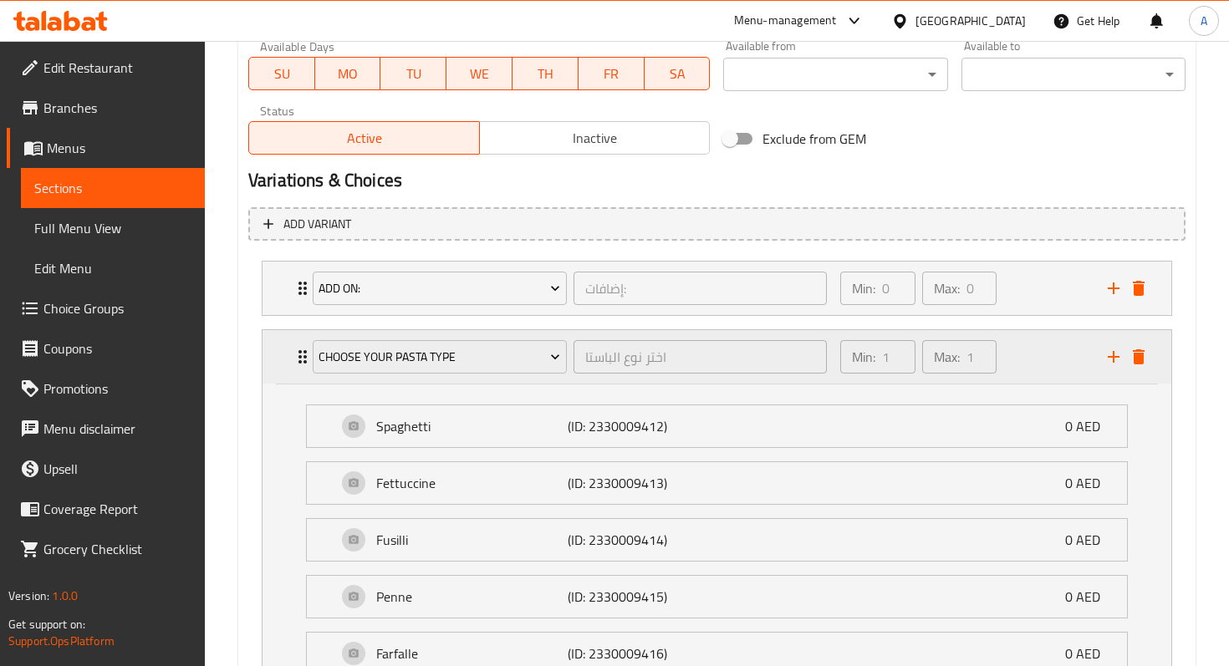
scroll to position [808, 0]
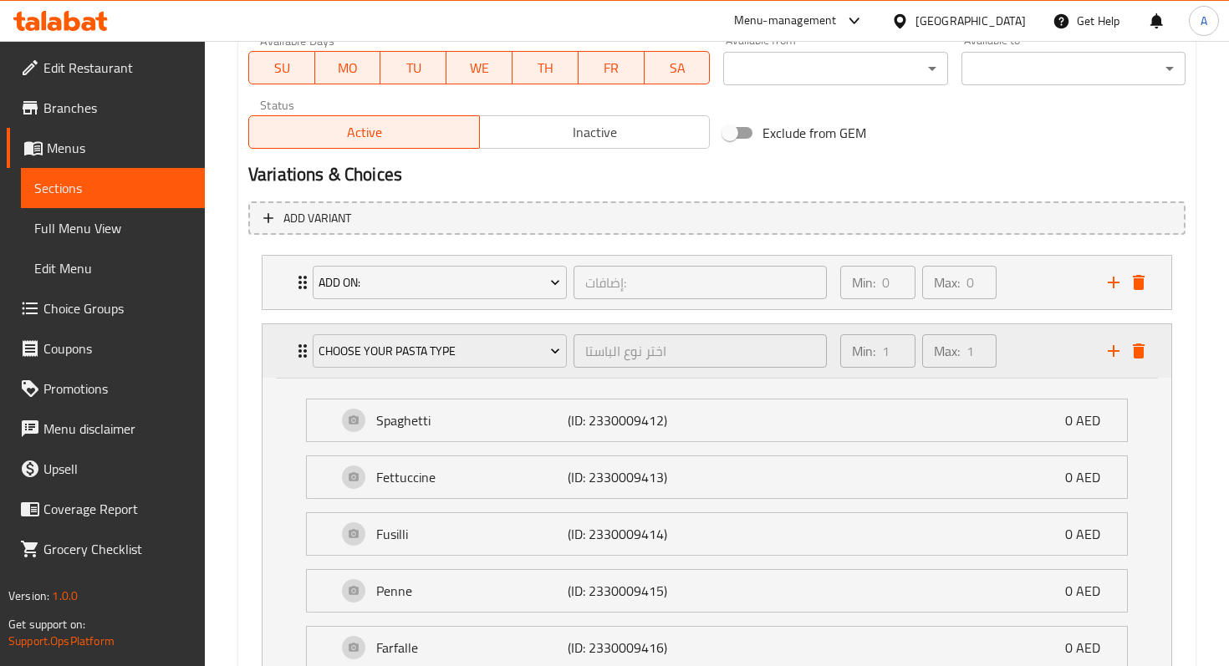
click at [298, 359] on icon "Expand" at bounding box center [303, 351] width 20 height 20
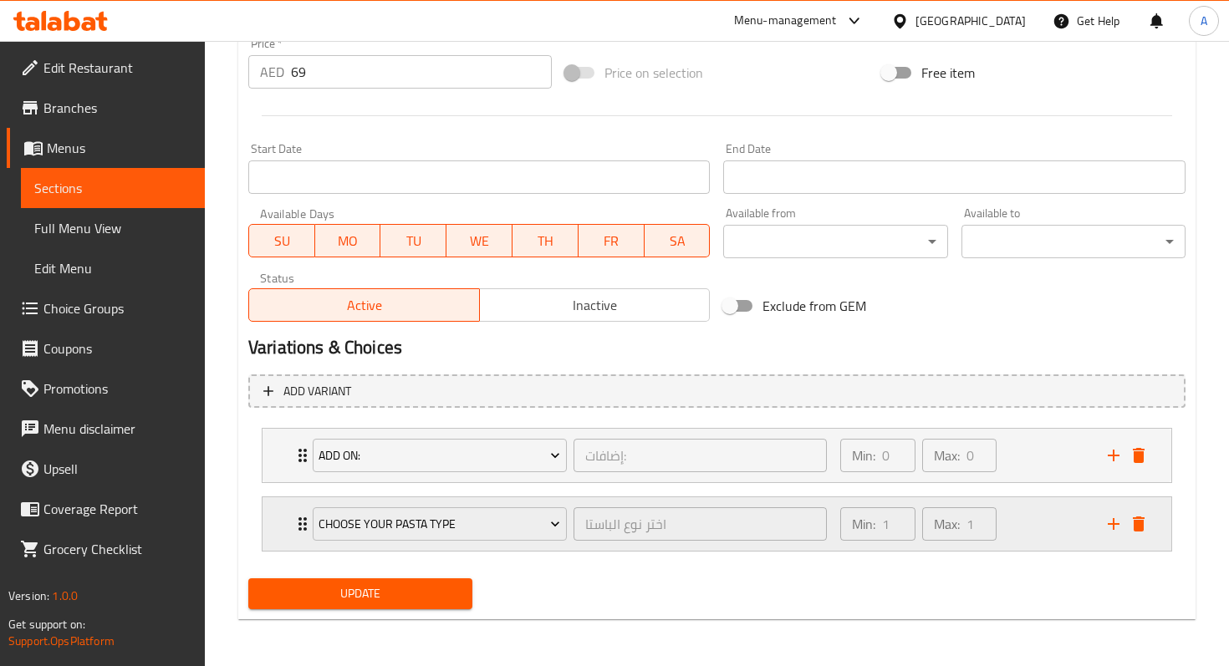
scroll to position [635, 0]
click at [394, 603] on span "Update" at bounding box center [360, 593] width 197 height 21
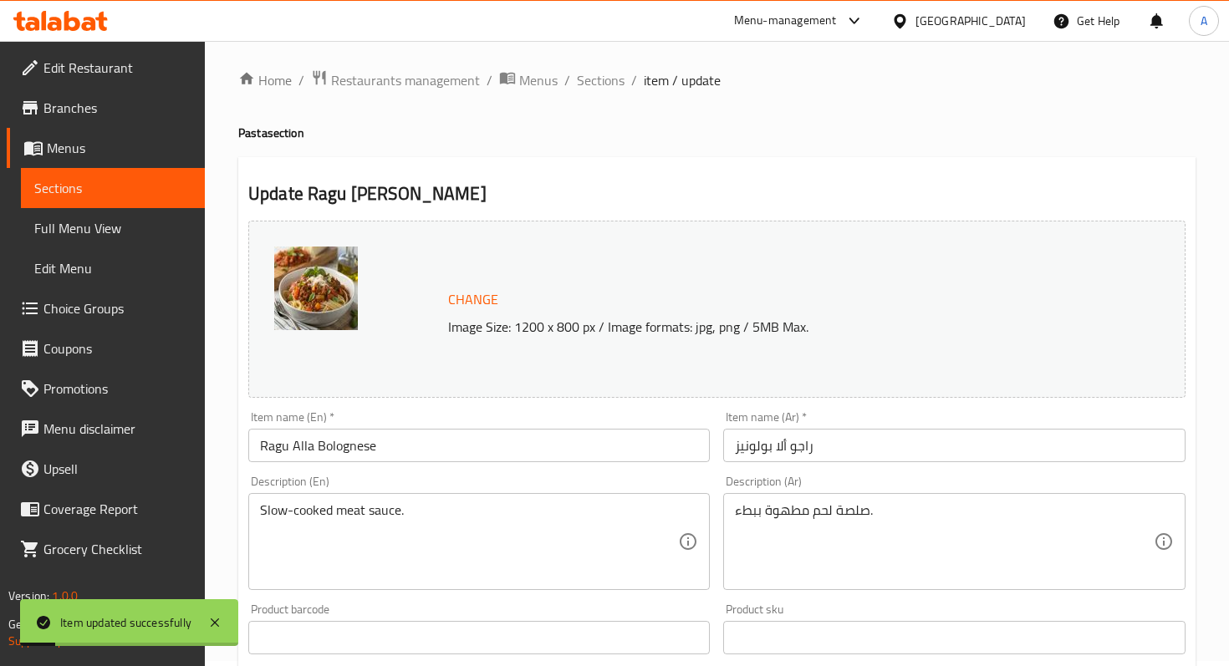
scroll to position [8, 0]
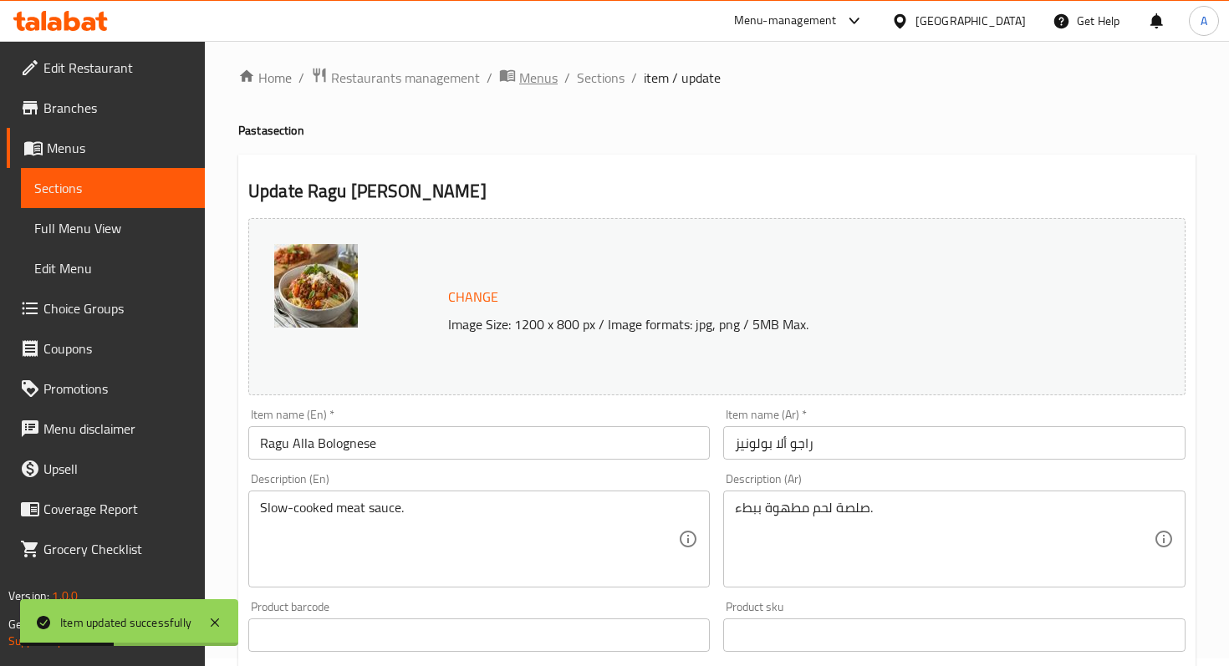
click at [545, 75] on span "Menus" at bounding box center [538, 78] width 38 height 20
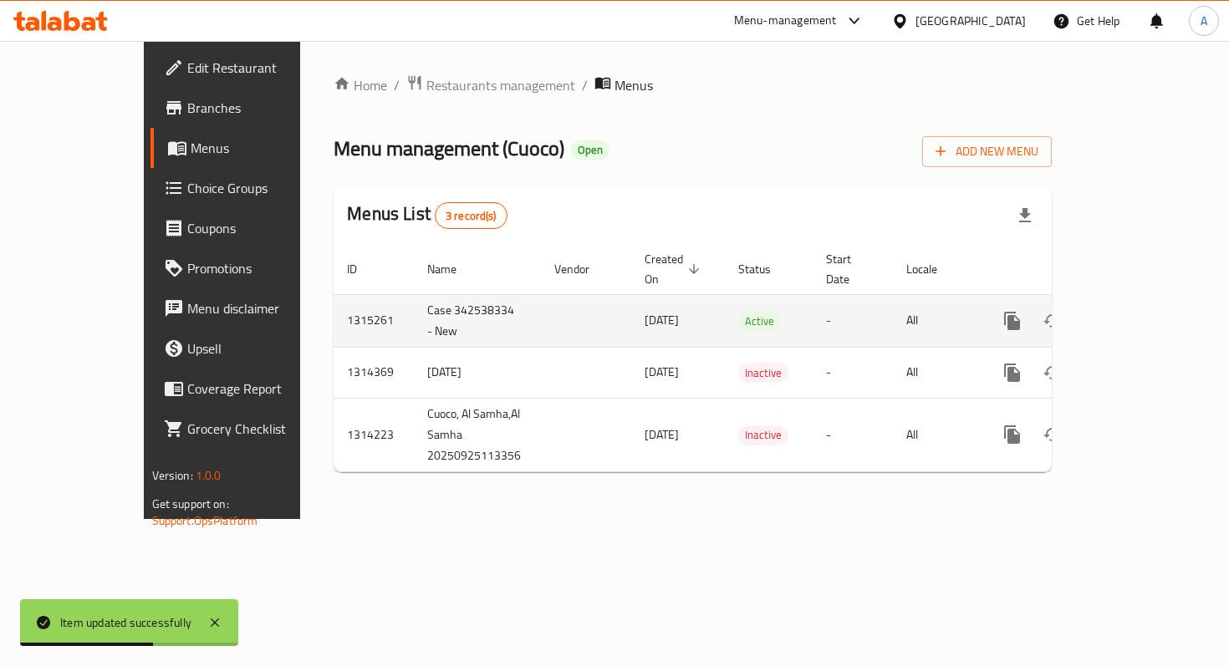
click at [1152, 313] on link "enhanced table" at bounding box center [1132, 321] width 40 height 40
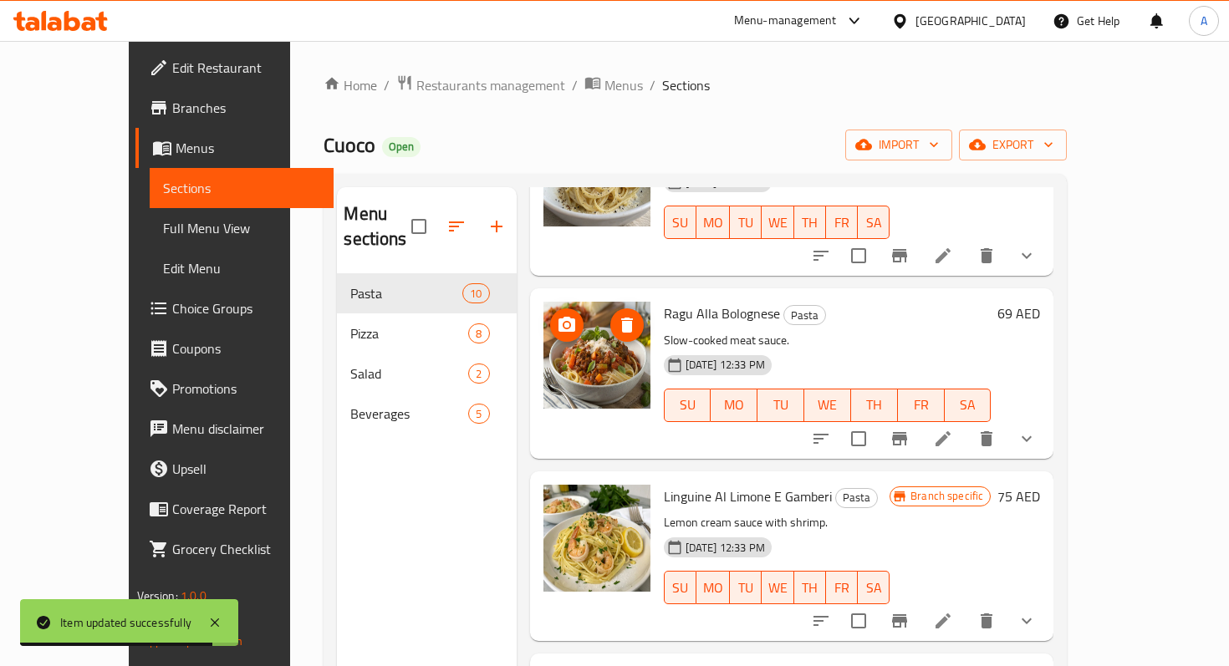
scroll to position [527, 0]
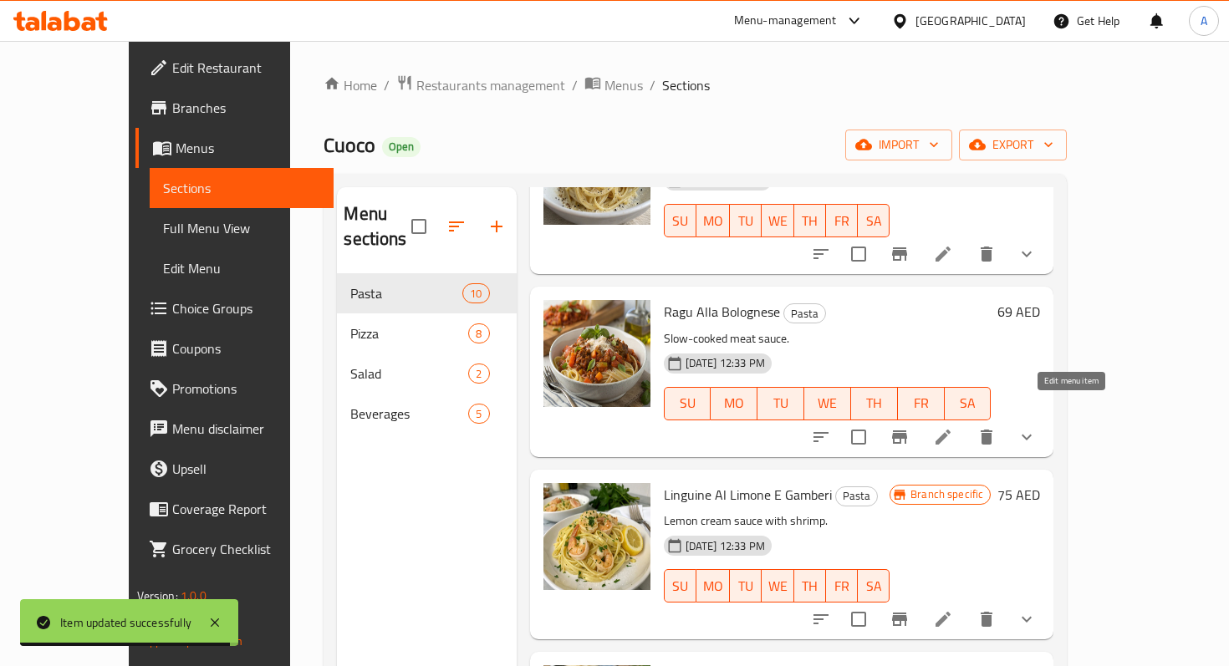
click at [953, 427] on icon at bounding box center [943, 437] width 20 height 20
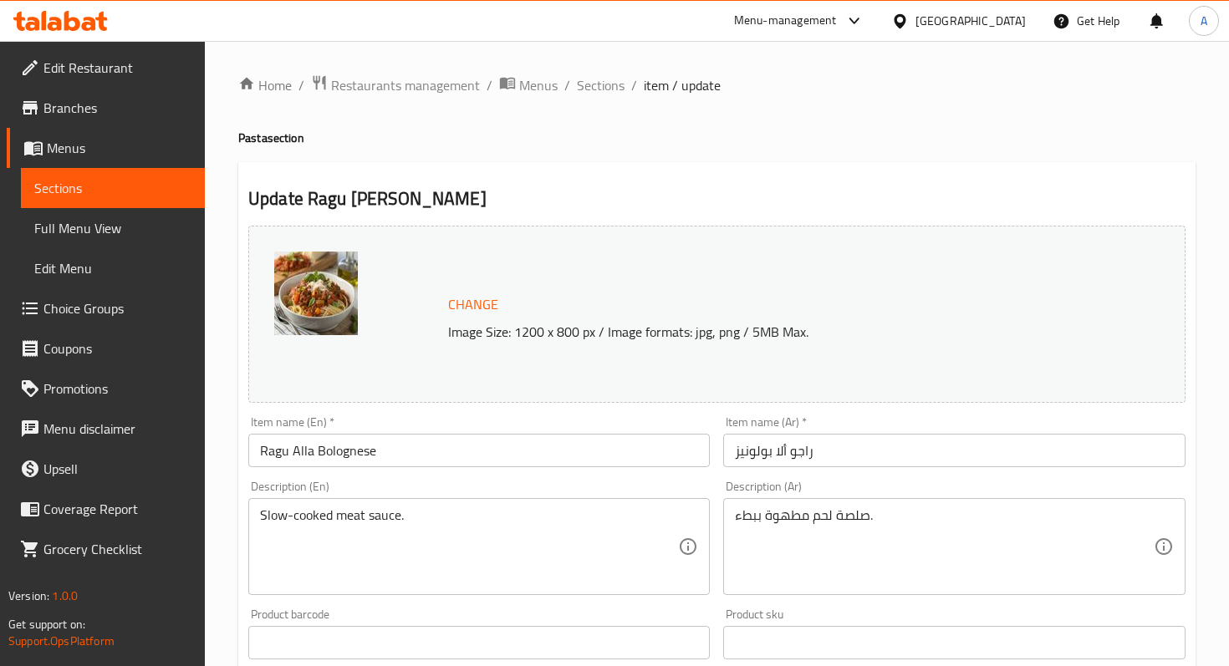
scroll to position [635, 0]
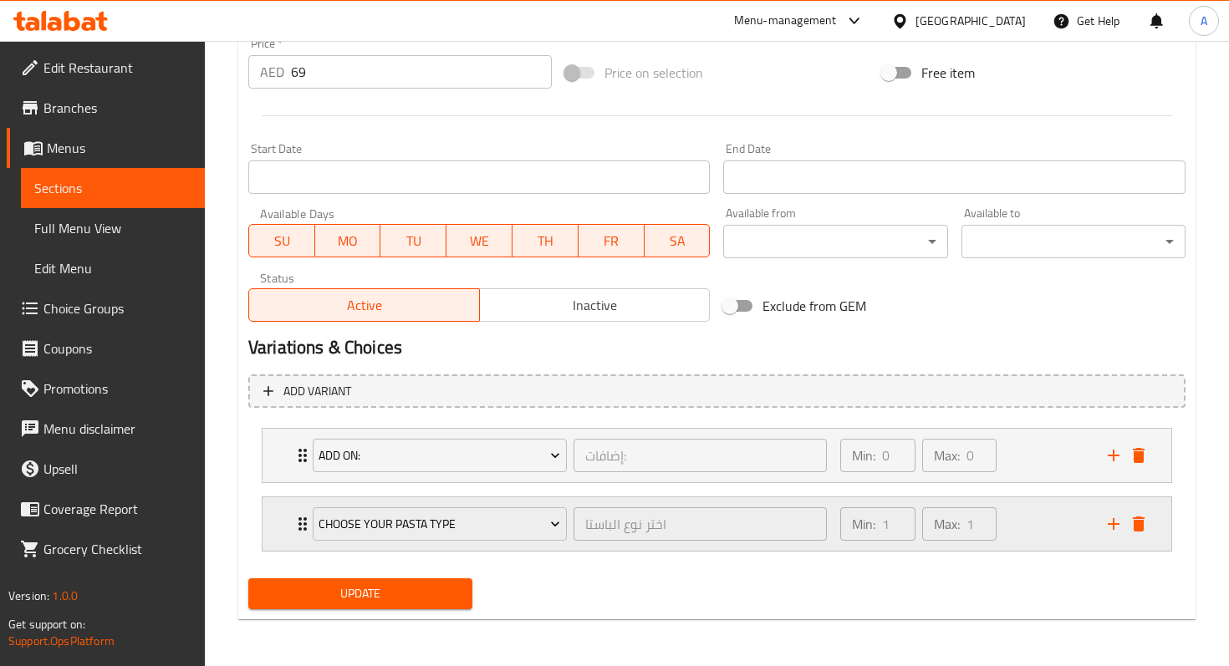
click at [287, 523] on div "Choose your pasta type اختر نوع الباستا ​ Min: 1 ​ Max: 1 ​" at bounding box center [716, 523] width 908 height 53
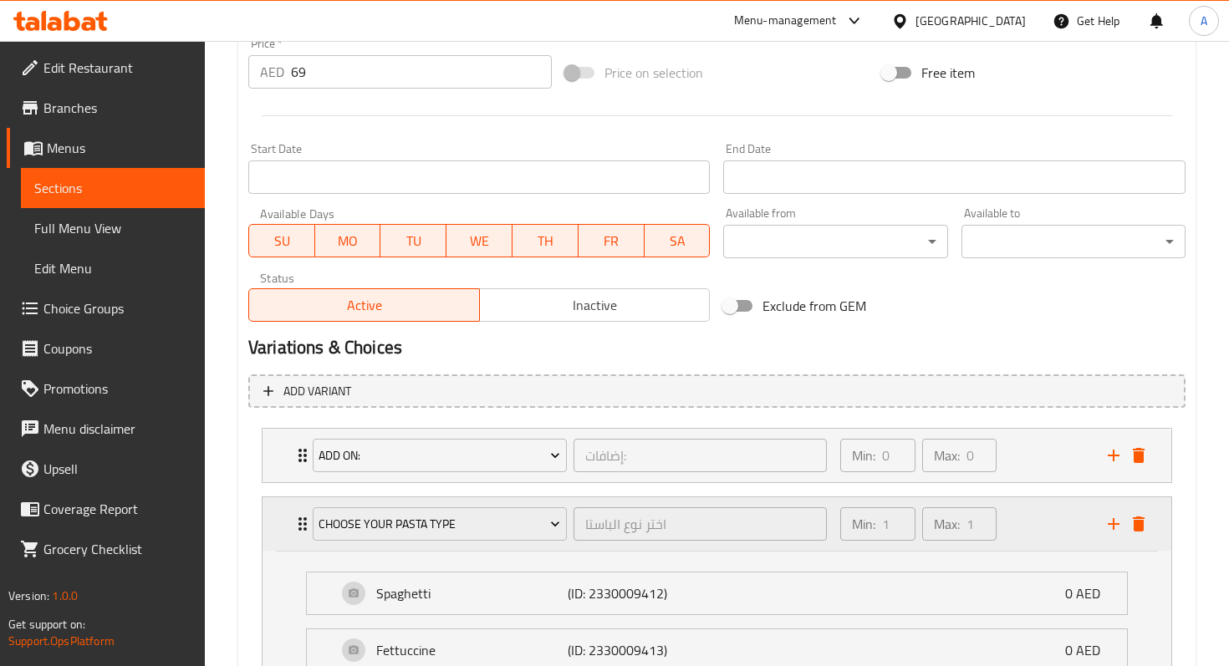
click at [287, 523] on div "Choose your pasta type اختر نوع الباستا ​ Min: 1 ​ Max: 1 ​" at bounding box center [716, 523] width 908 height 53
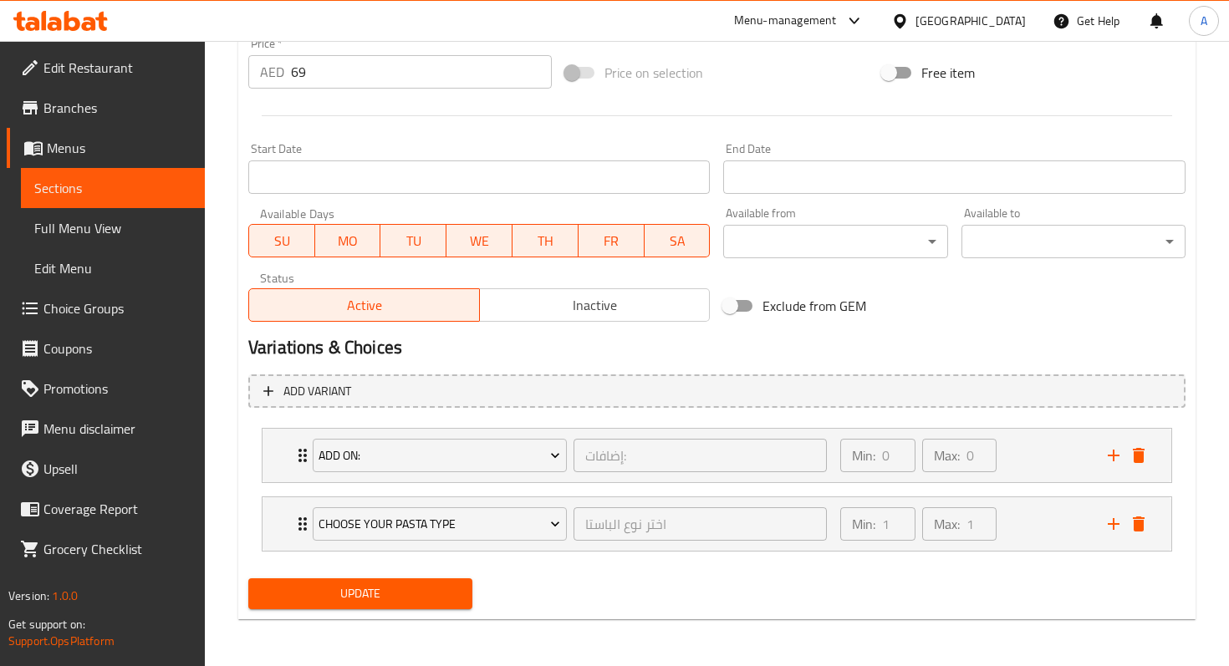
scroll to position [0, 0]
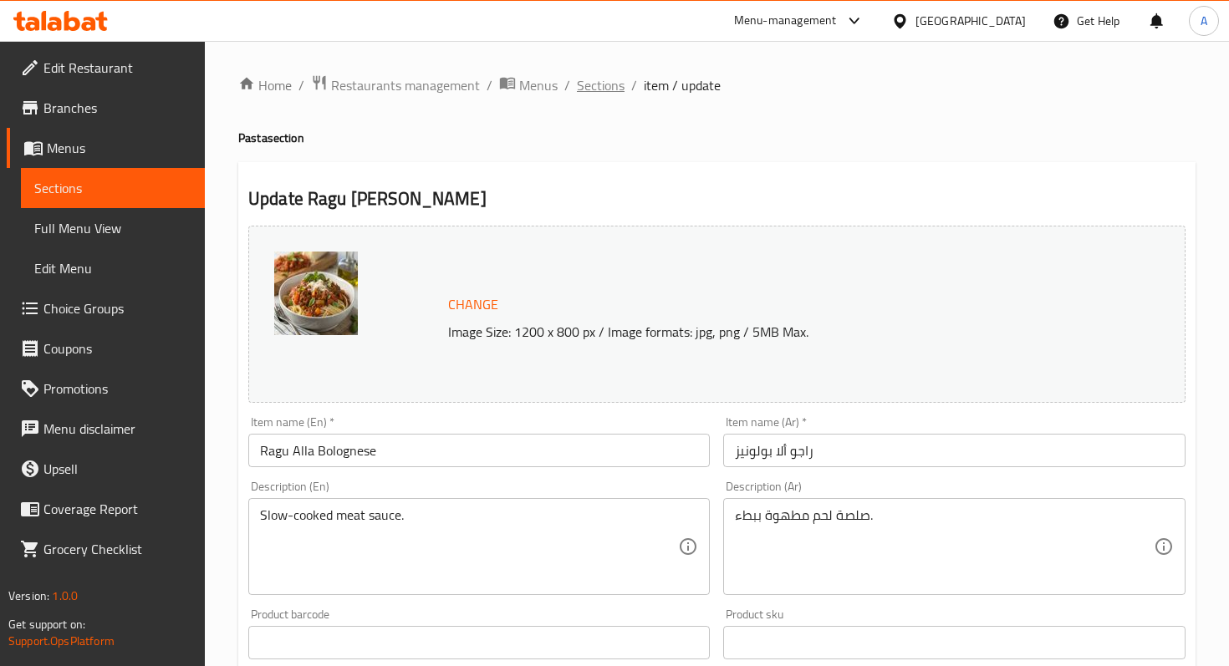
click at [612, 89] on span "Sections" at bounding box center [601, 85] width 48 height 20
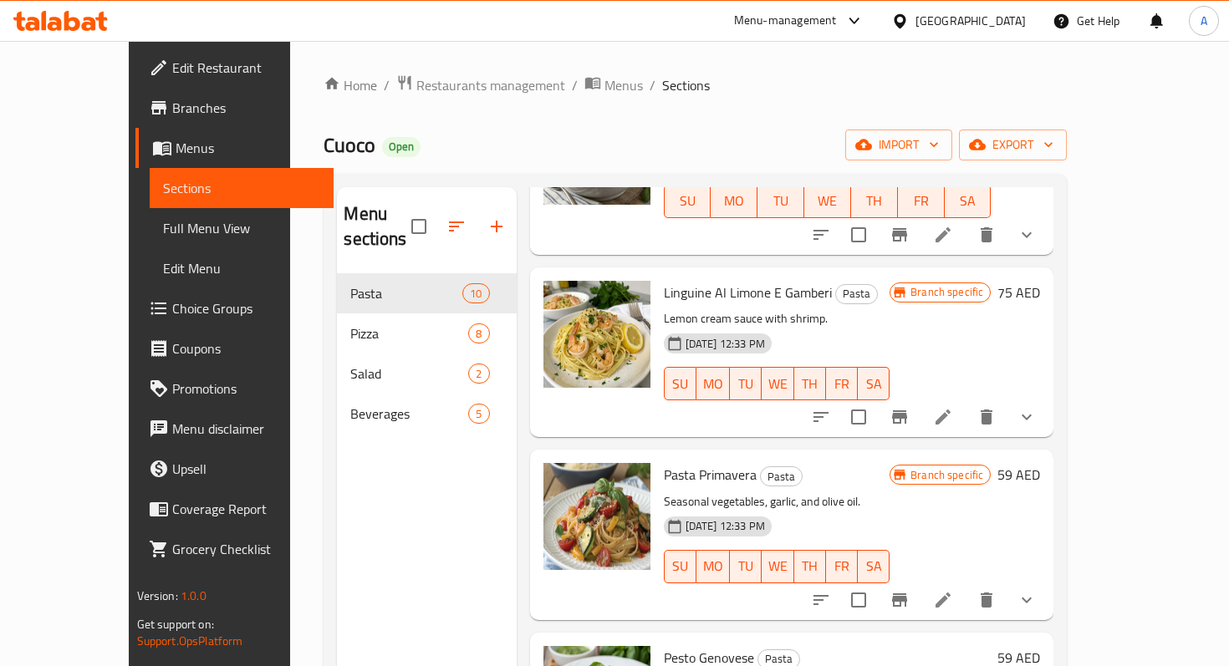
scroll to position [736, 0]
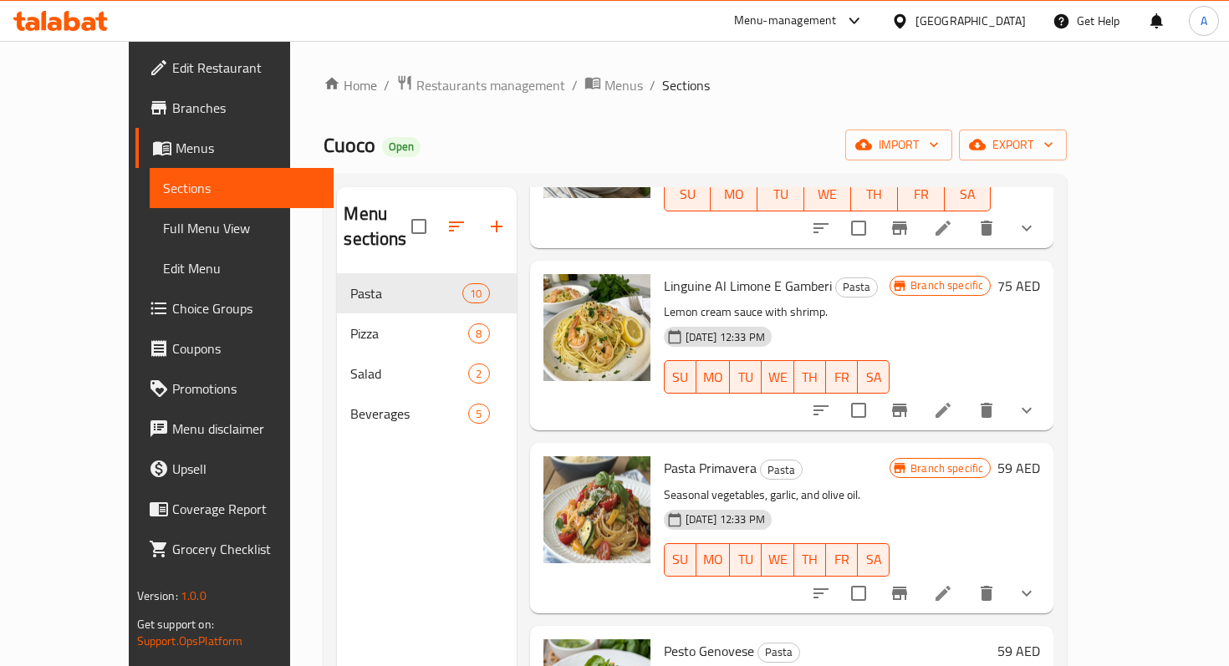
click at [953, 400] on icon at bounding box center [943, 410] width 20 height 20
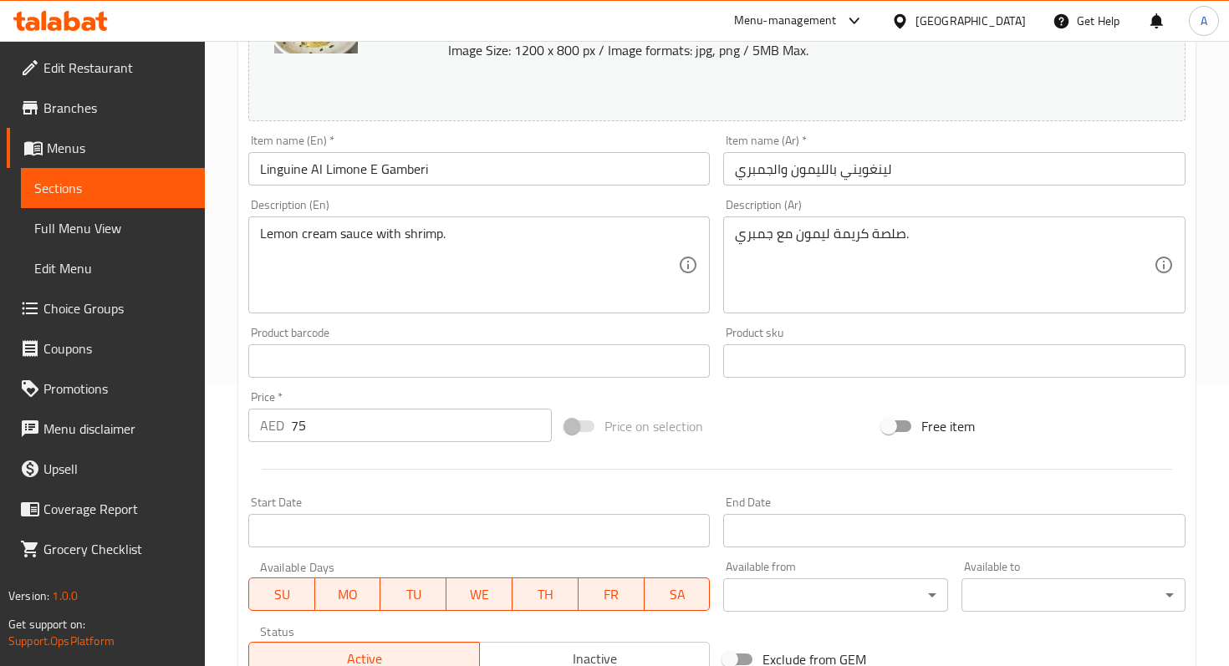
scroll to position [567, 0]
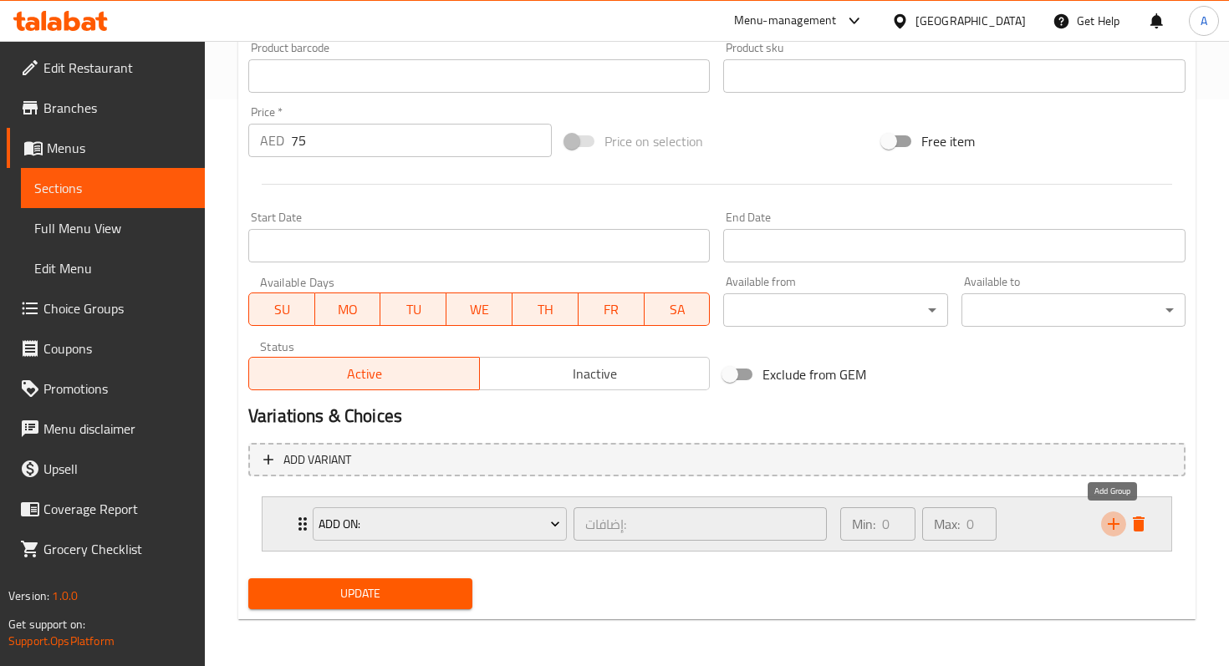
click at [1102, 527] on button "add" at bounding box center [1113, 523] width 25 height 25
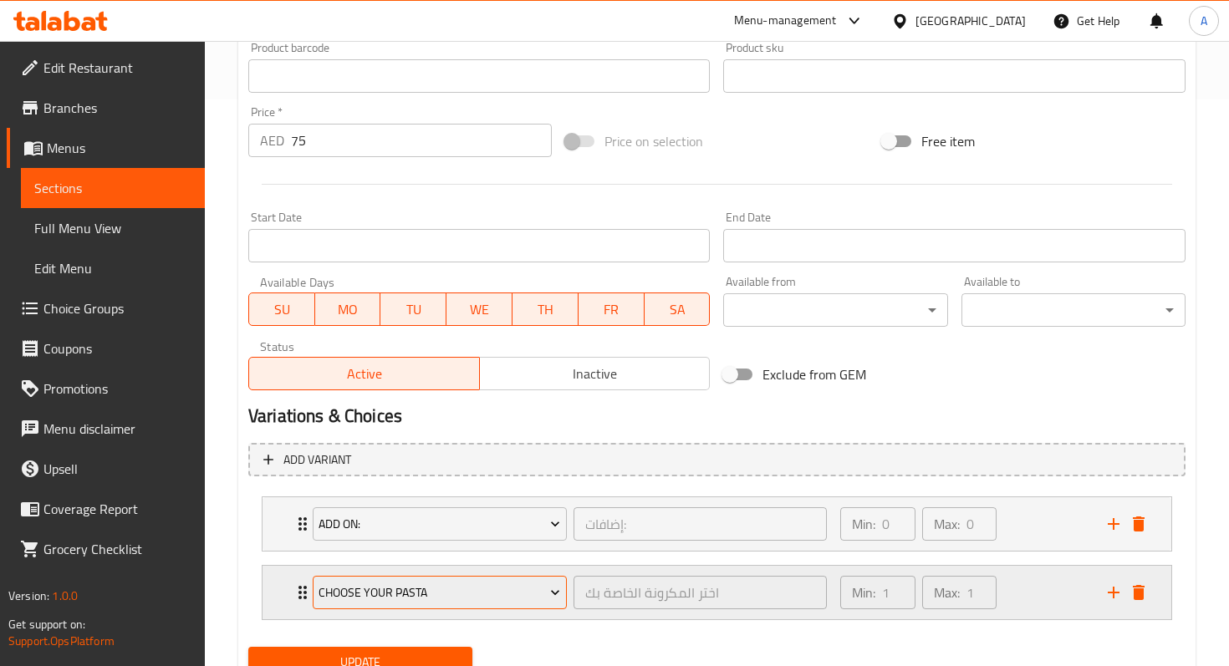
click at [538, 584] on span "Choose Your Pasta" at bounding box center [439, 593] width 242 height 21
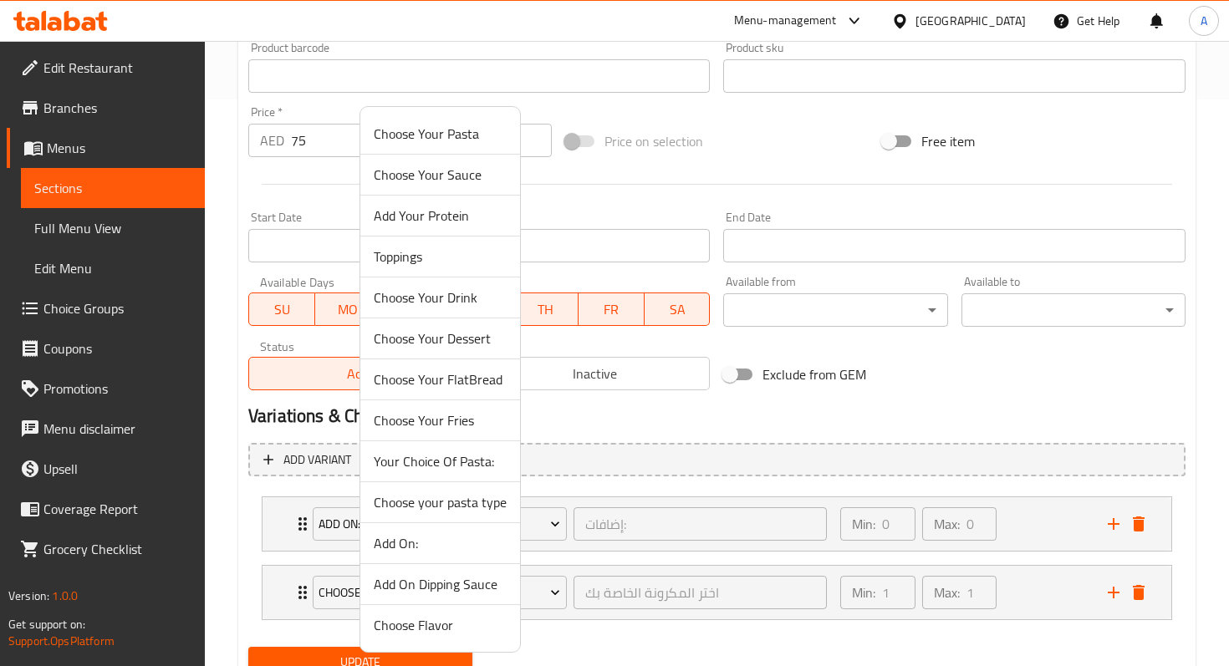
click at [461, 500] on span "Choose your pasta type" at bounding box center [440, 502] width 133 height 20
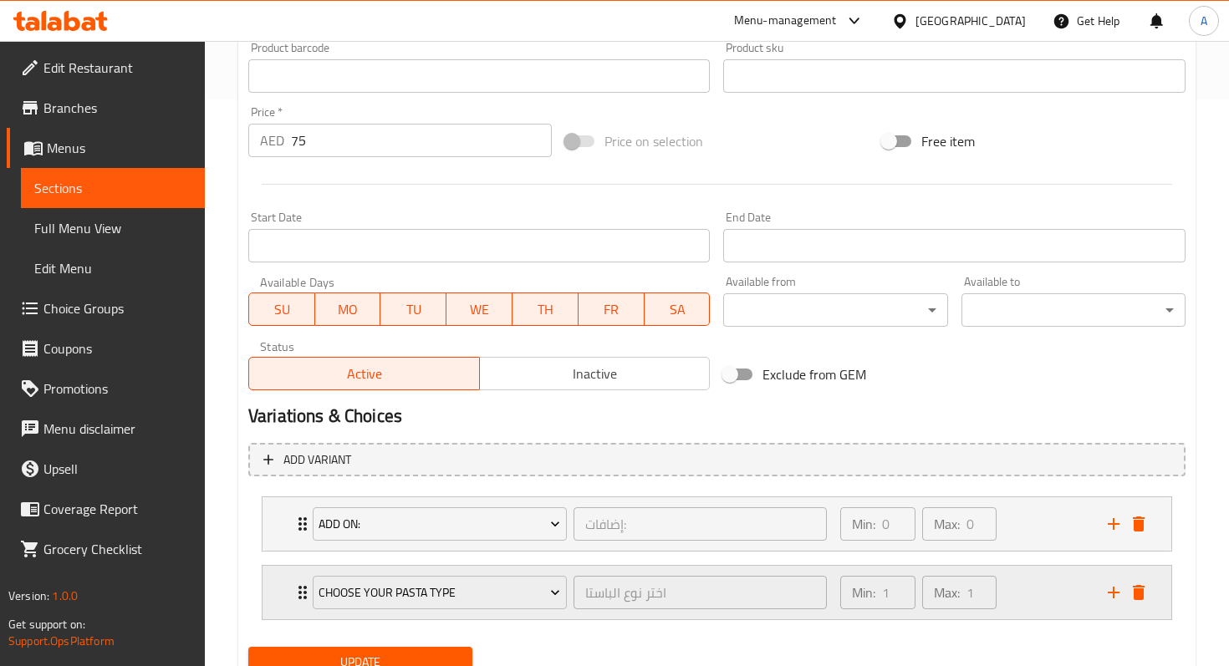
click at [295, 590] on icon "Expand" at bounding box center [303, 593] width 20 height 20
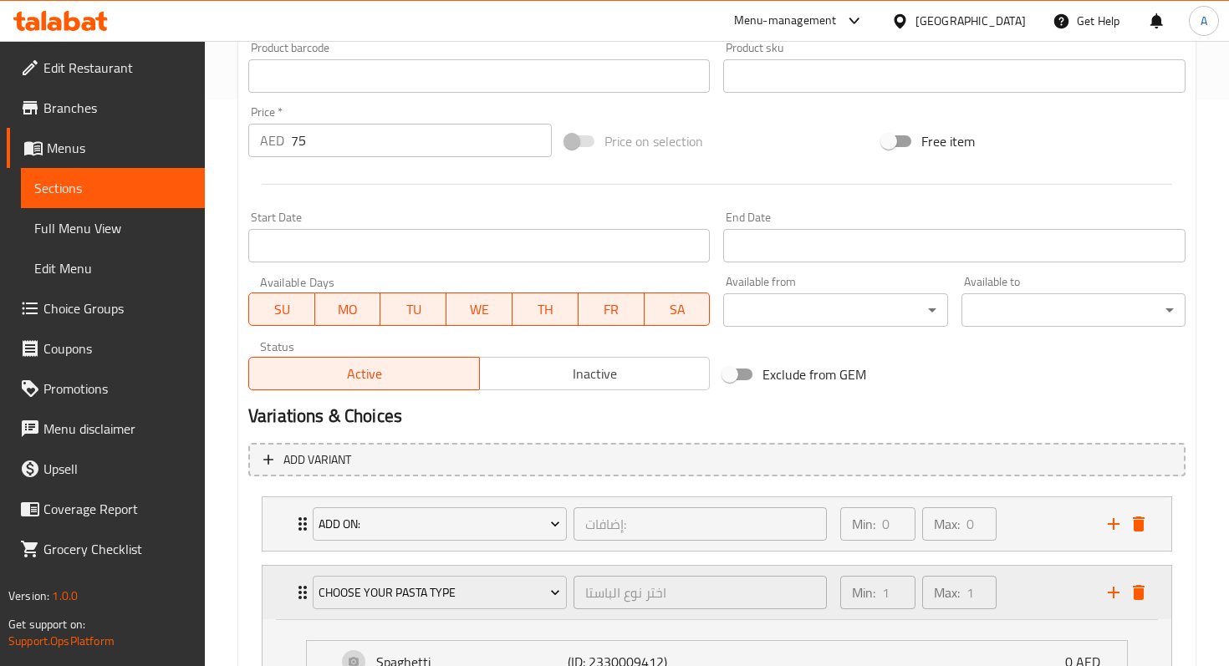
scroll to position [954, 0]
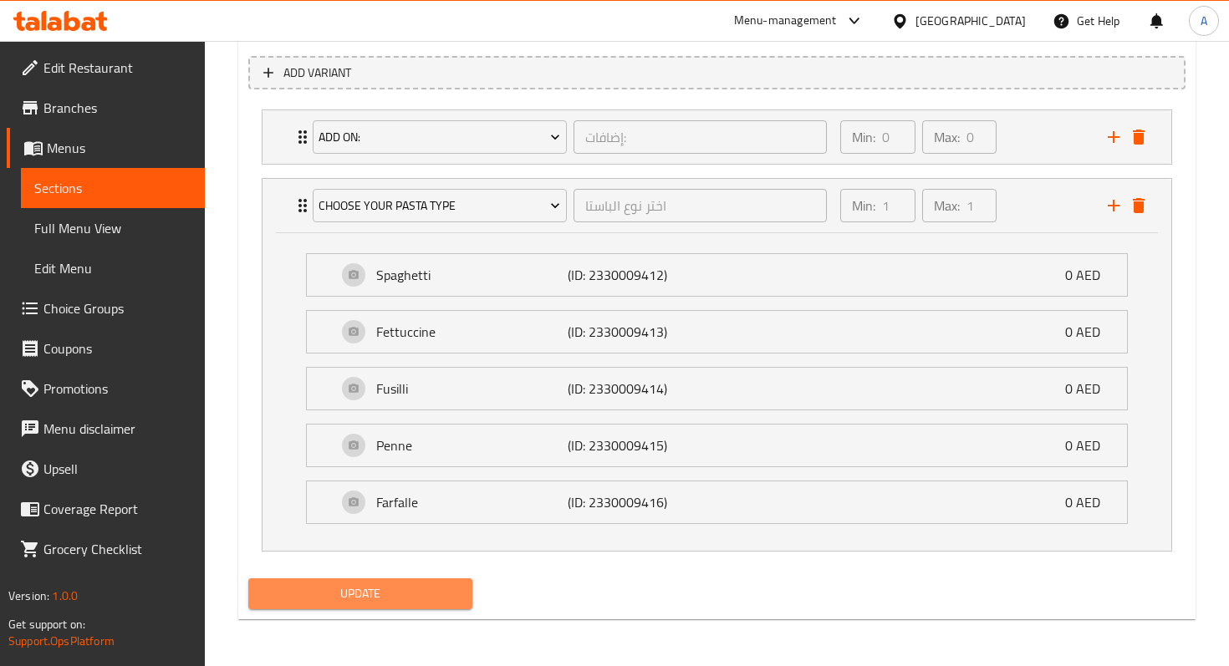
click at [344, 603] on span "Update" at bounding box center [360, 593] width 197 height 21
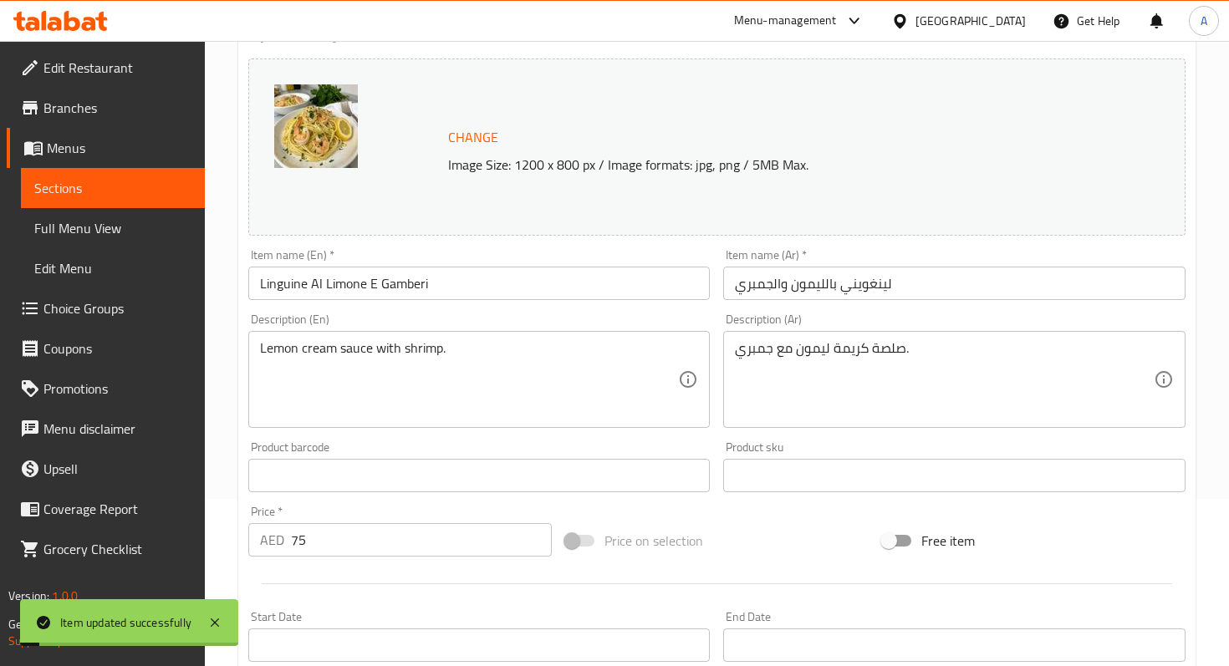
scroll to position [0, 0]
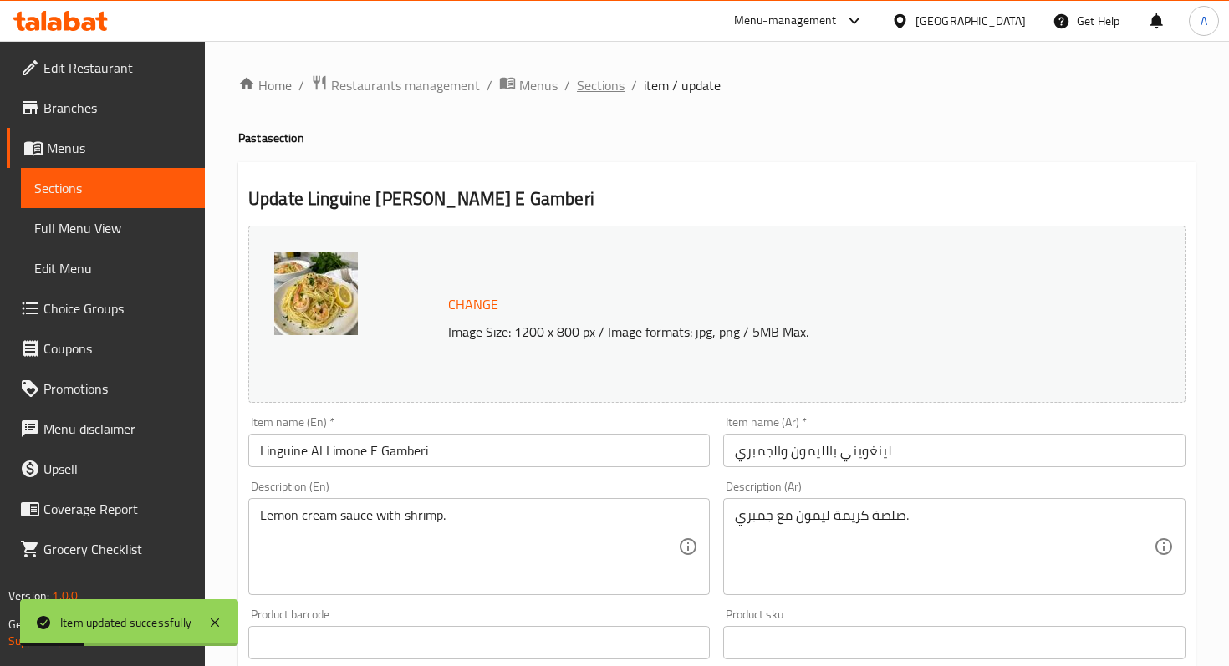
click at [607, 92] on span "Sections" at bounding box center [601, 85] width 48 height 20
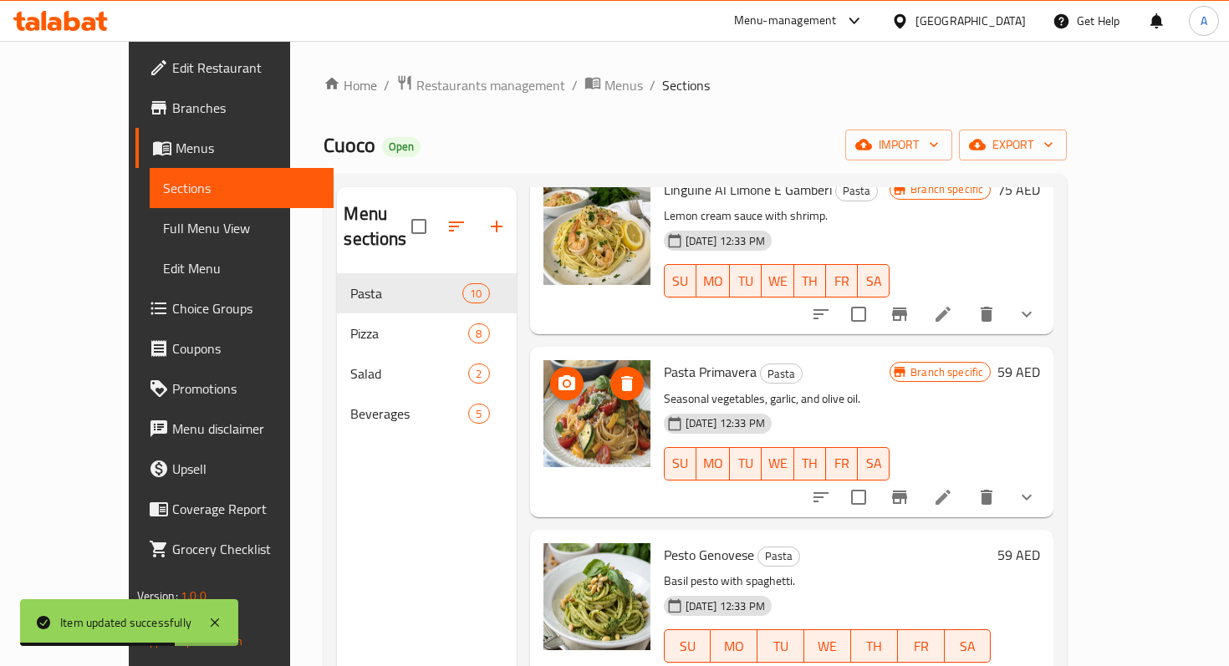
scroll to position [865, 0]
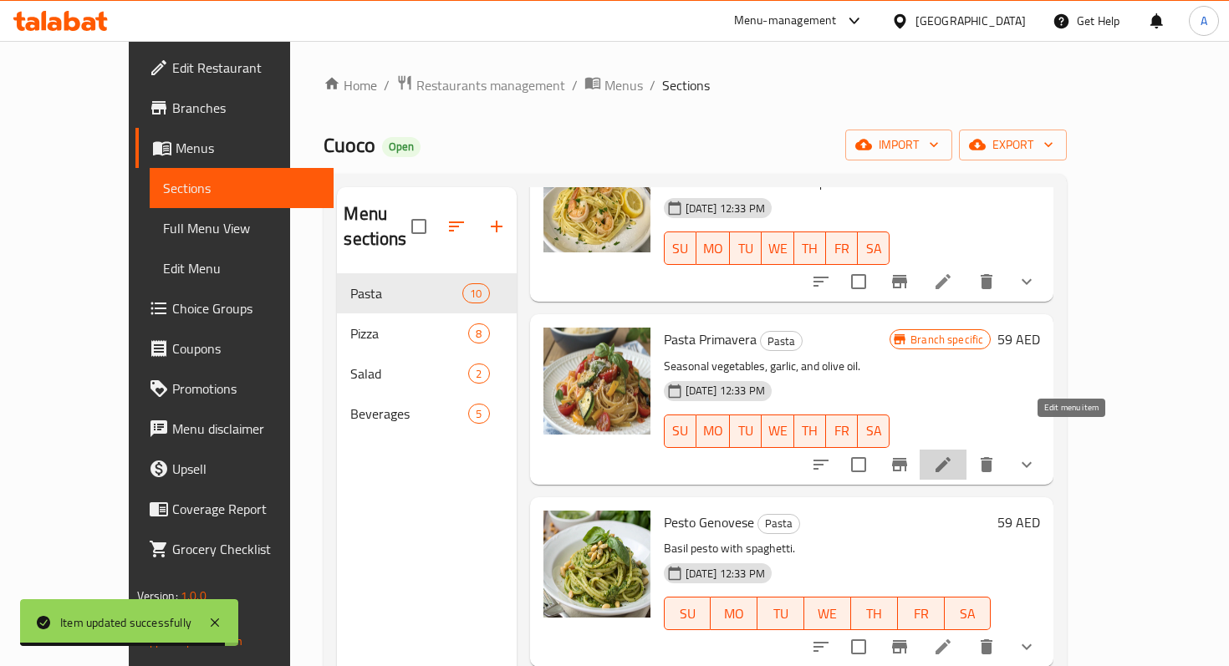
click at [953, 455] on icon at bounding box center [943, 465] width 20 height 20
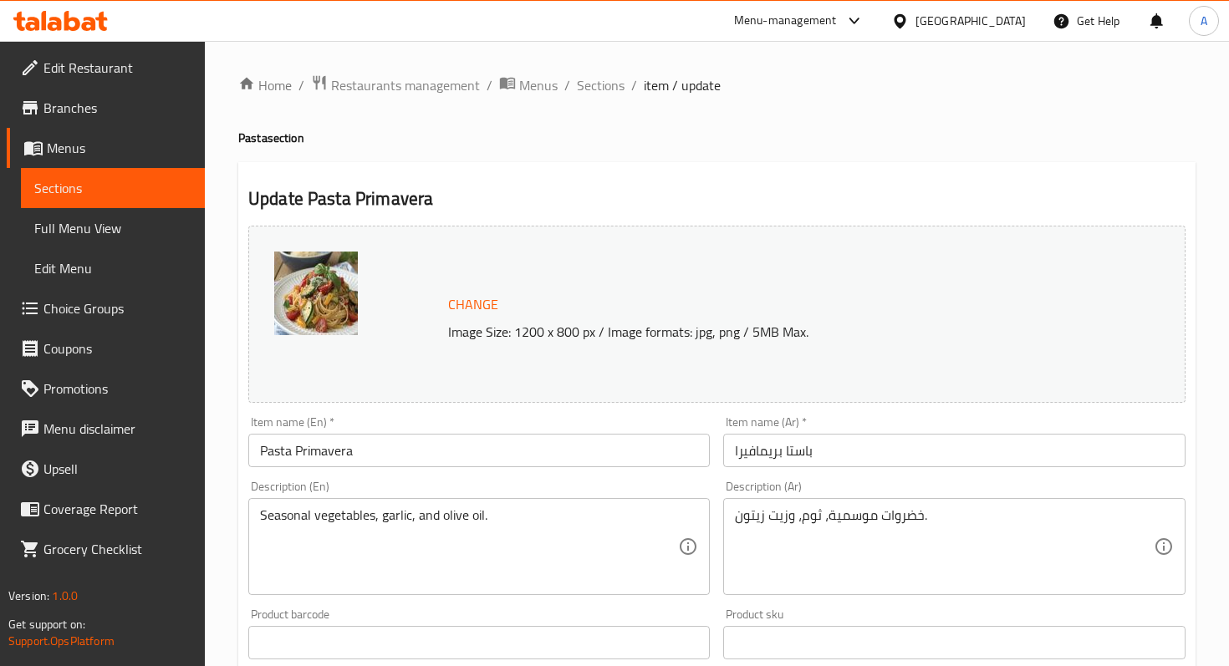
scroll to position [567, 0]
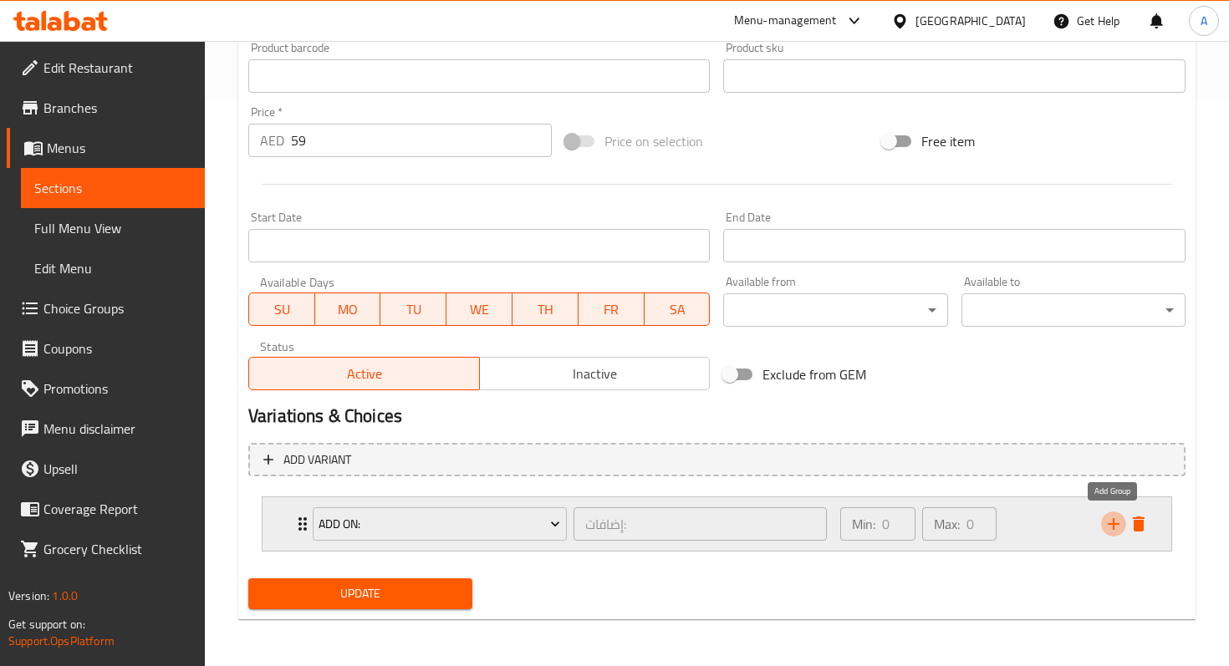
click at [1115, 532] on icon "add" at bounding box center [1113, 524] width 20 height 20
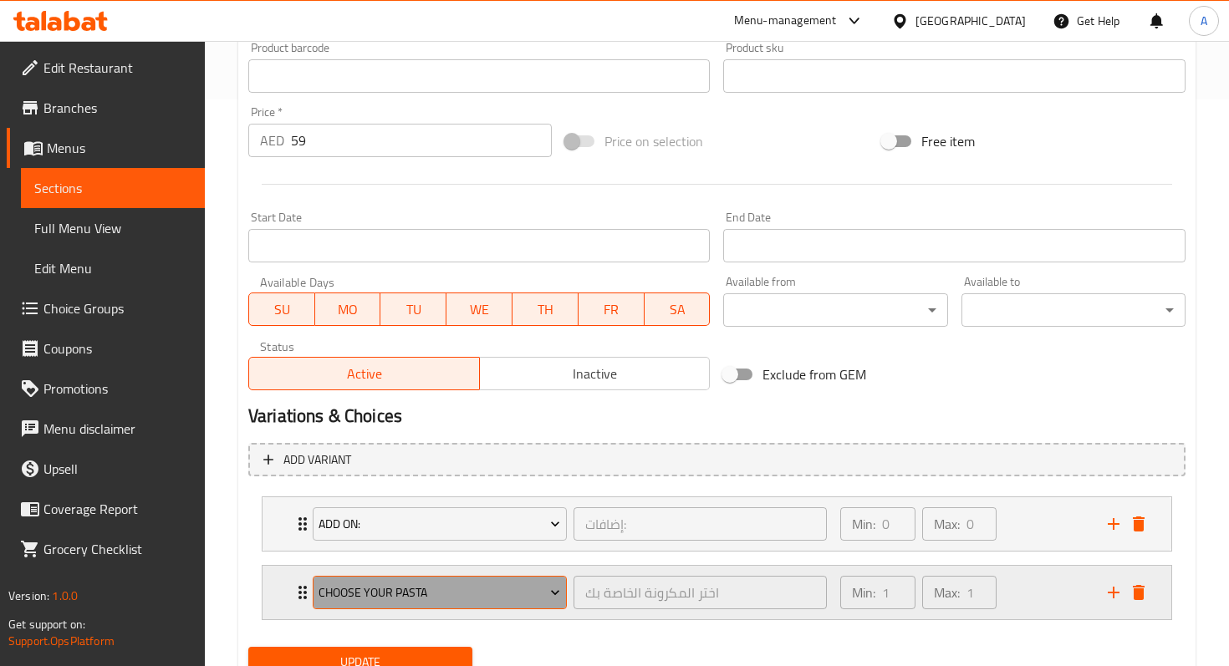
click at [469, 594] on span "Choose Your Pasta" at bounding box center [439, 593] width 242 height 21
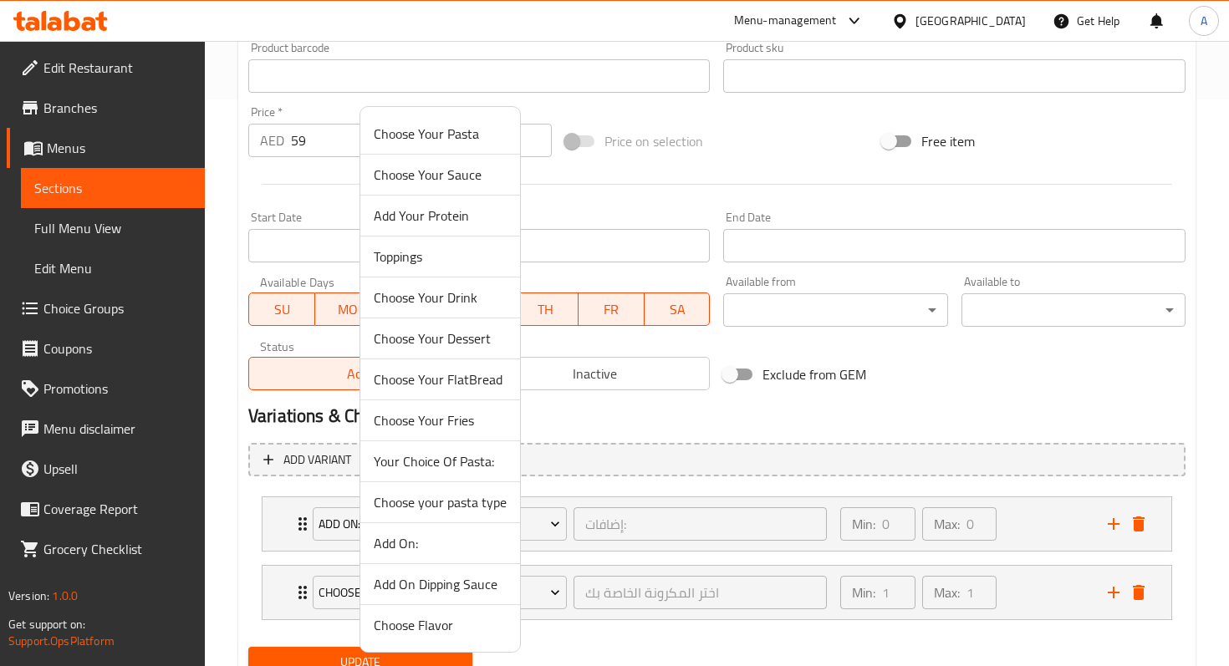
click at [450, 512] on span "Choose your pasta type" at bounding box center [440, 502] width 133 height 20
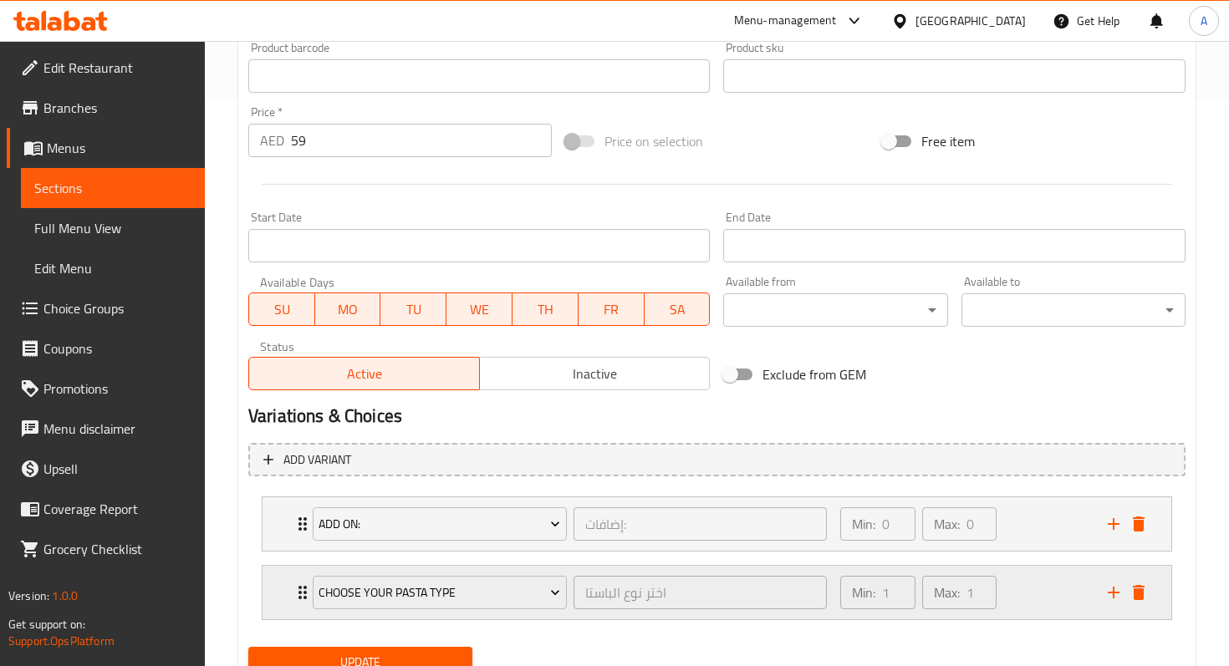
click at [298, 586] on icon "Expand" at bounding box center [303, 593] width 20 height 20
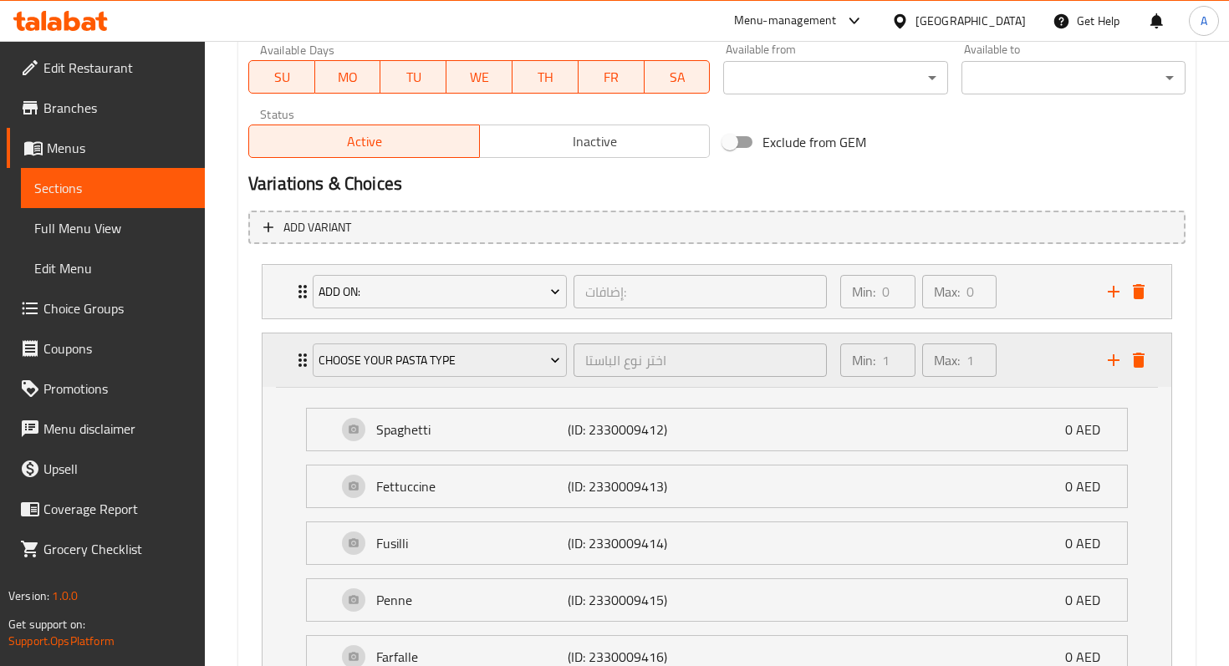
scroll to position [954, 0]
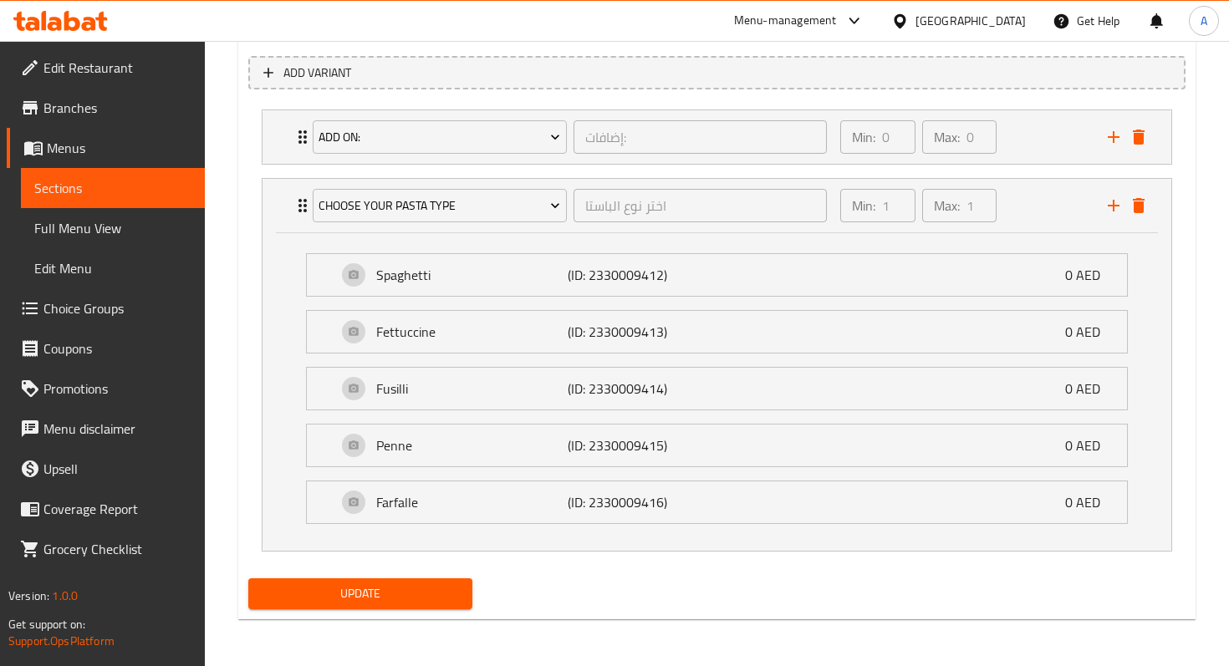
click at [363, 586] on span "Update" at bounding box center [360, 593] width 197 height 21
click at [402, 594] on span "Update" at bounding box center [360, 593] width 197 height 21
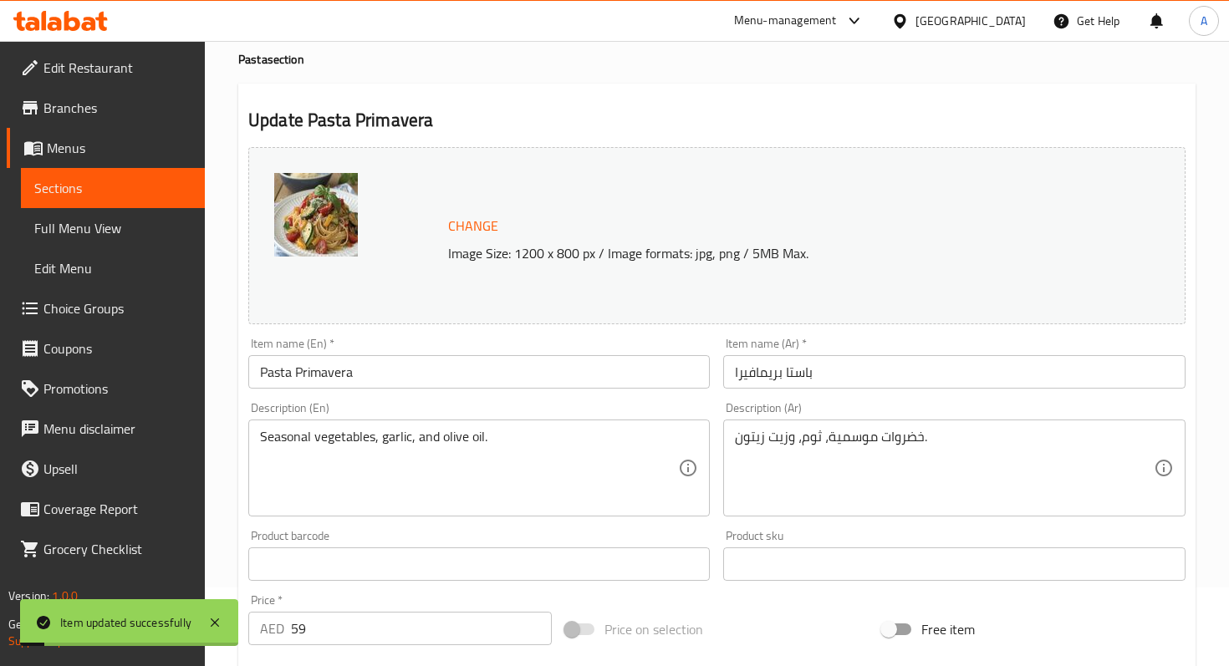
scroll to position [0, 0]
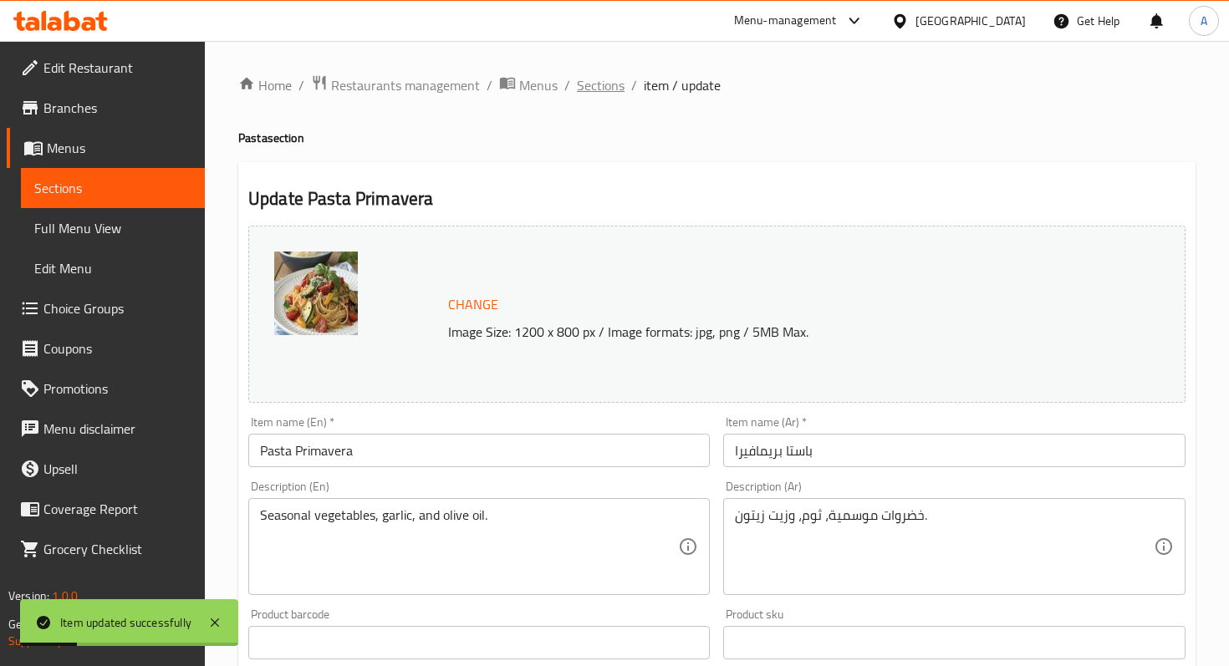
click at [611, 88] on span "Sections" at bounding box center [601, 85] width 48 height 20
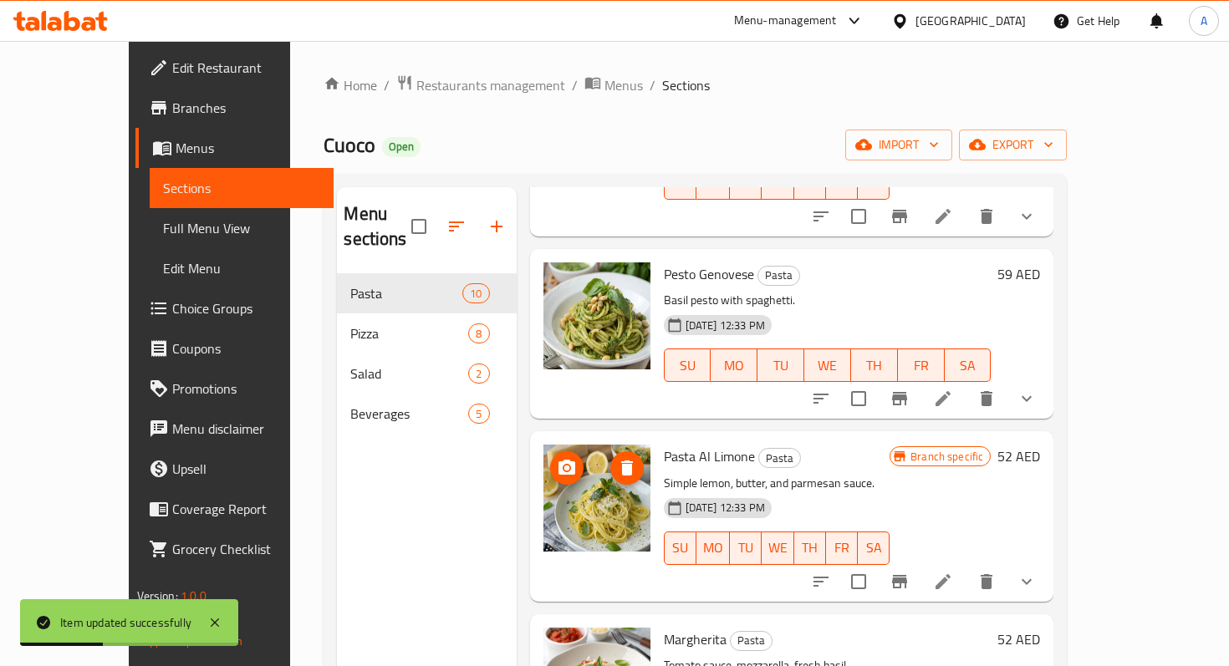
scroll to position [1201, 0]
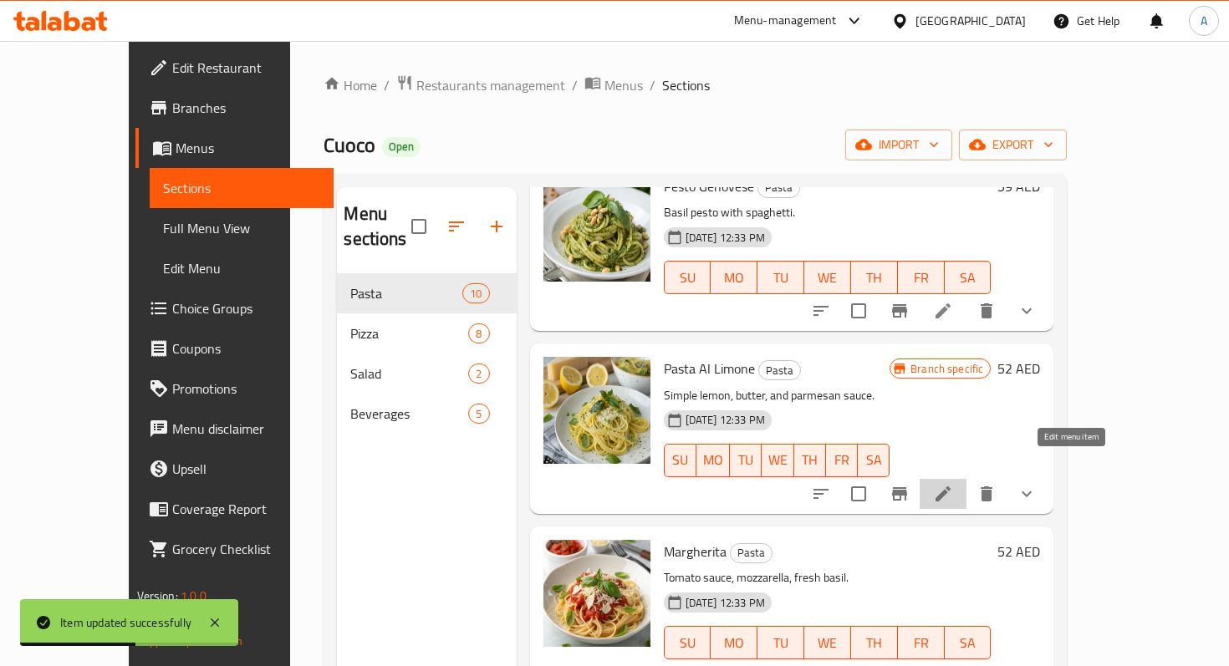
click at [953, 484] on icon at bounding box center [943, 494] width 20 height 20
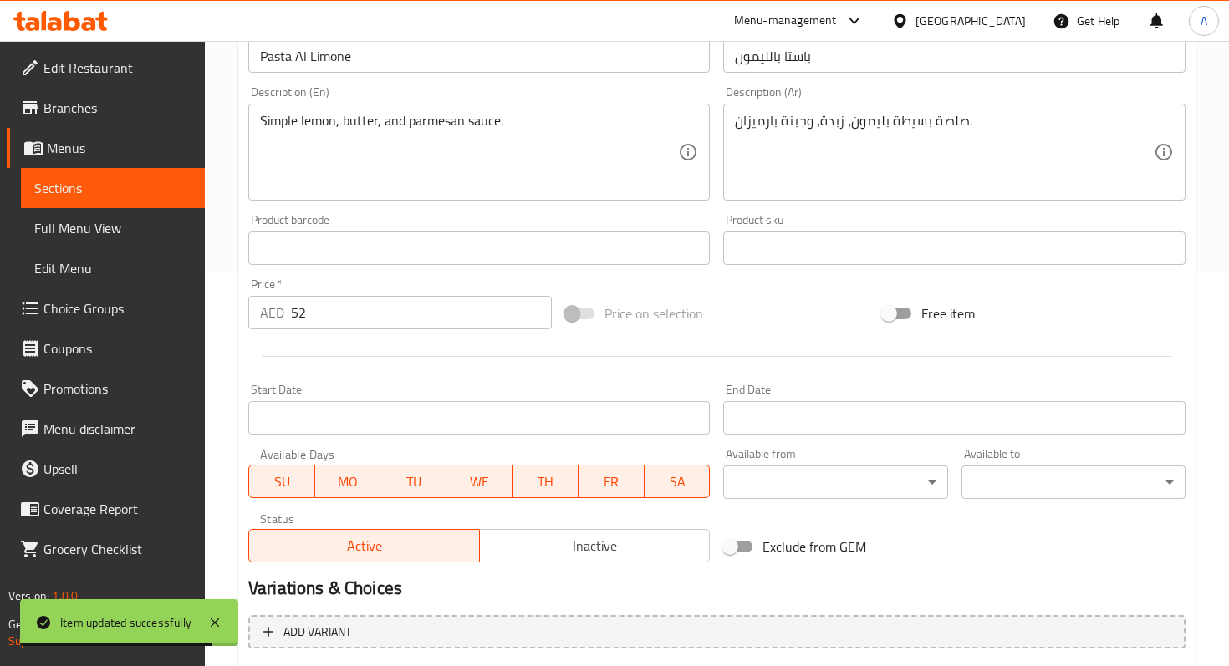
scroll to position [567, 0]
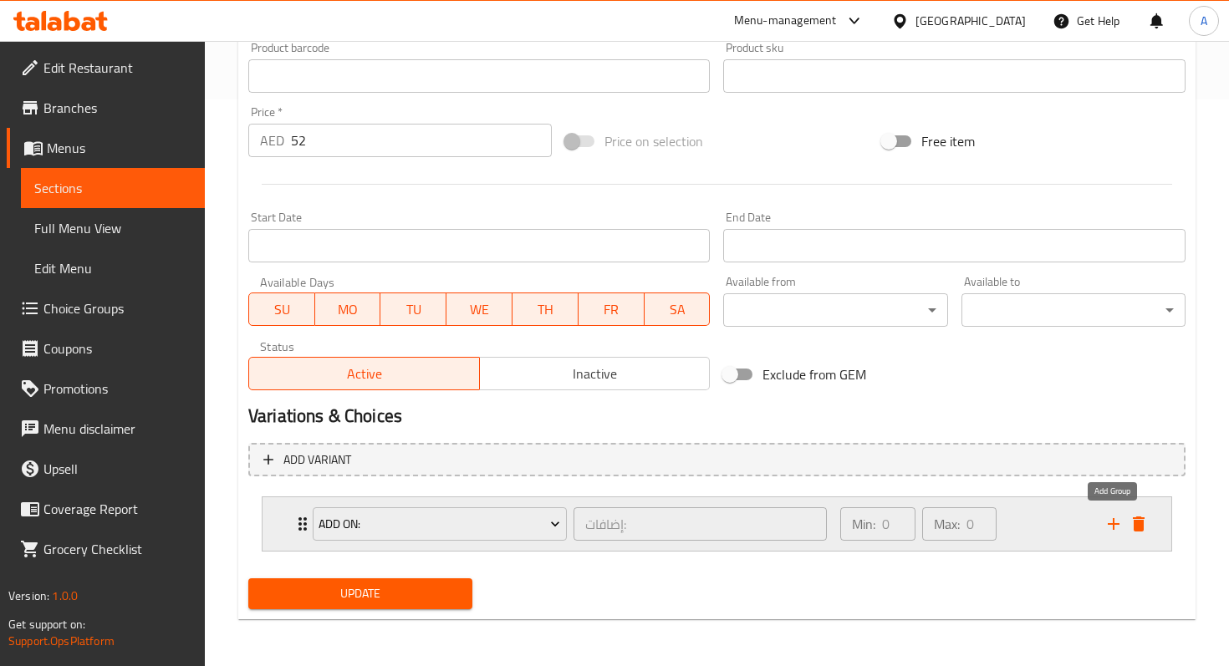
click at [1111, 527] on icon "add" at bounding box center [1113, 524] width 20 height 20
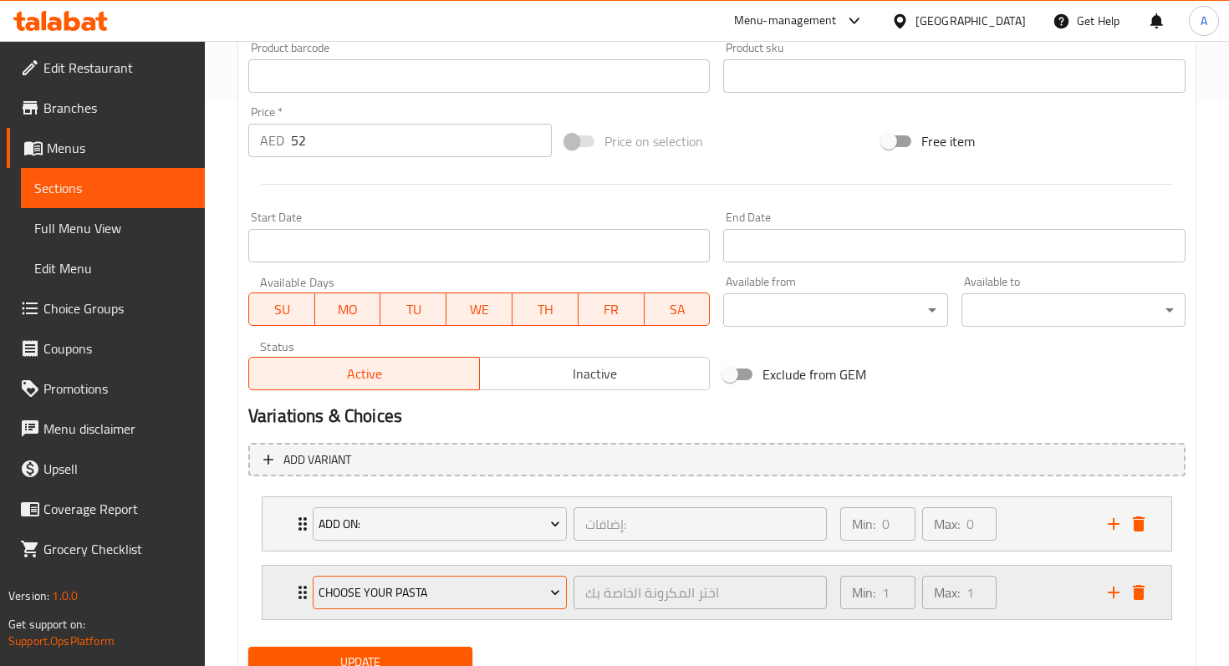
click at [538, 597] on span "Choose Your Pasta" at bounding box center [439, 593] width 242 height 21
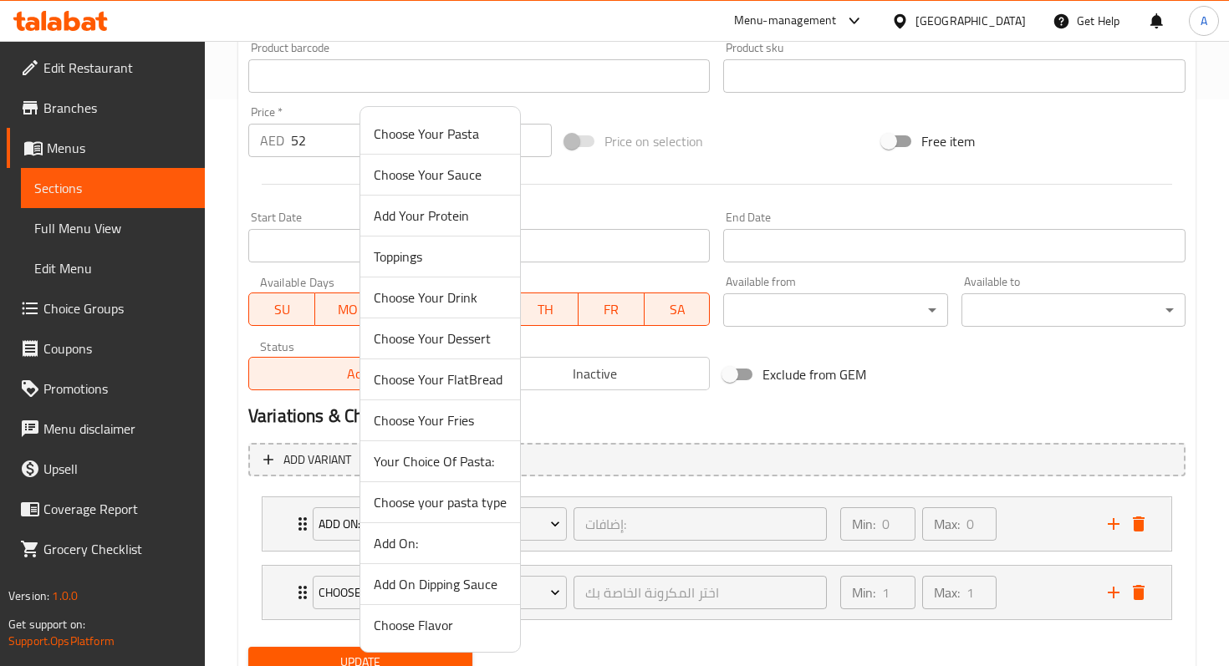
click at [456, 501] on span "Choose your pasta type" at bounding box center [440, 502] width 133 height 20
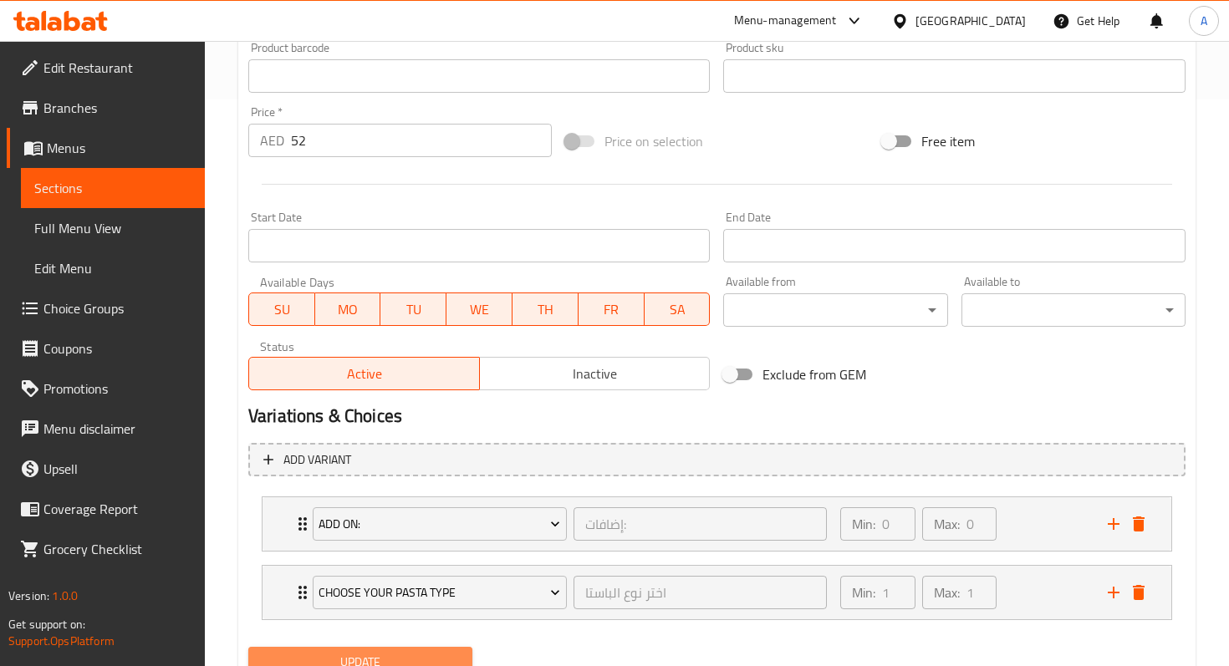
click at [425, 652] on span "Update" at bounding box center [360, 662] width 197 height 21
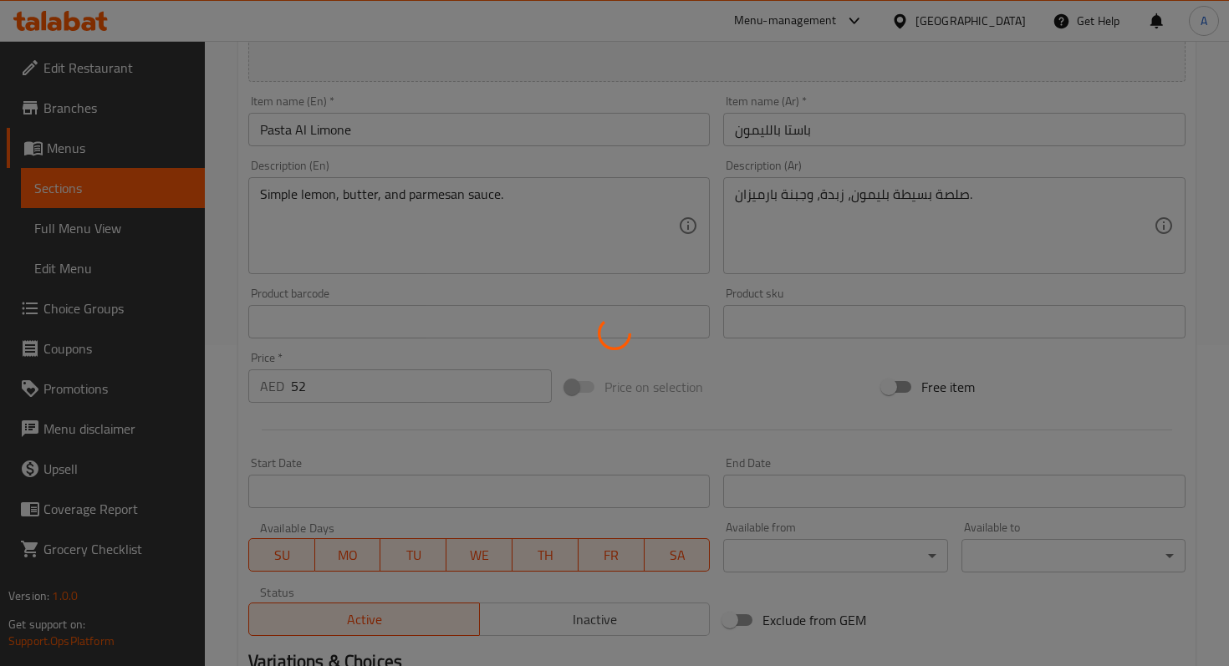
scroll to position [0, 0]
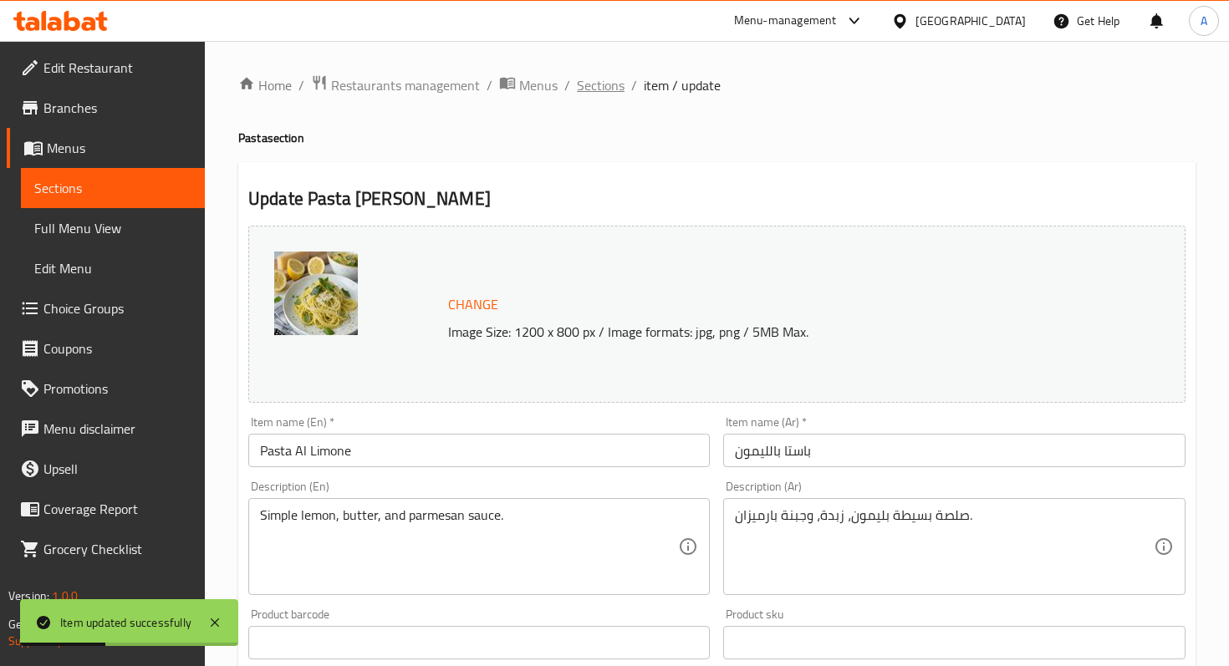
click at [600, 93] on span "Sections" at bounding box center [601, 85] width 48 height 20
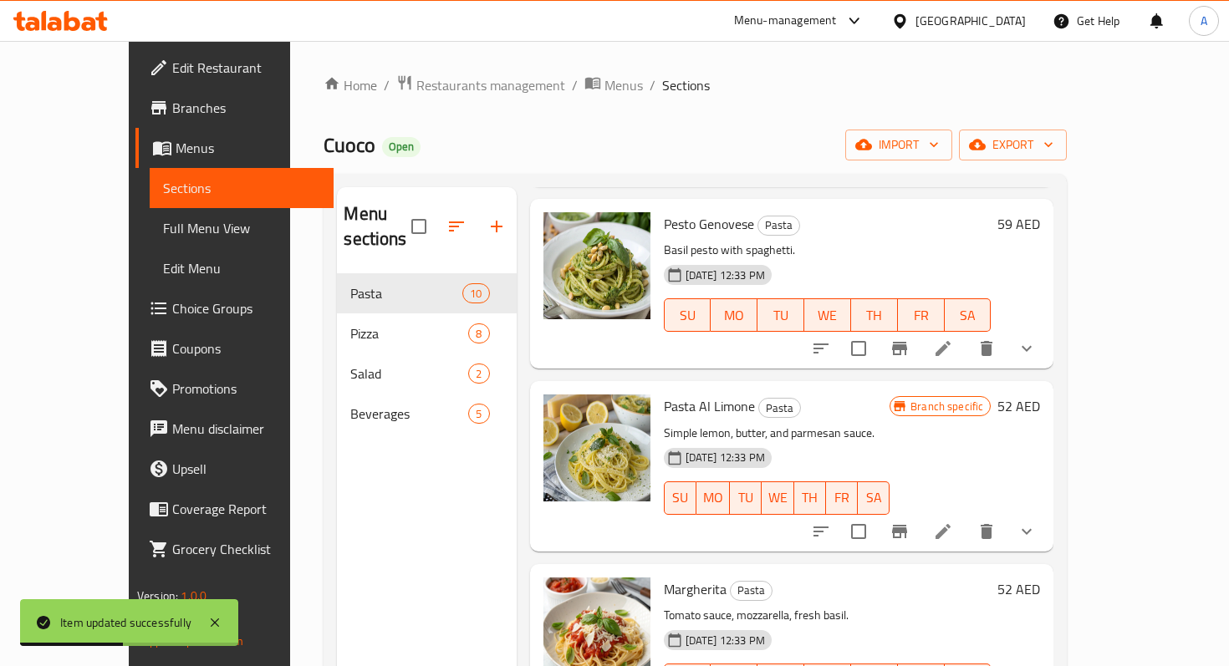
scroll to position [1201, 0]
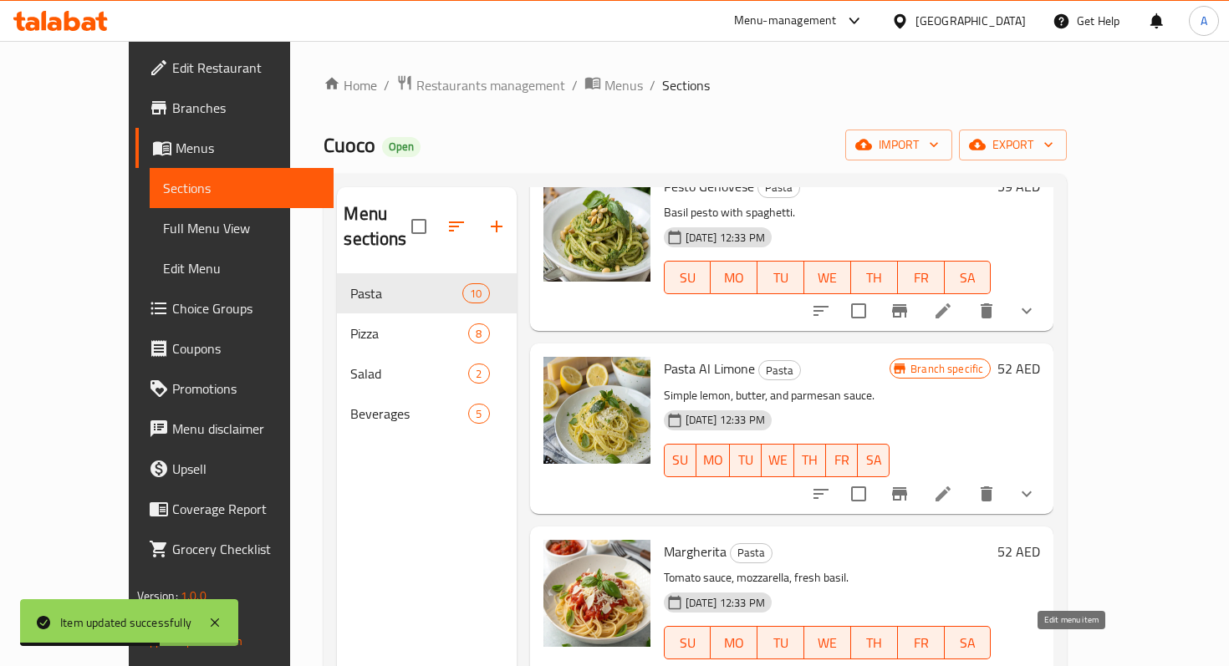
click at [953, 665] on icon at bounding box center [943, 676] width 20 height 20
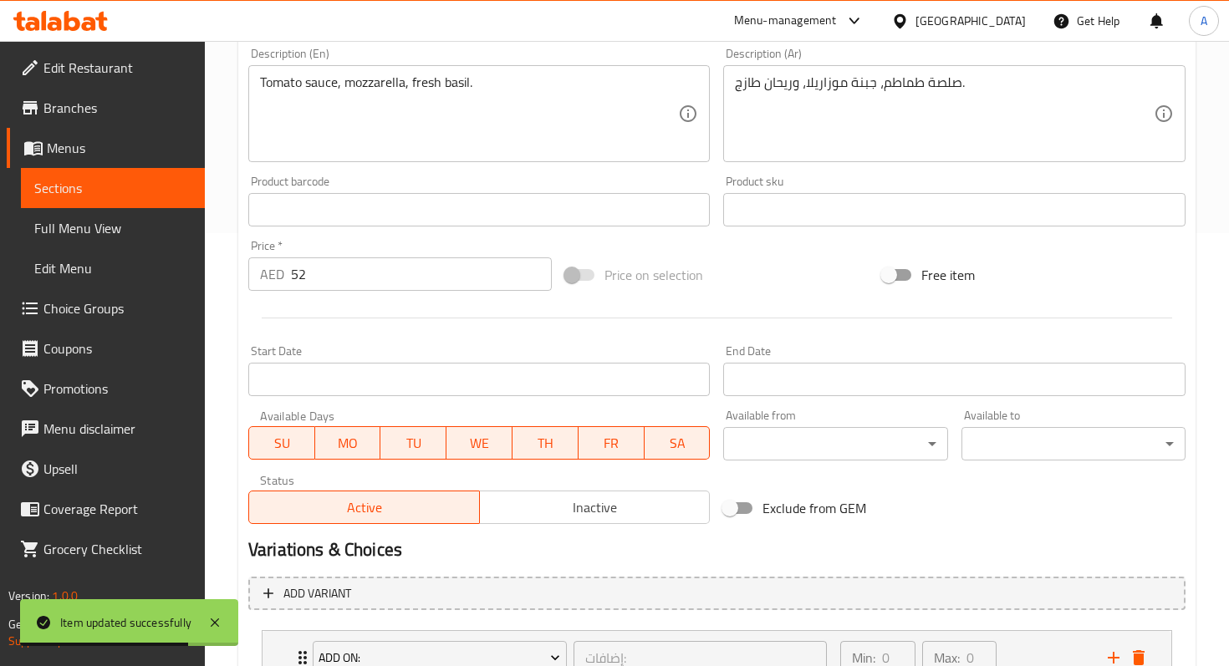
scroll to position [567, 0]
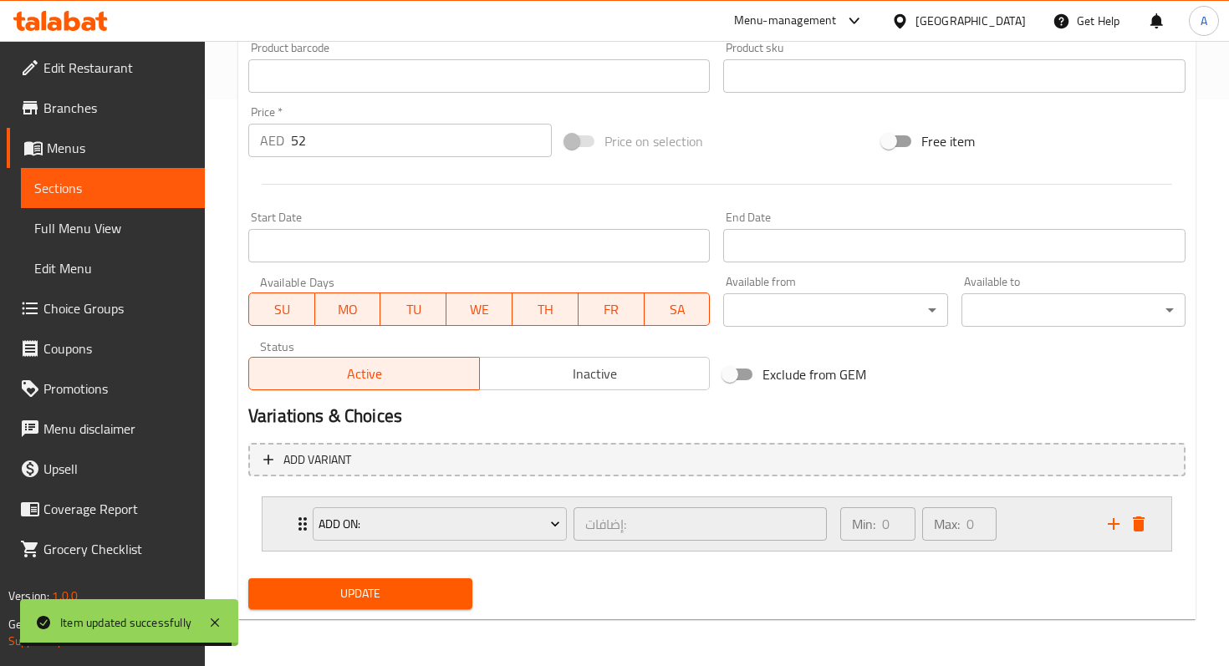
click at [304, 521] on div "Add On: إضافات: ​" at bounding box center [570, 523] width 534 height 53
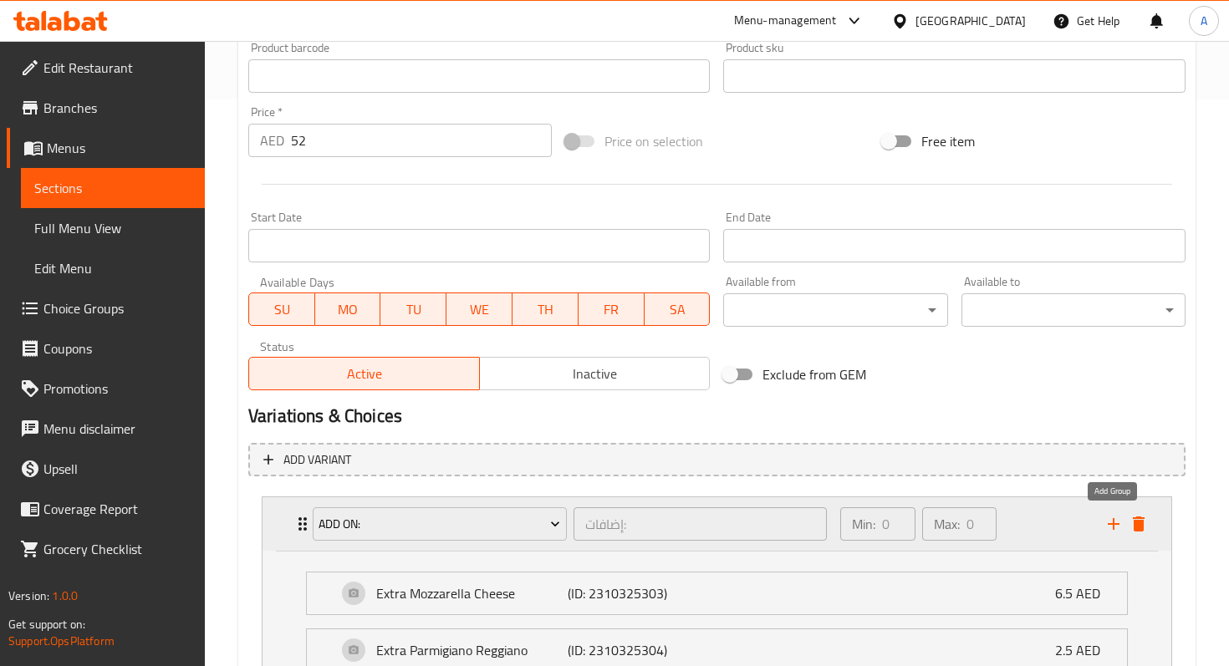
click at [1118, 522] on icon "add" at bounding box center [1113, 524] width 20 height 20
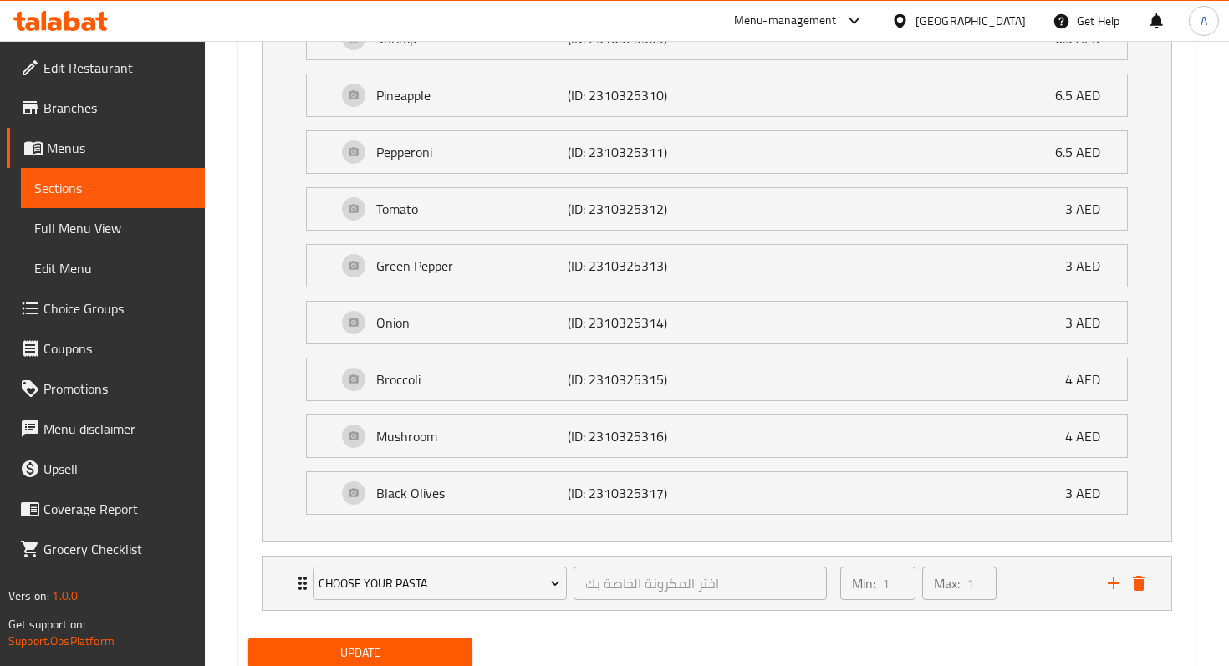
scroll to position [1462, 0]
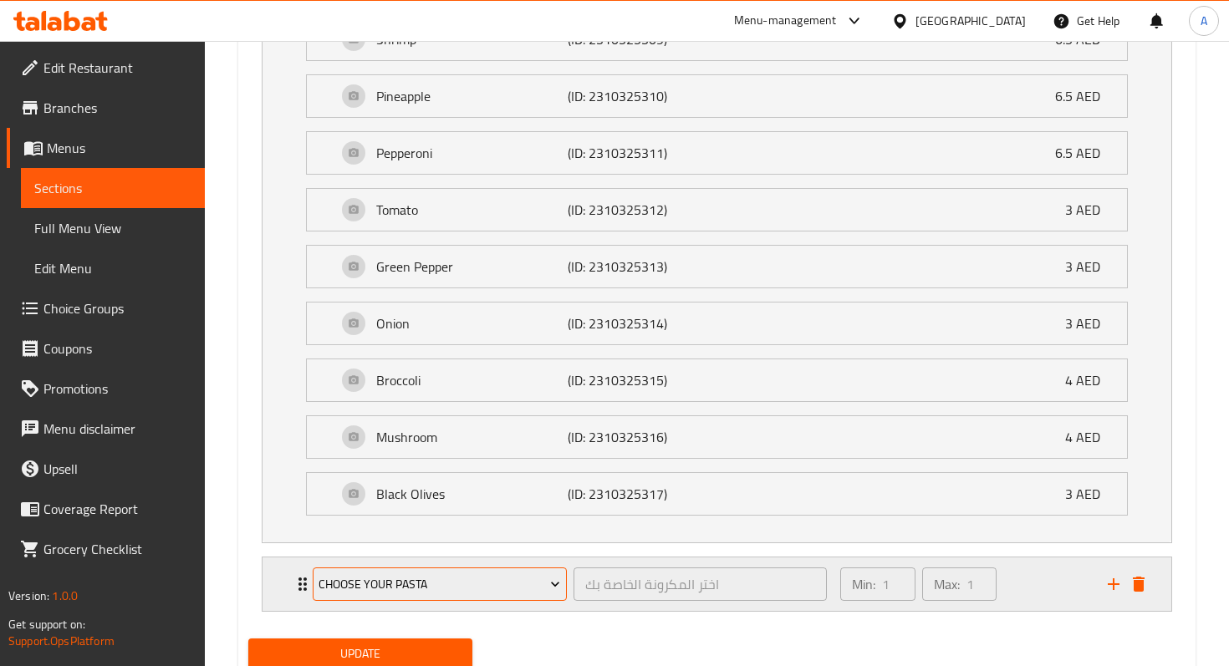
click at [517, 591] on span "Choose Your Pasta" at bounding box center [439, 584] width 242 height 21
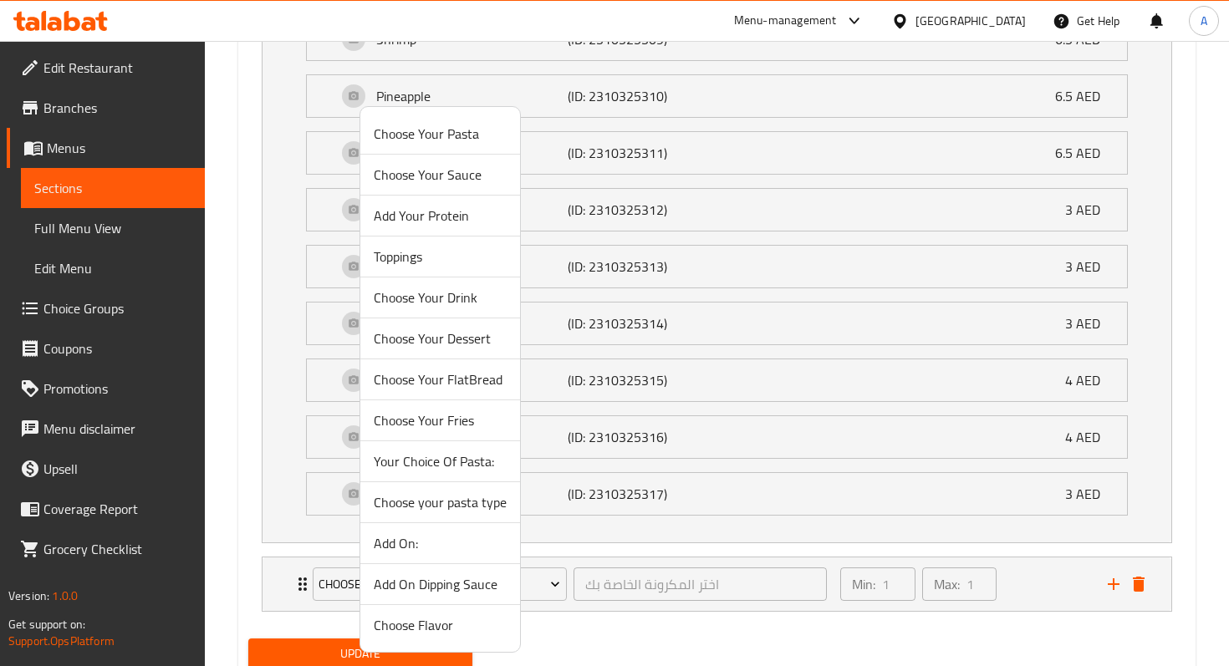
click at [440, 506] on span "Choose your pasta type" at bounding box center [440, 502] width 133 height 20
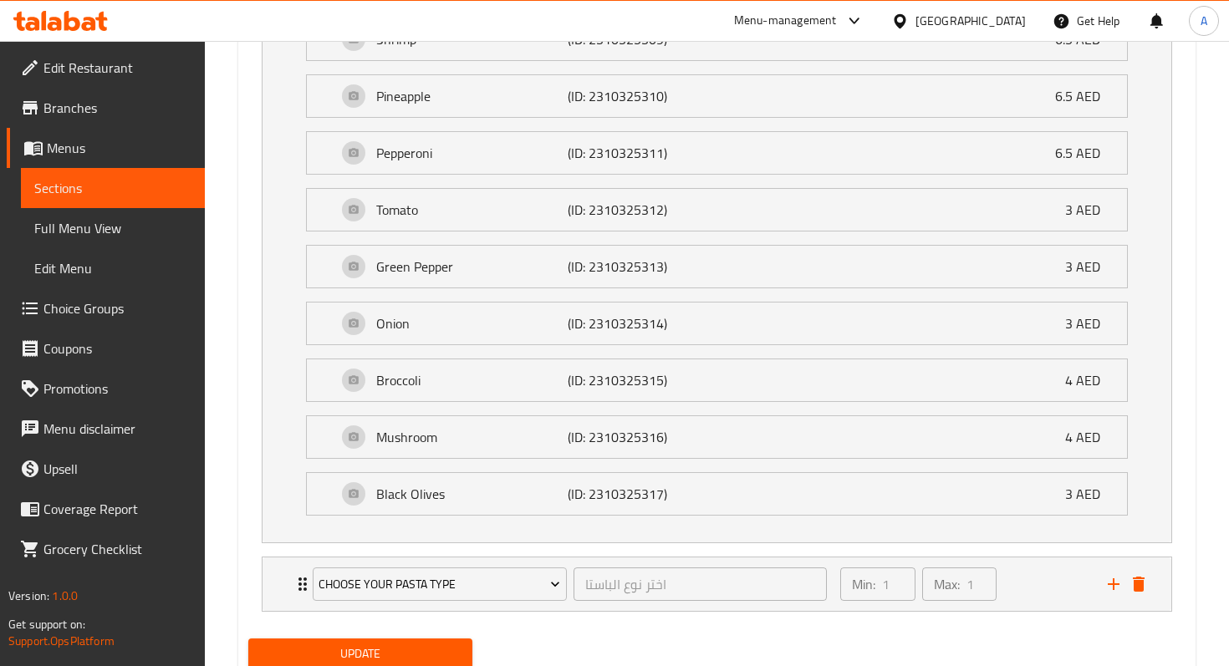
click at [401, 646] on span "Update" at bounding box center [360, 654] width 197 height 21
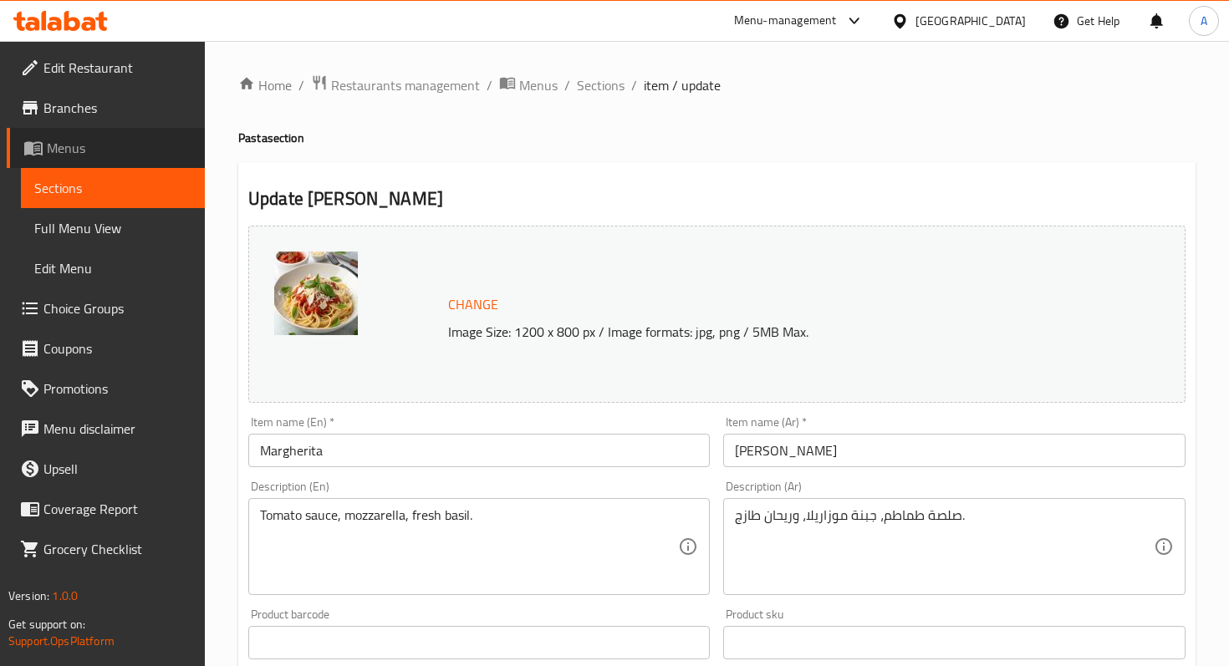
click at [74, 147] on span "Menus" at bounding box center [119, 148] width 145 height 20
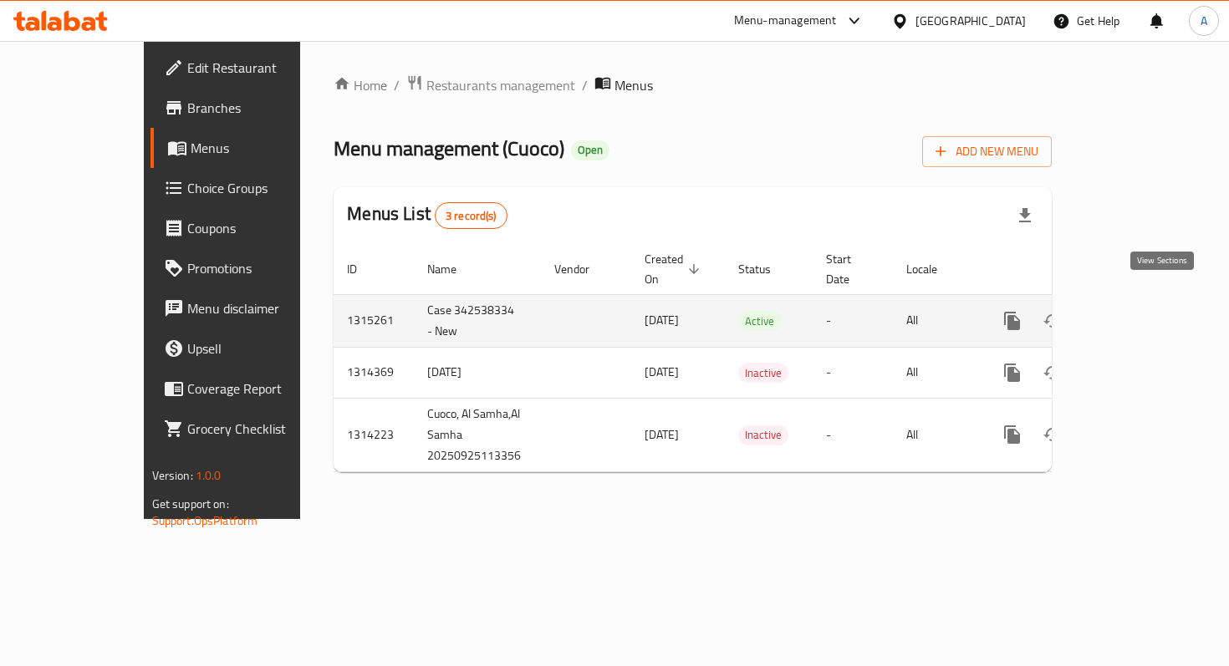
click at [1142, 311] on icon "enhanced table" at bounding box center [1132, 321] width 20 height 20
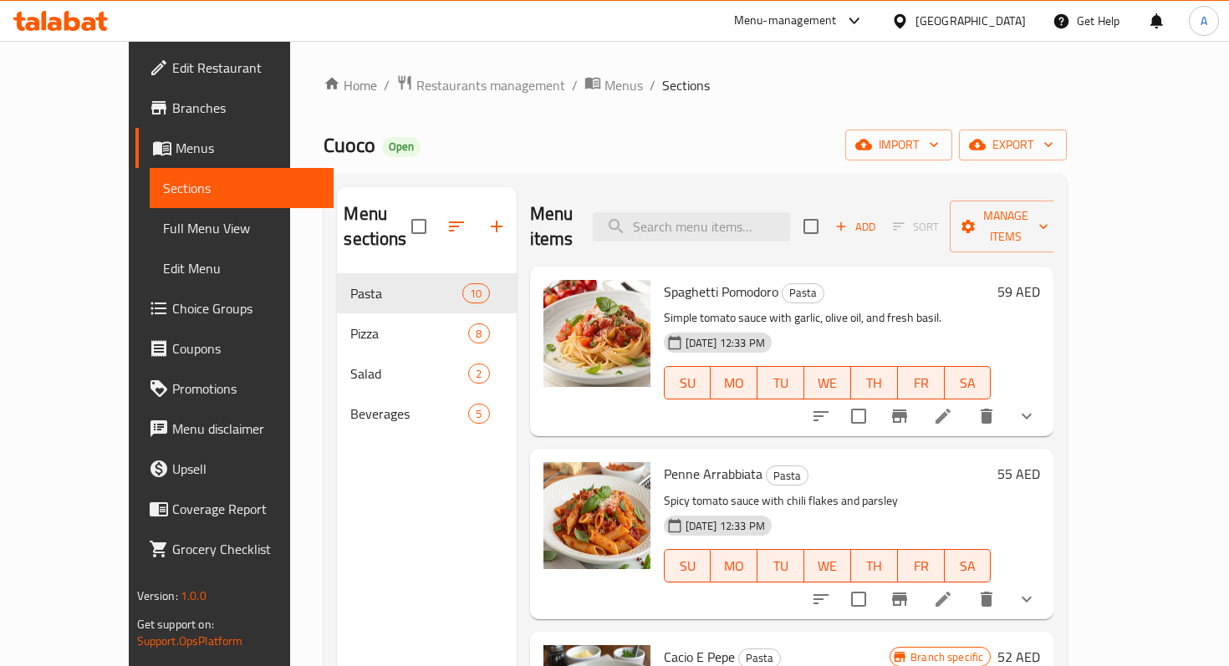
click at [966, 401] on li at bounding box center [942, 416] width 47 height 30
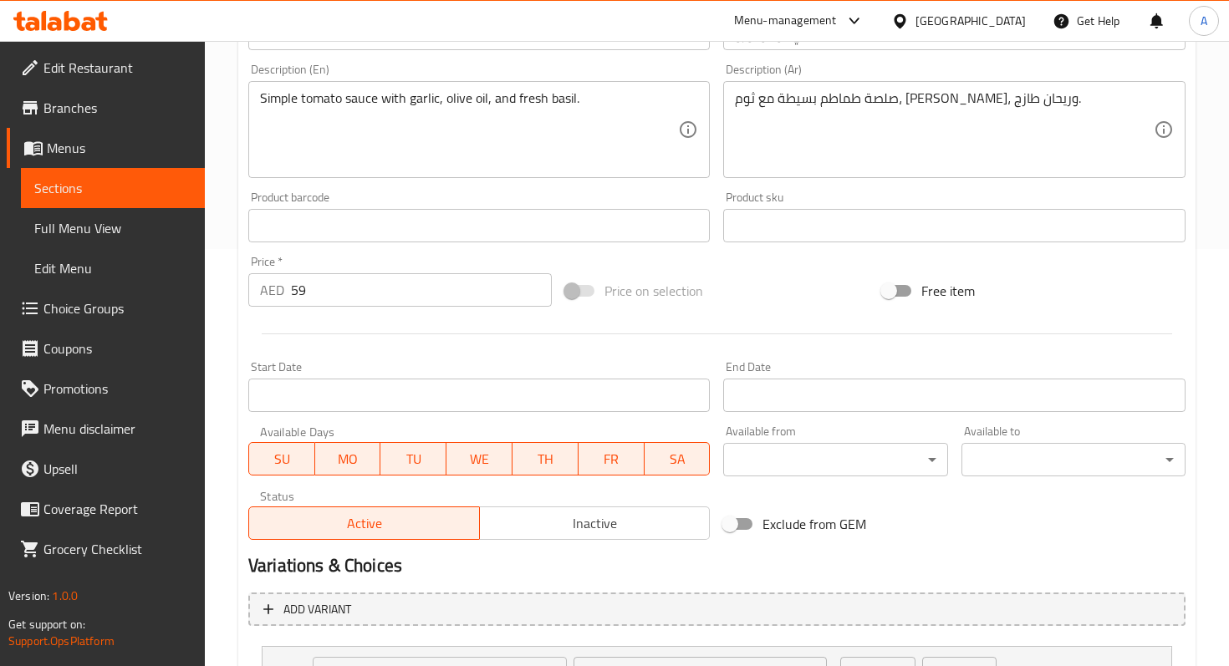
scroll to position [635, 0]
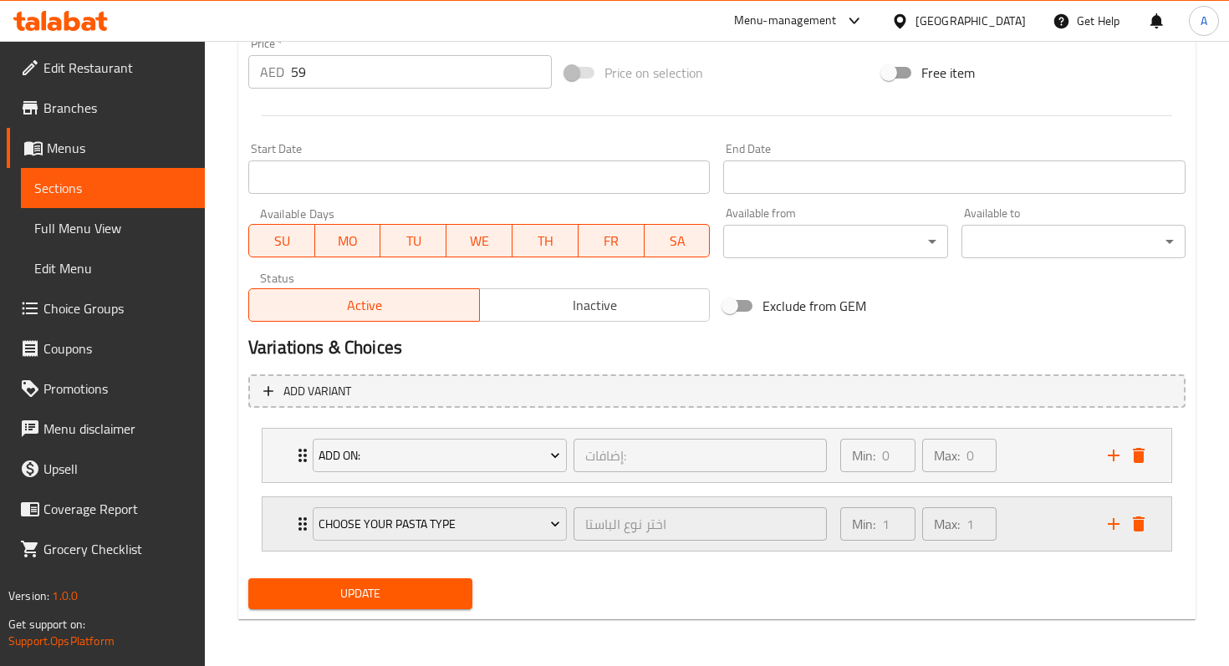
click at [309, 527] on div "Choose your pasta type" at bounding box center [439, 524] width 261 height 40
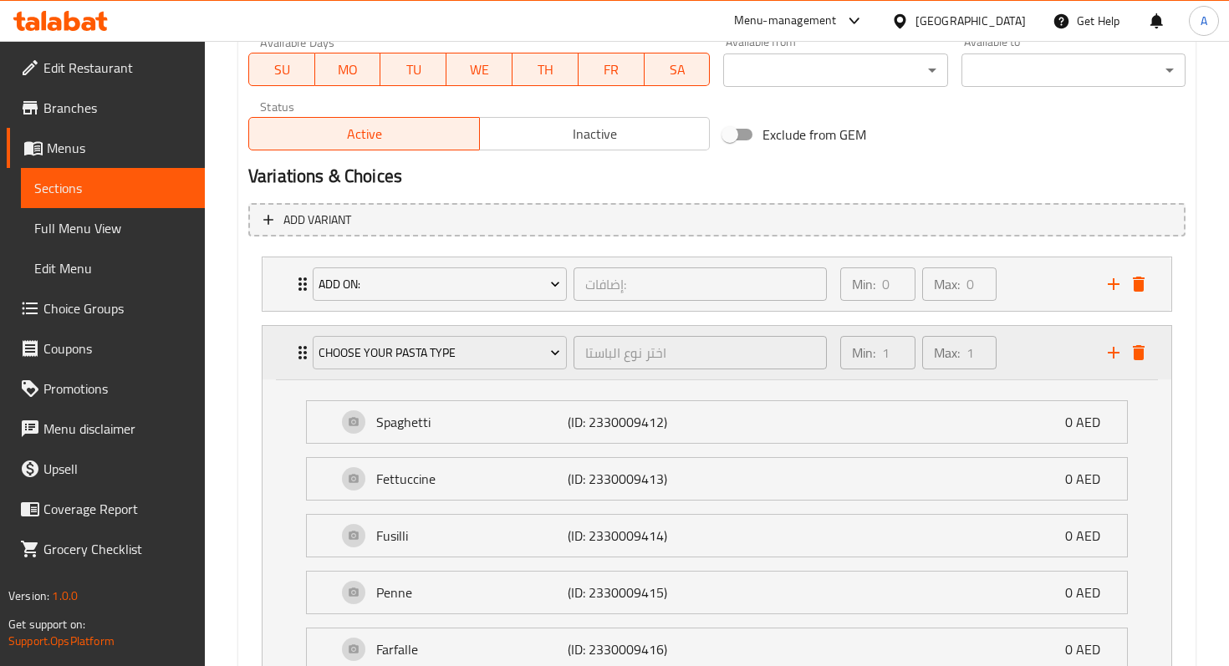
scroll to position [954, 0]
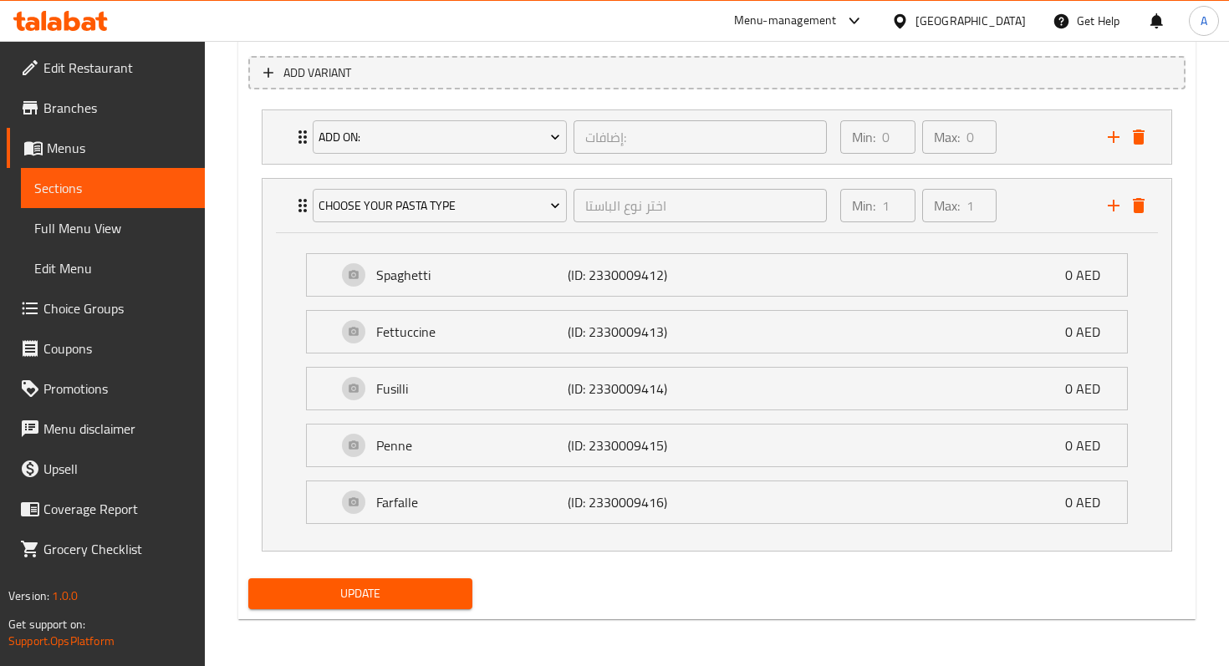
click at [334, 581] on button "Update" at bounding box center [360, 593] width 224 height 31
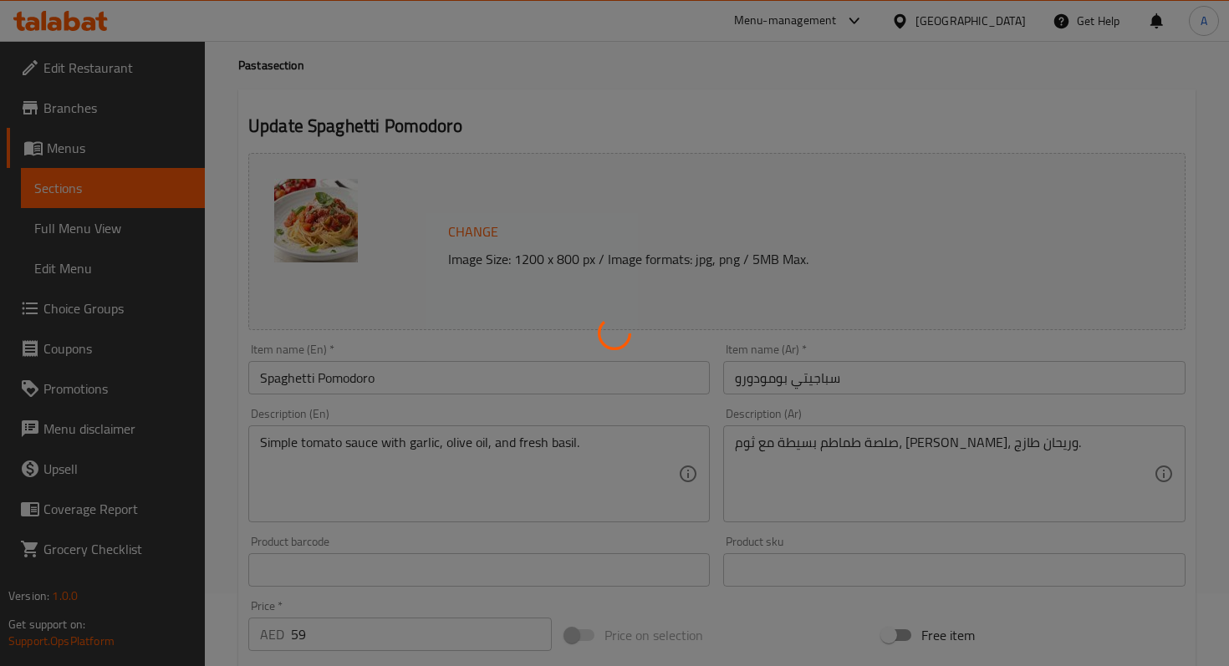
scroll to position [0, 0]
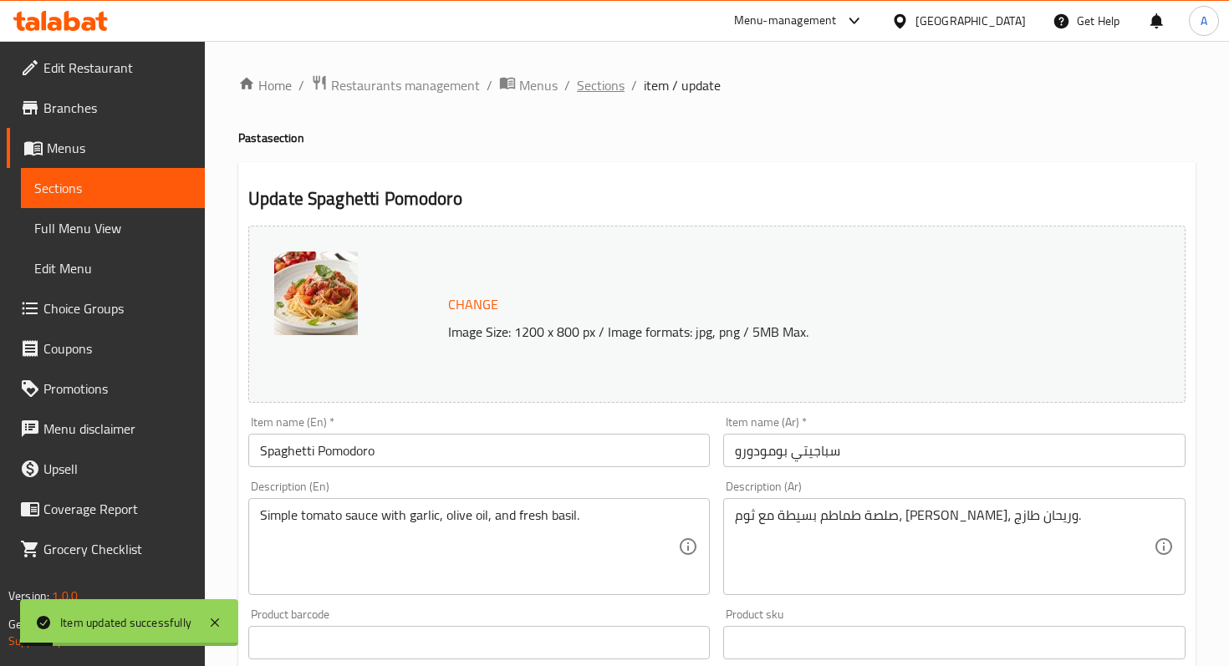
click at [606, 91] on span "Sections" at bounding box center [601, 85] width 48 height 20
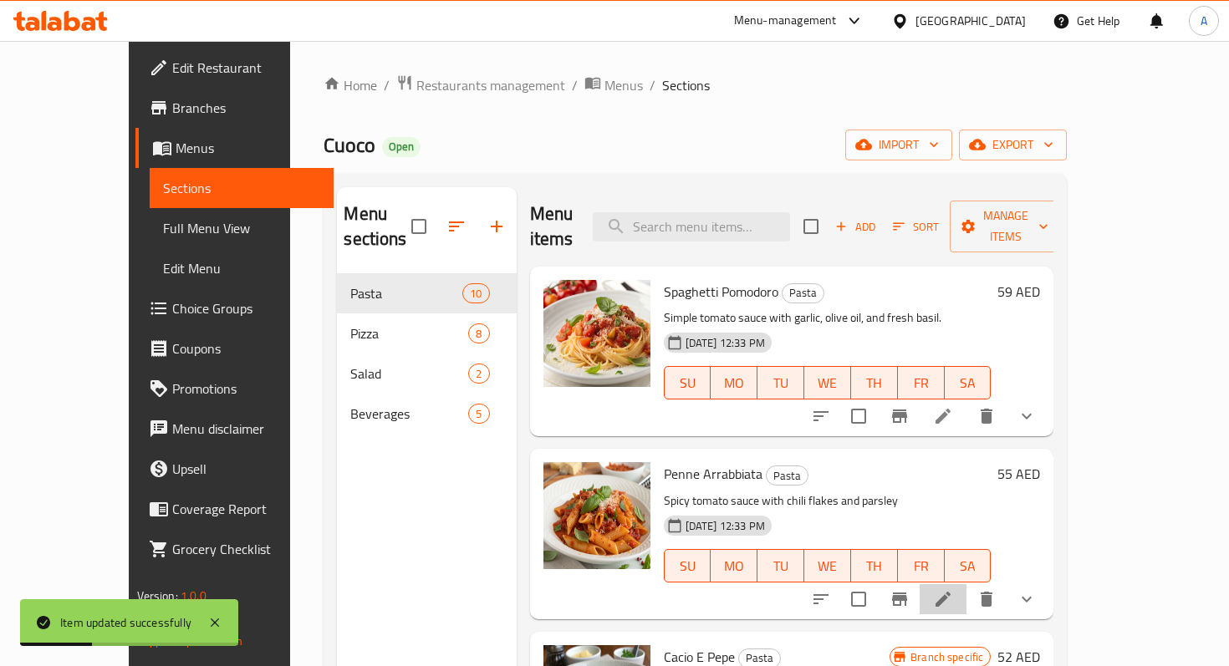
click at [966, 584] on li at bounding box center [942, 599] width 47 height 30
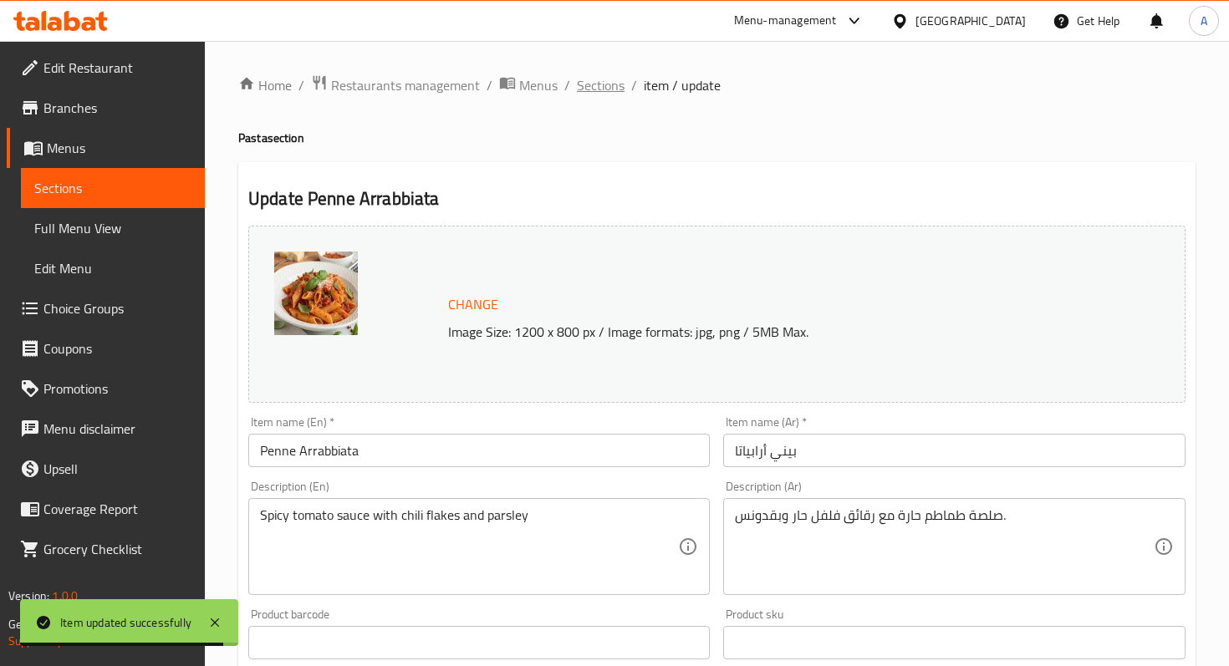
click at [577, 87] on span "Sections" at bounding box center [601, 85] width 48 height 20
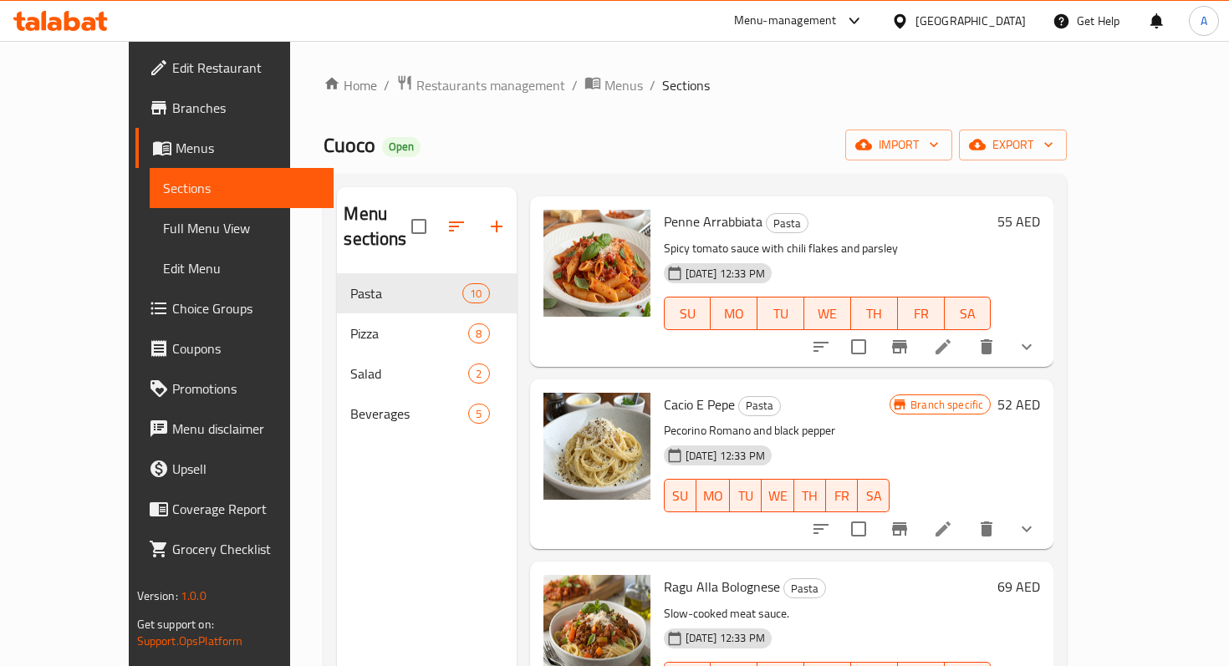
scroll to position [265, 0]
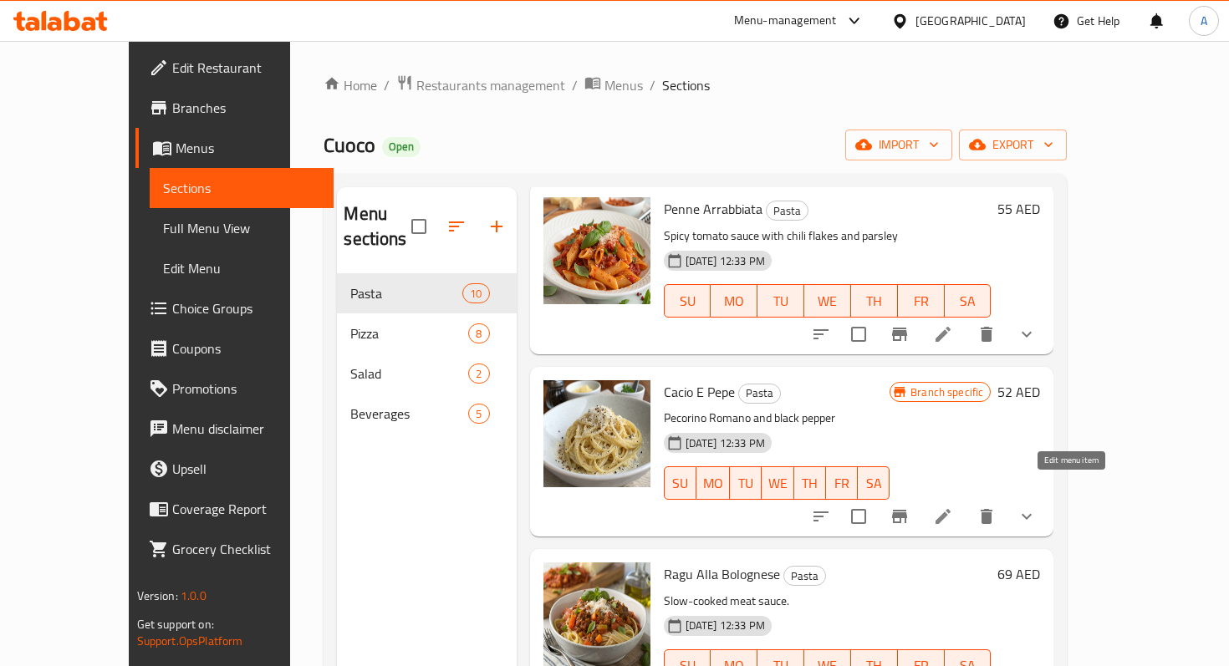
click at [953, 506] on icon at bounding box center [943, 516] width 20 height 20
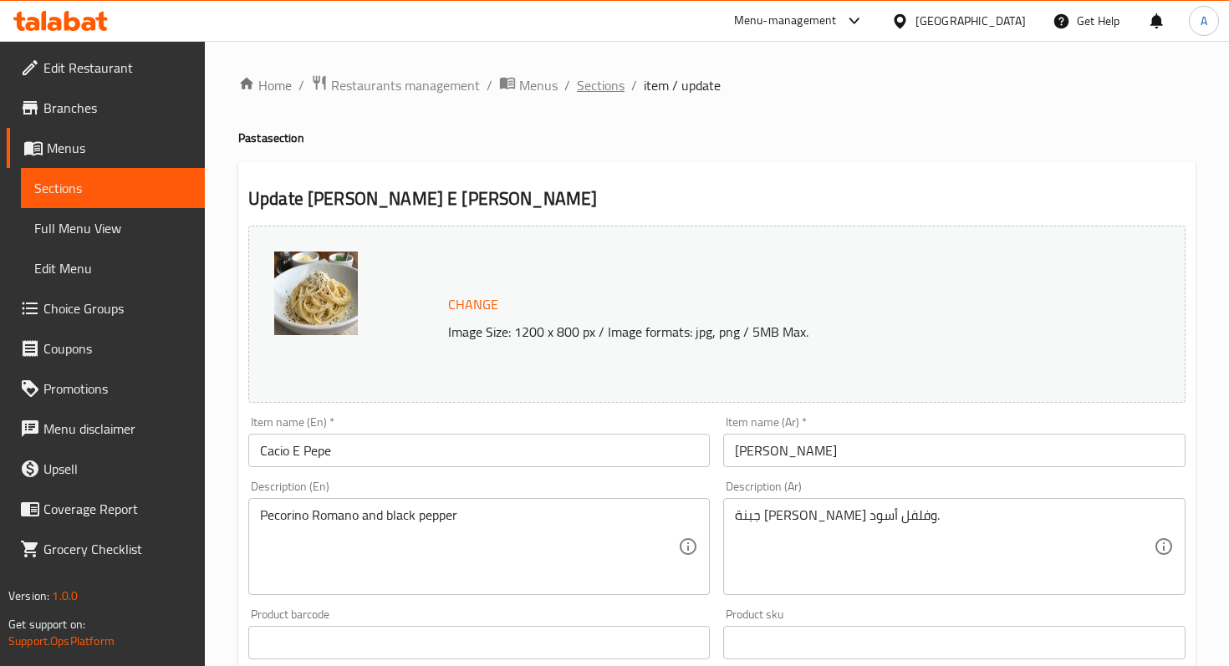
click at [599, 92] on span "Sections" at bounding box center [601, 85] width 48 height 20
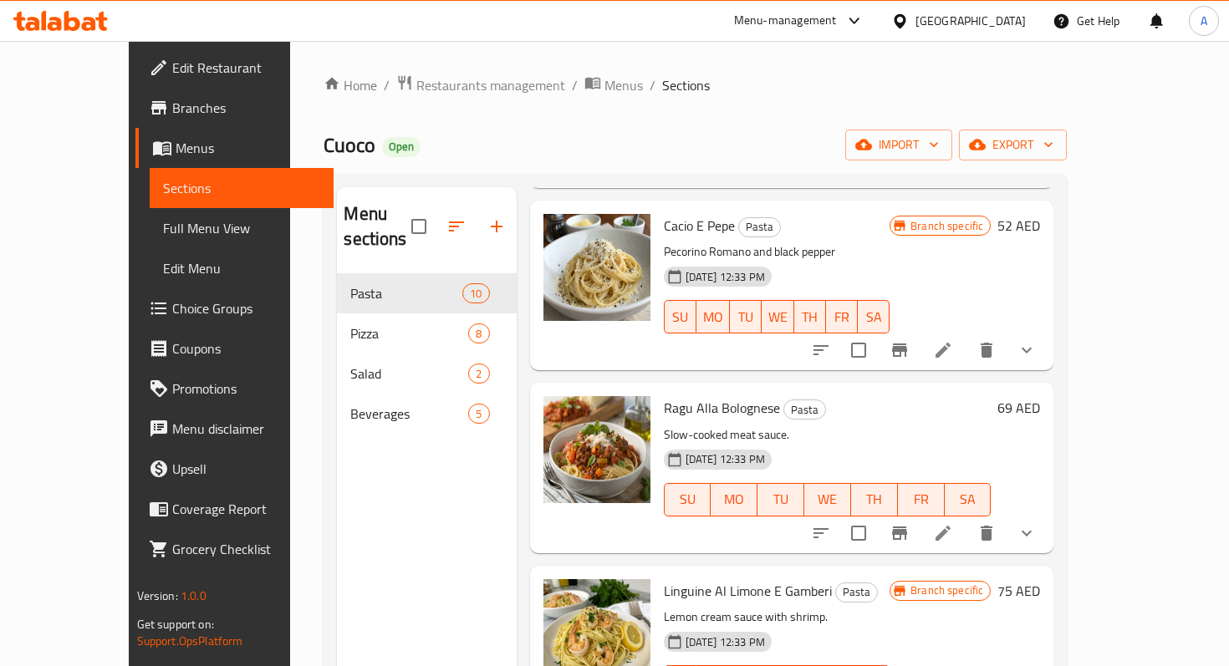
scroll to position [443, 0]
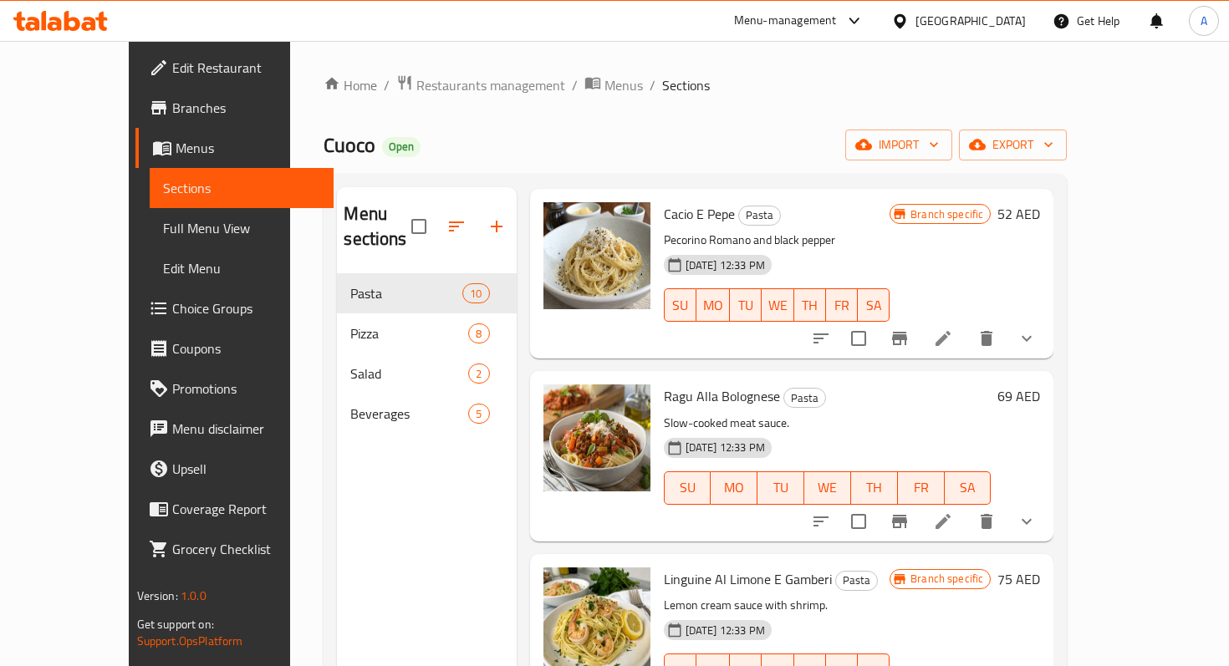
click at [966, 506] on li at bounding box center [942, 521] width 47 height 30
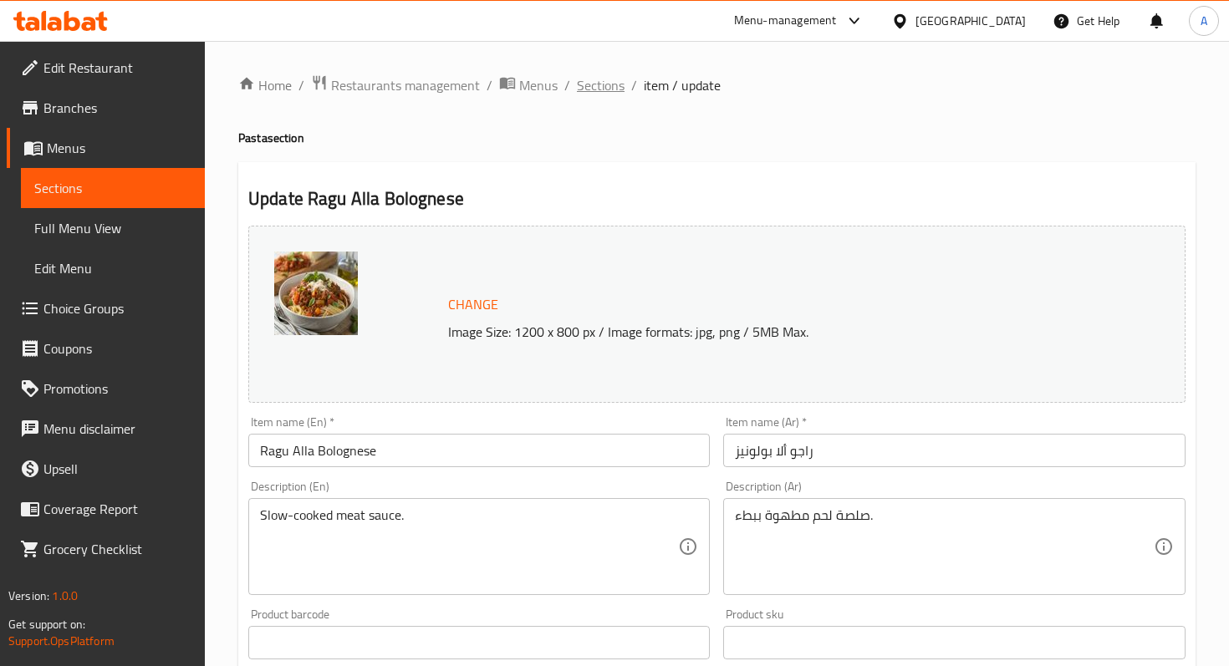
click at [583, 93] on span "Sections" at bounding box center [601, 85] width 48 height 20
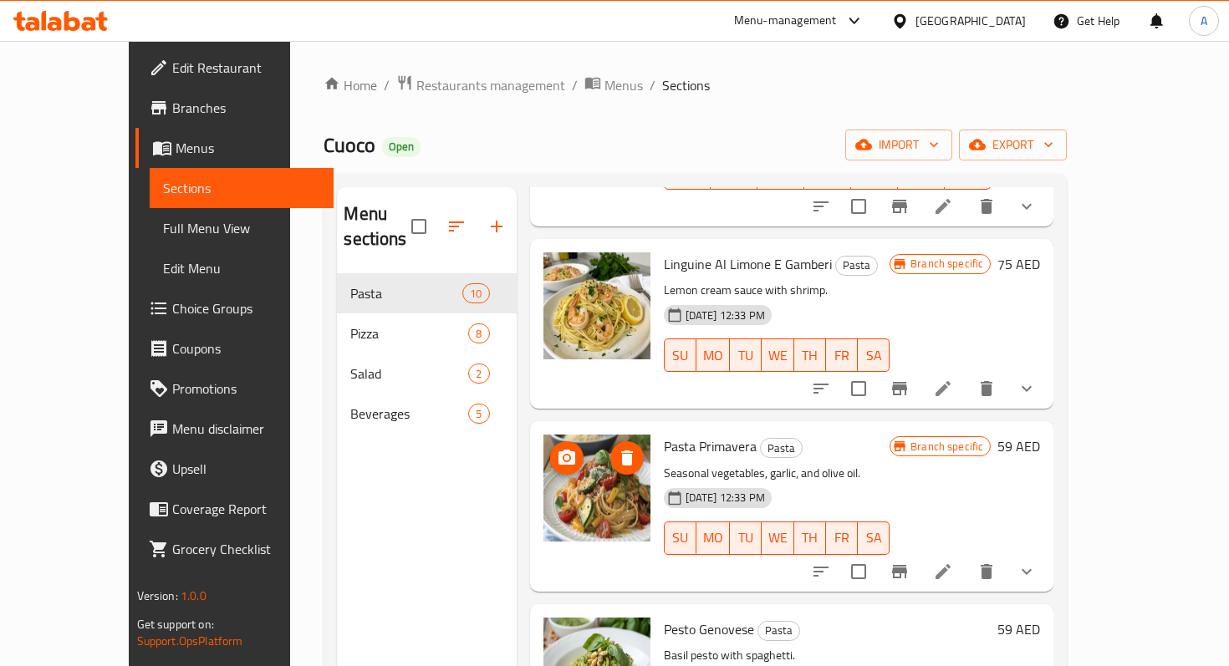
scroll to position [761, 0]
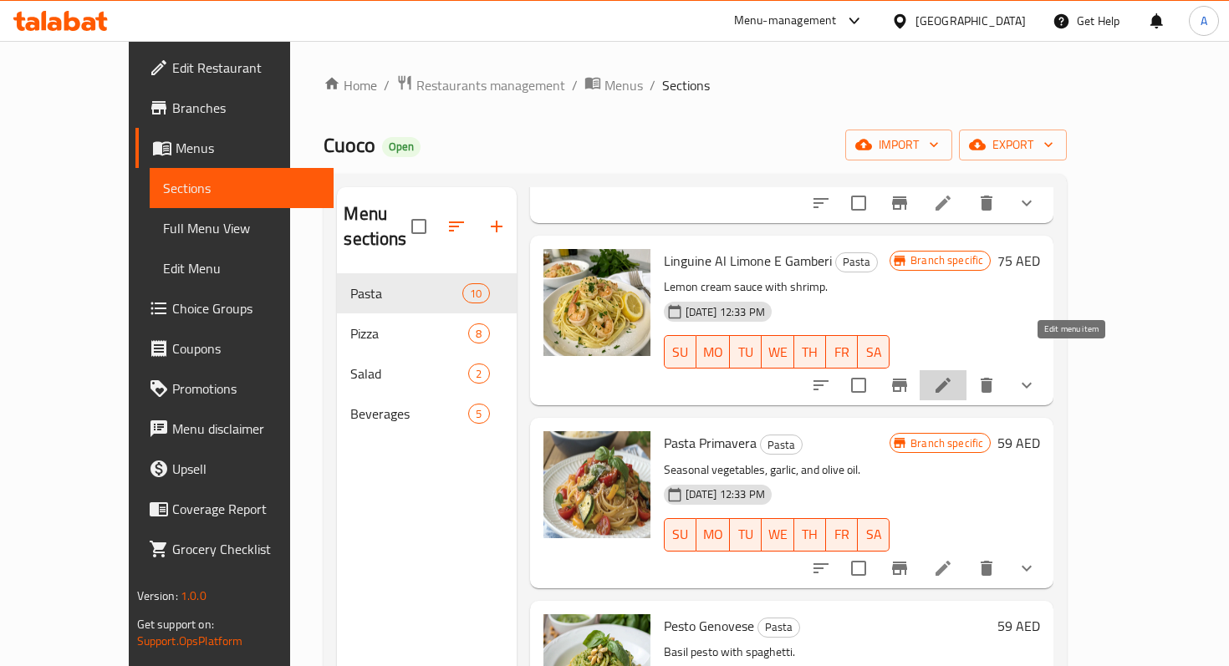
click at [953, 375] on icon at bounding box center [943, 385] width 20 height 20
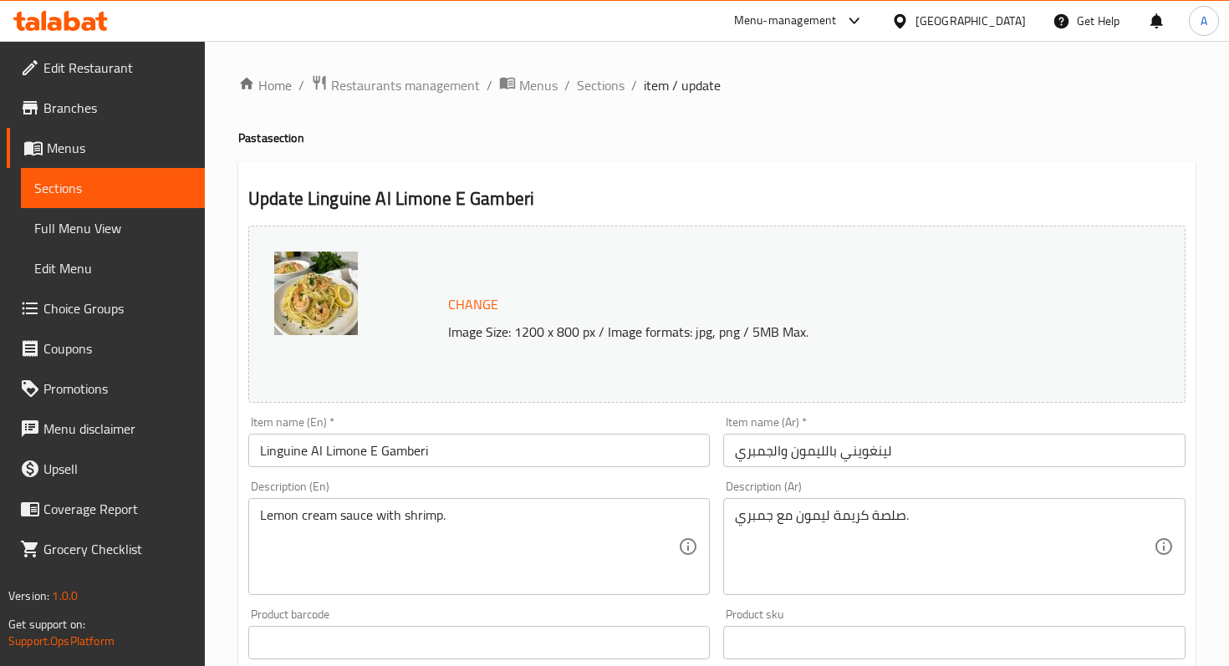
click at [582, 100] on div "Home / Restaurants management / Menus / Sections / item / update Pasta section …" at bounding box center [716, 670] width 957 height 1193
click at [582, 86] on span "Sections" at bounding box center [601, 85] width 48 height 20
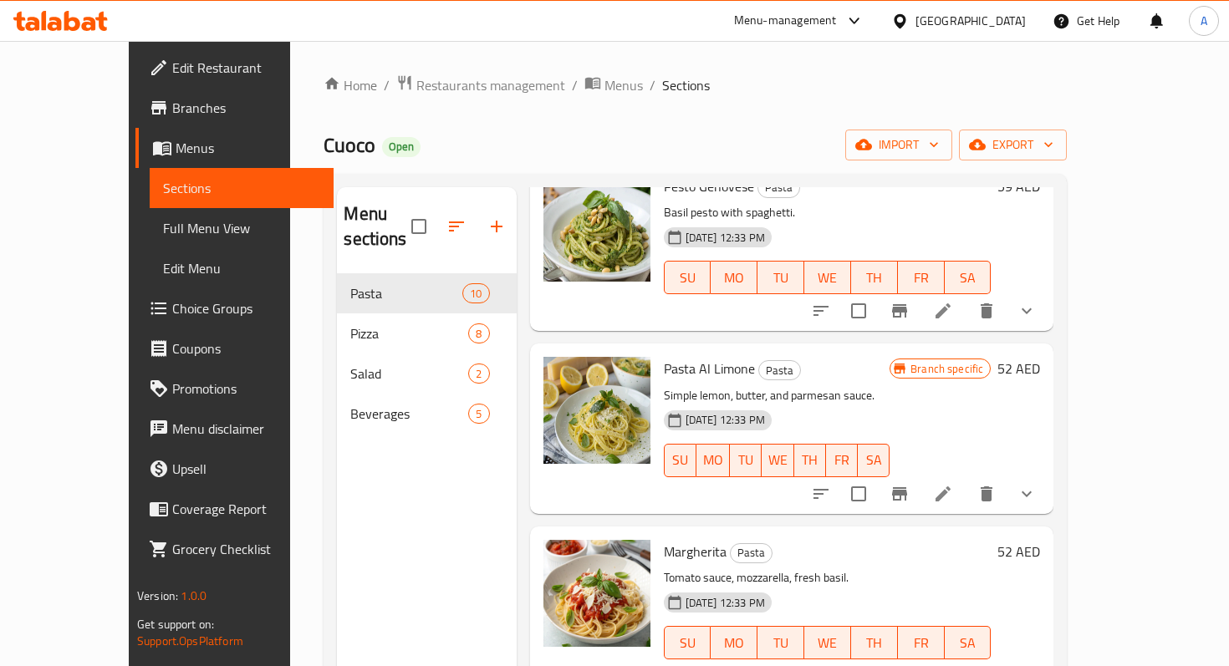
scroll to position [234, 0]
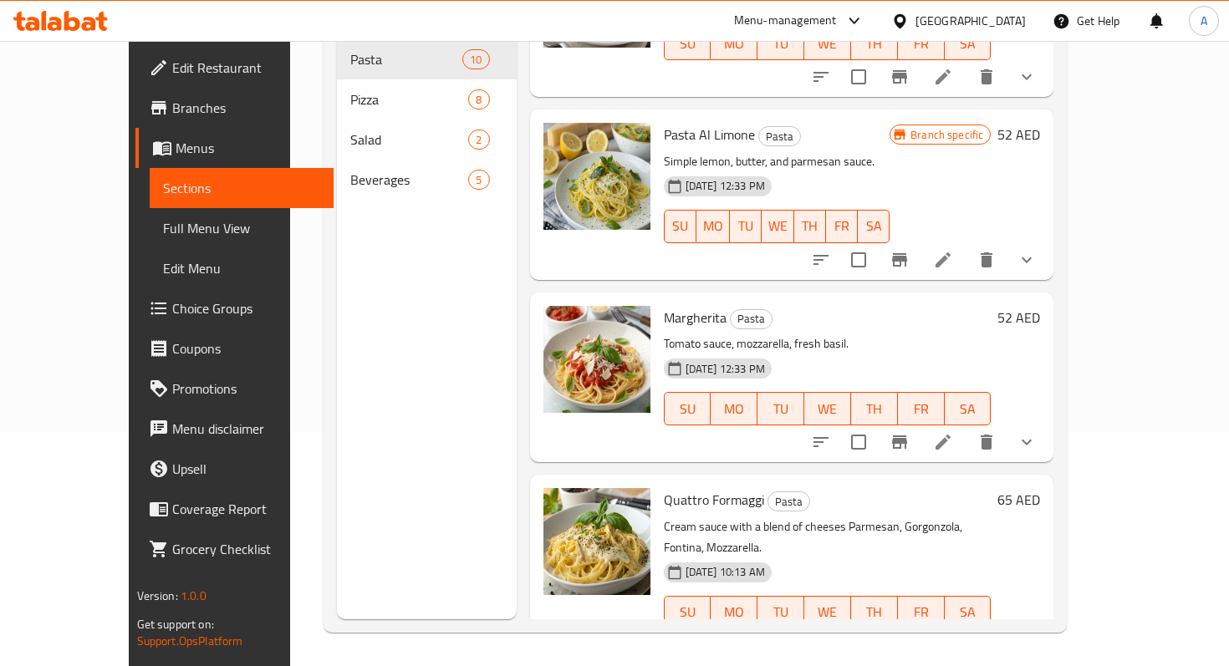
click at [966, 631] on li at bounding box center [942, 646] width 47 height 30
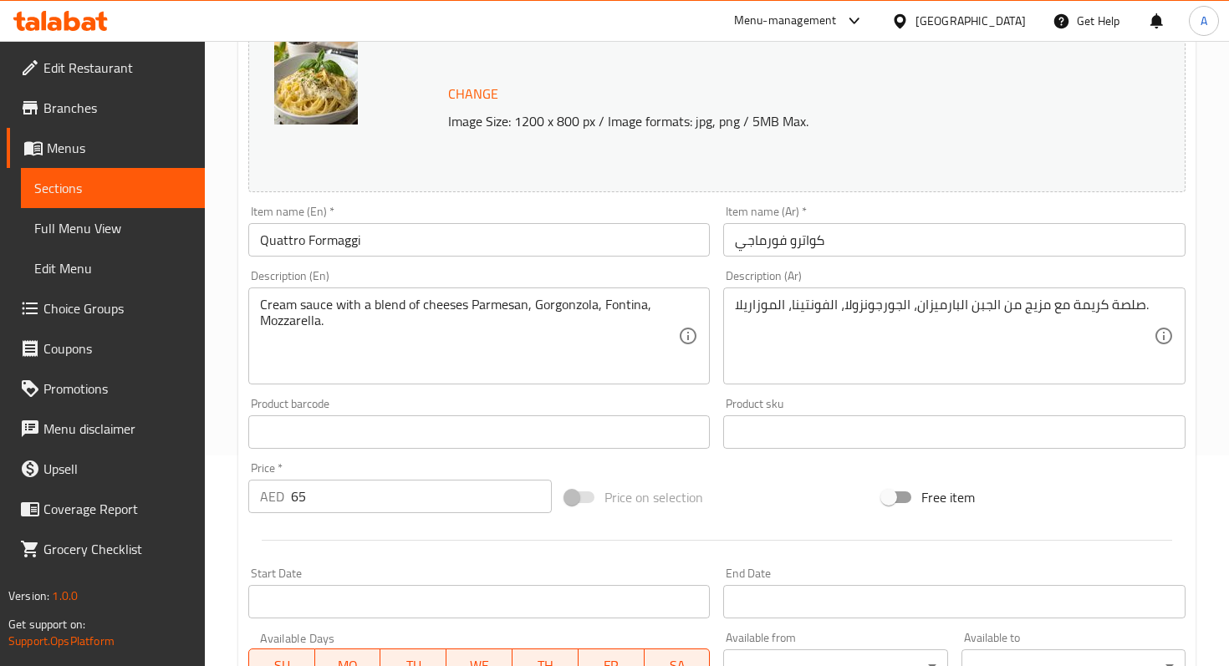
scroll to position [567, 0]
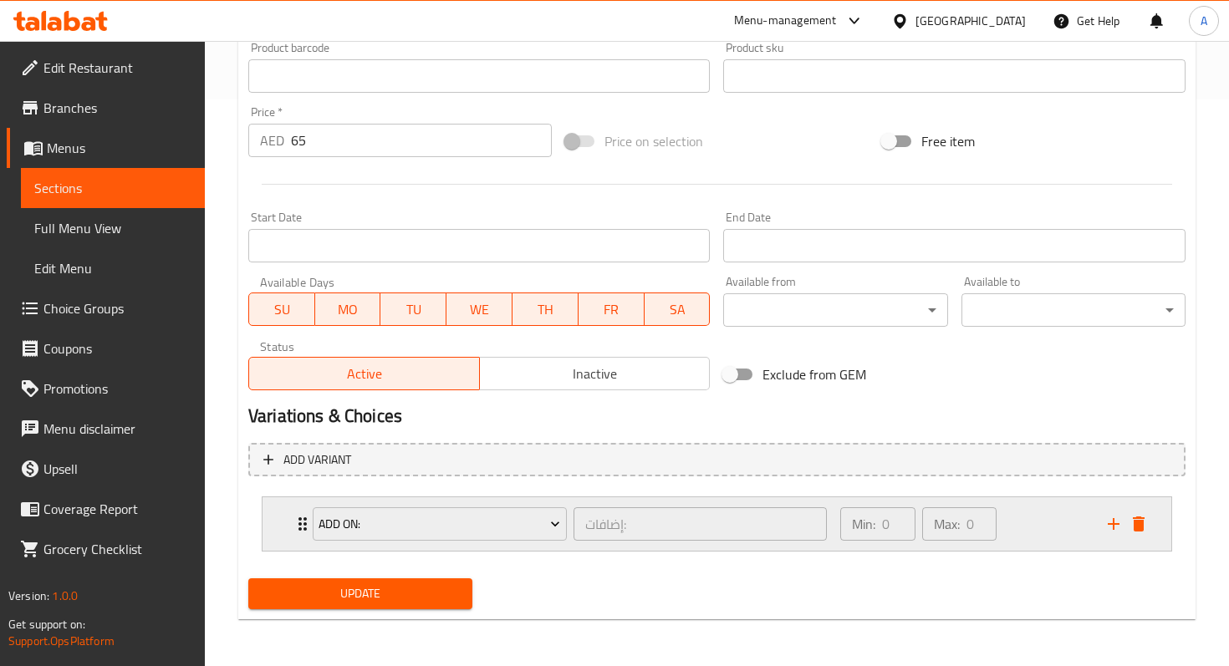
click at [1112, 536] on button "add" at bounding box center [1113, 523] width 25 height 25
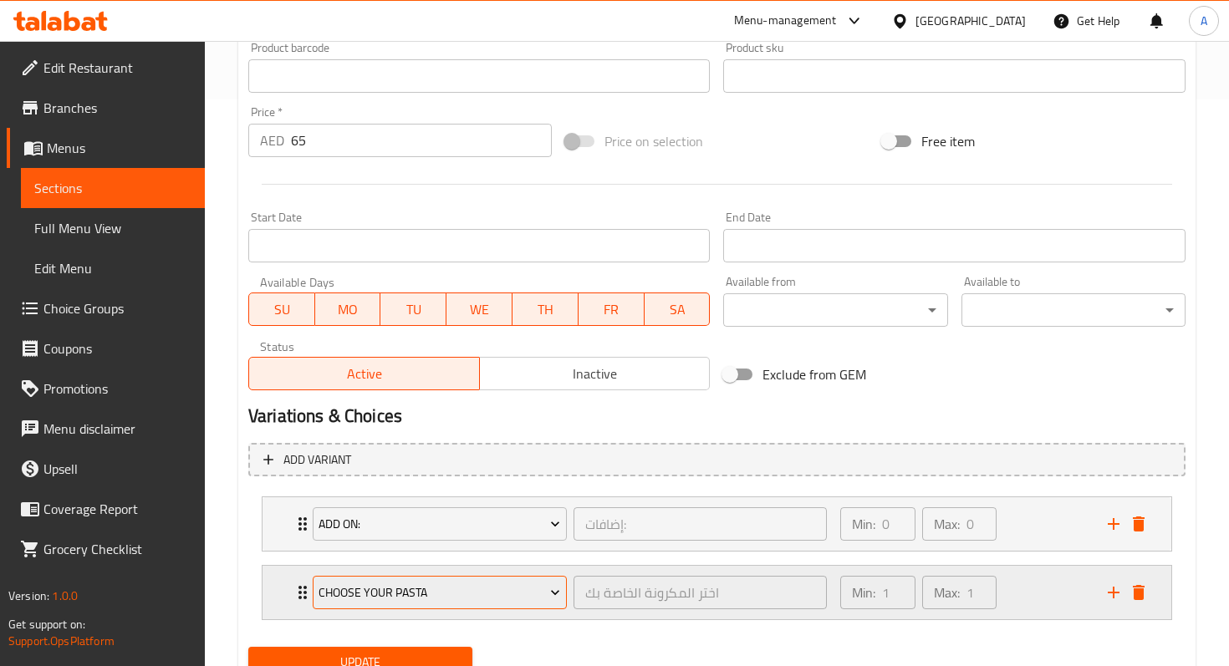
click at [486, 591] on span "Choose Your Pasta" at bounding box center [439, 593] width 242 height 21
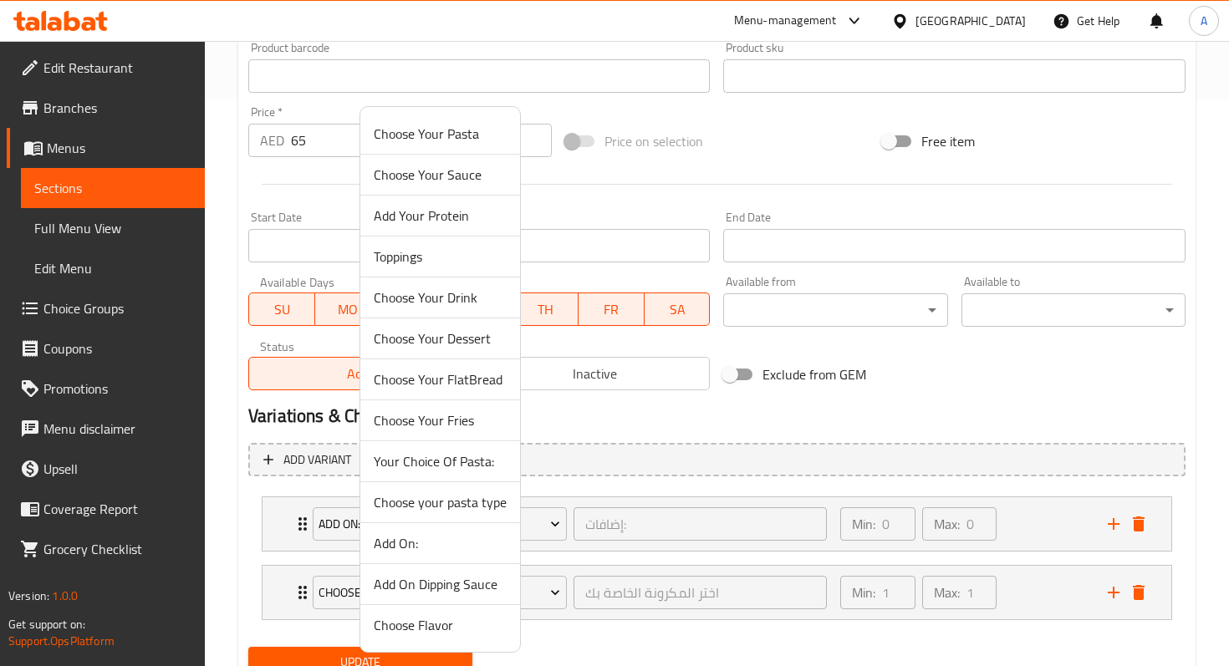
click at [463, 510] on span "Choose your pasta type" at bounding box center [440, 502] width 133 height 20
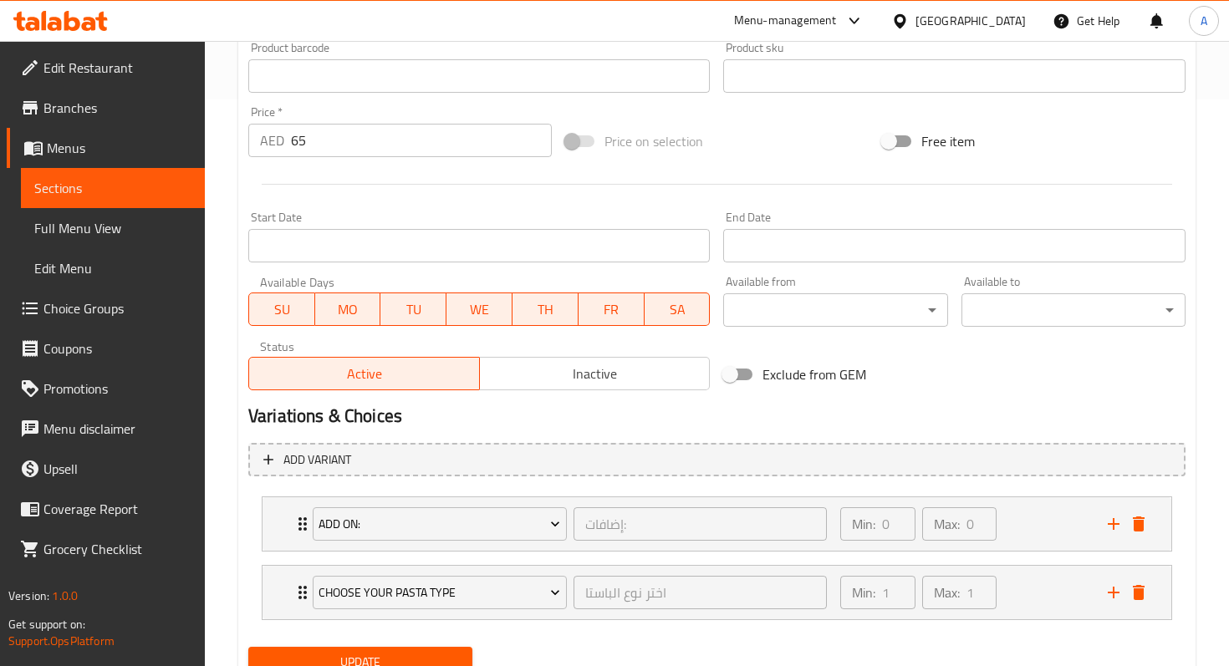
click at [429, 646] on div "Update" at bounding box center [360, 662] width 237 height 44
click at [429, 649] on button "Update" at bounding box center [360, 662] width 224 height 31
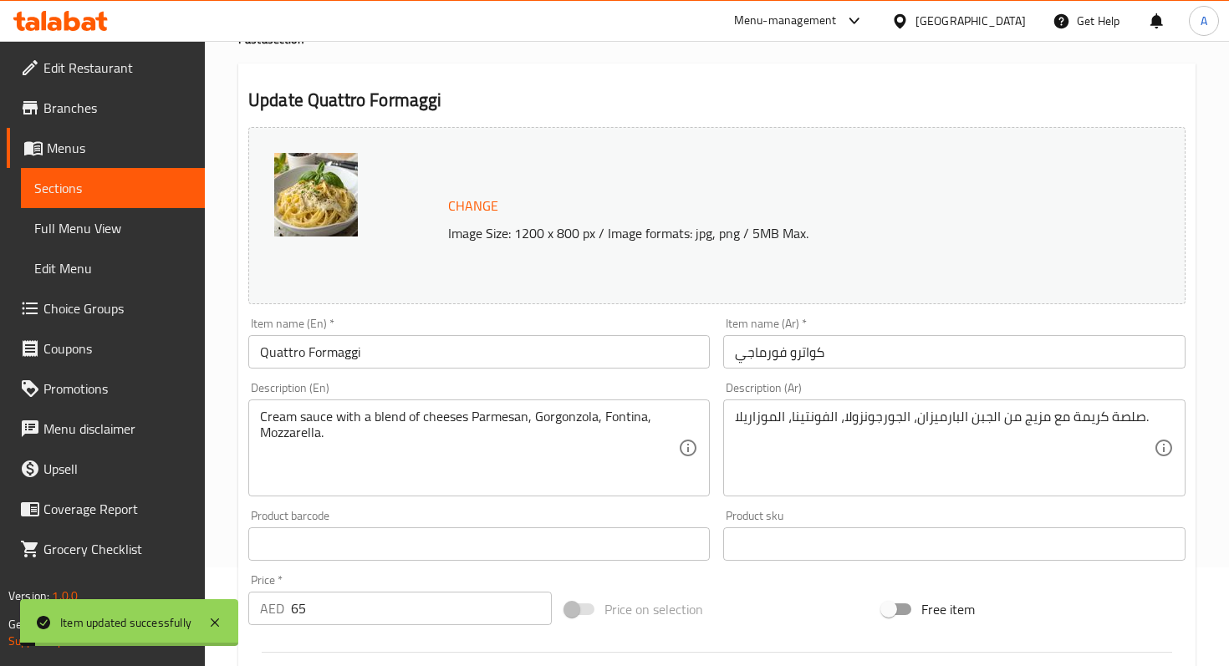
scroll to position [0, 0]
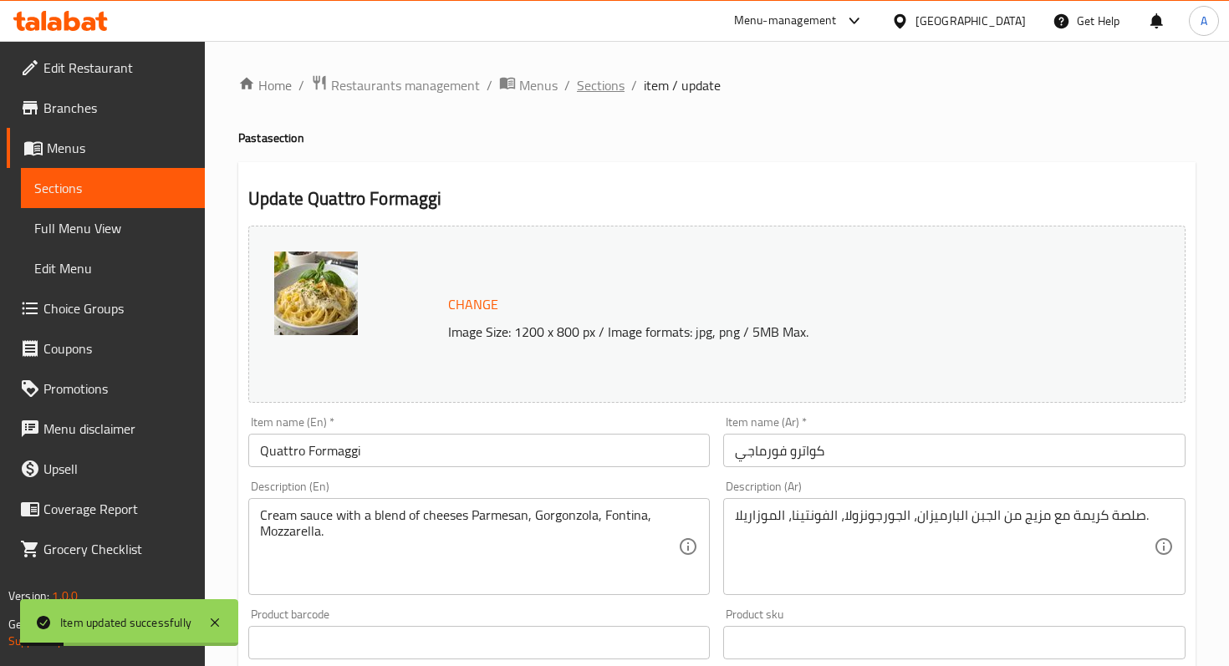
click at [609, 89] on span "Sections" at bounding box center [601, 85] width 48 height 20
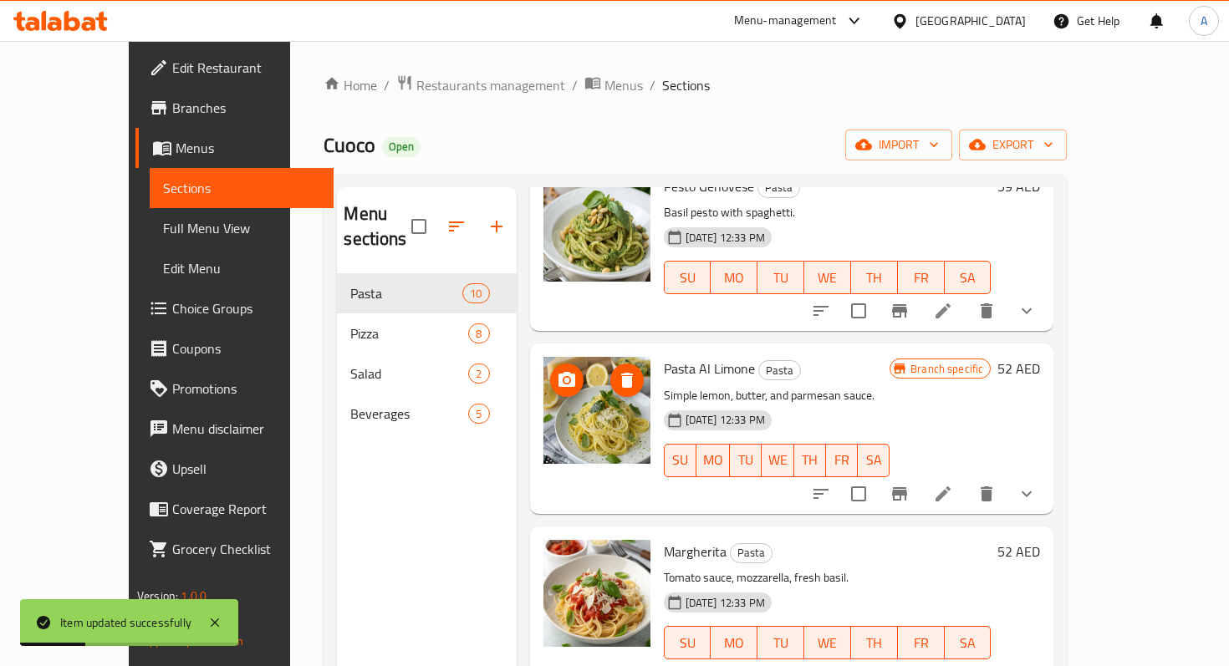
scroll to position [234, 0]
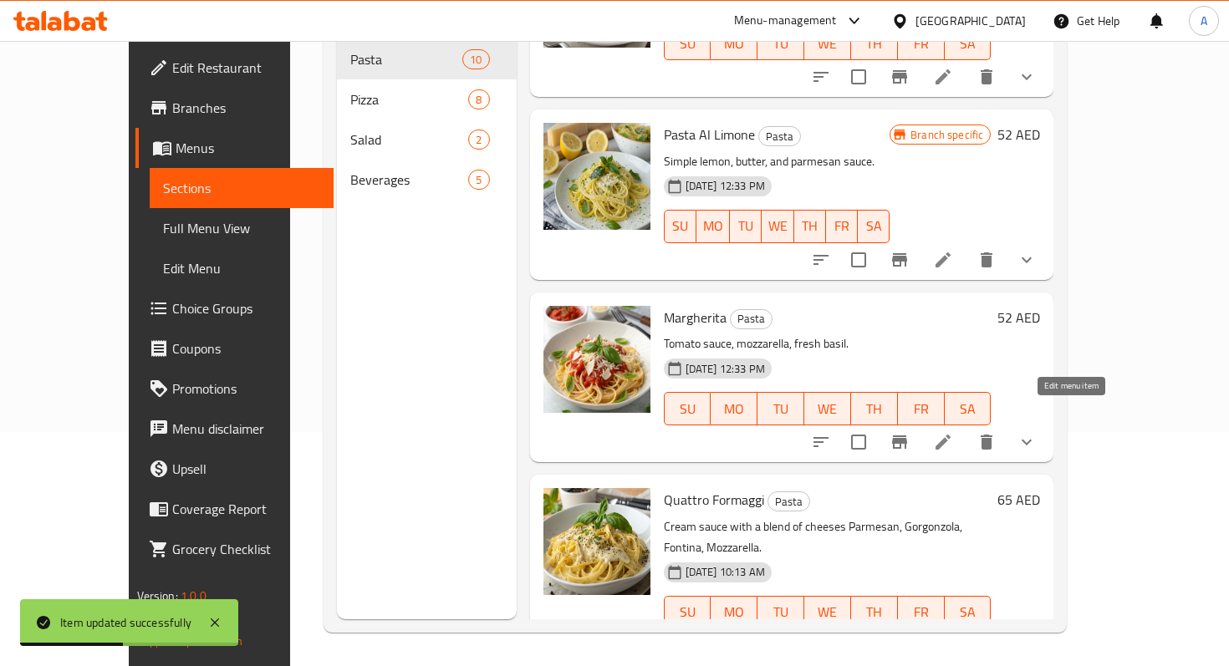
click at [953, 432] on icon at bounding box center [943, 442] width 20 height 20
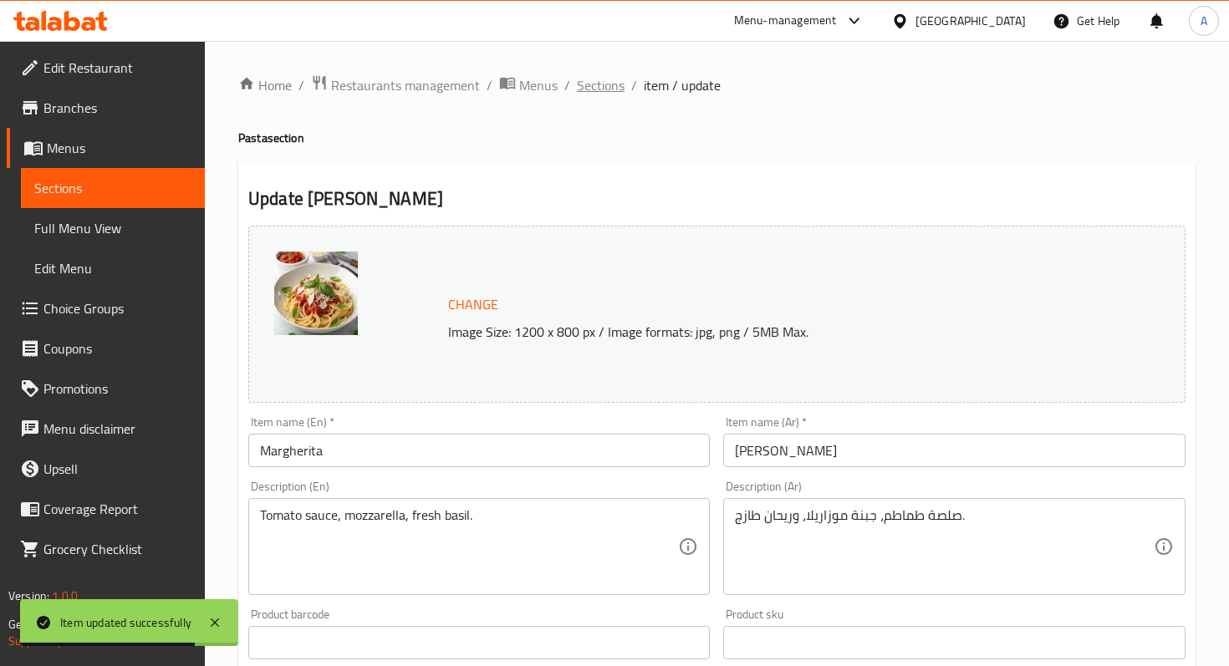
click at [613, 87] on span "Sections" at bounding box center [601, 85] width 48 height 20
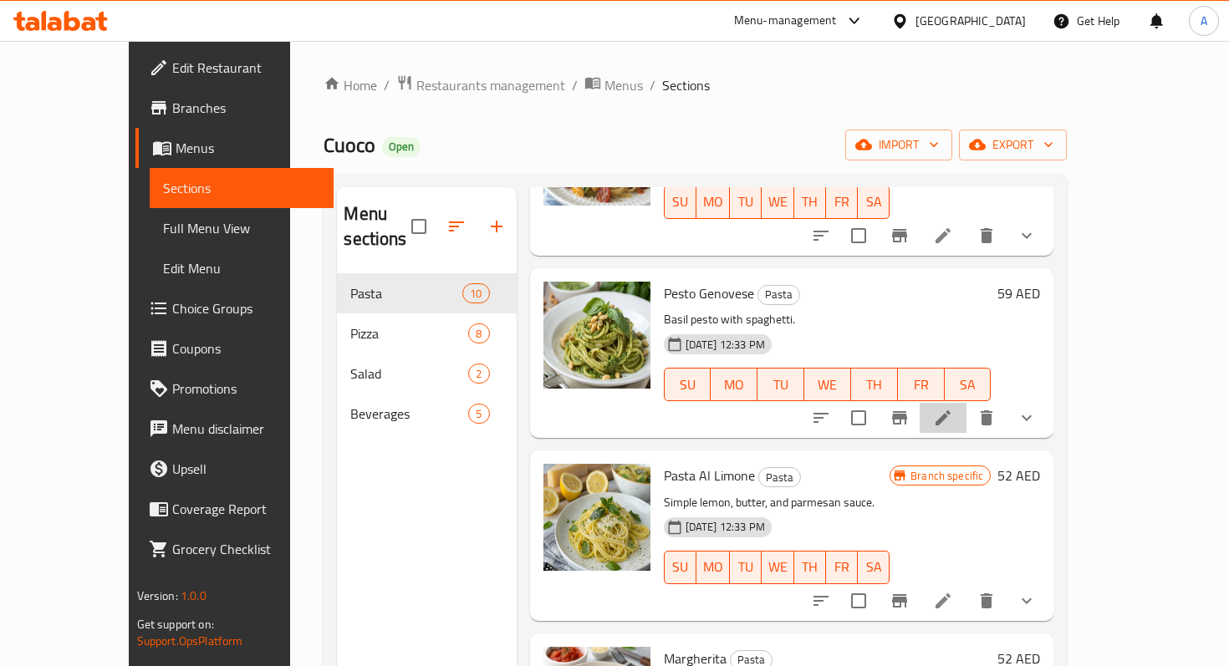
click at [966, 405] on li at bounding box center [942, 418] width 47 height 30
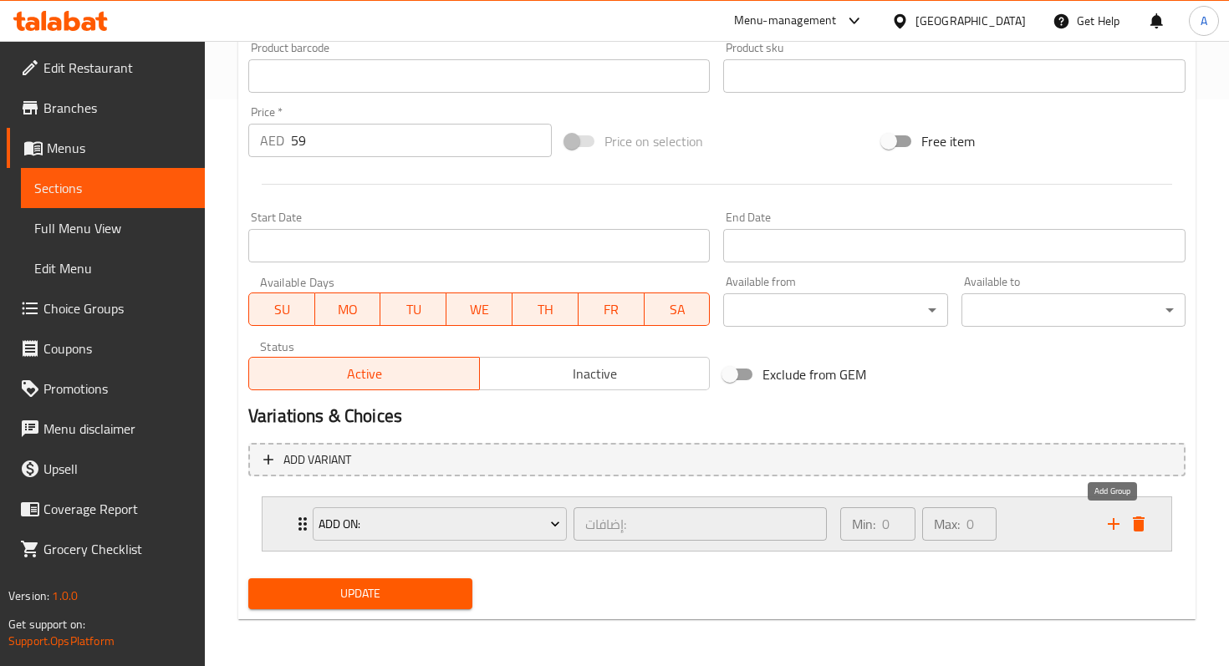
click at [1111, 532] on icon "add" at bounding box center [1113, 524] width 20 height 20
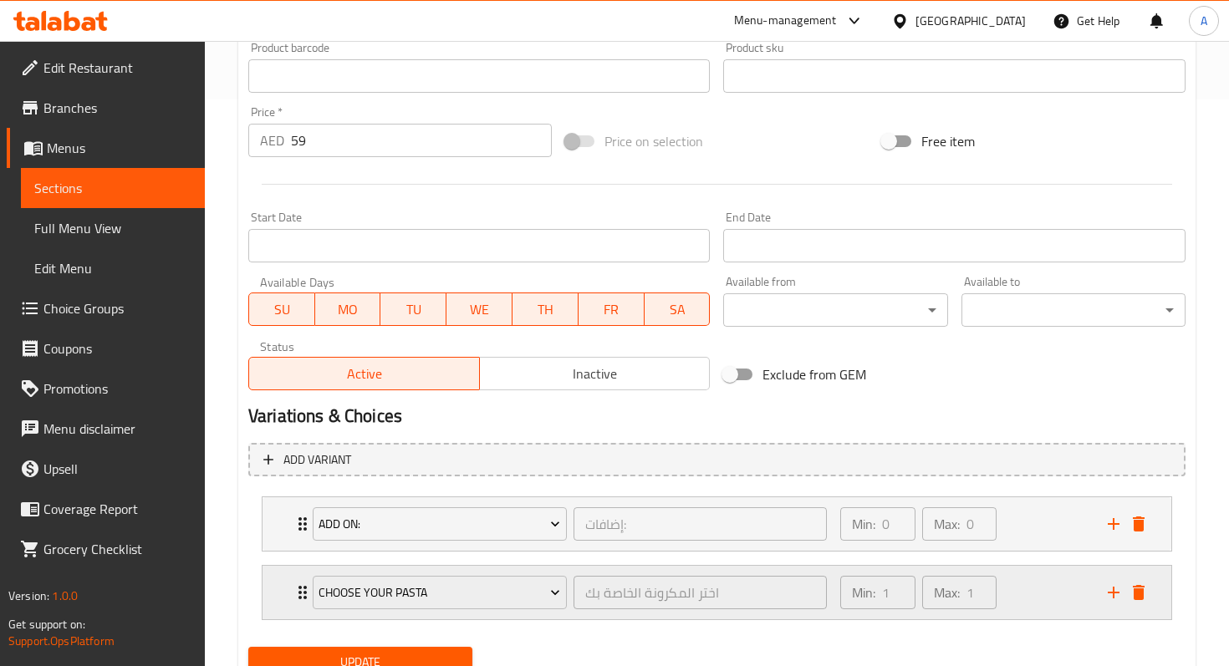
scroll to position [591, 0]
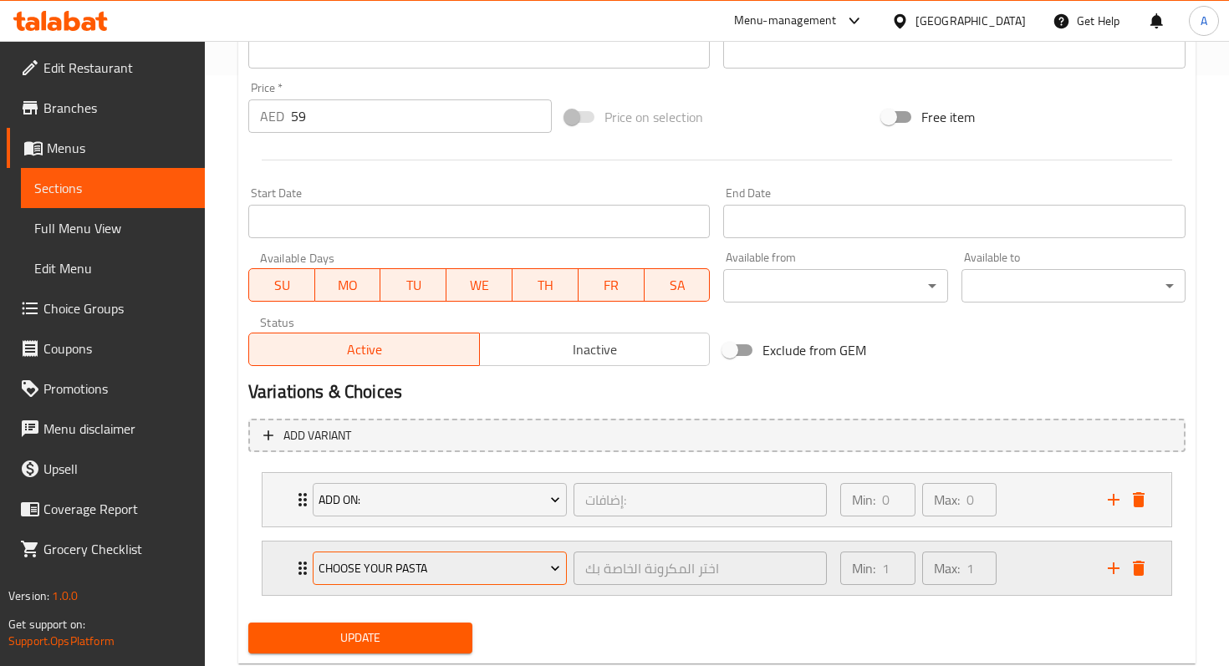
click at [540, 572] on span "Choose Your Pasta" at bounding box center [439, 568] width 242 height 21
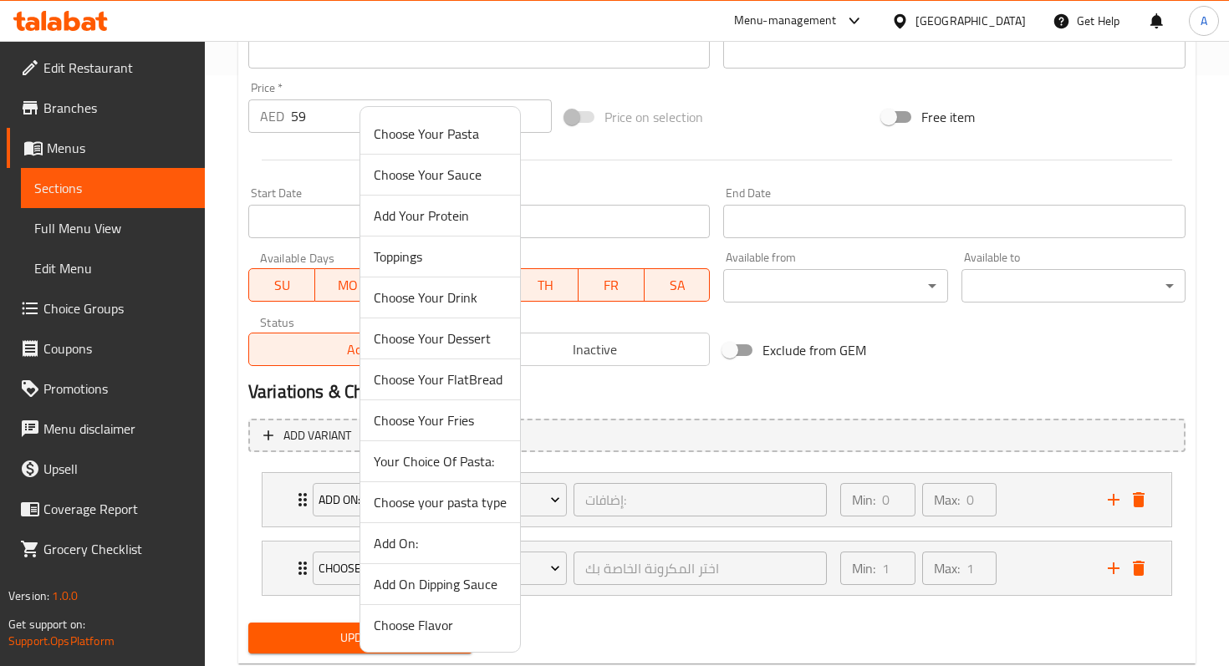
click at [438, 500] on span "Choose your pasta type" at bounding box center [440, 502] width 133 height 20
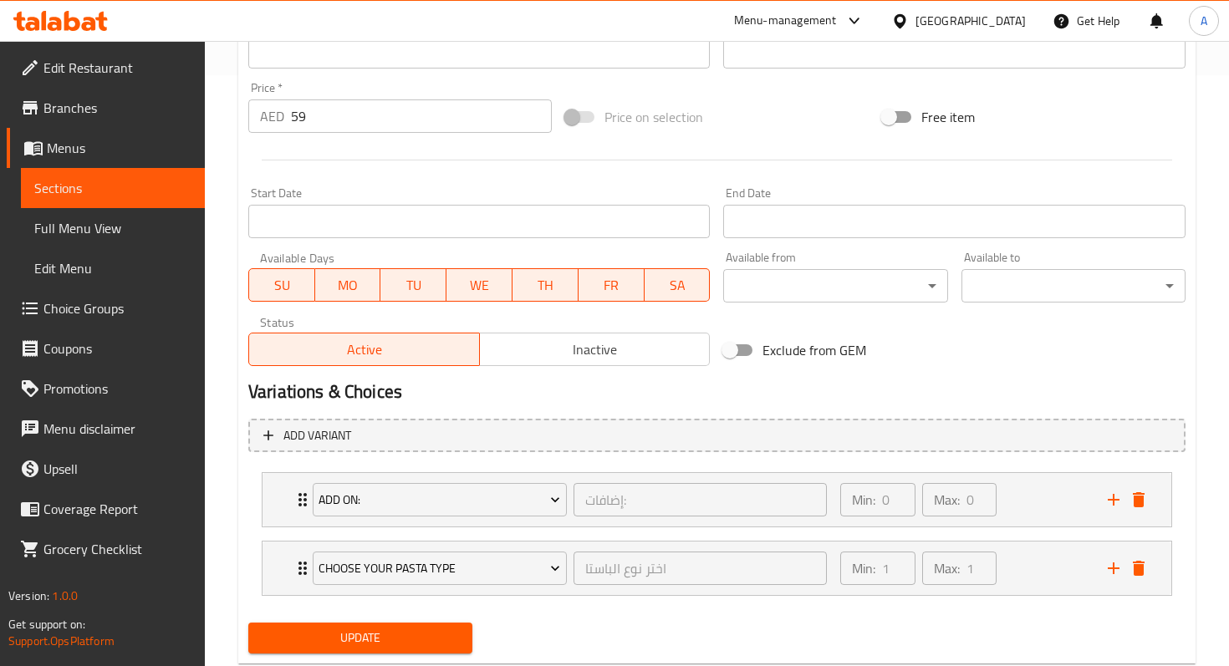
click at [414, 627] on button "Update" at bounding box center [360, 638] width 224 height 31
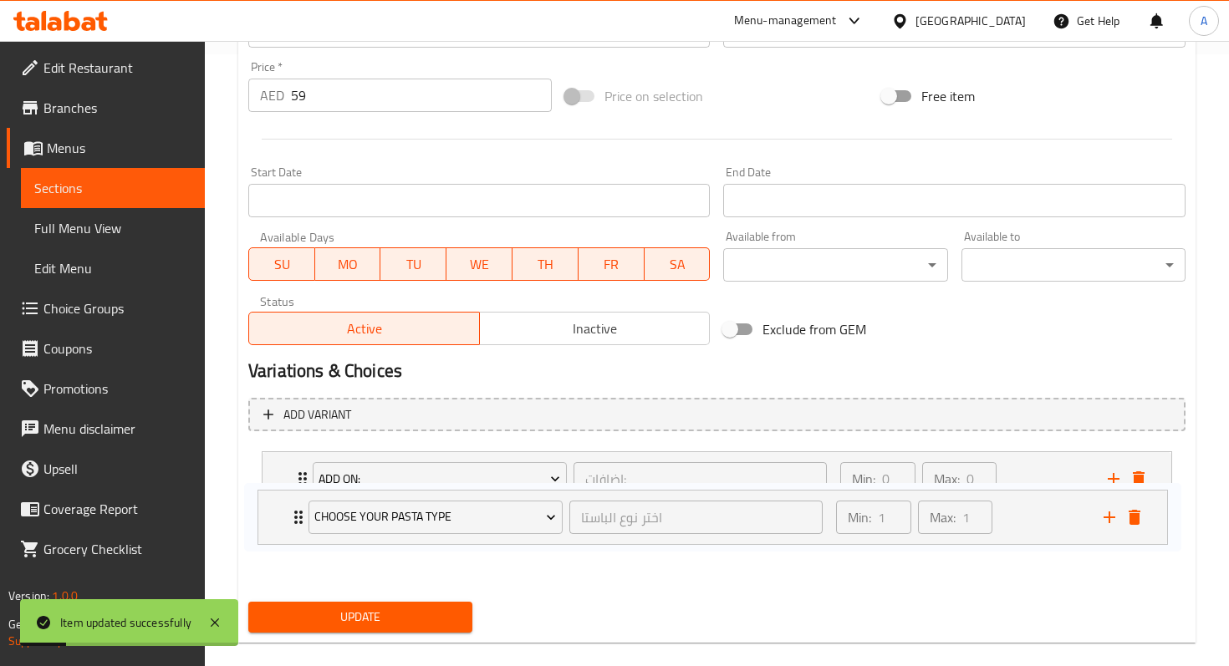
scroll to position [618, 0]
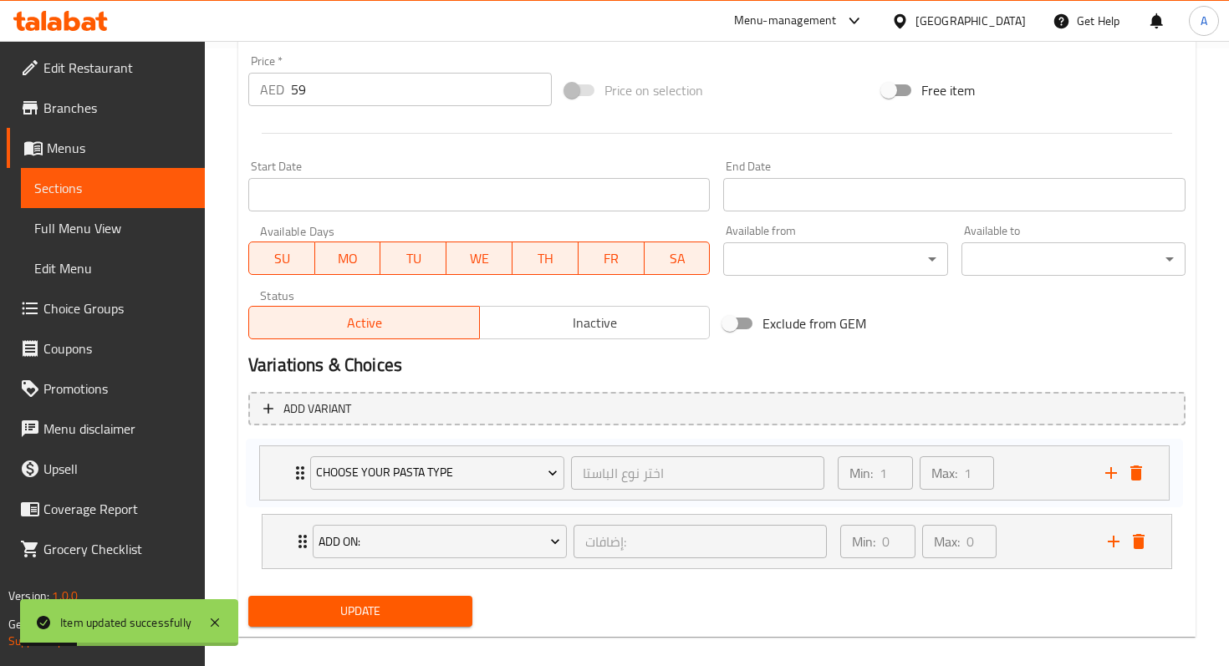
drag, startPoint x: 302, startPoint y: 578, endPoint x: 299, endPoint y: 481, distance: 97.0
click at [299, 481] on div "Add On: إضافات: ​ Min: 0 ​ Max: 0 ​ Extra Mozzarella Cheese (ID: 2310325303) 6.…" at bounding box center [716, 507] width 937 height 137
click at [458, 613] on span "Update" at bounding box center [360, 611] width 197 height 21
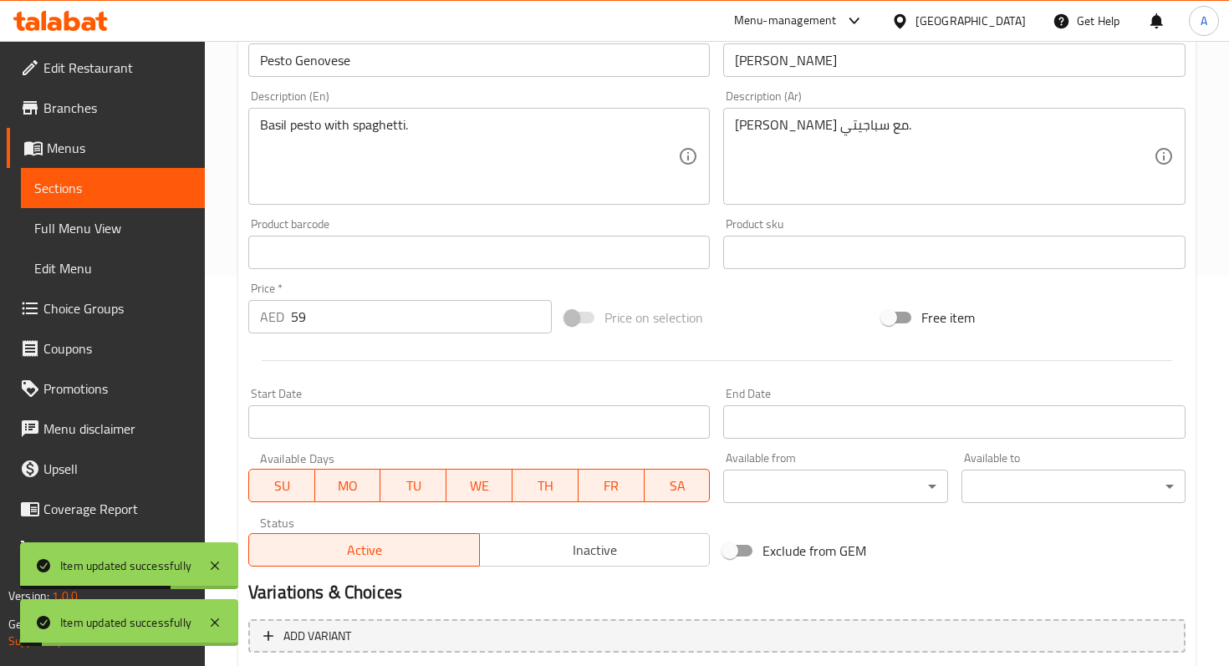
scroll to position [0, 0]
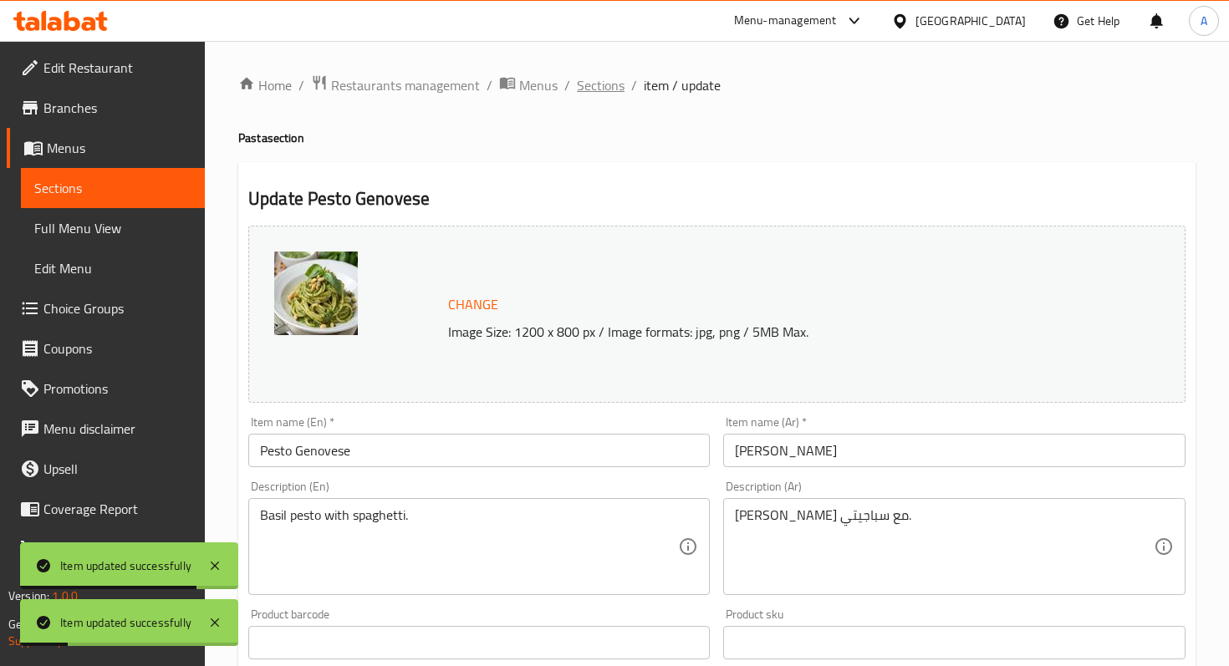
click at [588, 85] on span "Sections" at bounding box center [601, 85] width 48 height 20
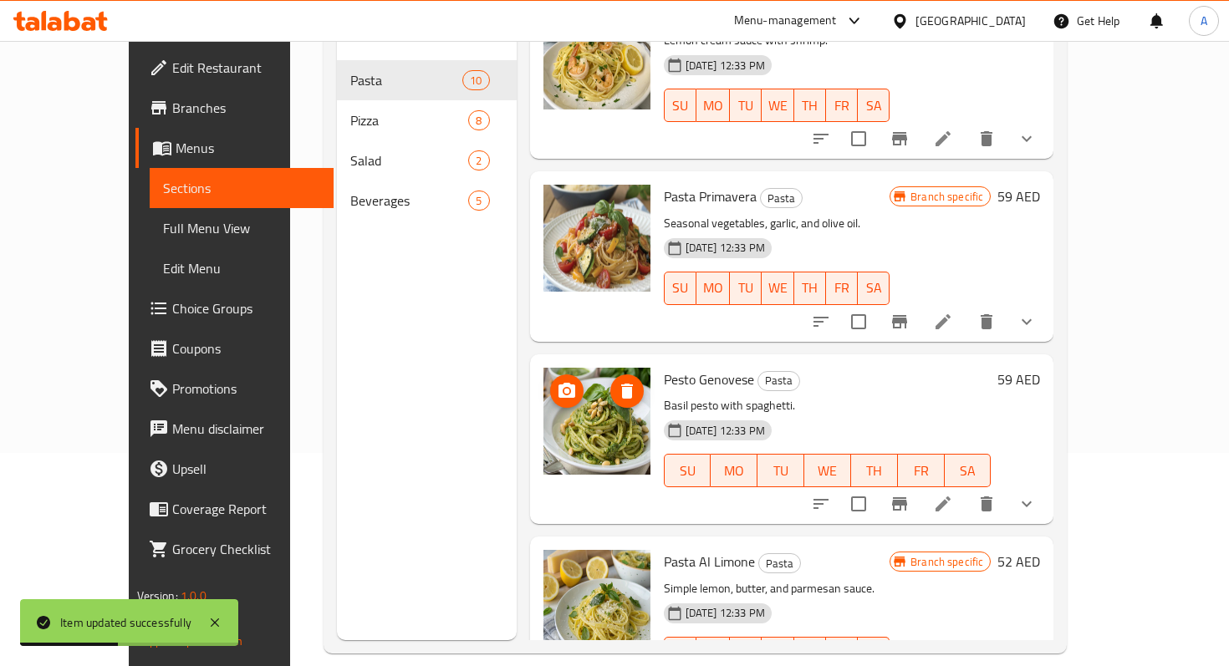
scroll to position [791, 0]
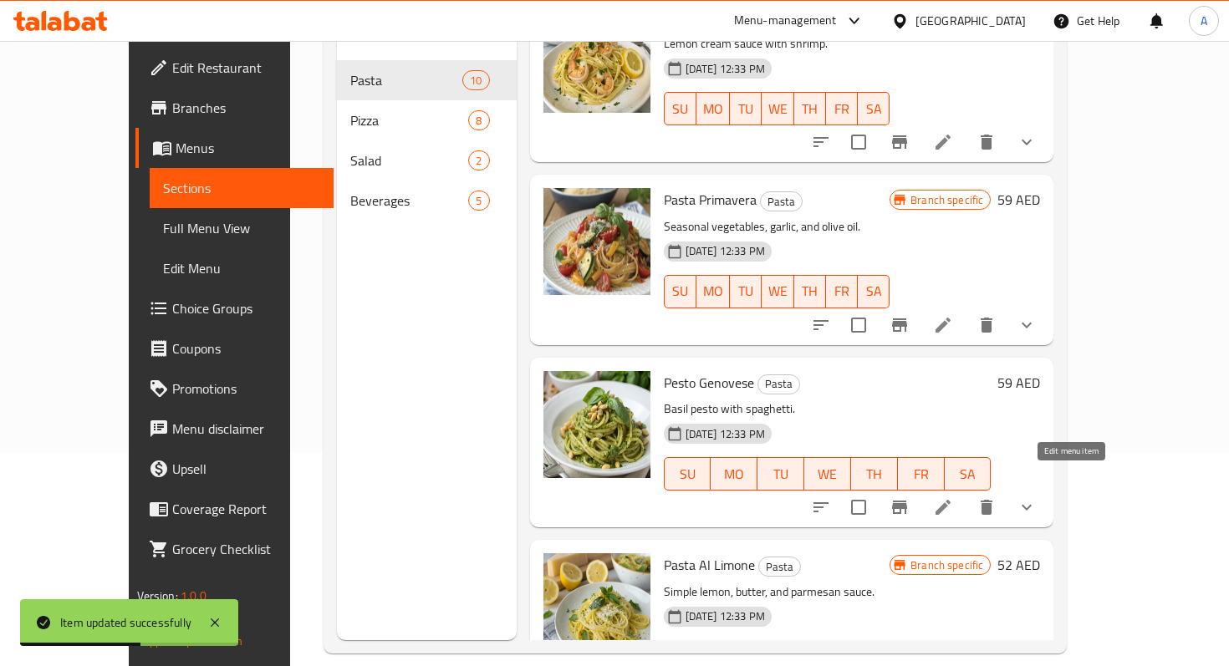
click at [950, 500] on icon at bounding box center [942, 507] width 15 height 15
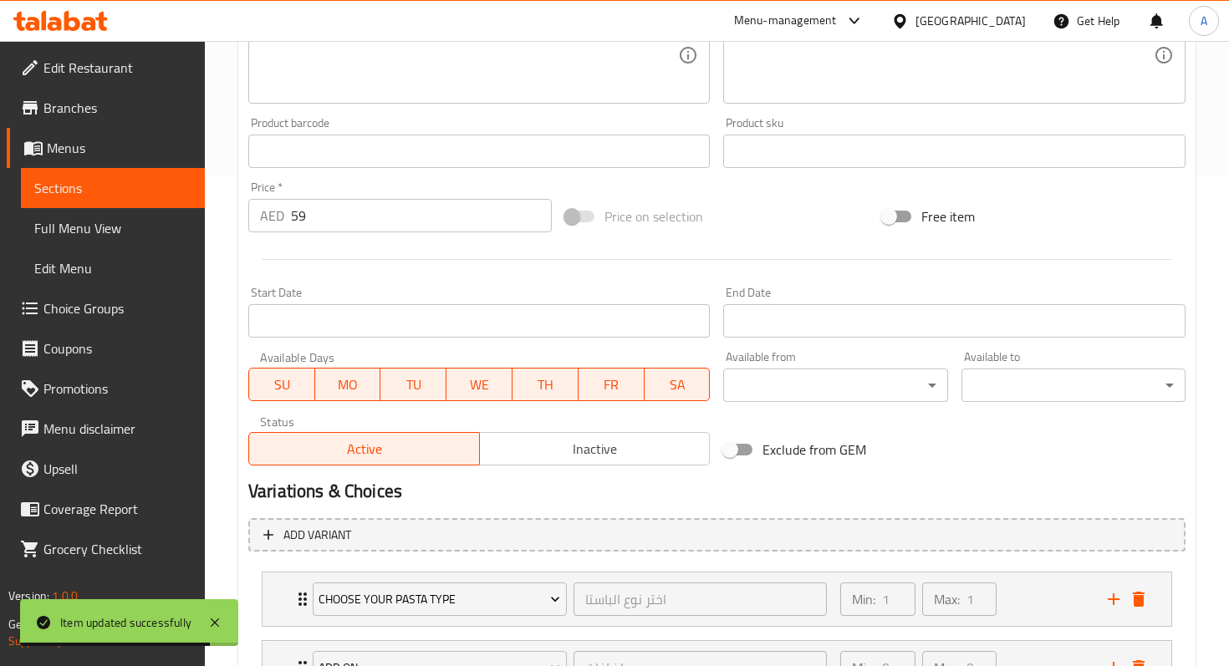
scroll to position [635, 0]
